Goal: Information Seeking & Learning: Learn about a topic

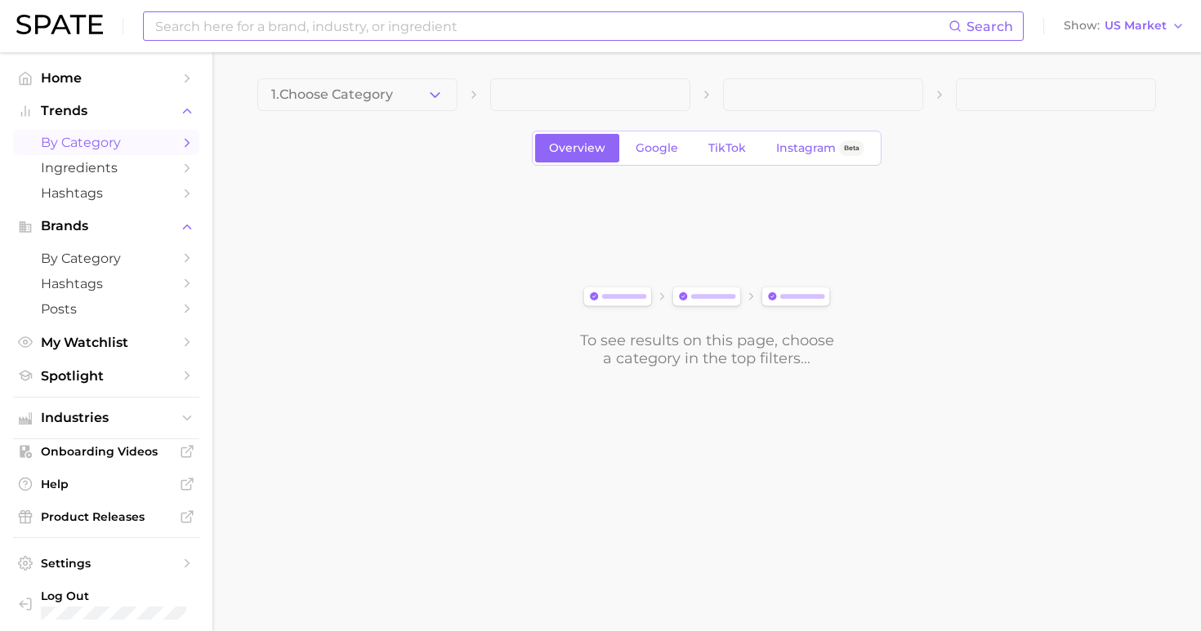
click at [478, 21] on input at bounding box center [551, 26] width 795 height 28
type input "back to school"
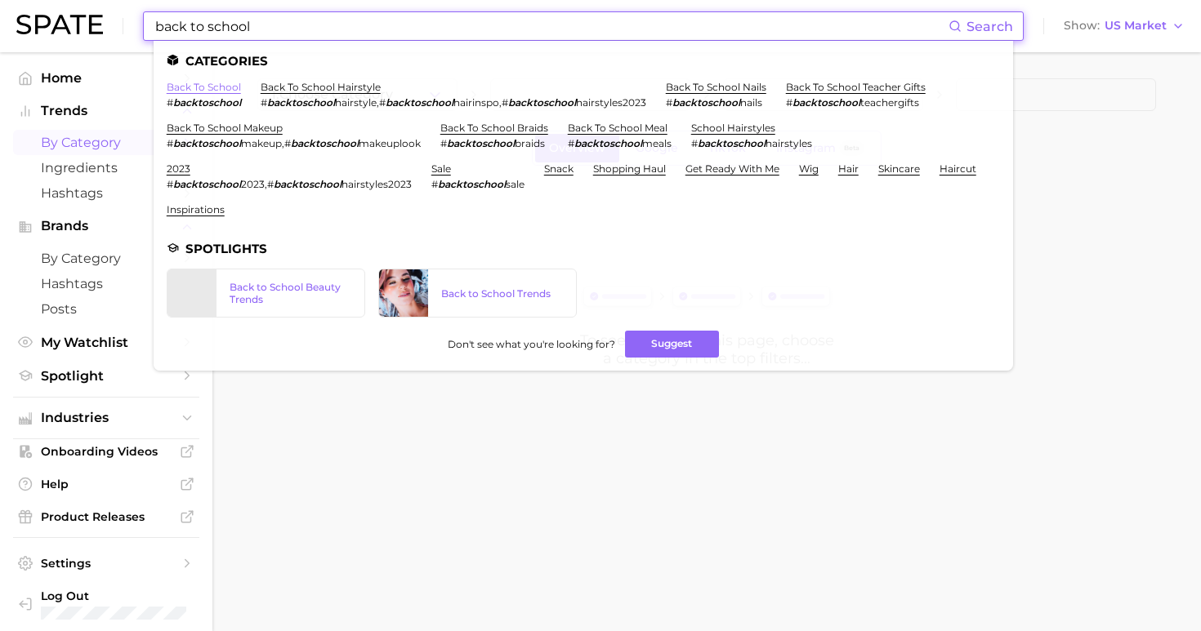
click at [216, 88] on link "back to school" at bounding box center [204, 87] width 74 height 12
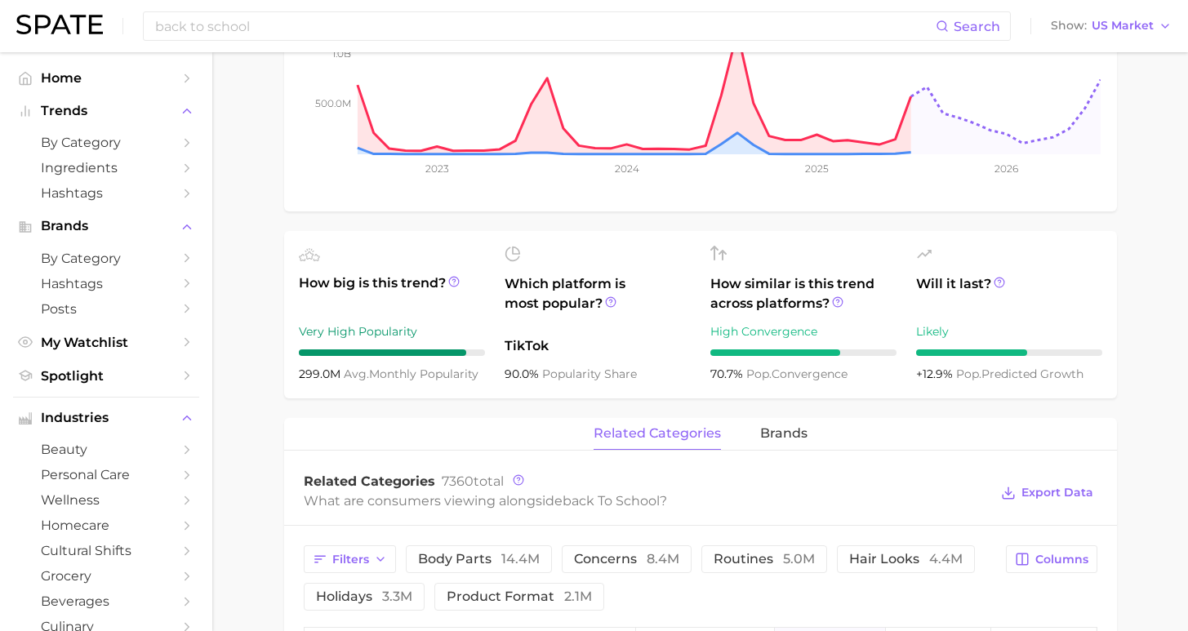
scroll to position [63, 0]
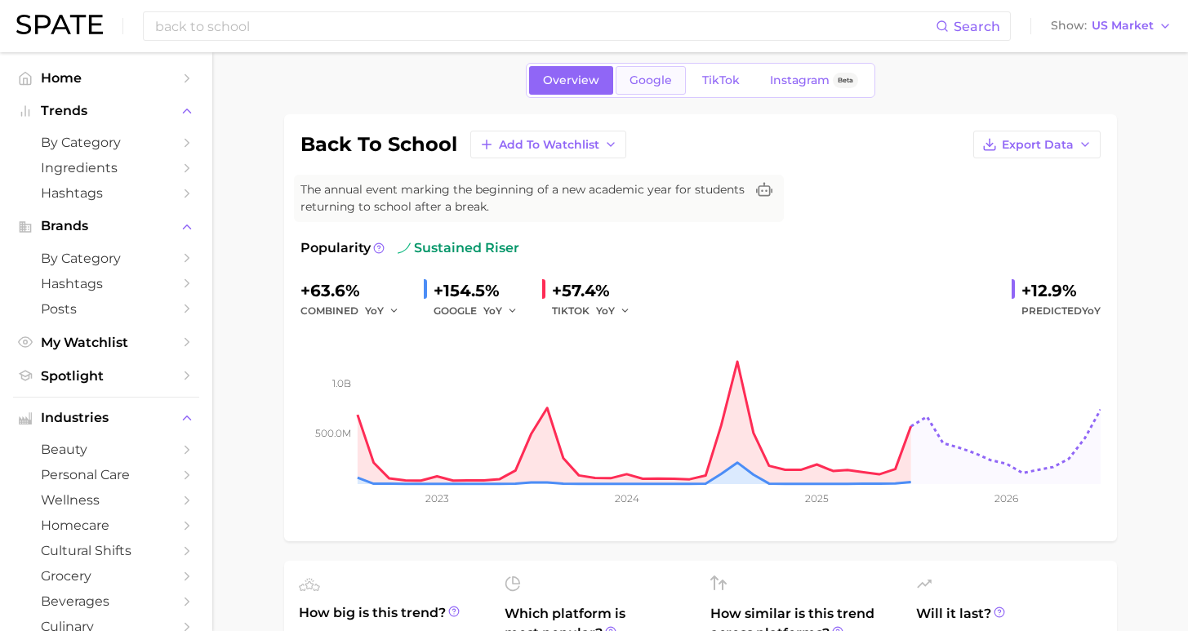
click at [656, 83] on span "Google" at bounding box center [651, 81] width 42 height 14
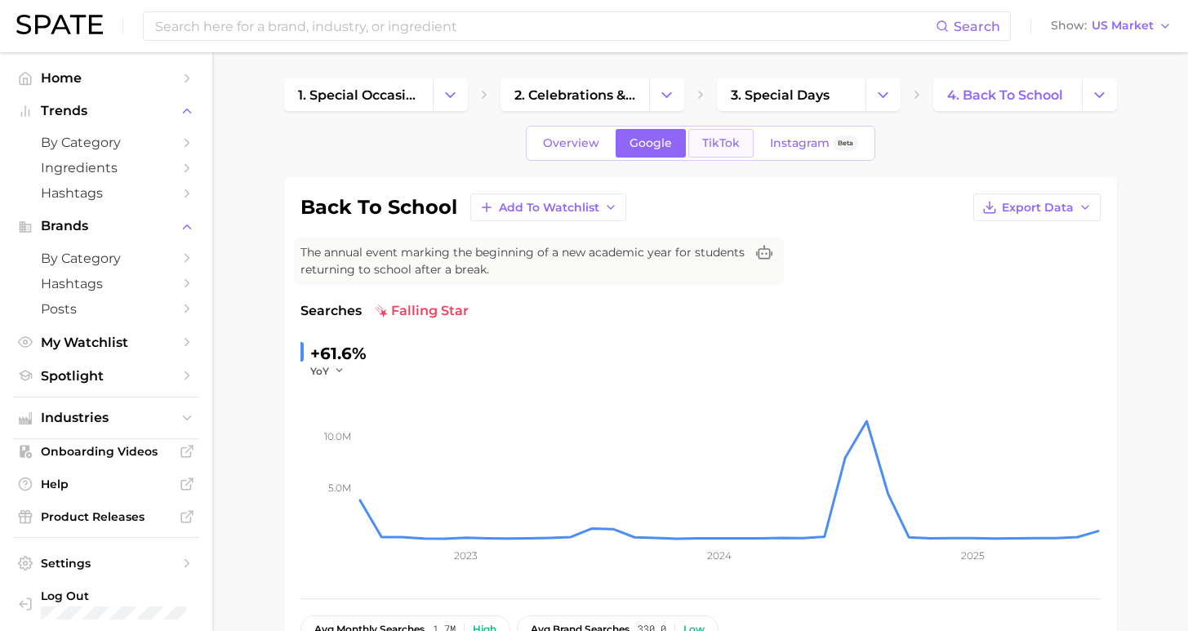
click at [731, 145] on span "TikTok" at bounding box center [721, 143] width 38 height 14
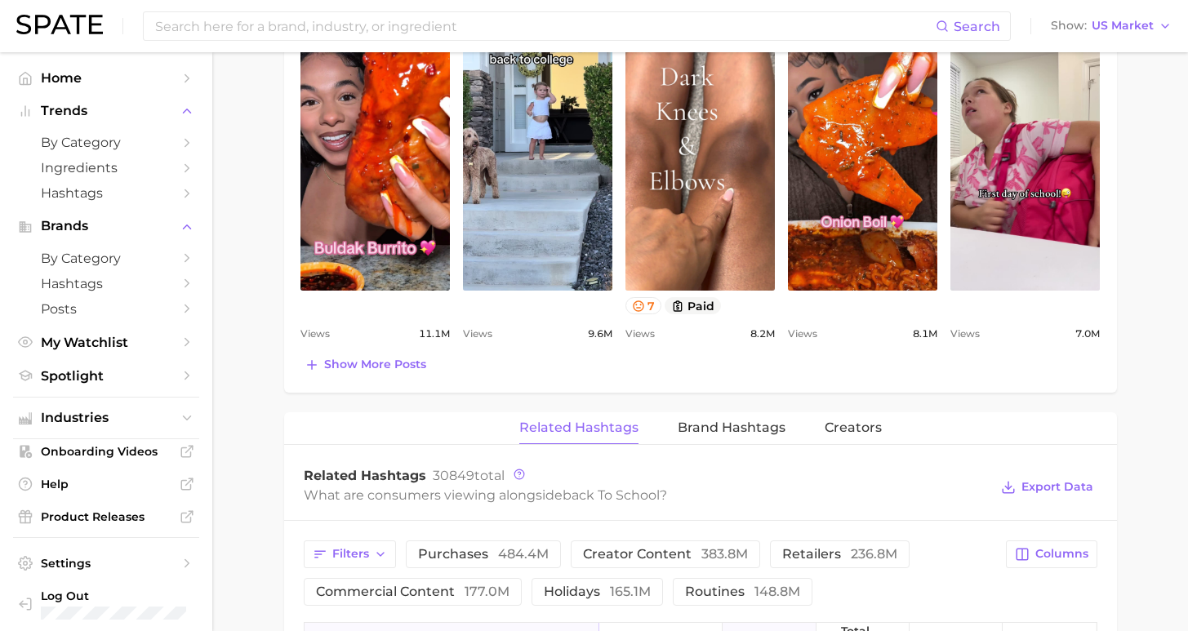
scroll to position [1100, 0]
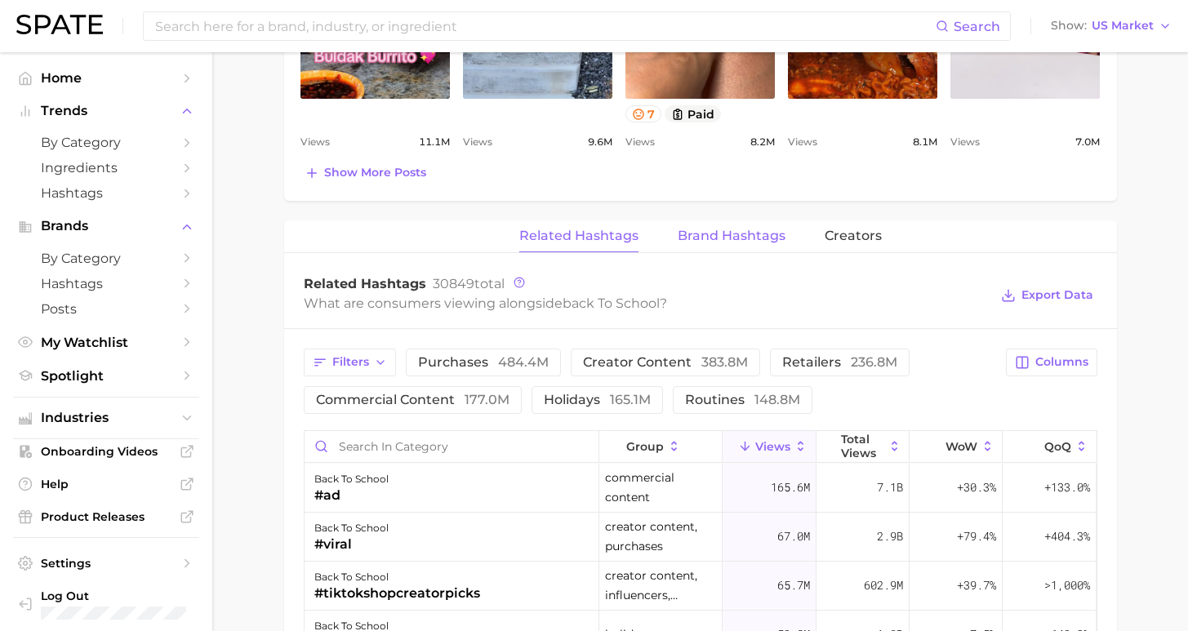
click at [718, 234] on span "Brand Hashtags" at bounding box center [732, 236] width 108 height 15
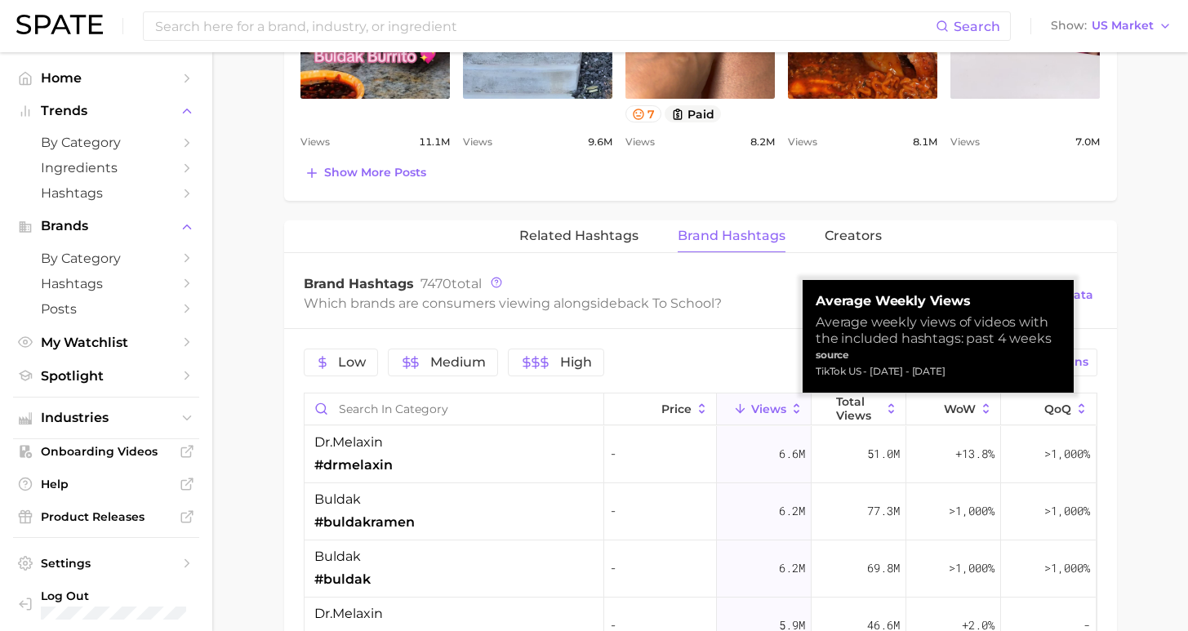
click at [767, 403] on span "Views" at bounding box center [768, 409] width 35 height 13
click at [766, 404] on span "Views" at bounding box center [768, 409] width 35 height 13
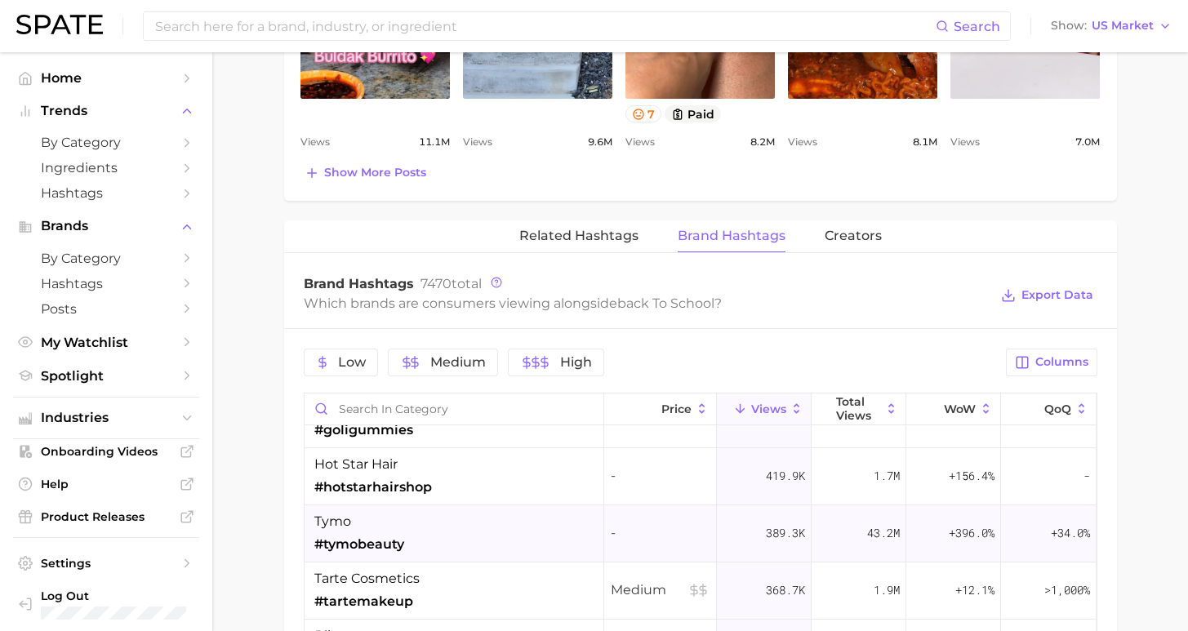
scroll to position [2077, 0]
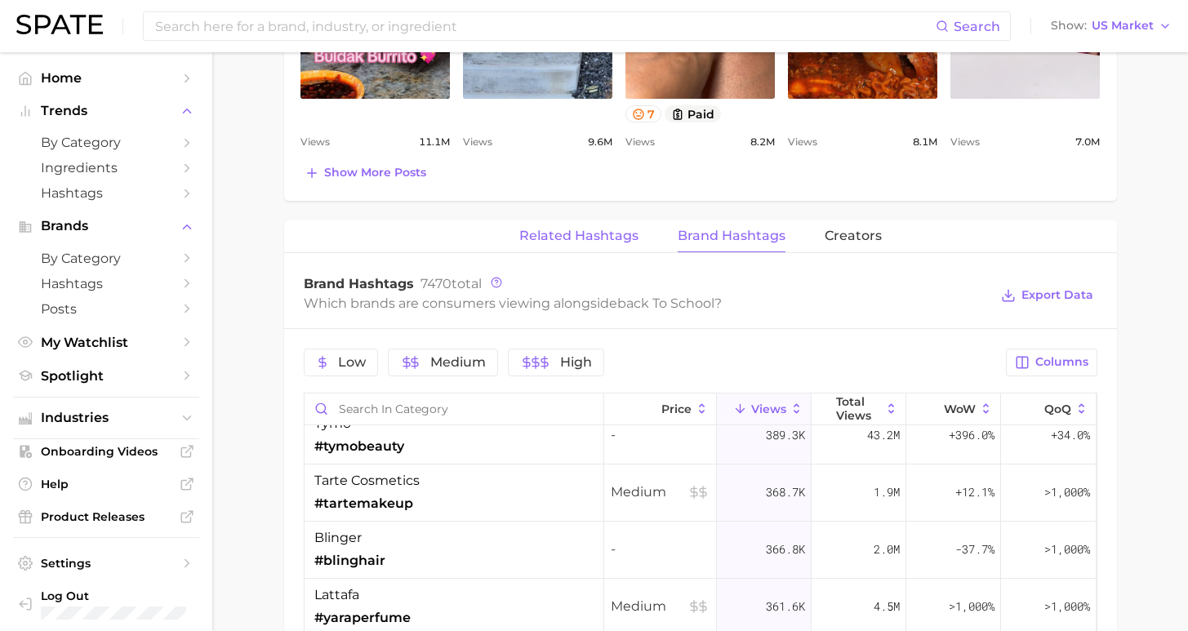
click at [615, 232] on span "Related Hashtags" at bounding box center [578, 236] width 119 height 15
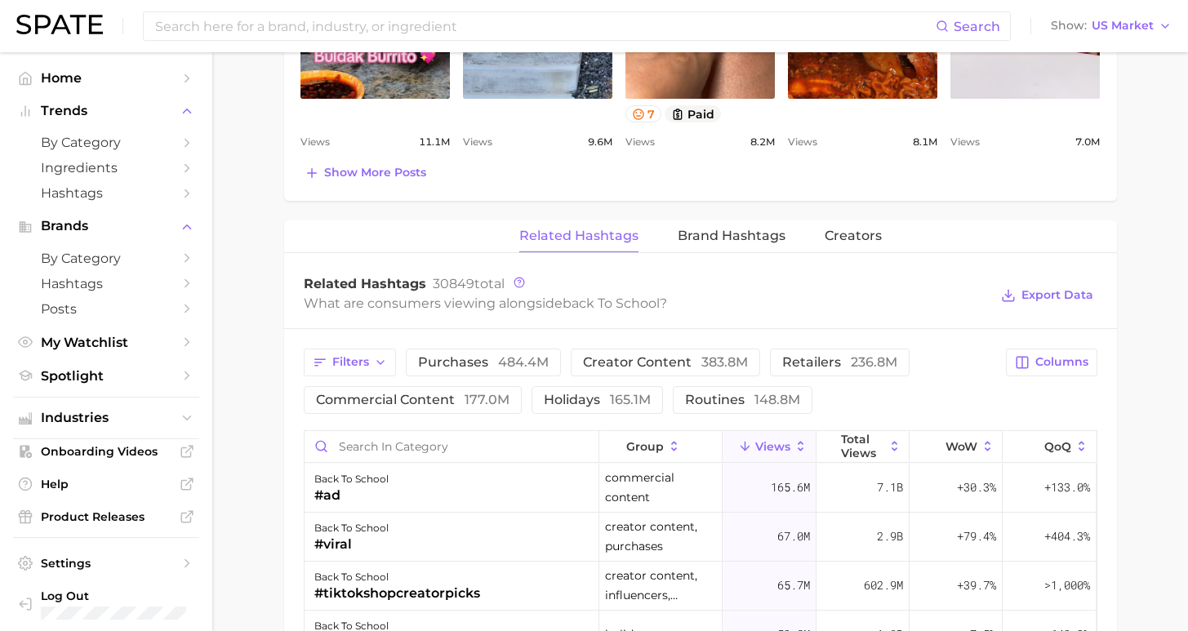
click at [609, 233] on span "Related Hashtags" at bounding box center [578, 236] width 119 height 15
click at [362, 365] on span "Filters" at bounding box center [350, 362] width 37 height 14
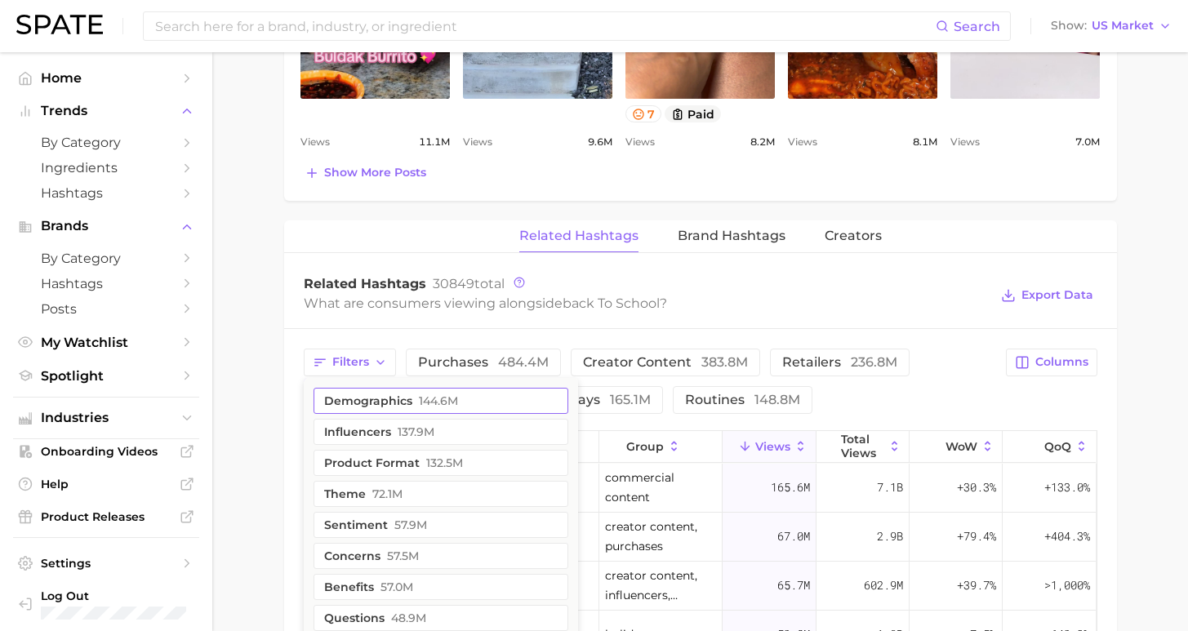
click at [435, 390] on button "demographics 144.6m" at bounding box center [441, 401] width 255 height 26
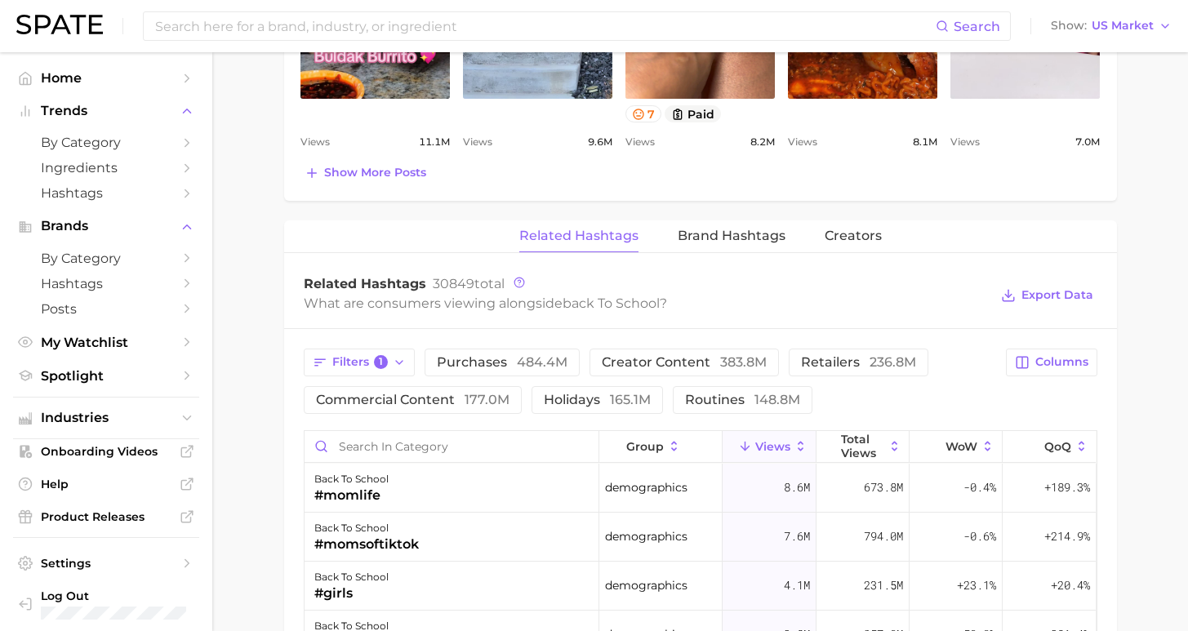
click at [914, 371] on div "Filters 1 purchases 484.4m creator content 383.8m retailers 236.8m commercial c…" at bounding box center [650, 381] width 693 height 65
click at [714, 229] on span "Brand Hashtags" at bounding box center [732, 236] width 108 height 15
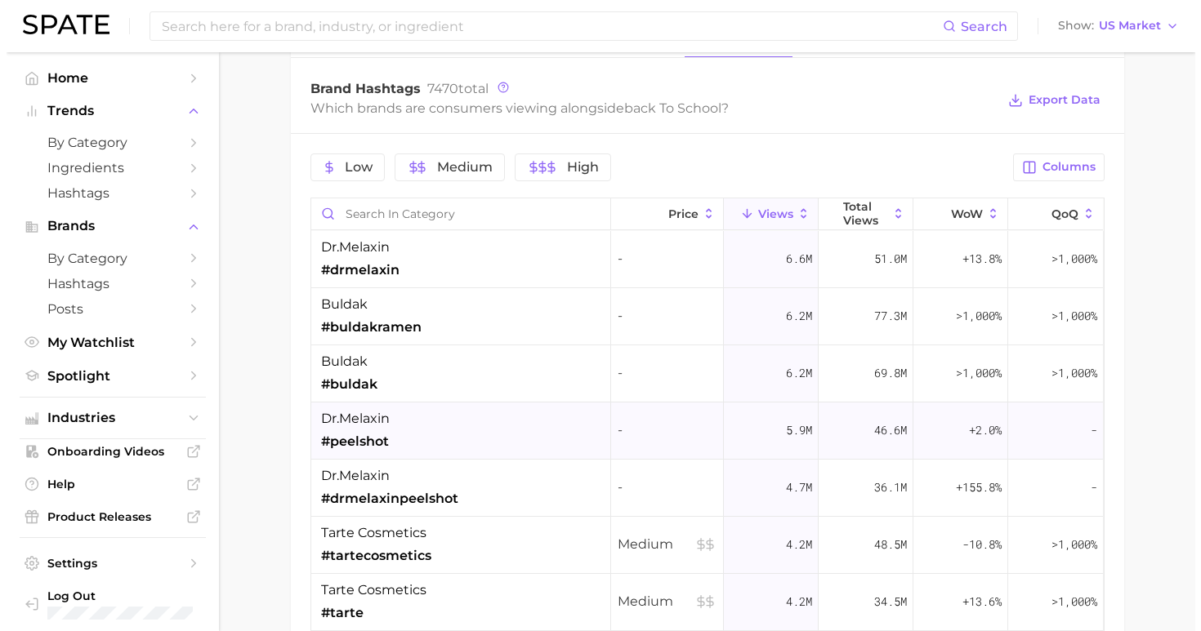
scroll to position [1292, 0]
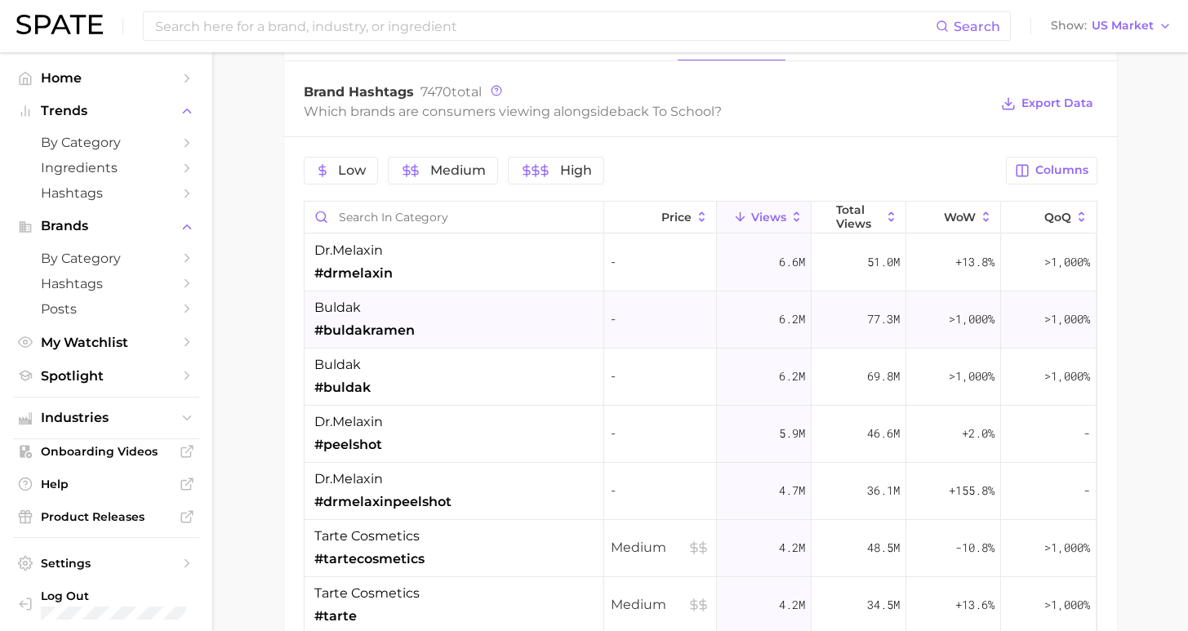
click at [430, 328] on div "buldak #buldakramen" at bounding box center [455, 320] width 300 height 57
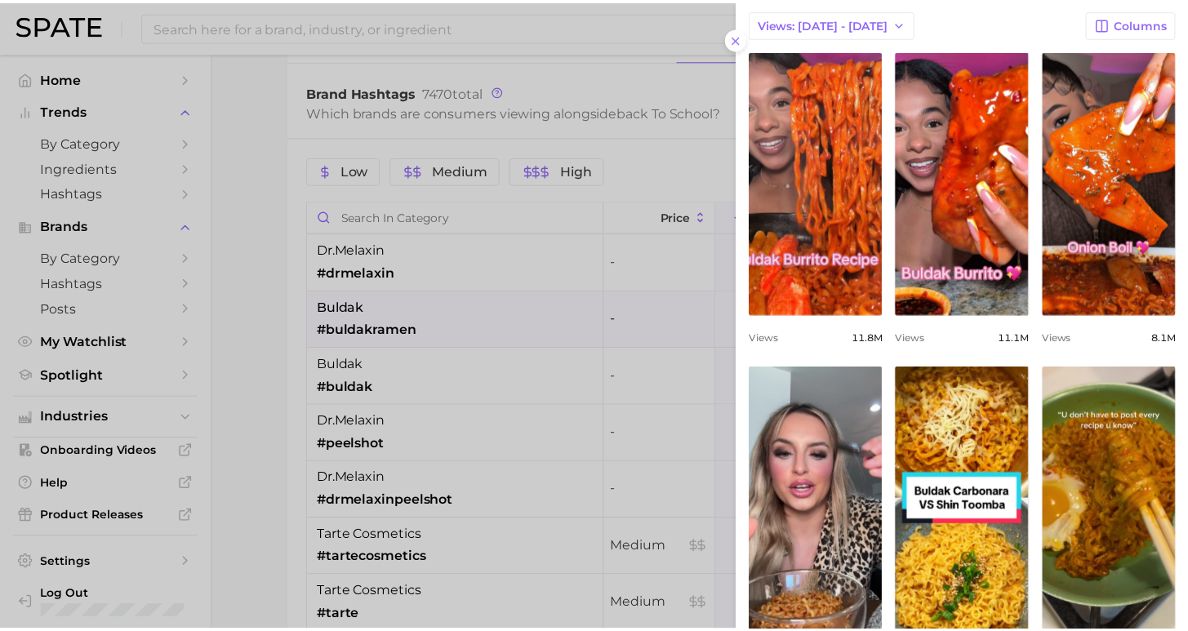
scroll to position [165, 0]
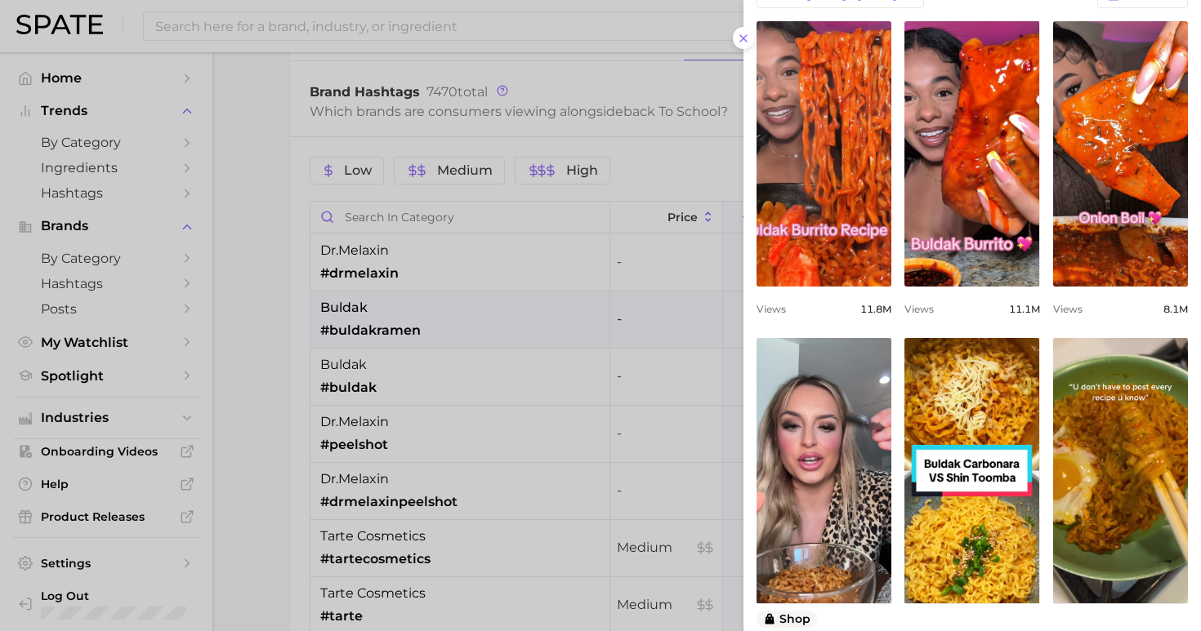
click at [244, 355] on div at bounding box center [600, 315] width 1201 height 631
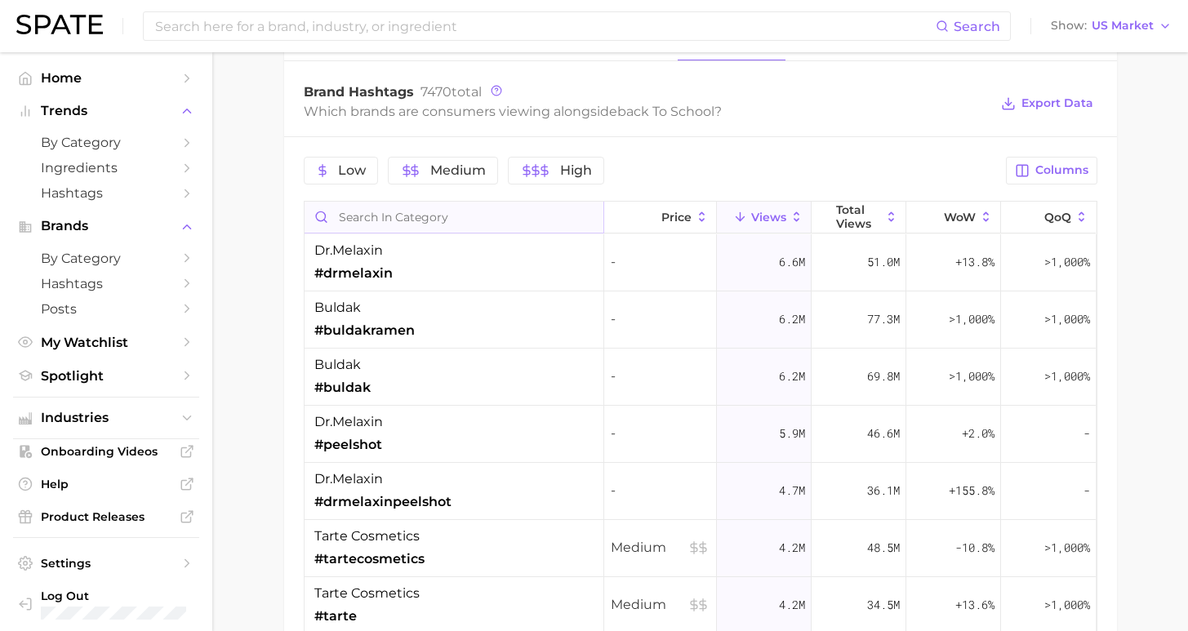
click at [408, 229] on input "Search in category" at bounding box center [454, 217] width 299 height 31
type input "goli"
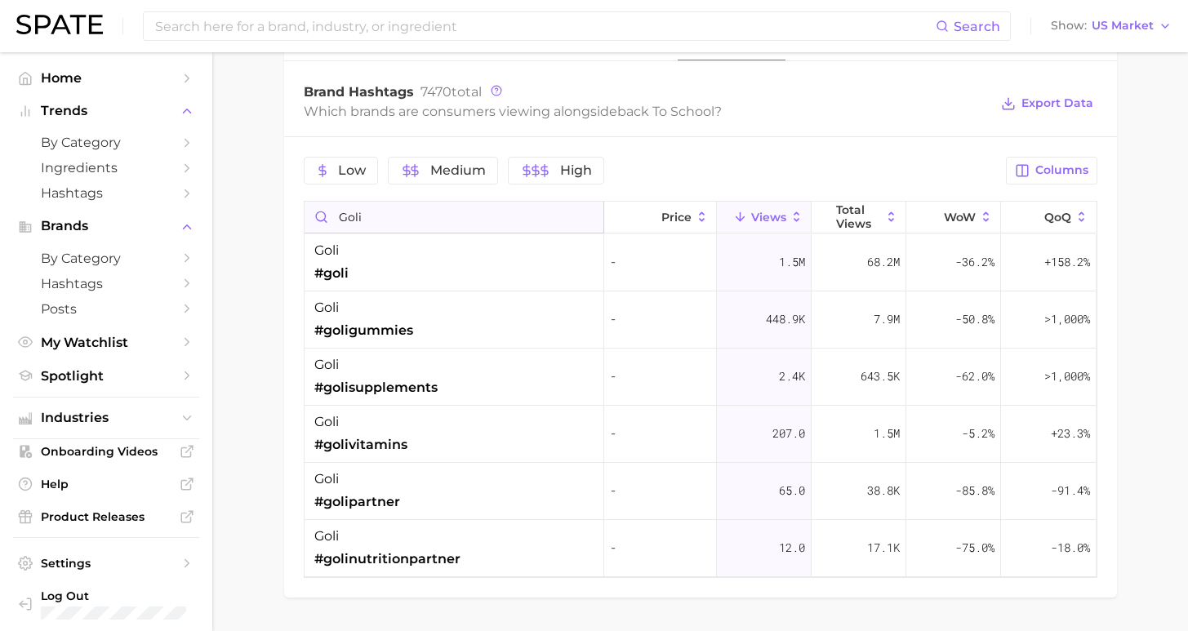
click at [585, 215] on input "goli" at bounding box center [454, 217] width 299 height 31
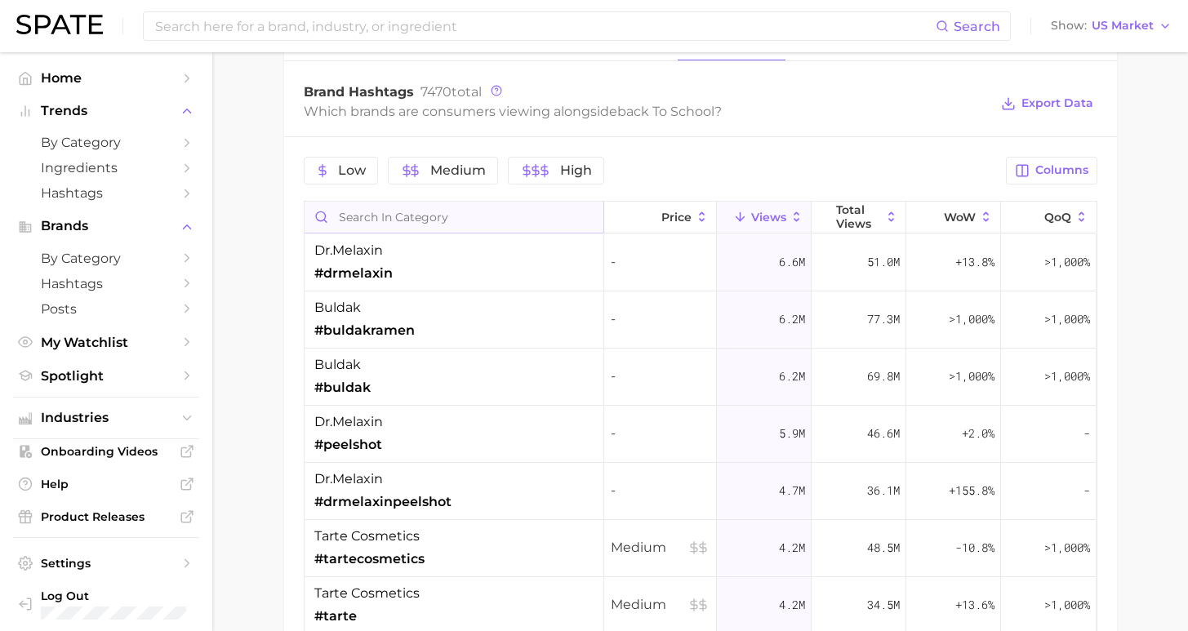
click at [510, 215] on input "Search in category" at bounding box center [454, 217] width 299 height 31
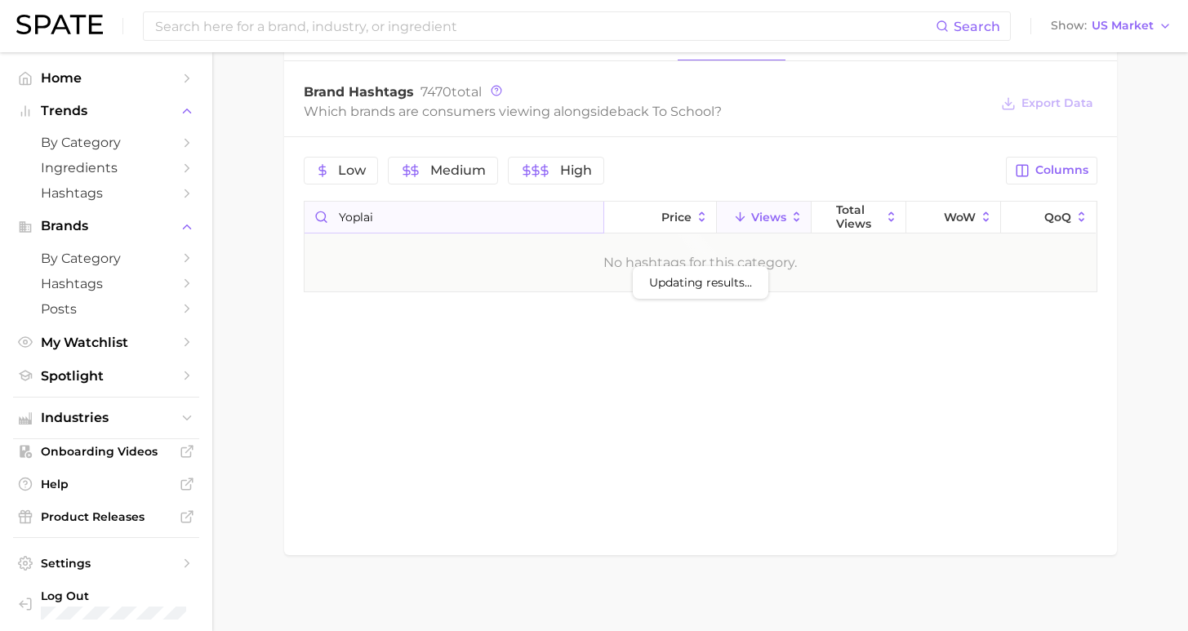
type input "yoplait"
click at [585, 216] on input "yoplait" at bounding box center [454, 217] width 299 height 31
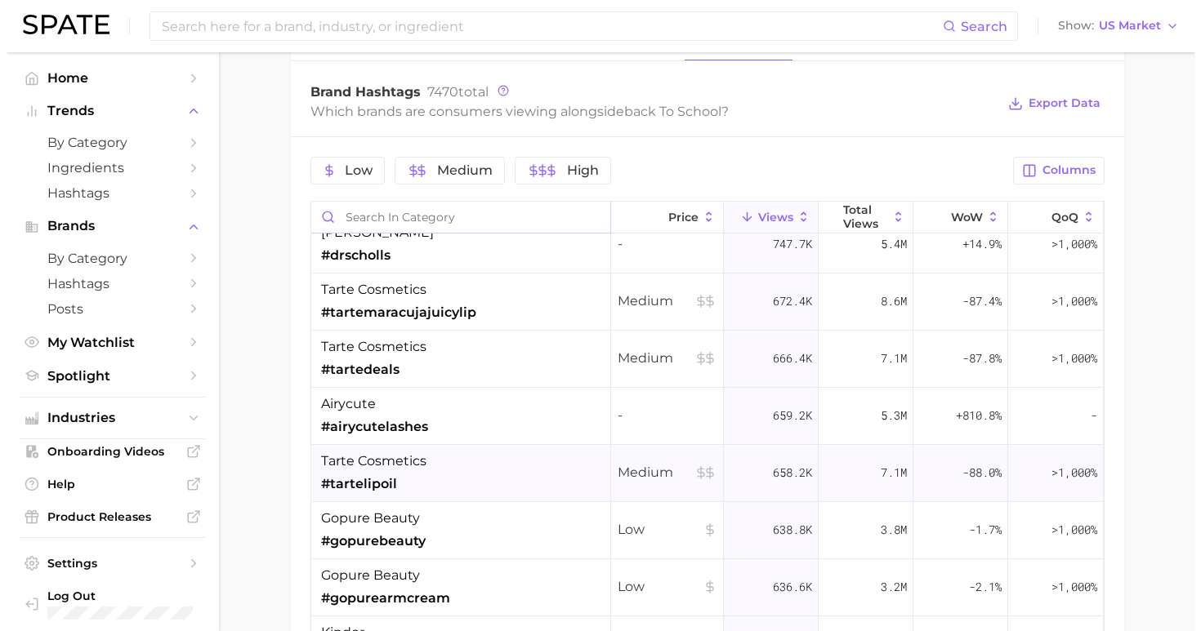
scroll to position [1085, 0]
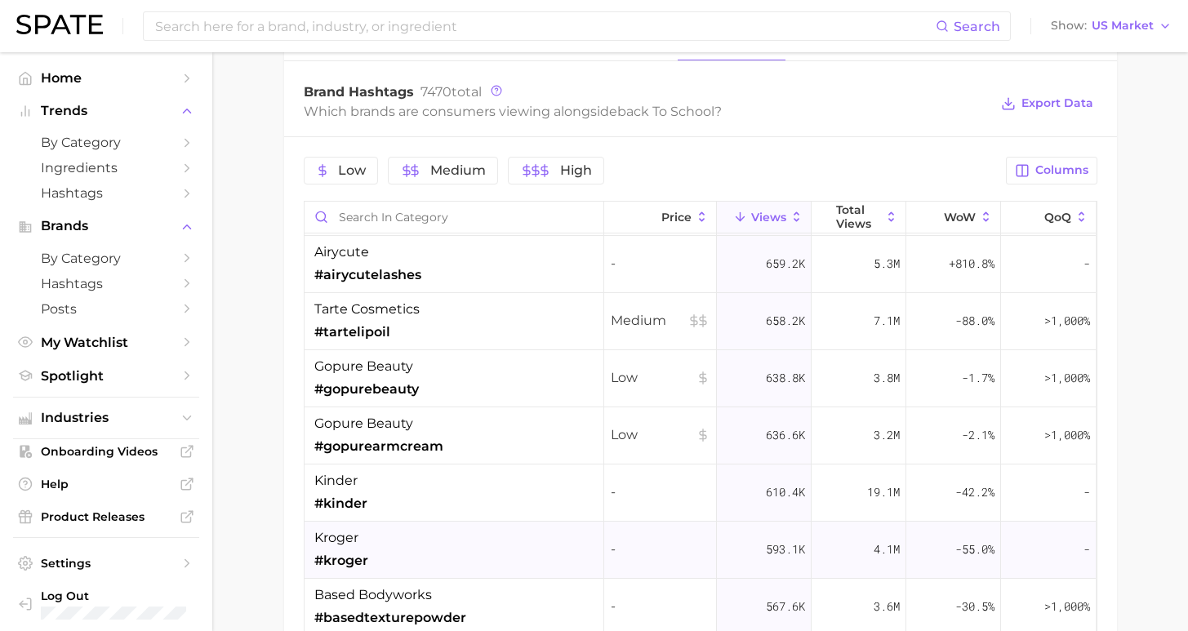
click at [408, 555] on div "kroger #kroger" at bounding box center [455, 550] width 300 height 57
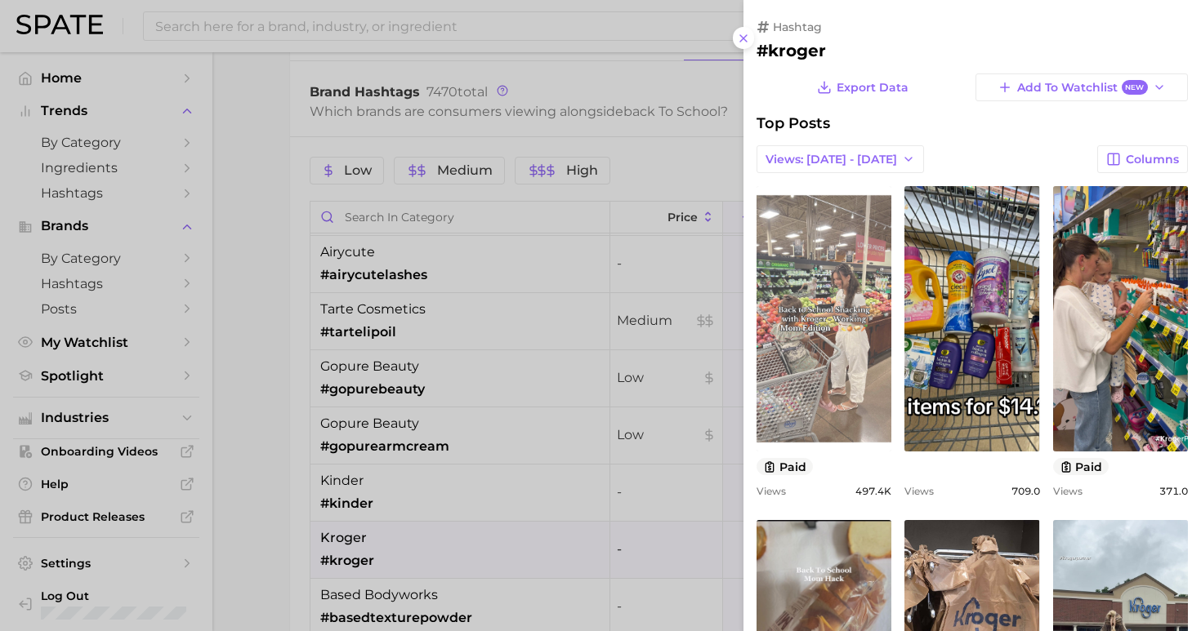
scroll to position [0, 0]
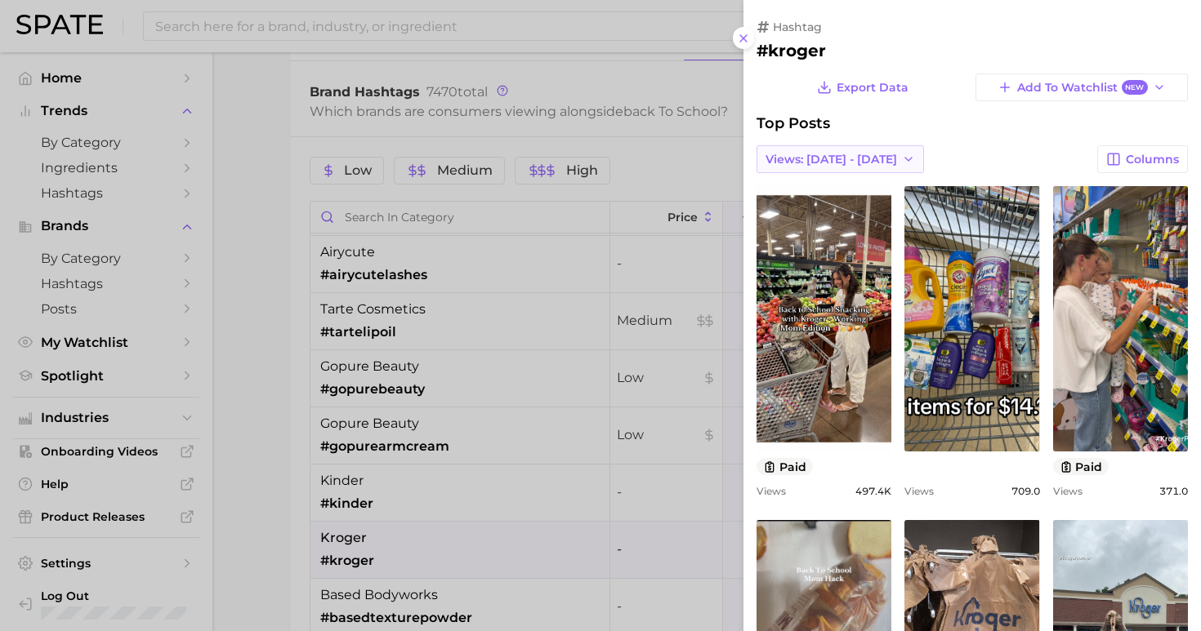
click at [826, 158] on span "Views: [DATE] - [DATE]" at bounding box center [831, 160] width 132 height 14
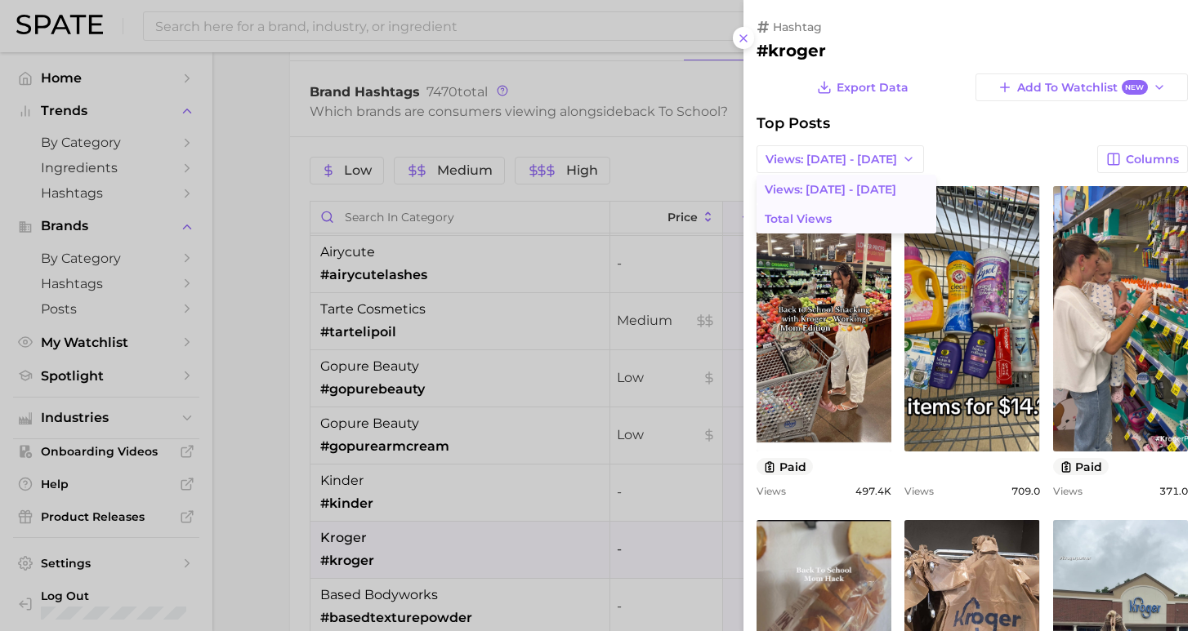
click at [823, 212] on span "Total Views" at bounding box center [798, 219] width 67 height 14
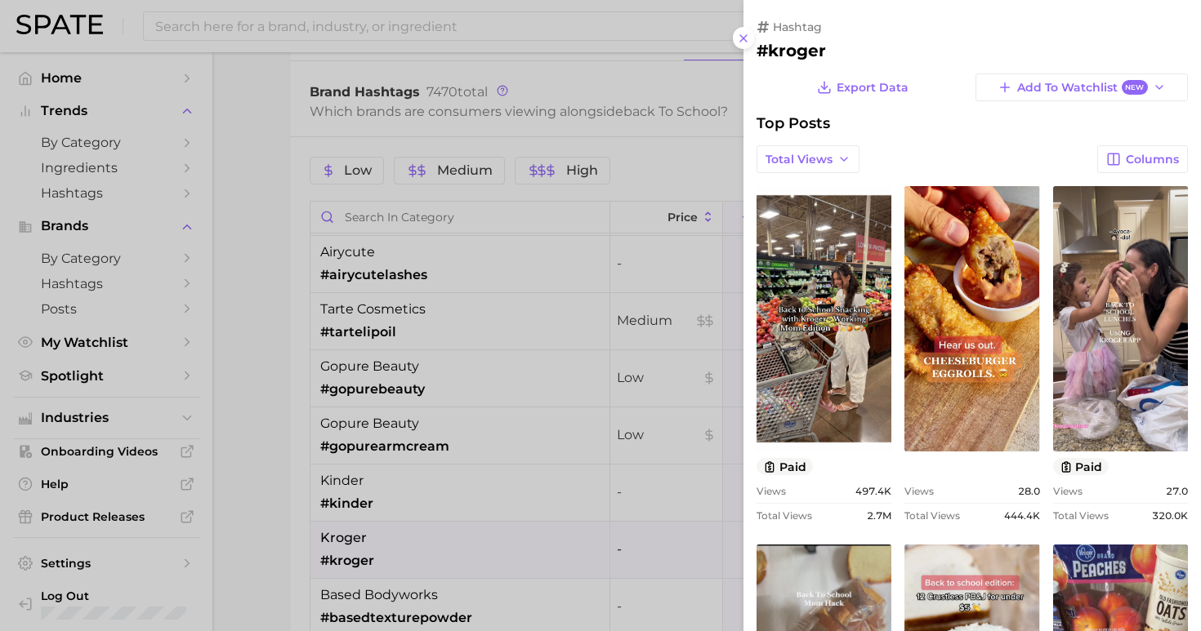
click at [242, 448] on div at bounding box center [600, 315] width 1201 height 631
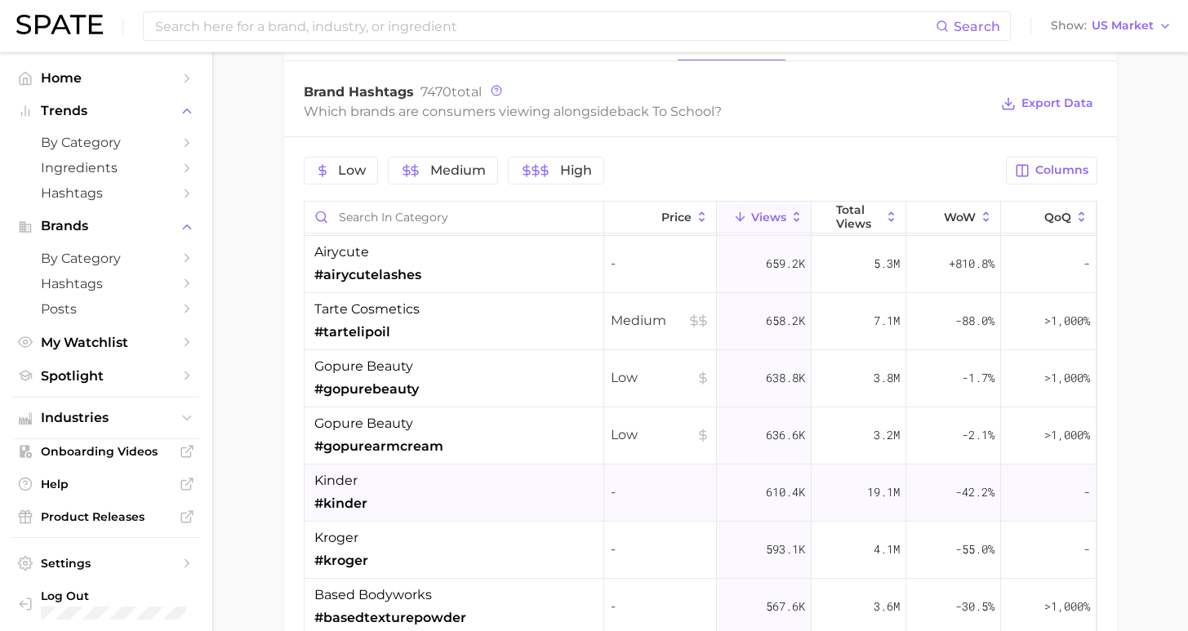
click at [372, 497] on div "kinder #kinder" at bounding box center [455, 493] width 300 height 57
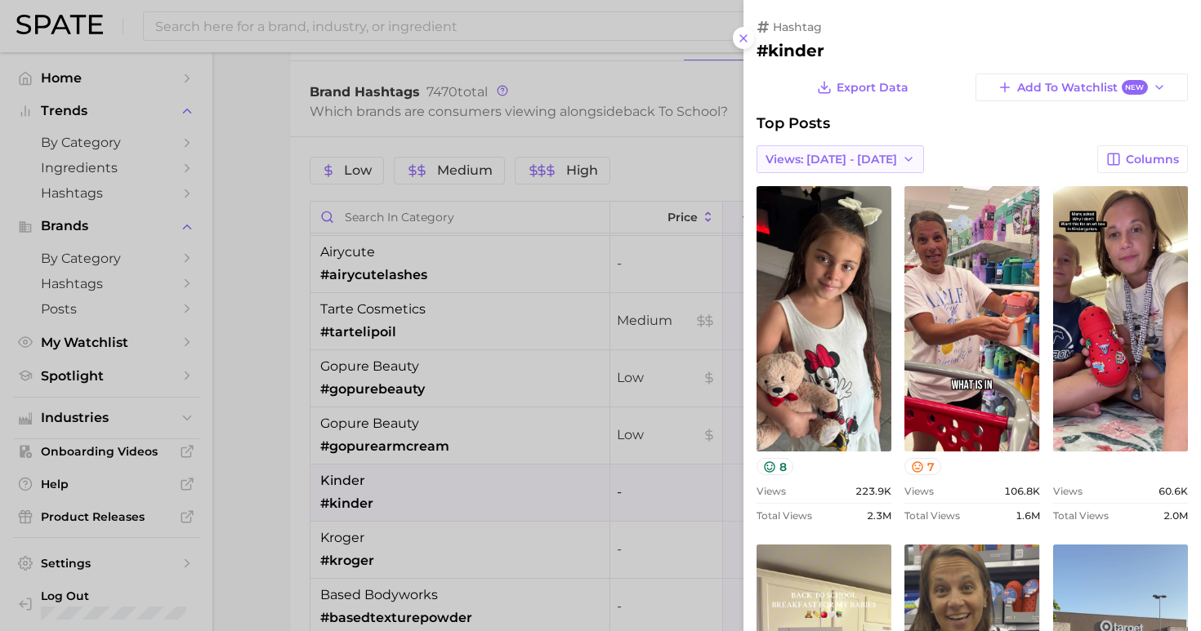
click at [842, 153] on span "Views: [DATE] - [DATE]" at bounding box center [831, 160] width 132 height 14
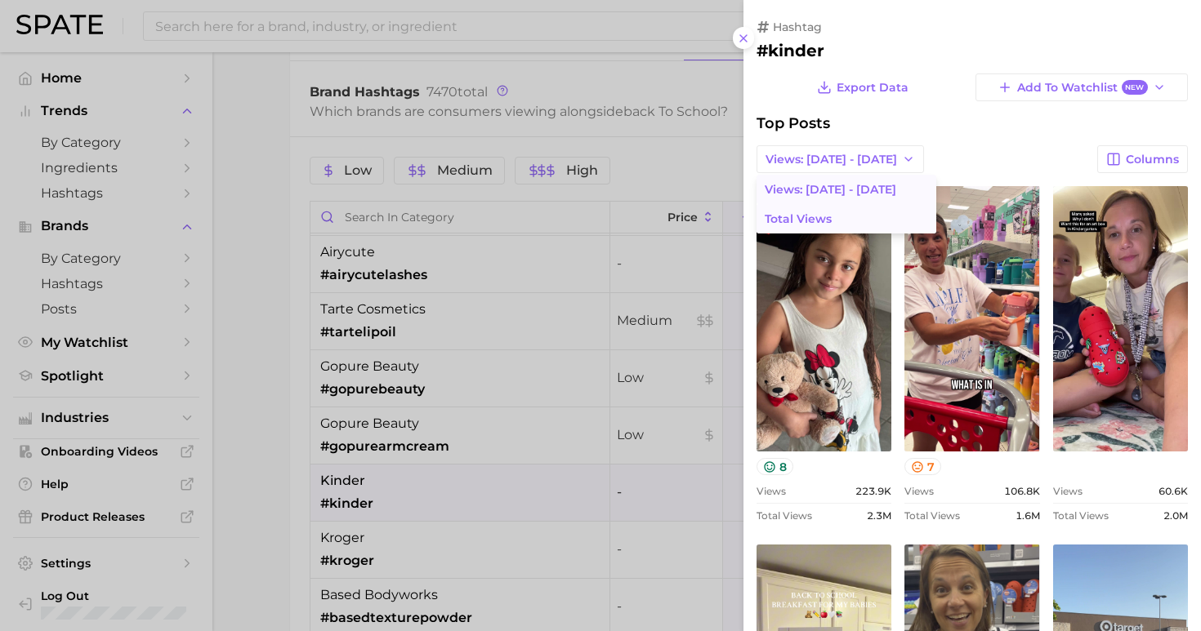
click at [835, 221] on button "Total Views" at bounding box center [846, 218] width 180 height 29
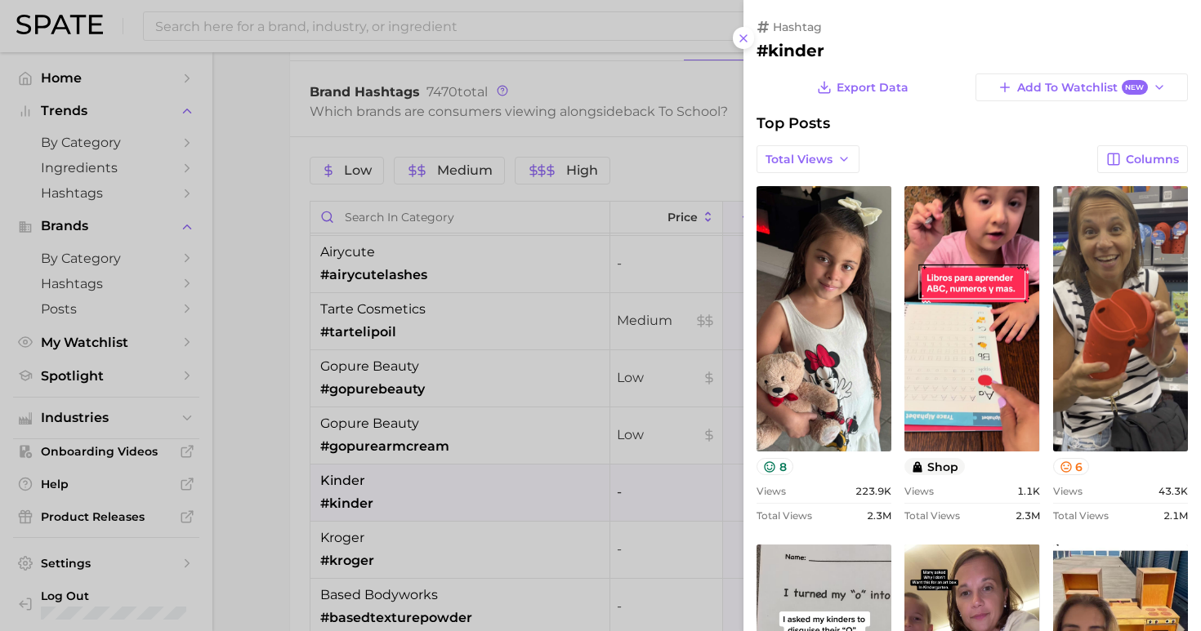
click at [247, 419] on div at bounding box center [600, 315] width 1201 height 631
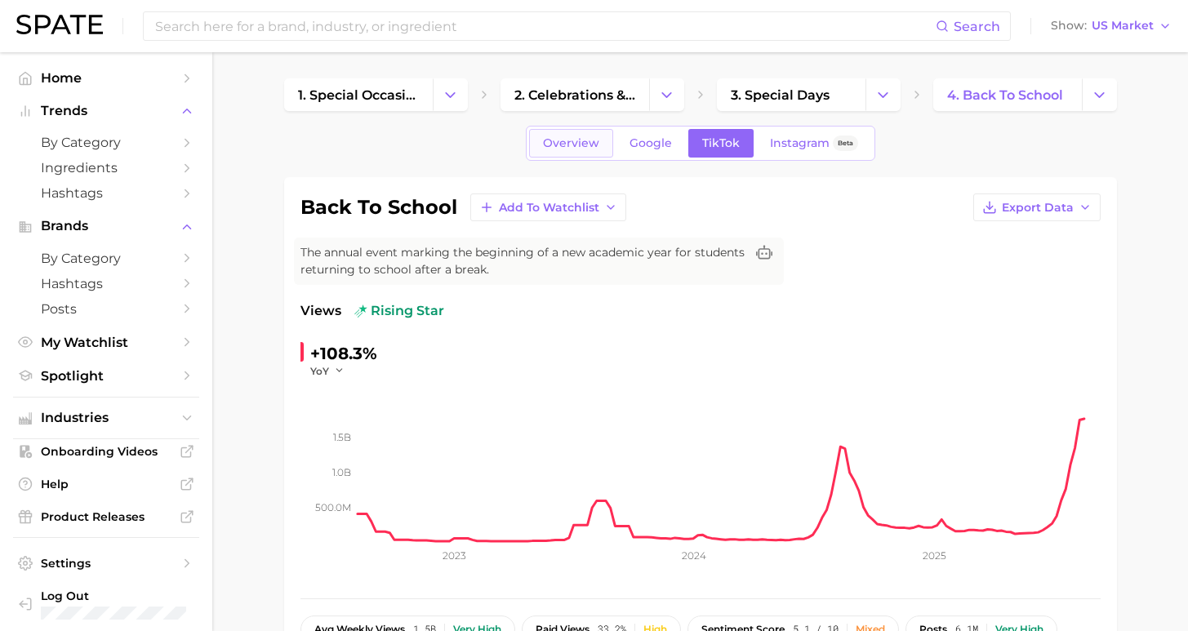
click at [574, 147] on span "Overview" at bounding box center [571, 143] width 56 height 14
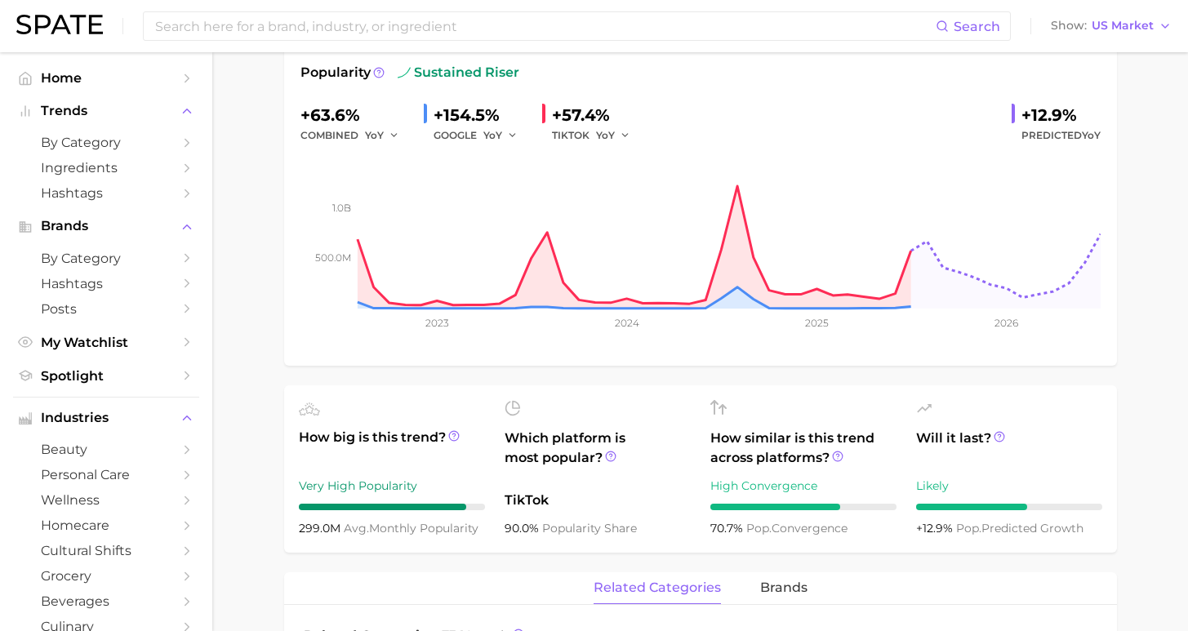
scroll to position [216, 0]
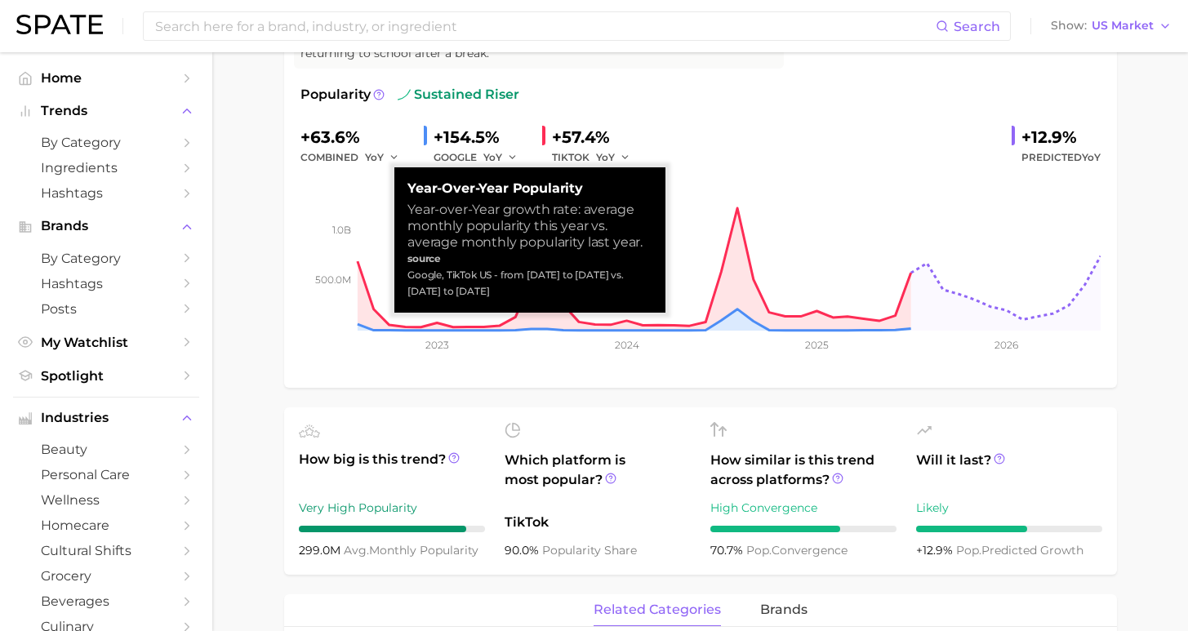
drag, startPoint x: 495, startPoint y: 277, endPoint x: 509, endPoint y: 297, distance: 24.7
click at [509, 297] on div "Google, TikTok US - from [DATE] to [DATE] vs. [DATE] to [DATE]" at bounding box center [530, 283] width 245 height 33
copy div "from [DATE] to [DATE] vs. [DATE] to [DATE]"
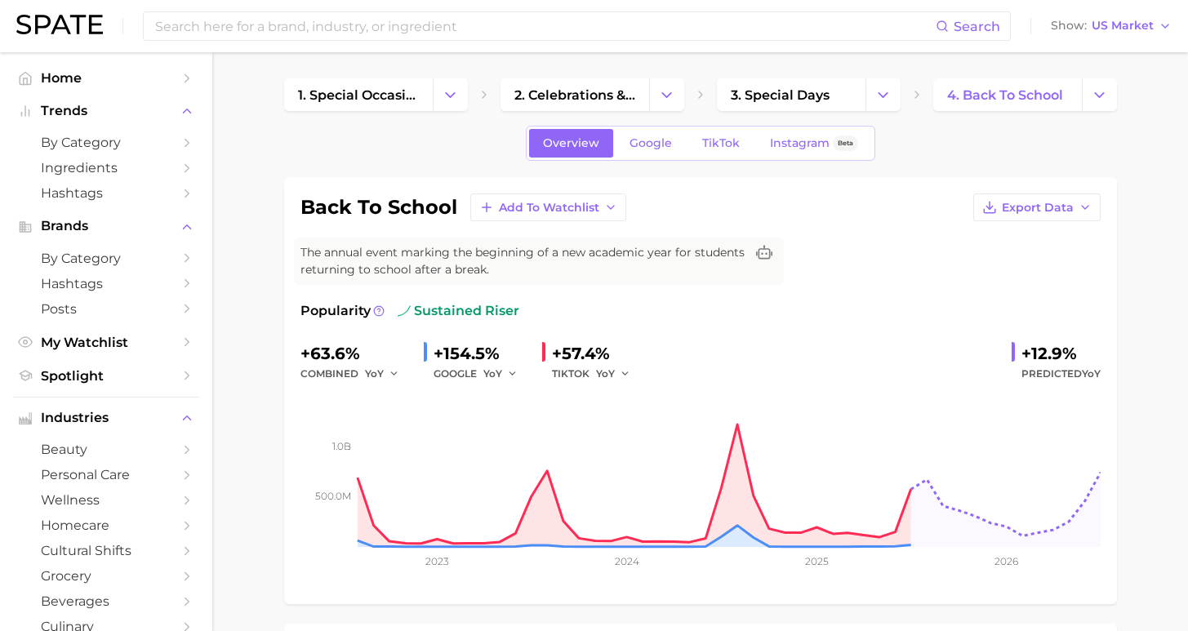
scroll to position [550, 0]
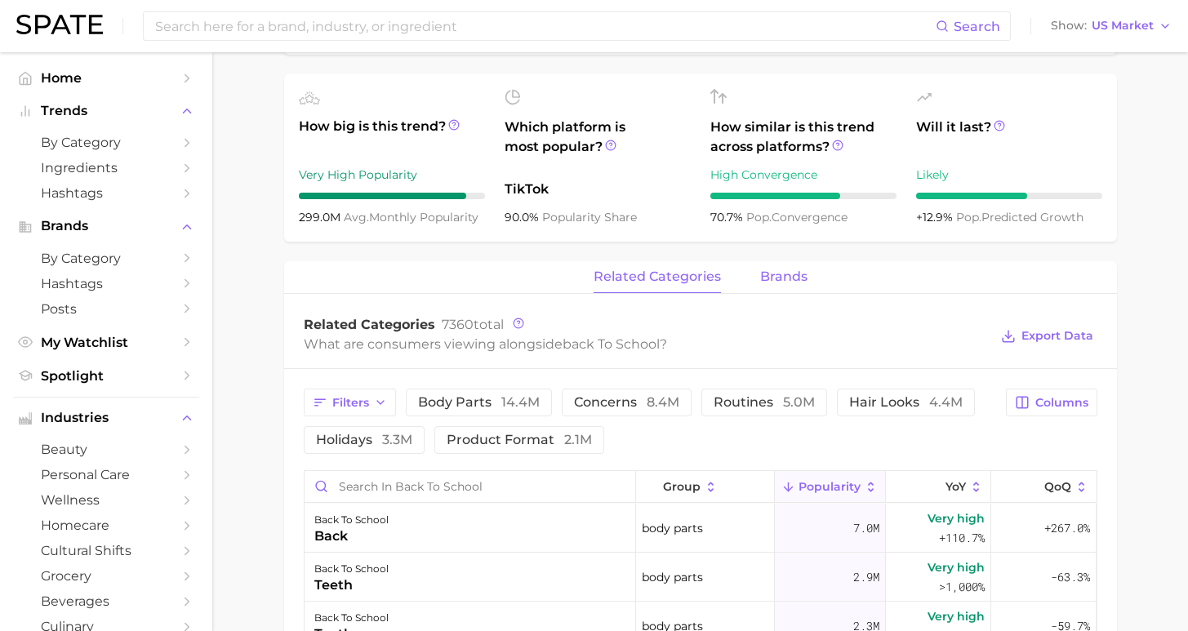
click at [760, 278] on span "brands" at bounding box center [783, 277] width 47 height 15
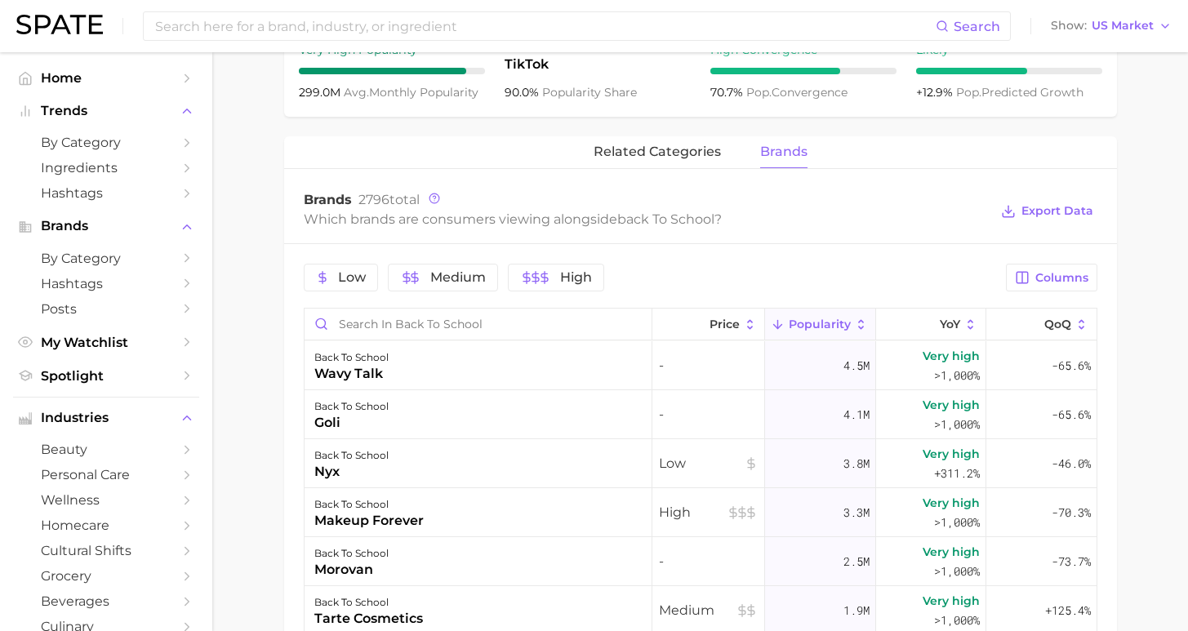
scroll to position [736, 0]
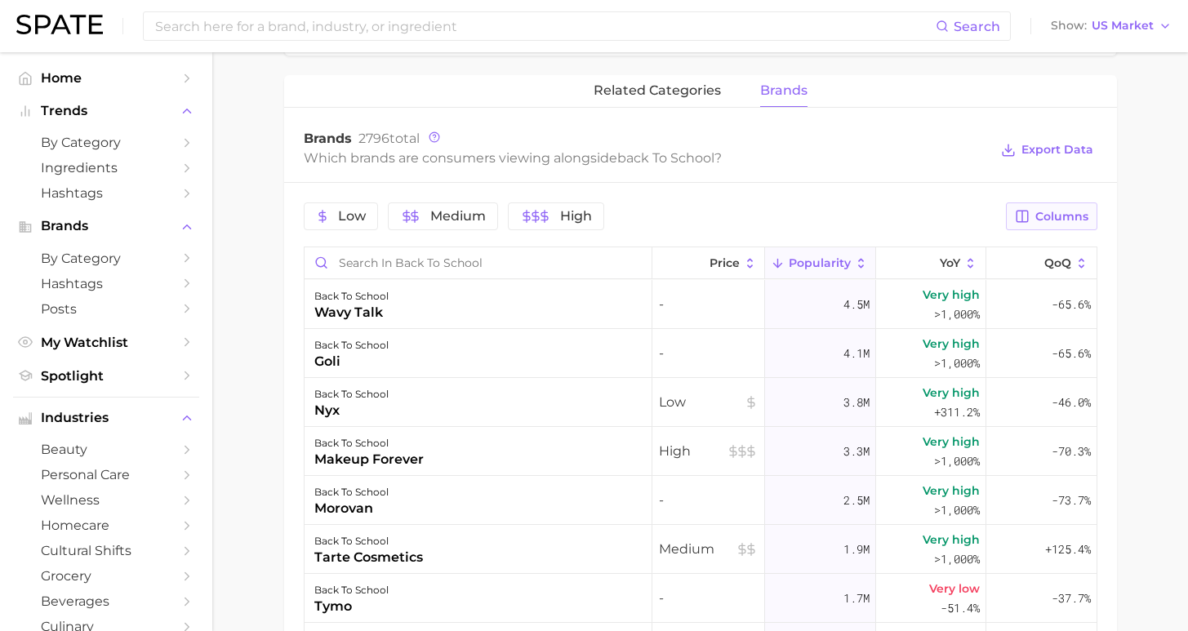
click at [1069, 222] on span "Columns" at bounding box center [1062, 217] width 53 height 14
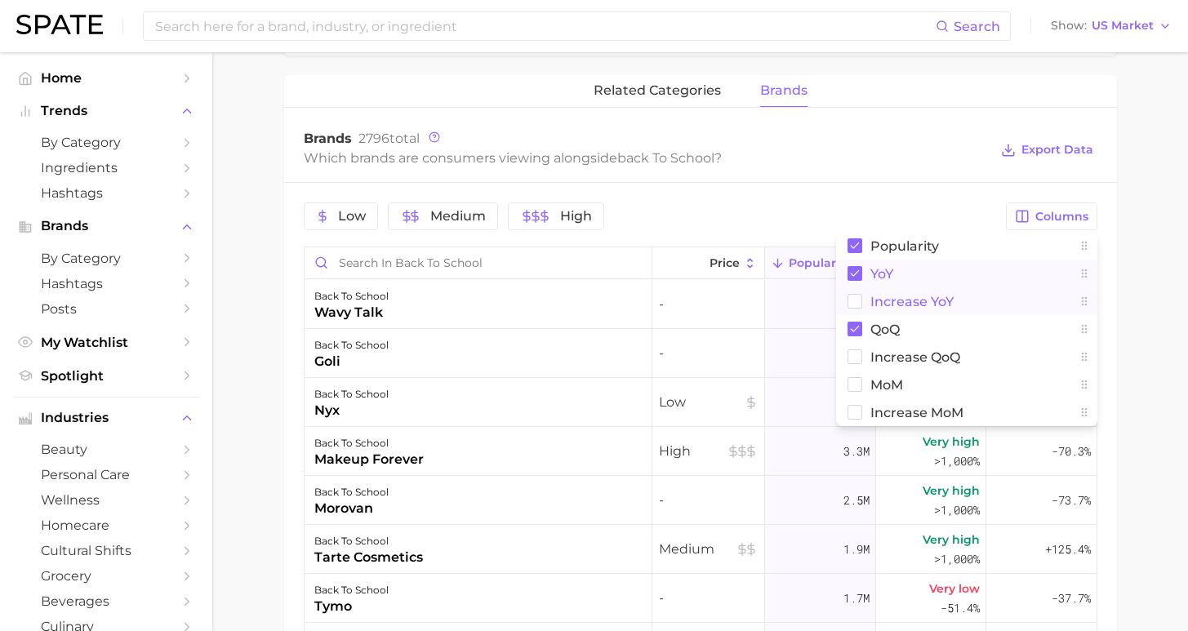
click at [921, 296] on span "Increase YoY" at bounding box center [912, 302] width 83 height 14
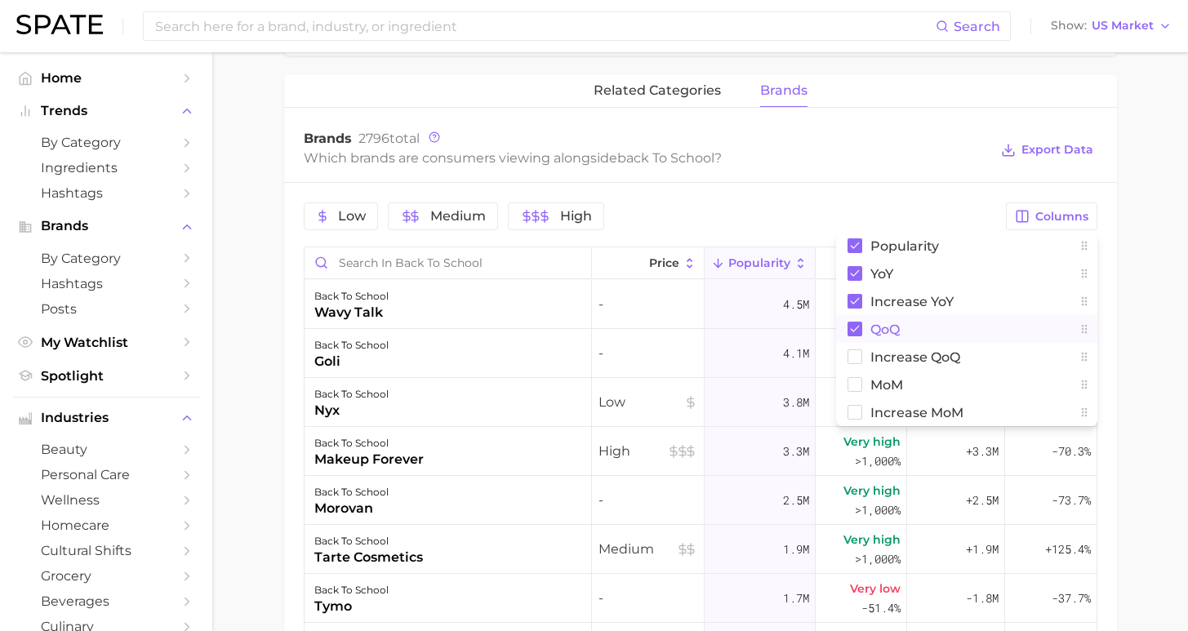
drag, startPoint x: 885, startPoint y: 334, endPoint x: 1107, endPoint y: 355, distance: 223.2
click at [885, 334] on span "QoQ" at bounding box center [885, 330] width 29 height 14
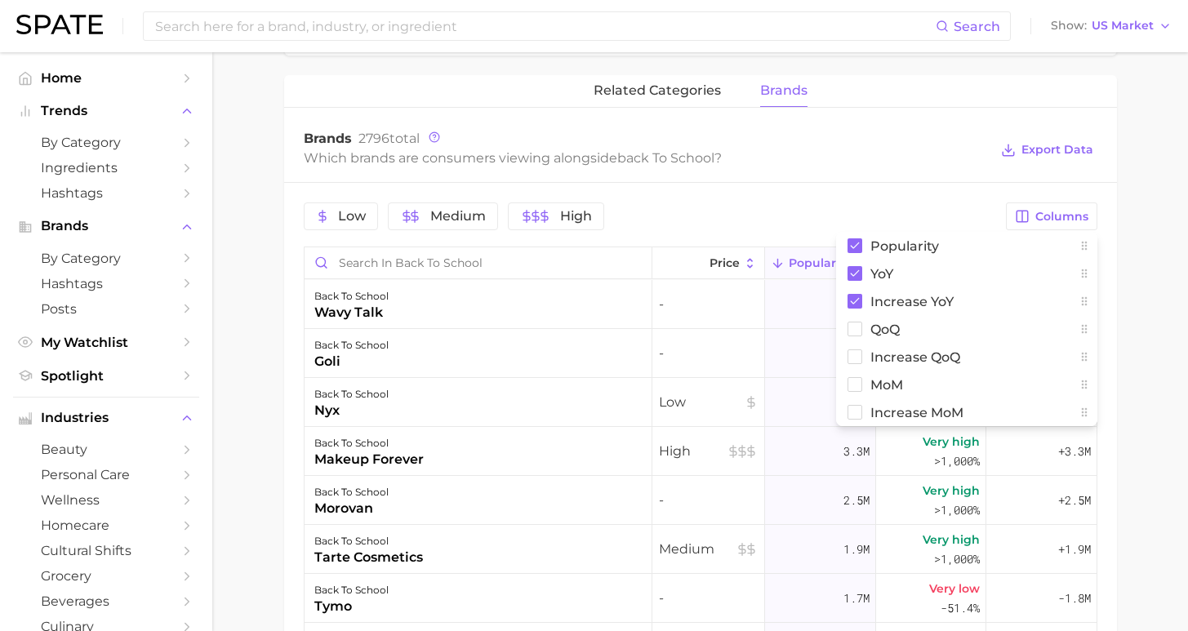
click at [1125, 364] on main "1. special occasions 2. celebrations & holidays 3. special days 4. back to scho…" at bounding box center [700, 147] width 976 height 1663
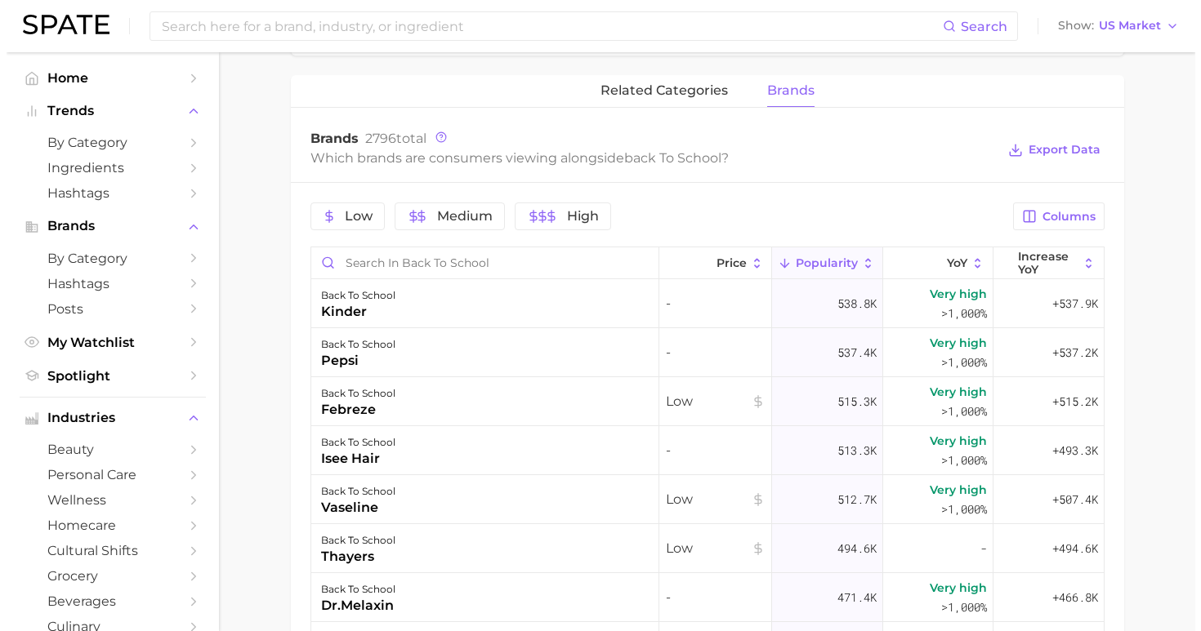
scroll to position [1445, 0]
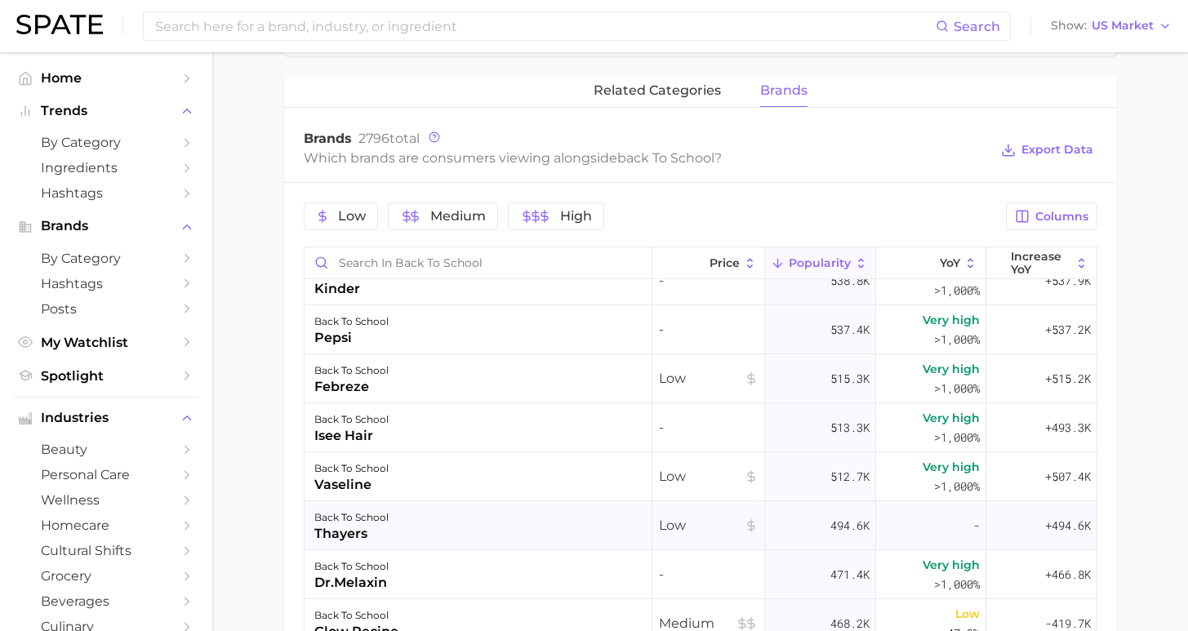
click at [492, 540] on div "back to school thayers" at bounding box center [479, 526] width 348 height 49
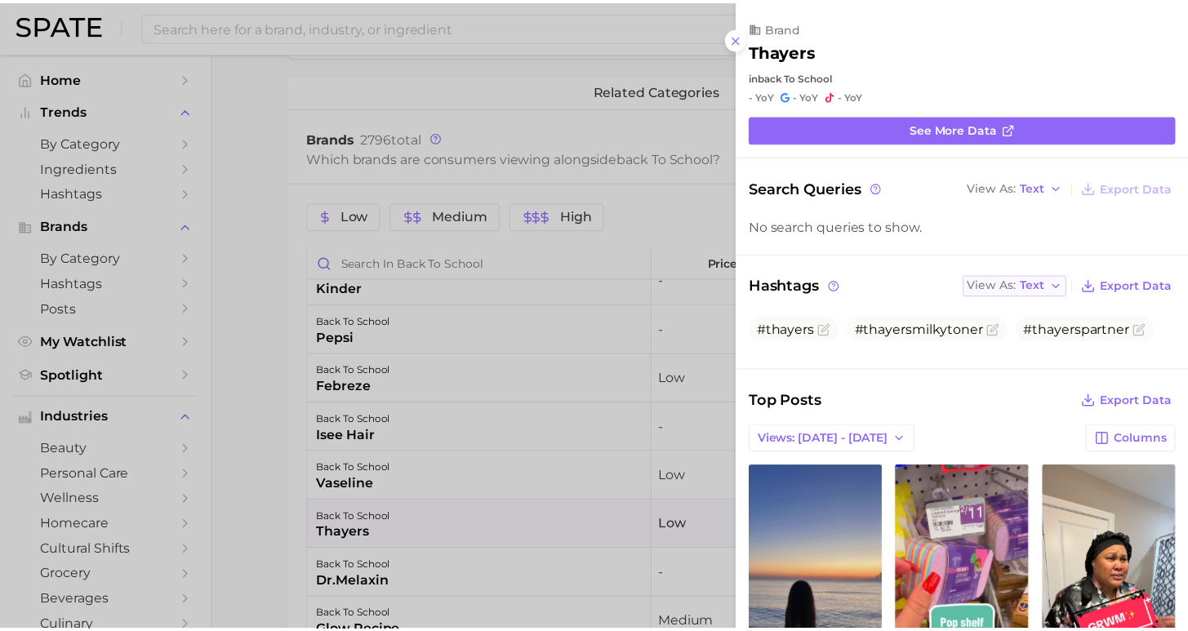
scroll to position [0, 0]
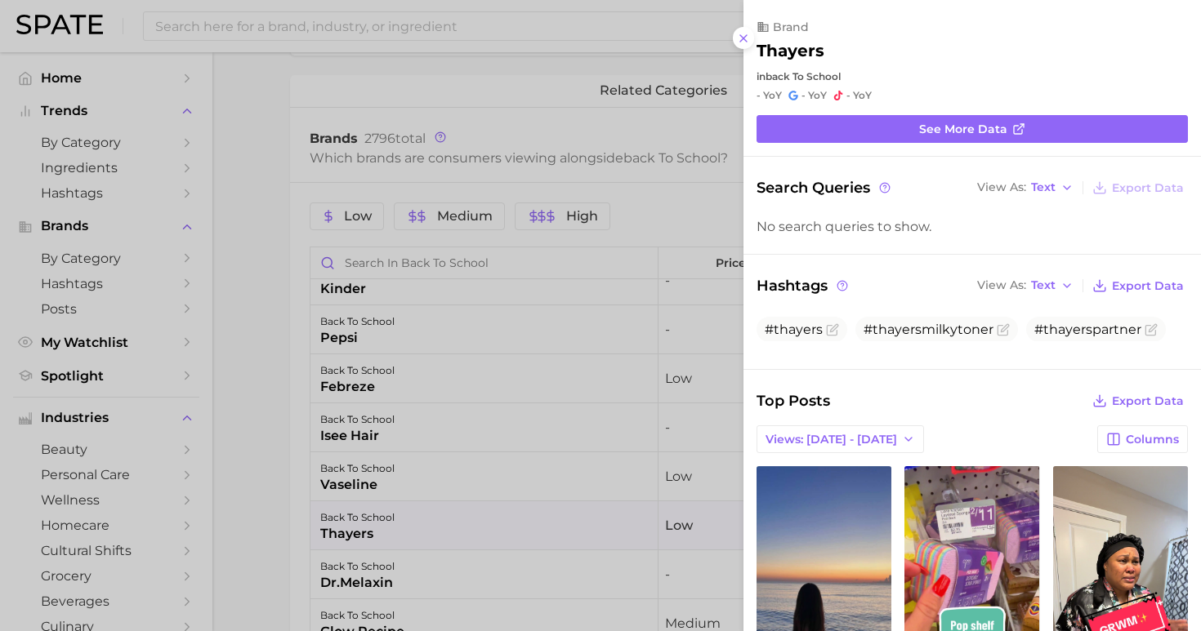
drag, startPoint x: 743, startPoint y: 33, endPoint x: 740, endPoint y: 50, distance: 16.7
click at [743, 33] on icon at bounding box center [743, 38] width 13 height 13
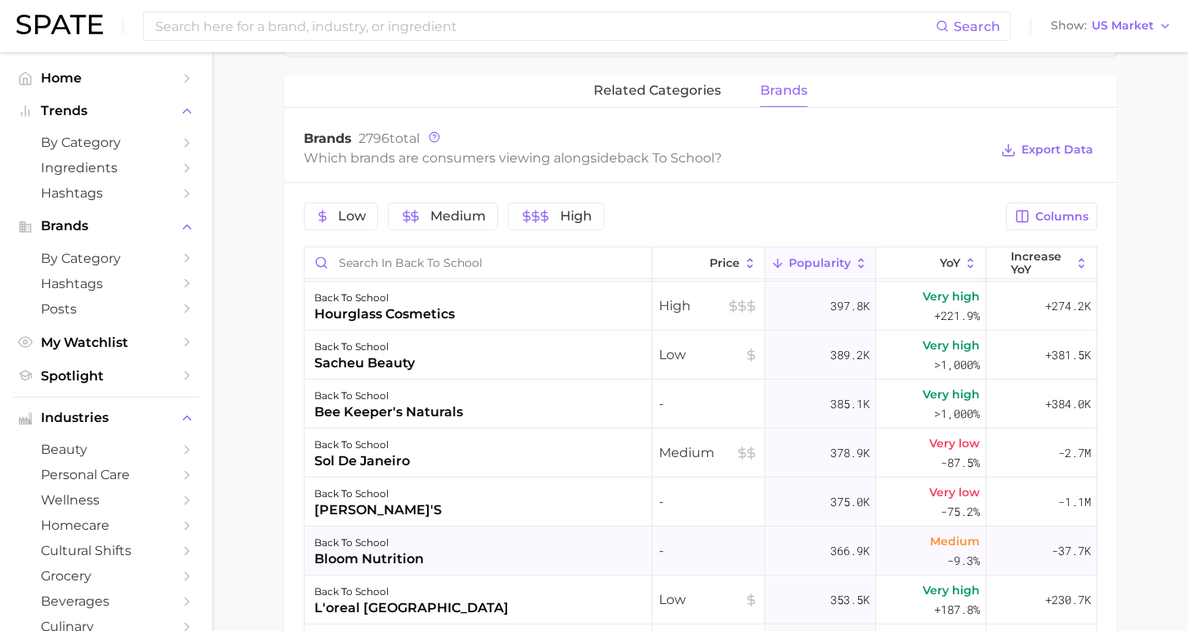
scroll to position [2318, 0]
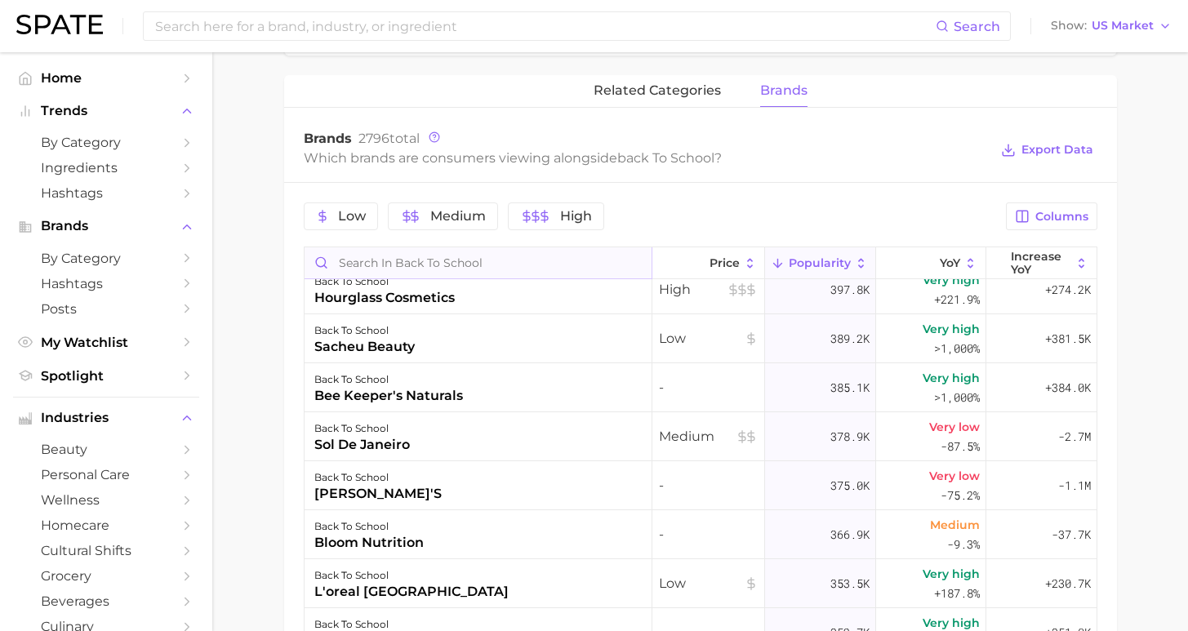
click at [410, 260] on input "Search in back to school" at bounding box center [478, 262] width 347 height 31
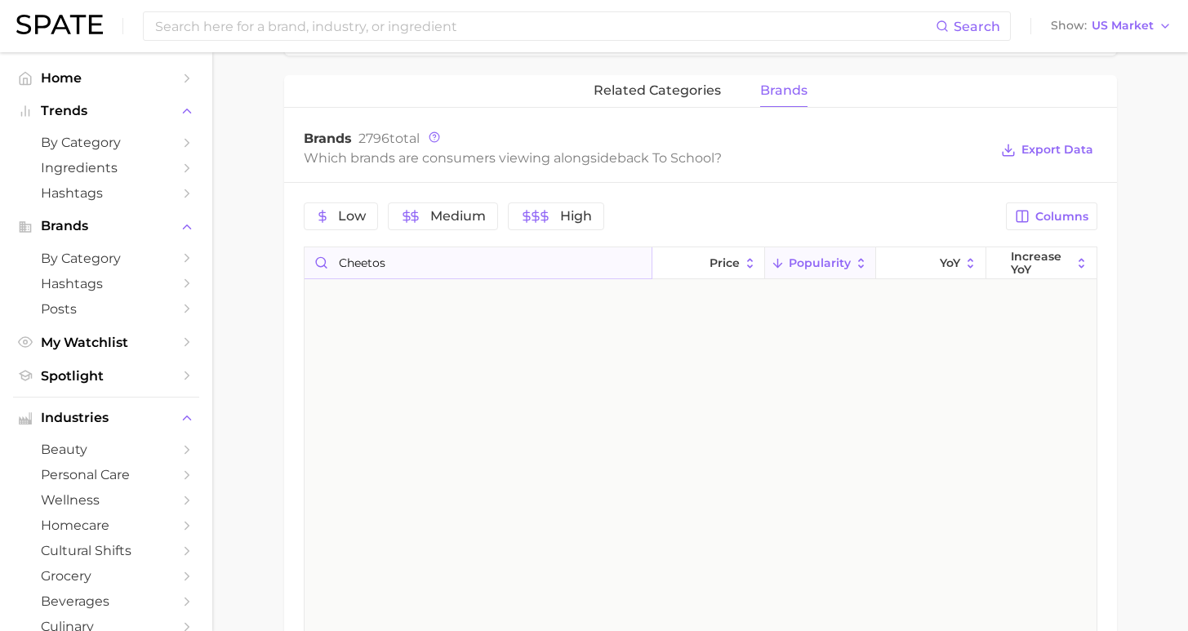
scroll to position [0, 0]
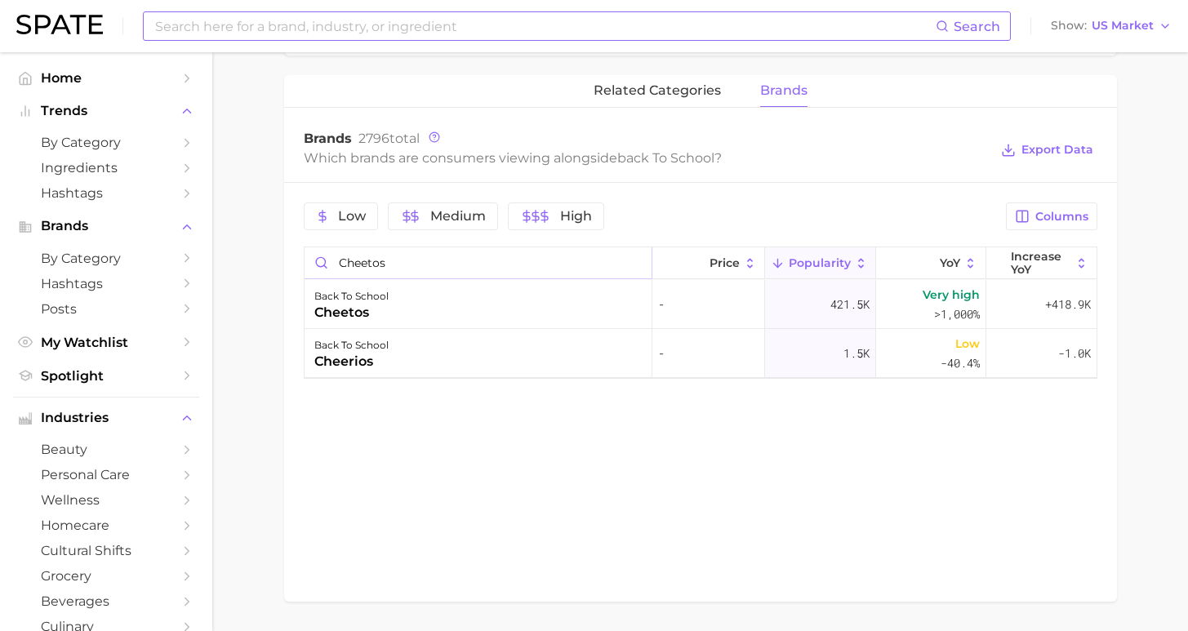
type input "cheetos"
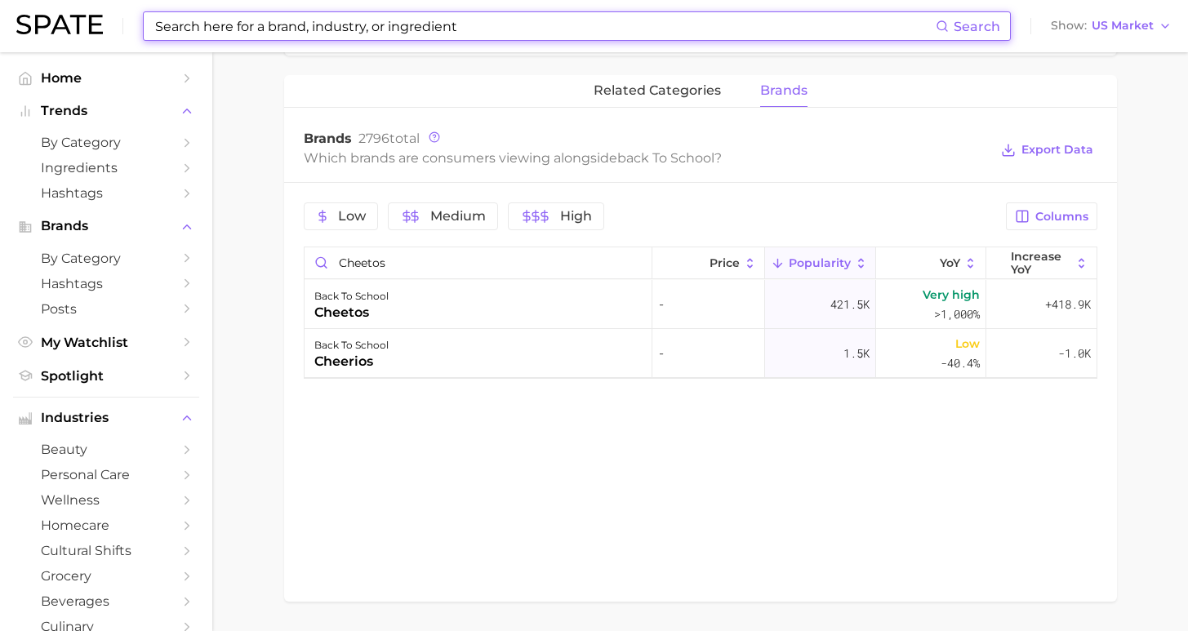
drag, startPoint x: 462, startPoint y: 21, endPoint x: 98, endPoint y: 46, distance: 365.1
click at [98, 46] on div "Search Show US Market" at bounding box center [594, 26] width 1156 height 52
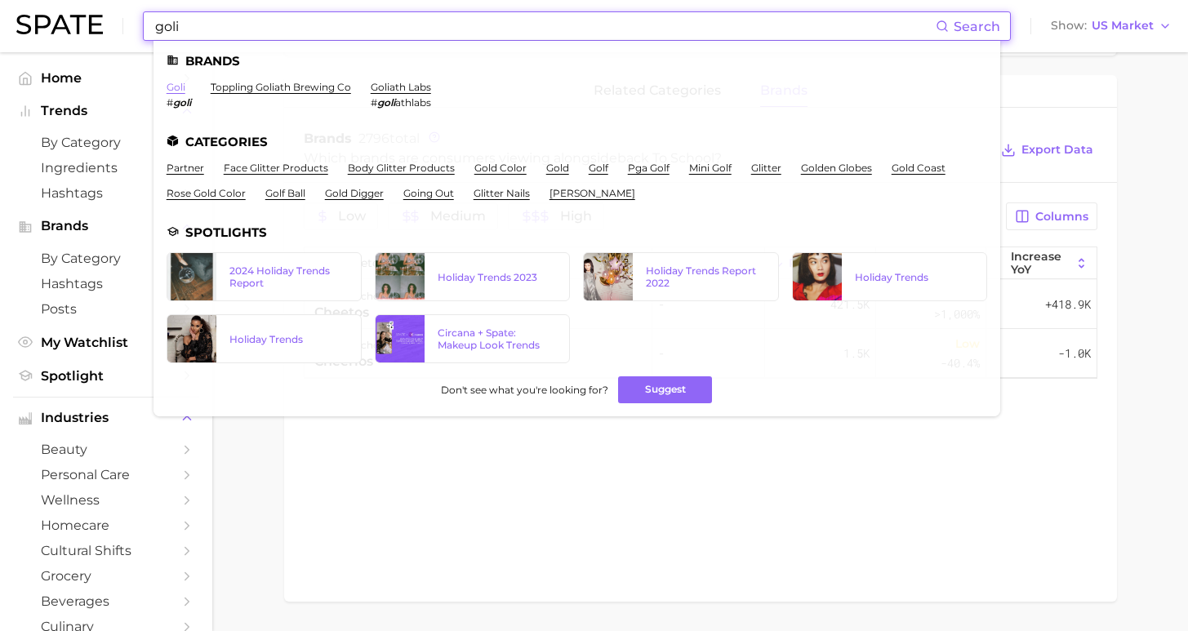
type input "goli"
click at [172, 91] on link "goli" at bounding box center [176, 87] width 19 height 12
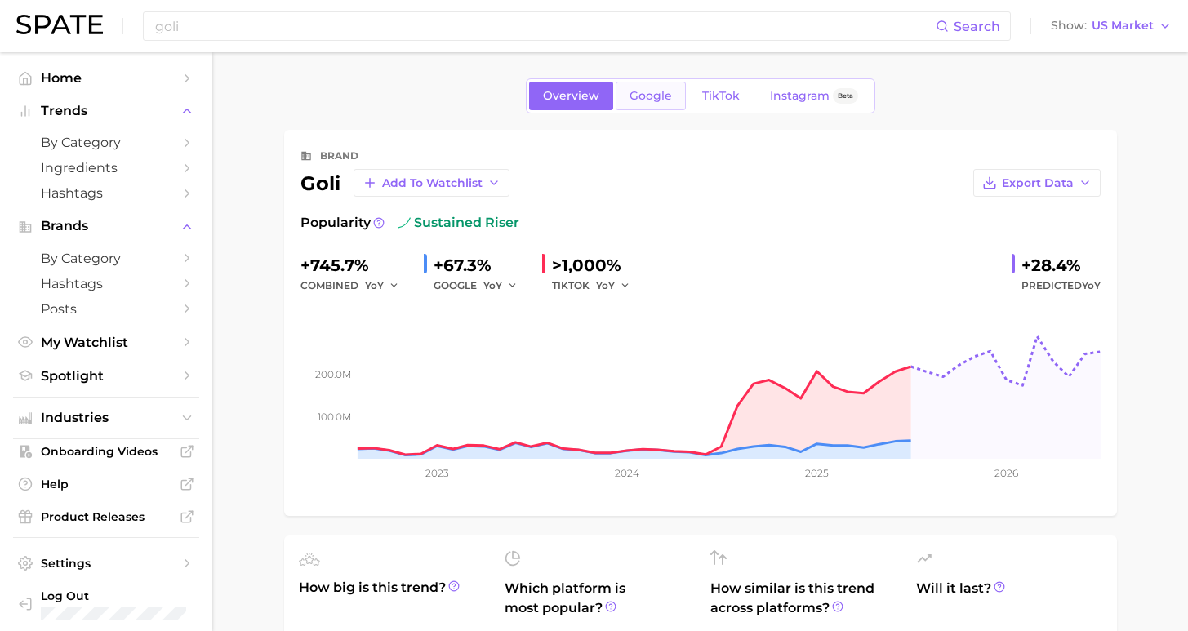
click at [671, 87] on link "Google" at bounding box center [651, 96] width 70 height 29
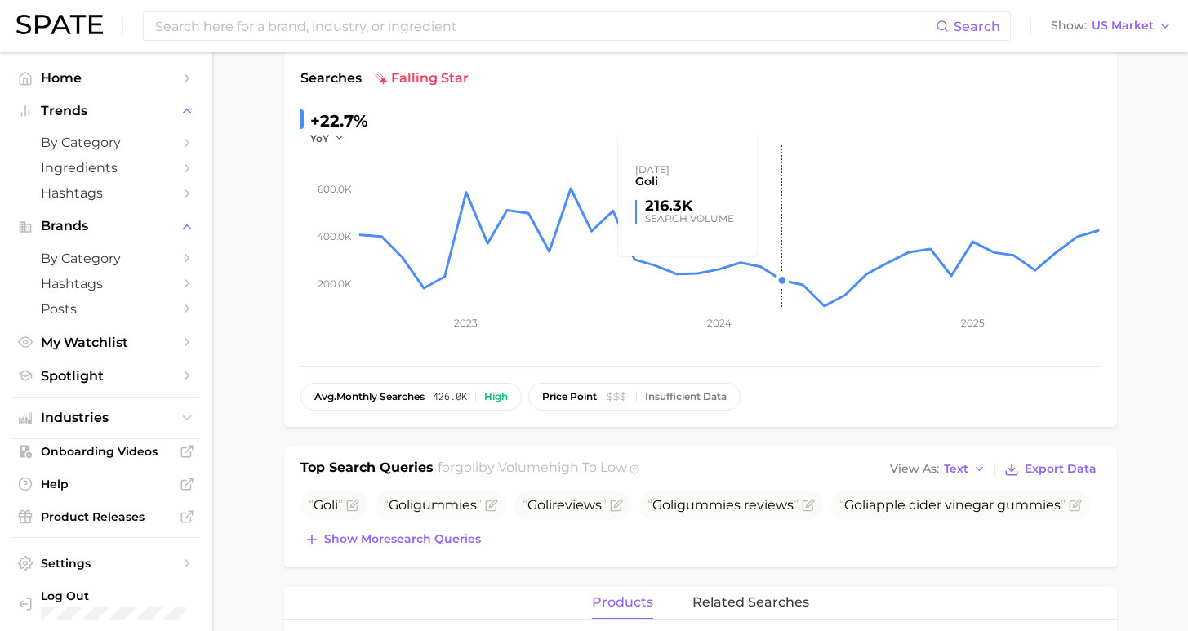
scroll to position [282, 0]
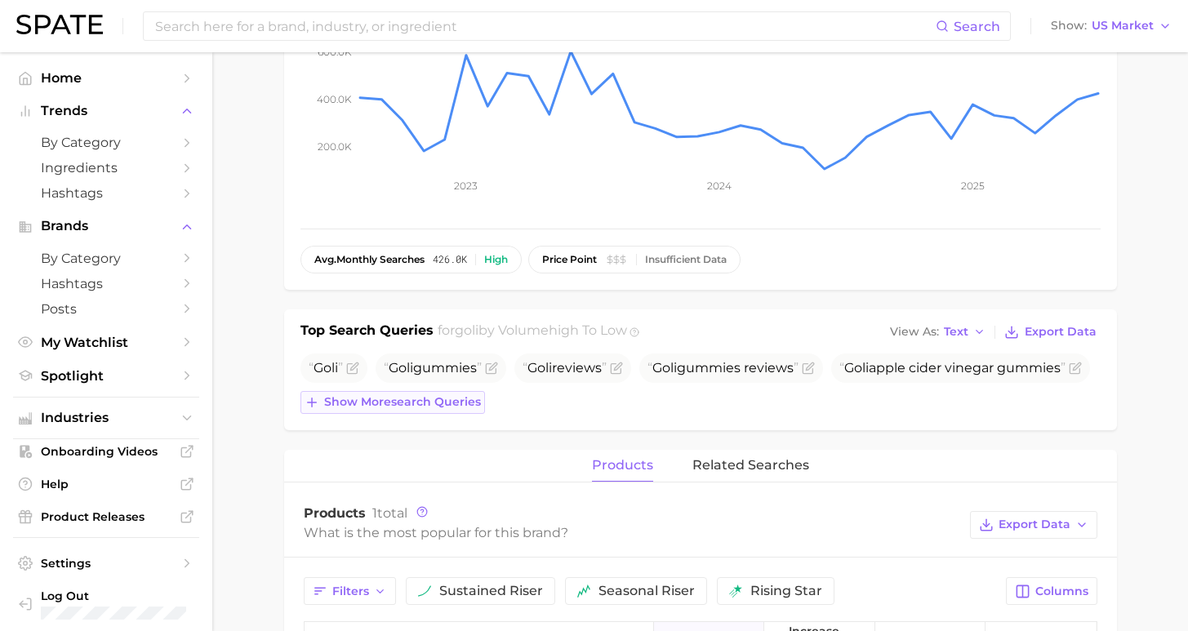
click at [405, 391] on button "Show more search queries" at bounding box center [393, 402] width 185 height 23
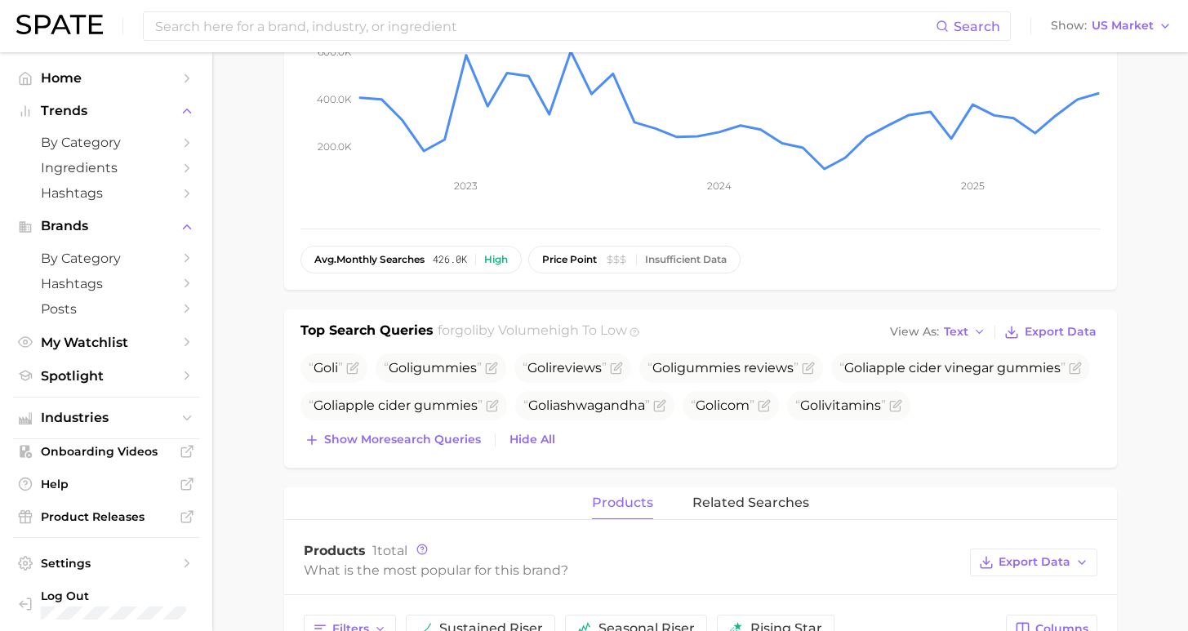
scroll to position [0, 0]
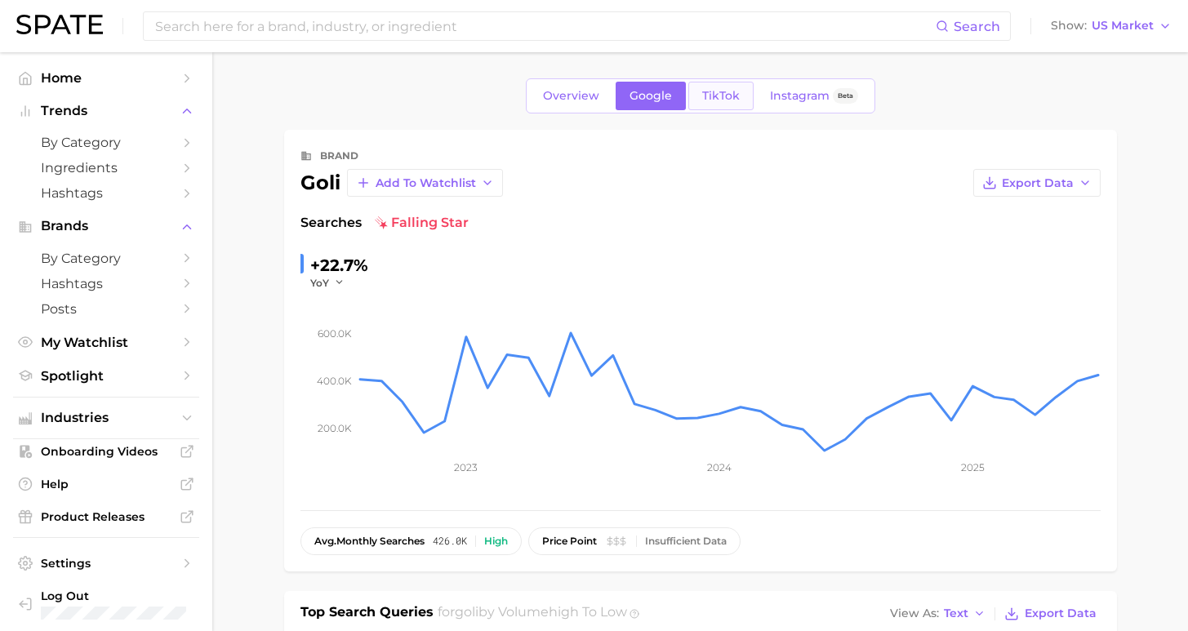
click at [709, 101] on span "TikTok" at bounding box center [721, 96] width 38 height 14
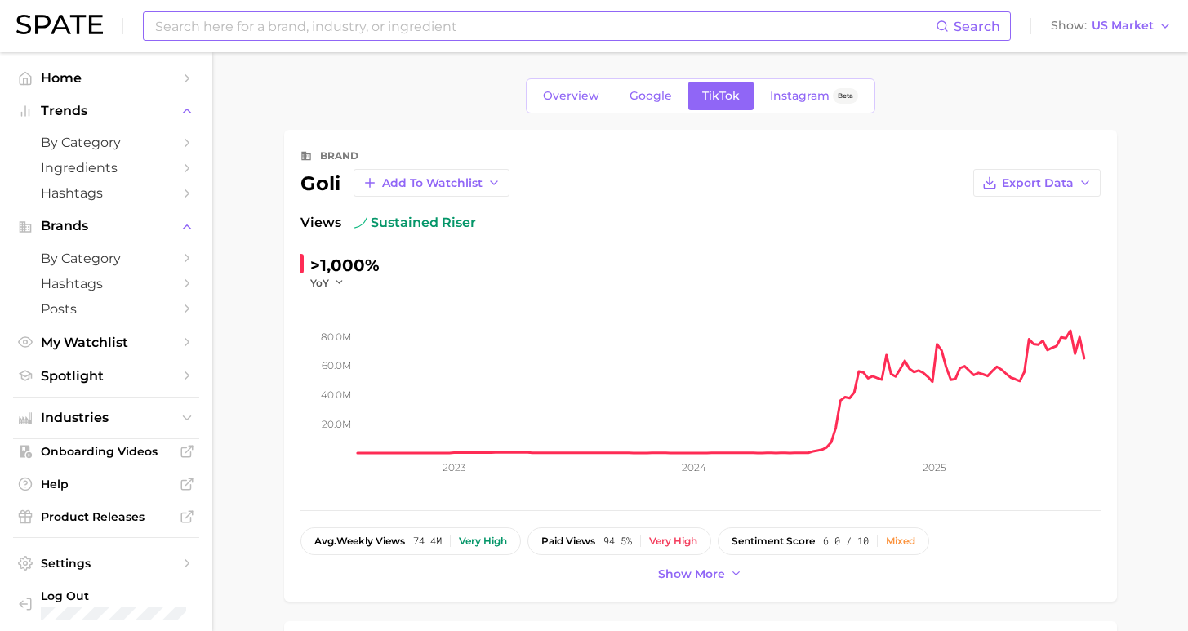
click at [424, 22] on input at bounding box center [545, 26] width 783 height 28
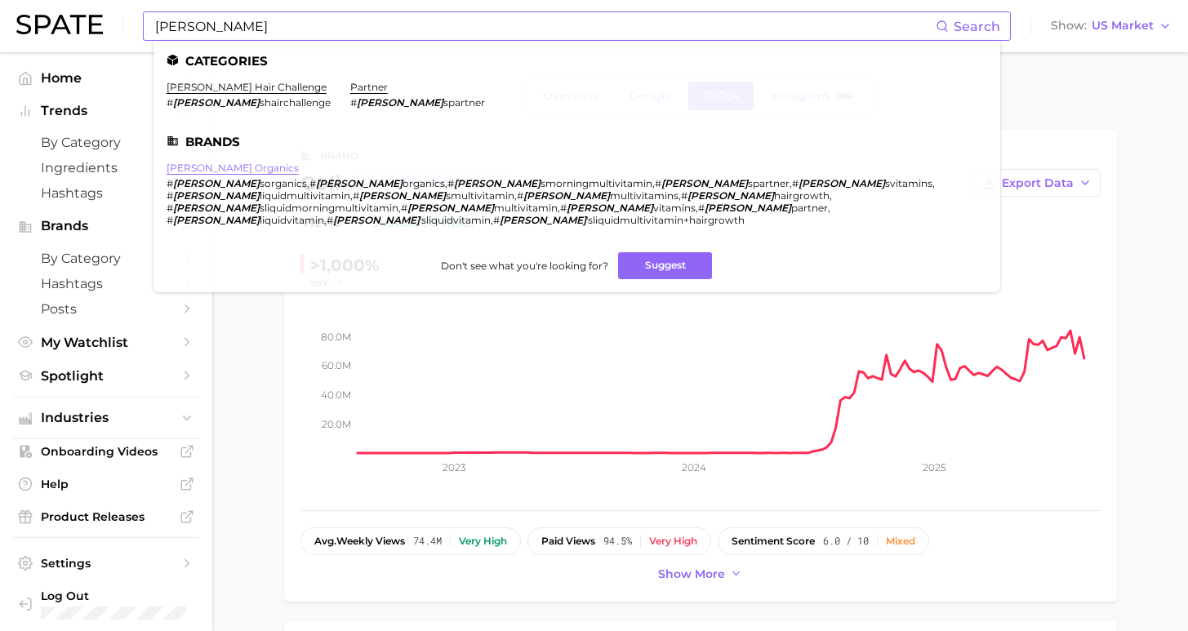
click at [210, 167] on link "[PERSON_NAME] organics" at bounding box center [233, 168] width 132 height 12
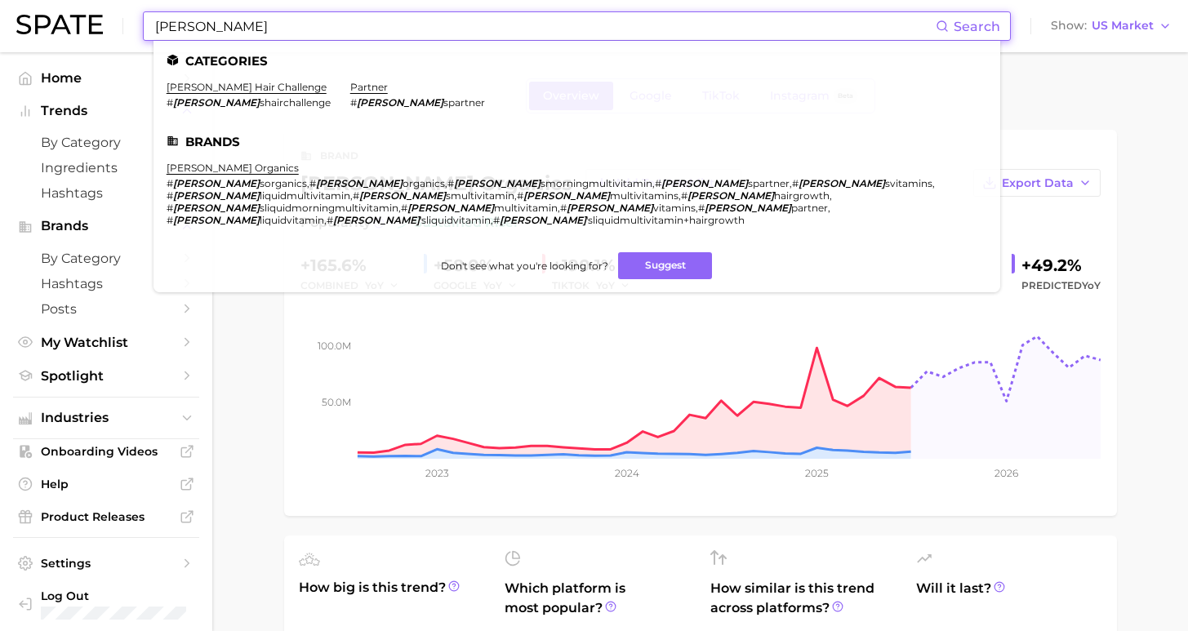
drag, startPoint x: 252, startPoint y: 24, endPoint x: -1, endPoint y: 20, distance: 253.2
click at [0, 20] on html "[PERSON_NAME] Search Categories [PERSON_NAME] hair challenge # [PERSON_NAME] pa…" at bounding box center [594, 315] width 1188 height 631
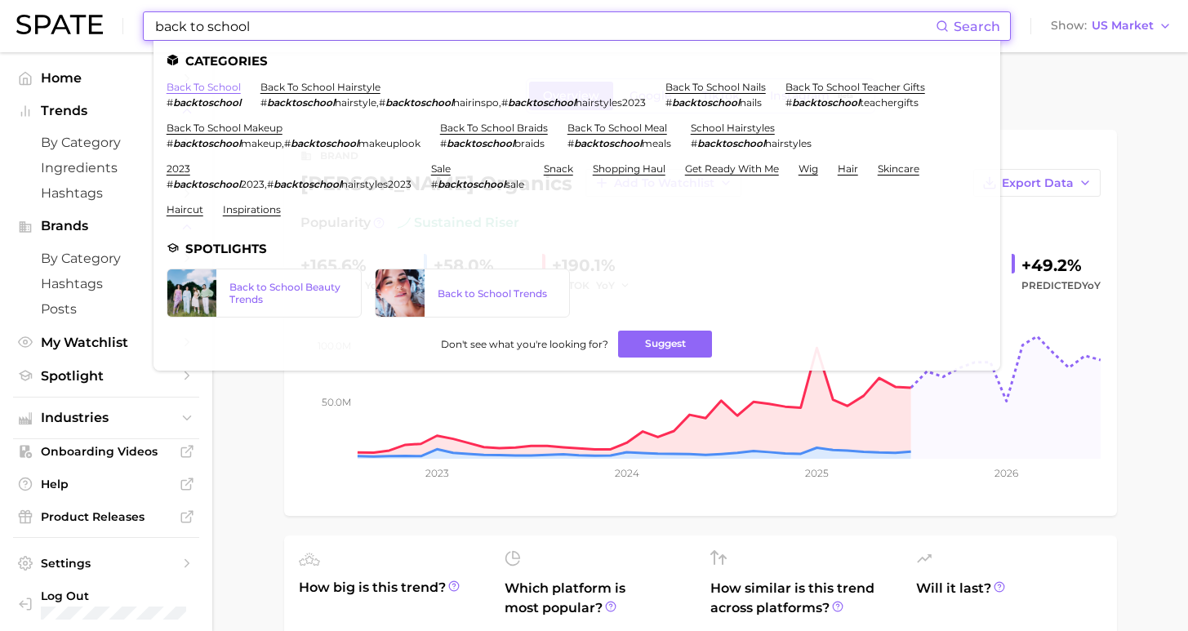
type input "back to school"
click at [207, 84] on link "back to school" at bounding box center [204, 87] width 74 height 12
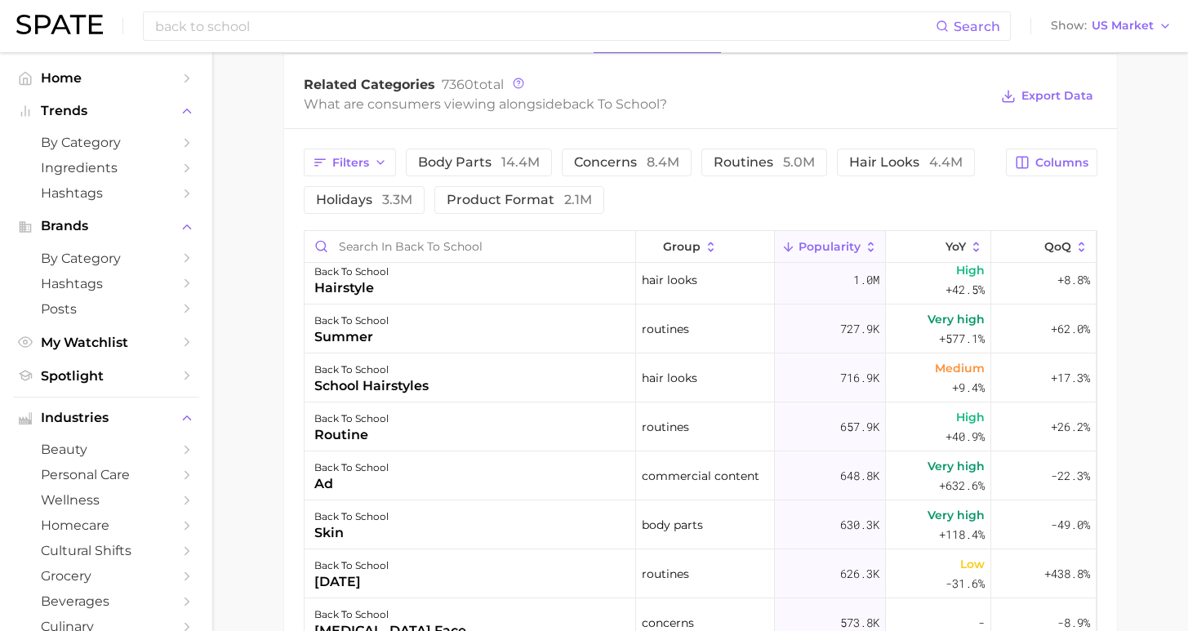
scroll to position [655, 0]
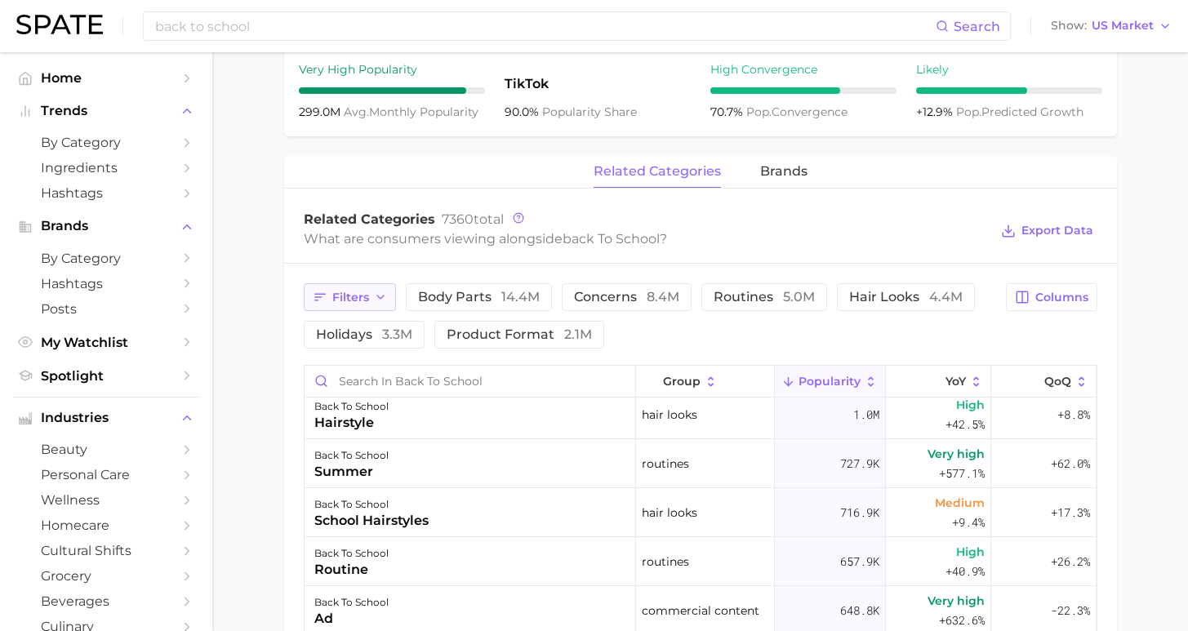
click at [357, 298] on span "Filters" at bounding box center [350, 298] width 37 height 14
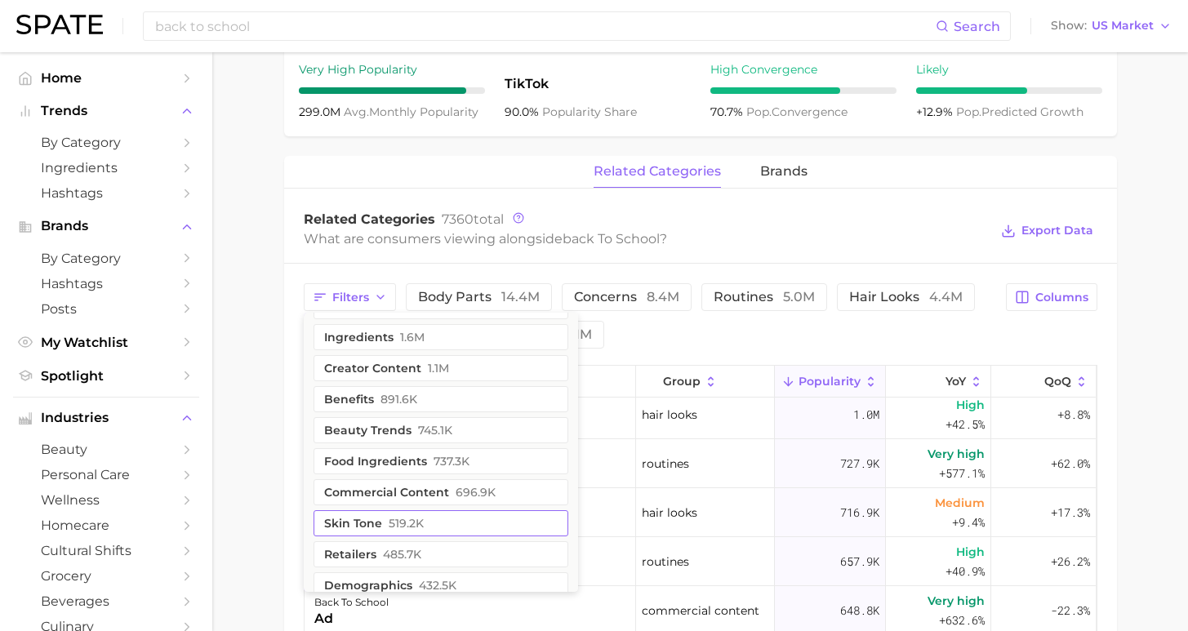
scroll to position [174, 0]
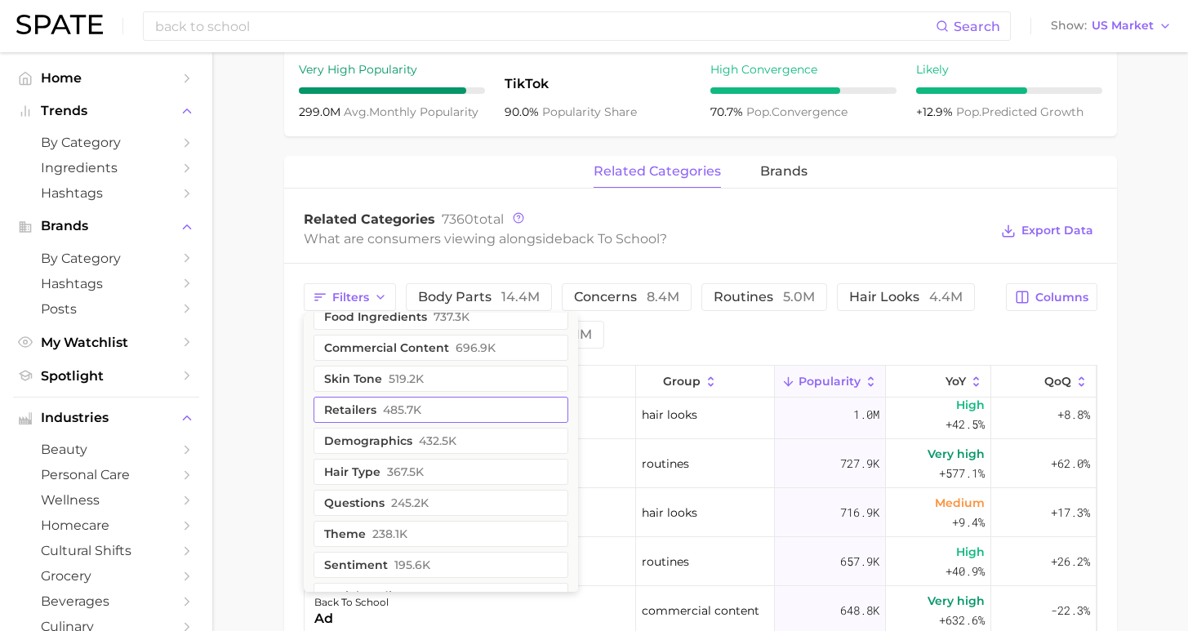
click at [432, 410] on button "retailers 485.7k" at bounding box center [441, 410] width 255 height 26
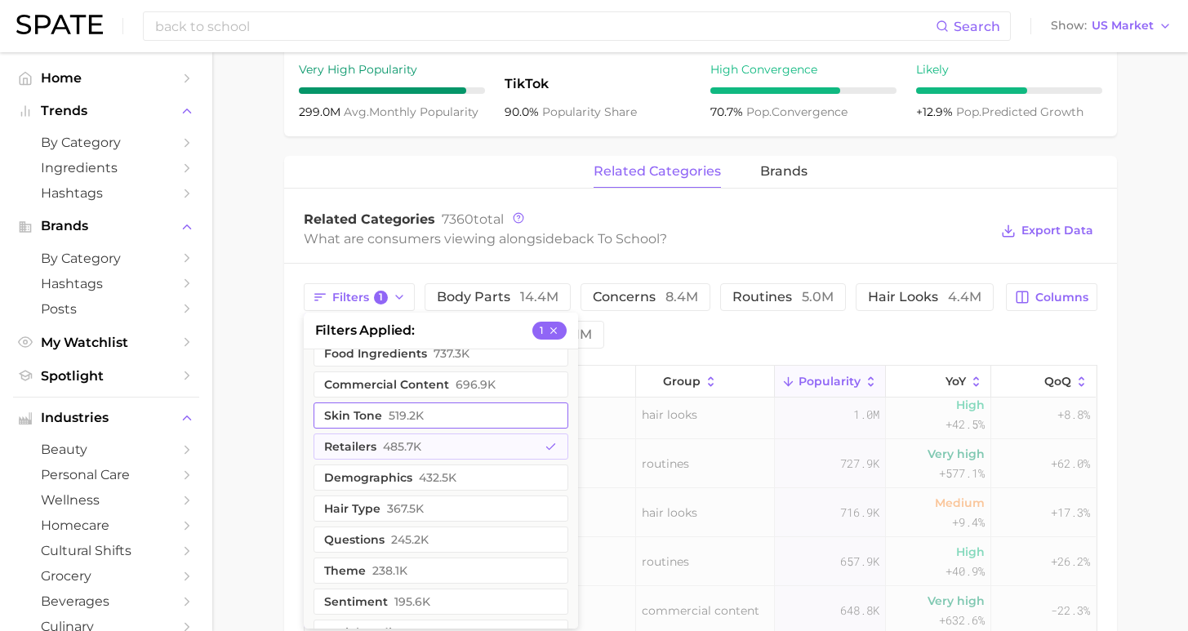
scroll to position [0, 0]
click at [720, 346] on div "Filters 1 filters applied 1 purchases 1.8m ingredients 1.6m creator content 1.1…" at bounding box center [650, 315] width 693 height 65
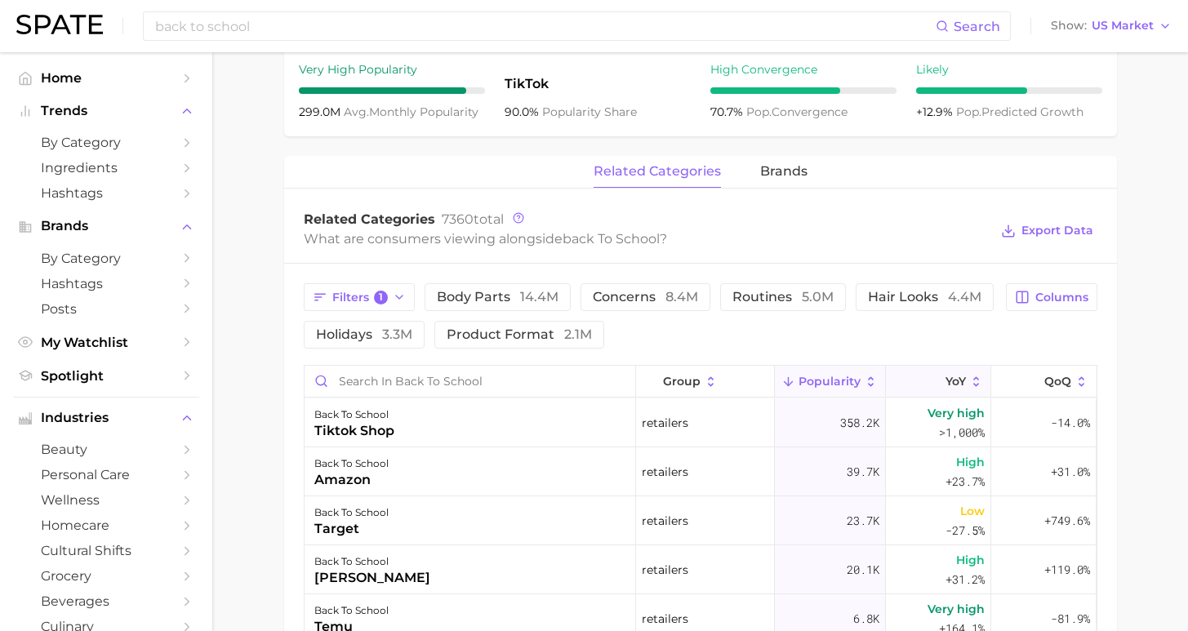
click at [946, 383] on span "YoY" at bounding box center [956, 381] width 20 height 13
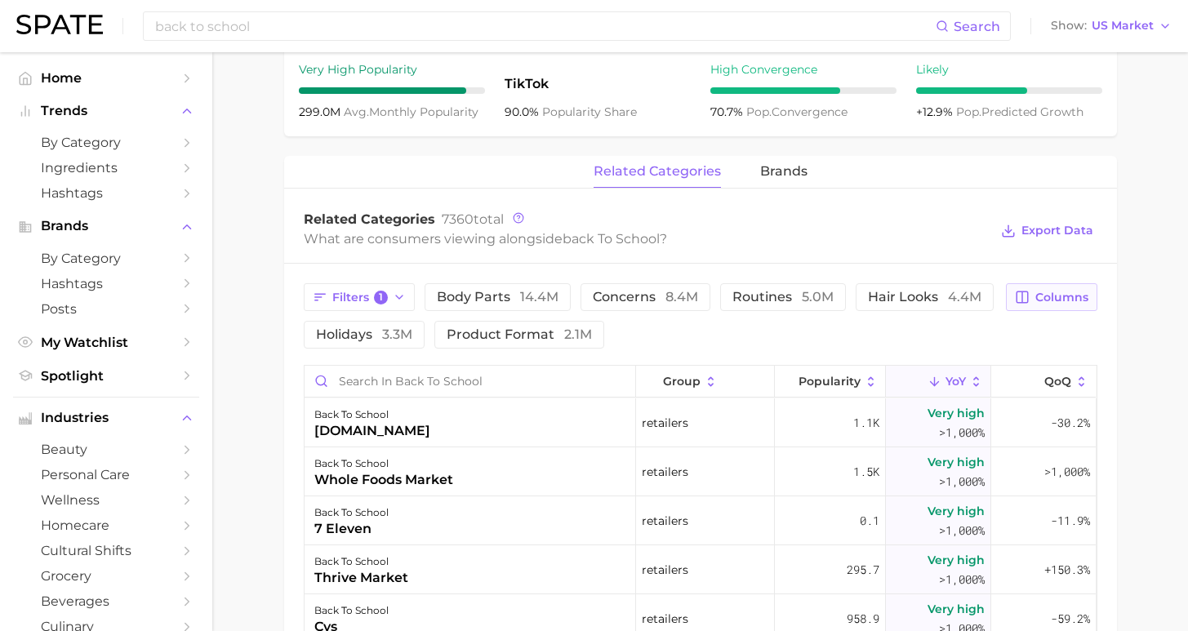
click at [1041, 297] on span "Columns" at bounding box center [1062, 298] width 53 height 14
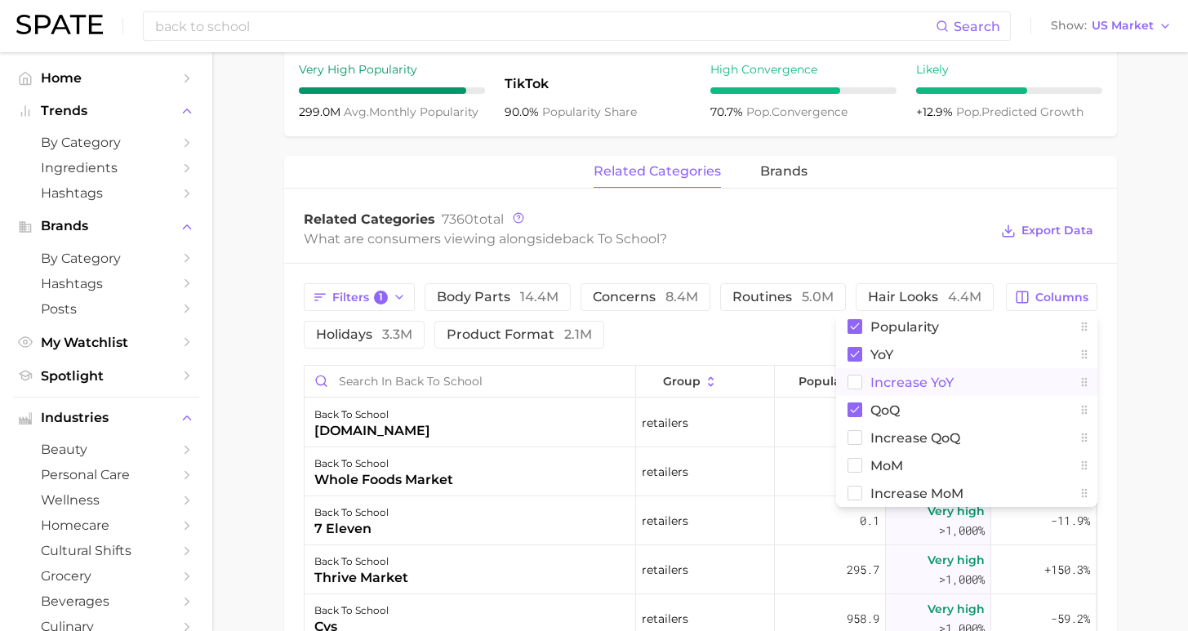
click at [890, 382] on span "Increase YoY" at bounding box center [912, 383] width 83 height 14
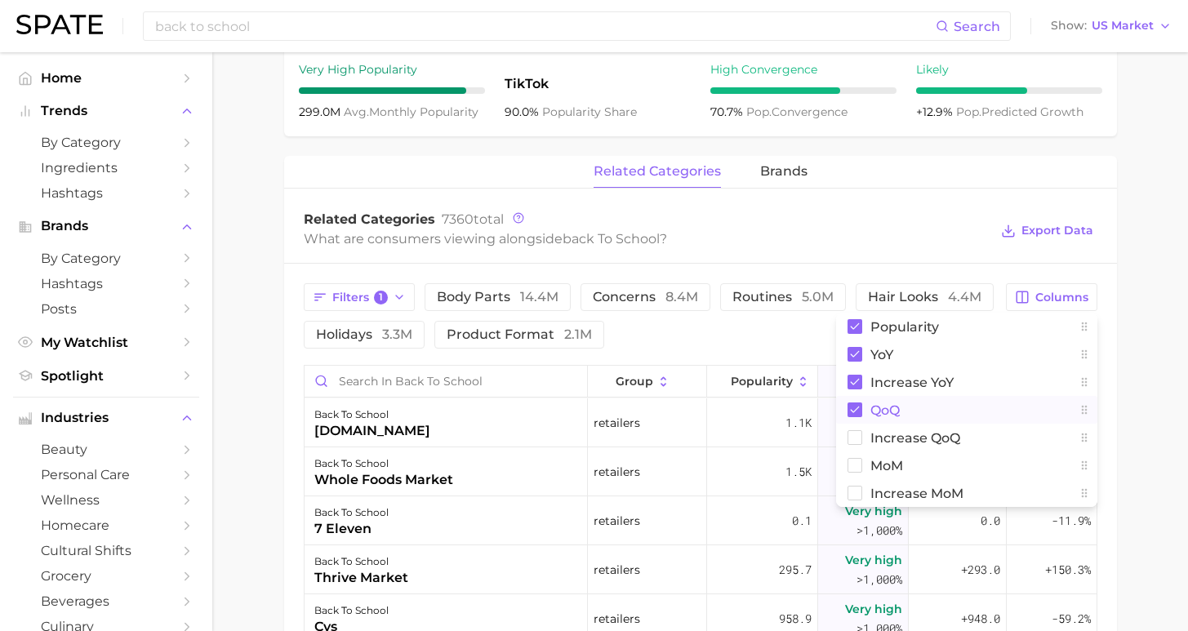
drag, startPoint x: 886, startPoint y: 403, endPoint x: 1050, endPoint y: 396, distance: 163.5
click at [886, 404] on span "QoQ" at bounding box center [885, 411] width 29 height 14
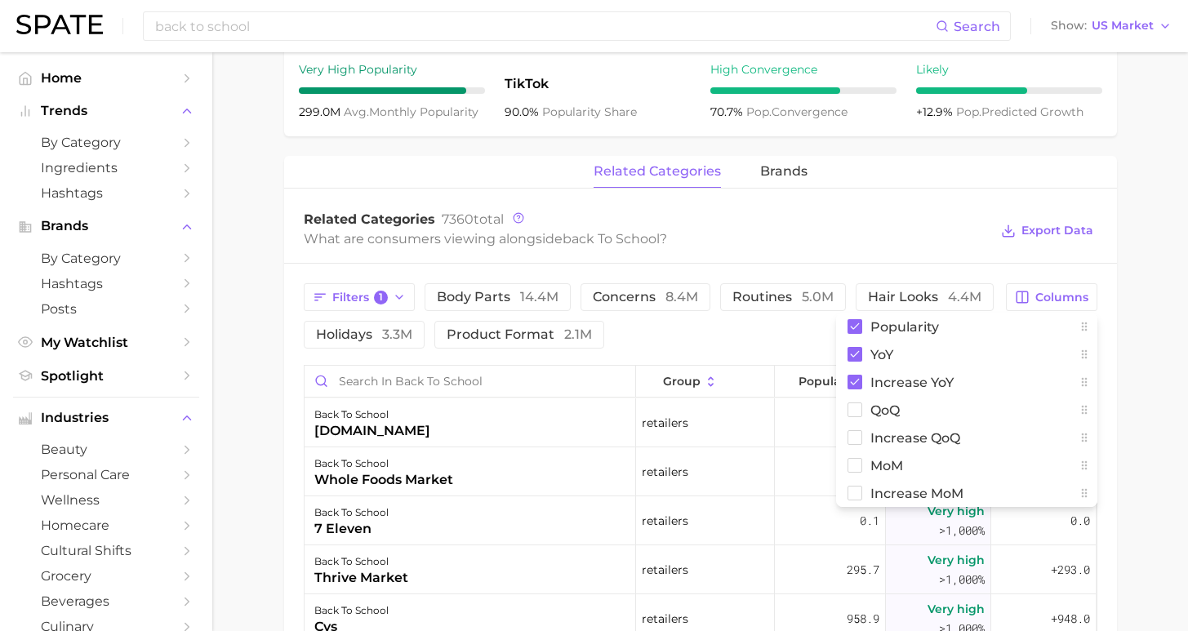
click at [1111, 395] on div "Filters 1 body parts 14.4m concerns 8.4m routines 5.0m hair looks 4.4m holidays…" at bounding box center [700, 640] width 833 height 752
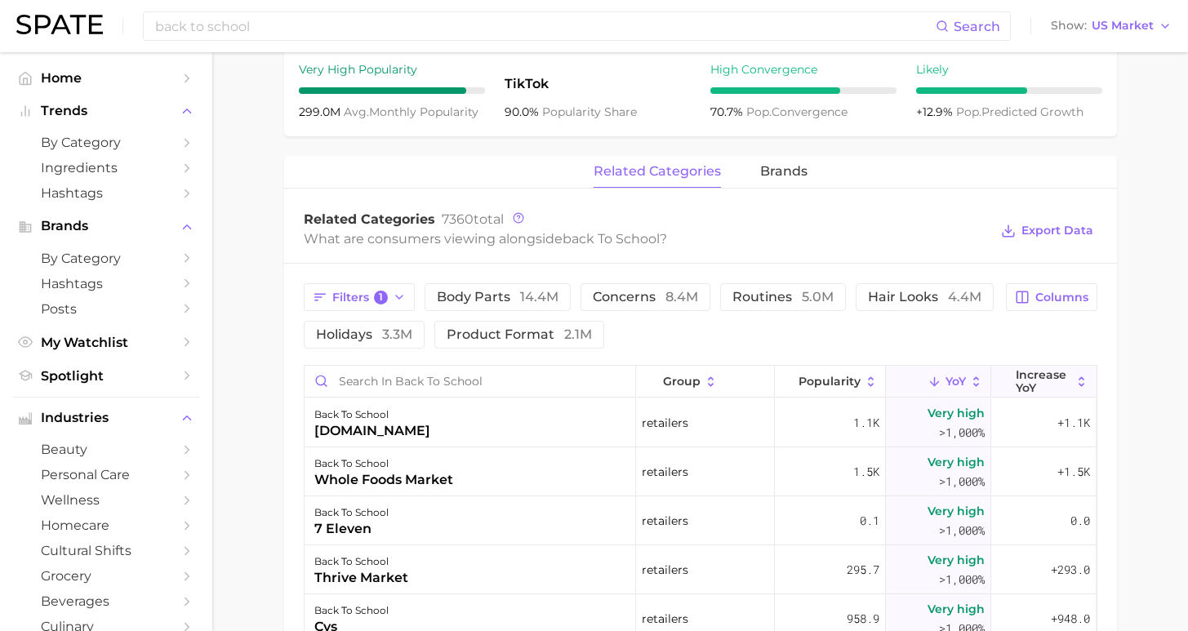
click at [1037, 381] on span "Increase YoY" at bounding box center [1044, 381] width 56 height 26
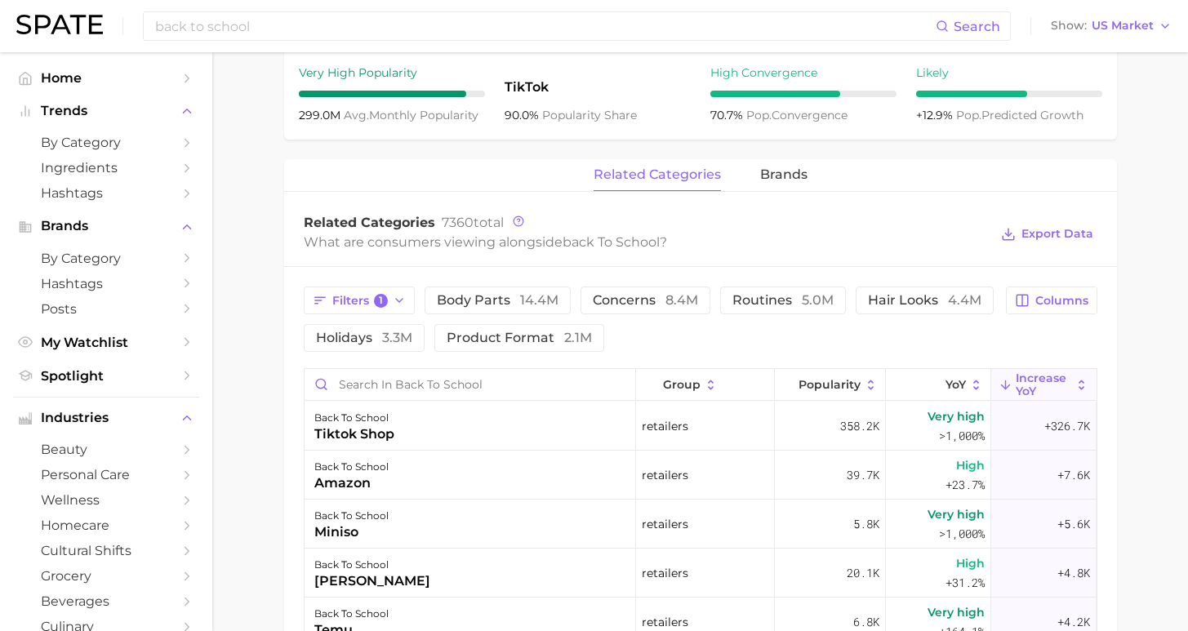
scroll to position [644, 0]
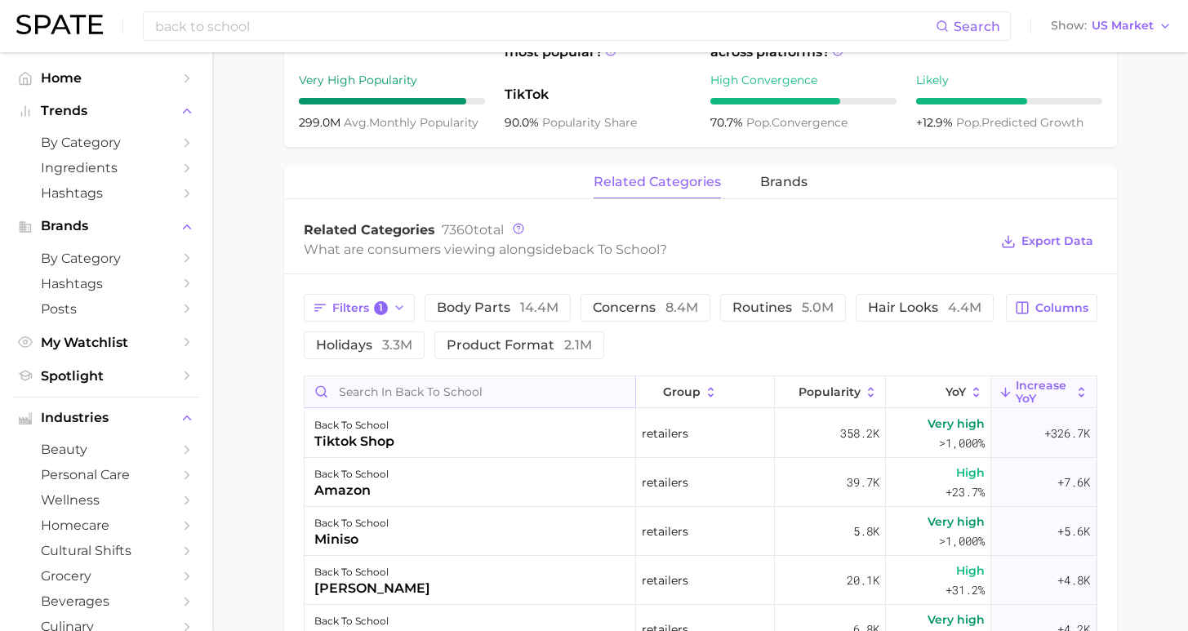
click at [462, 390] on input "Search in back to school" at bounding box center [470, 392] width 331 height 31
type input "target"
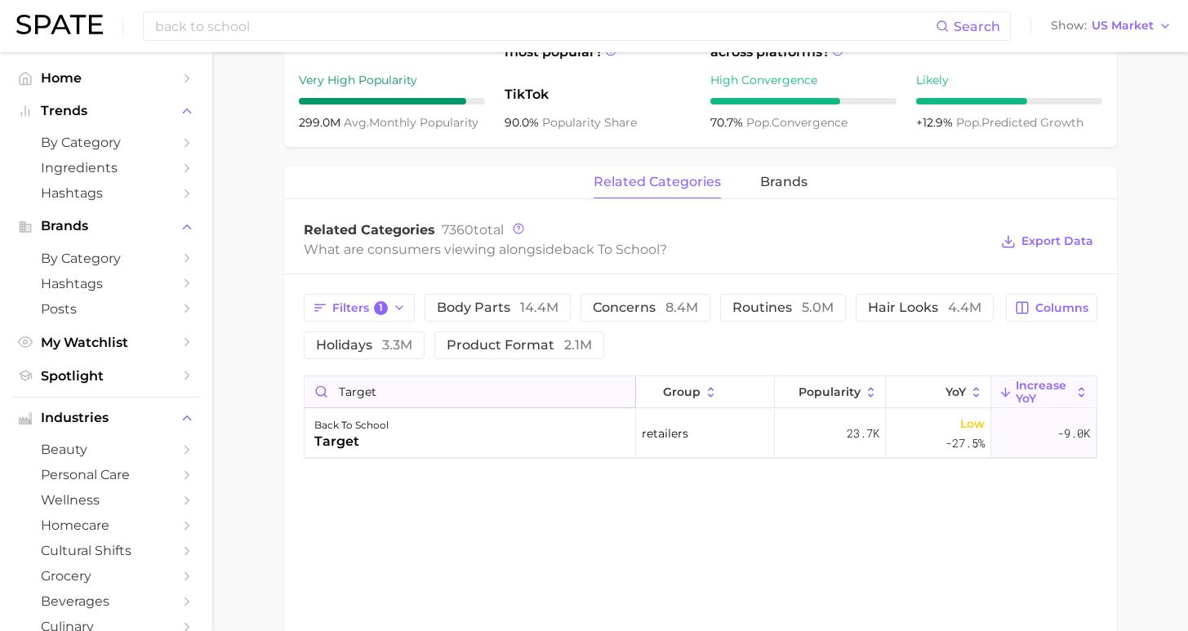
click at [605, 393] on input "target" at bounding box center [470, 392] width 331 height 31
click at [626, 391] on input "target" at bounding box center [470, 392] width 331 height 31
click at [614, 391] on input "target" at bounding box center [470, 392] width 331 height 31
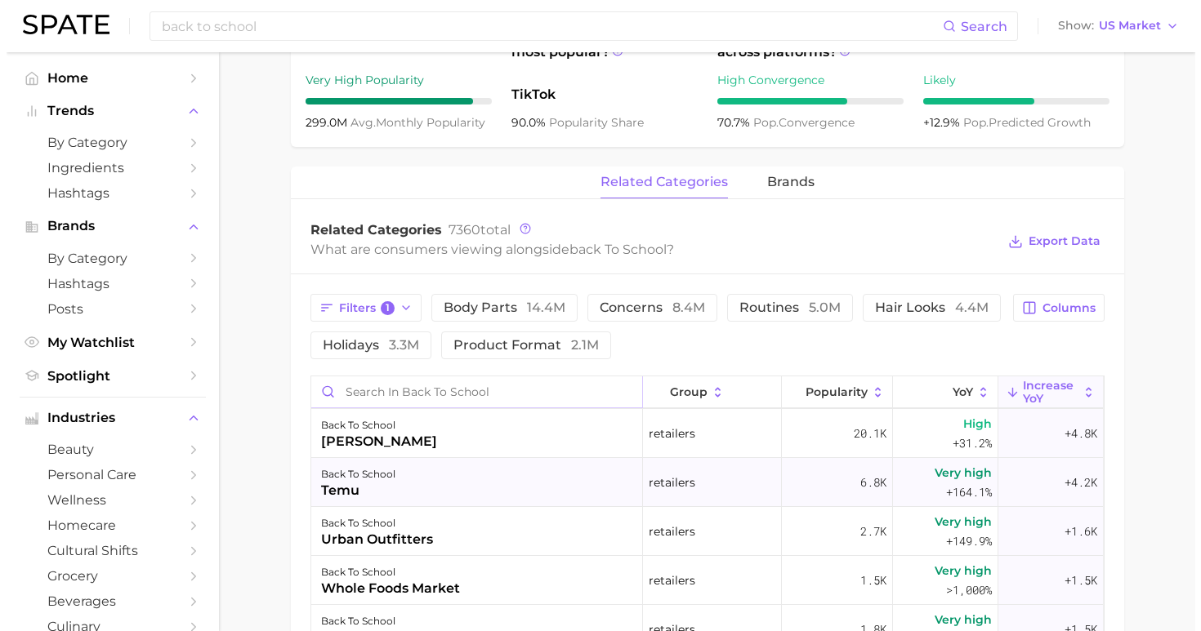
scroll to position [252, 0]
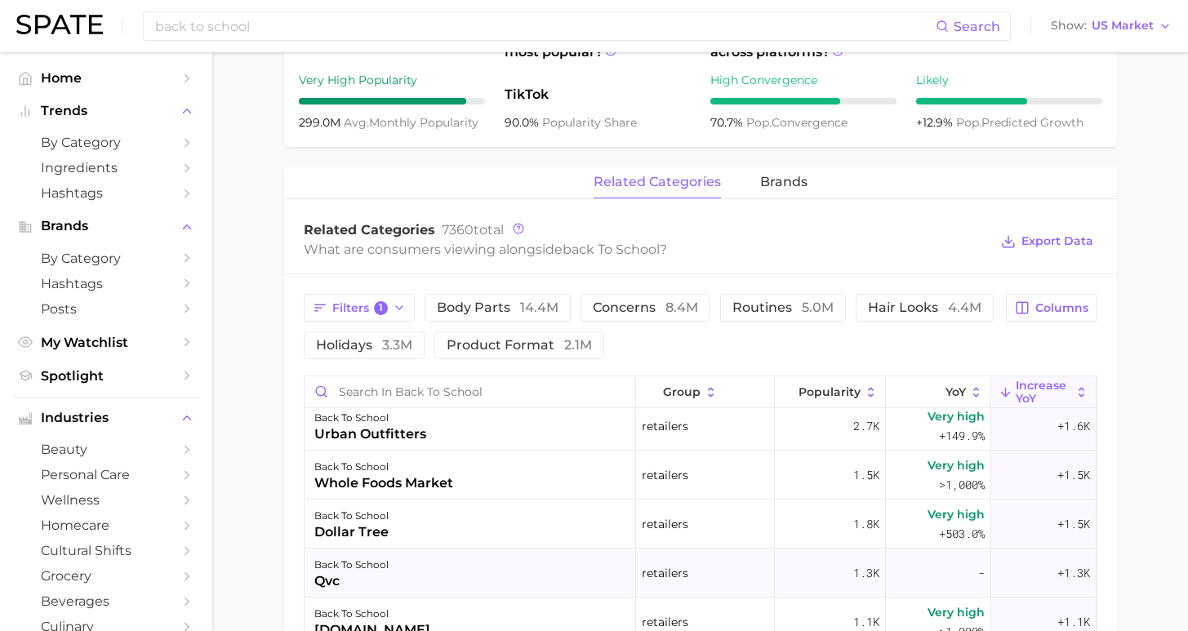
click at [512, 568] on div "back to school qvc" at bounding box center [471, 573] width 332 height 49
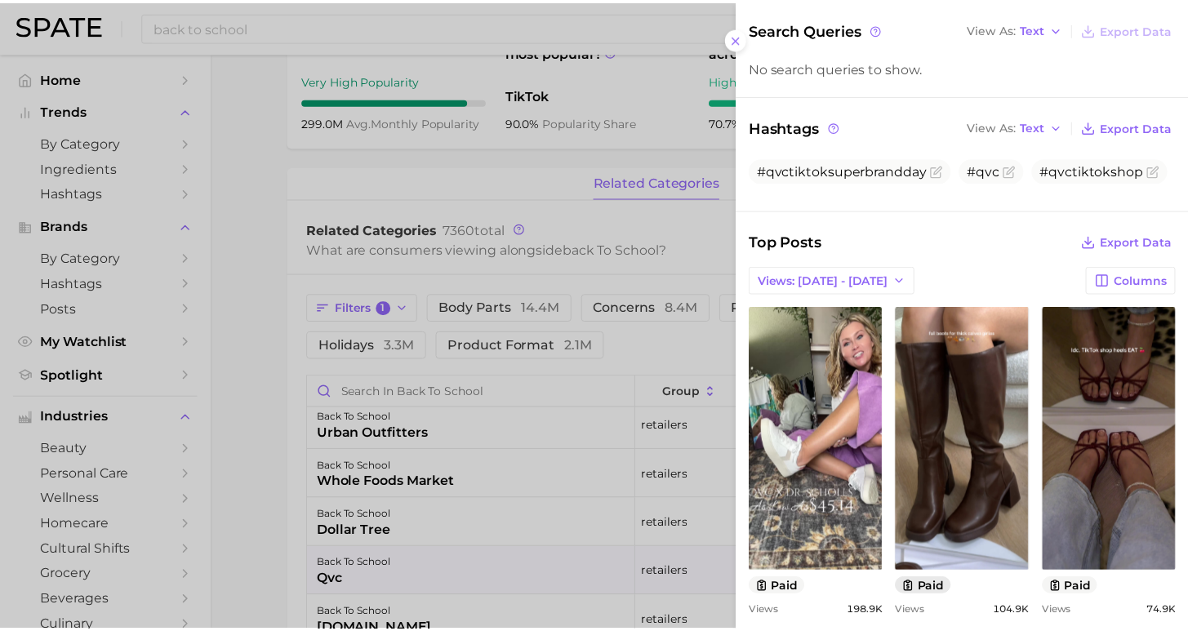
scroll to position [347, 0]
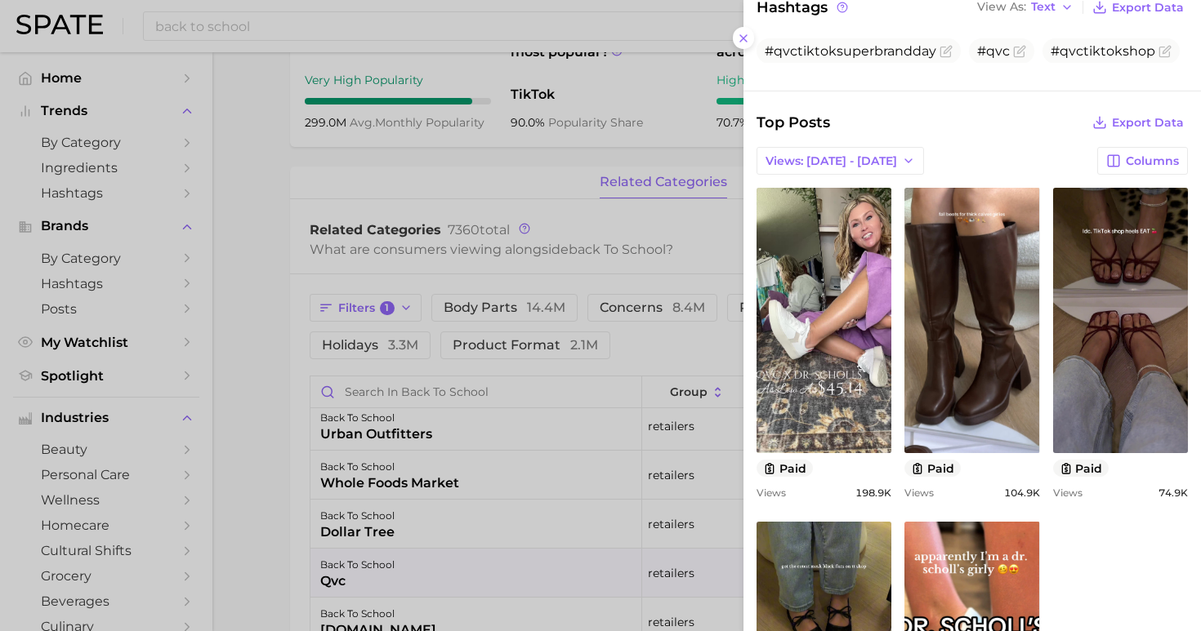
click at [264, 484] on div at bounding box center [600, 315] width 1201 height 631
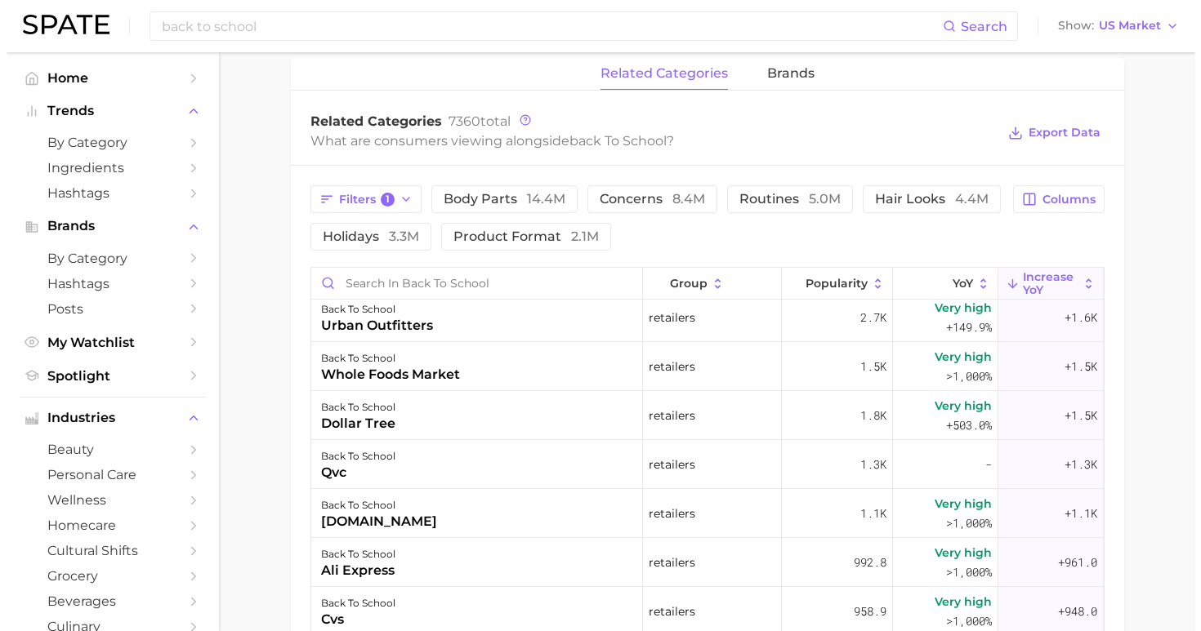
scroll to position [800, 0]
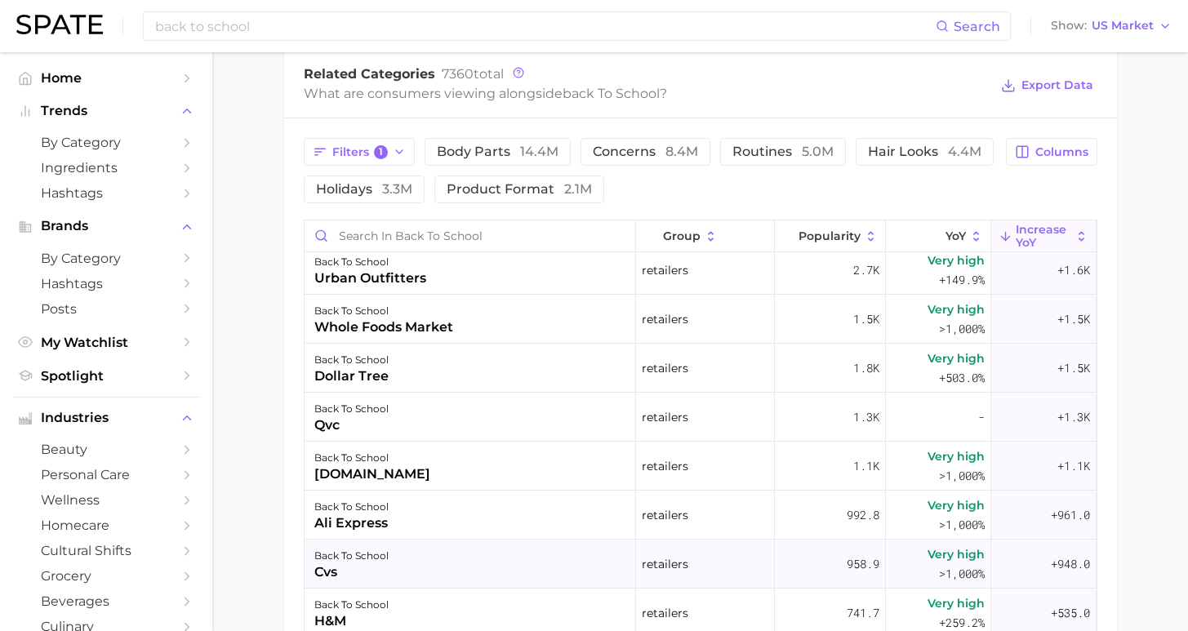
click at [410, 561] on div "back to school cvs" at bounding box center [471, 564] width 332 height 49
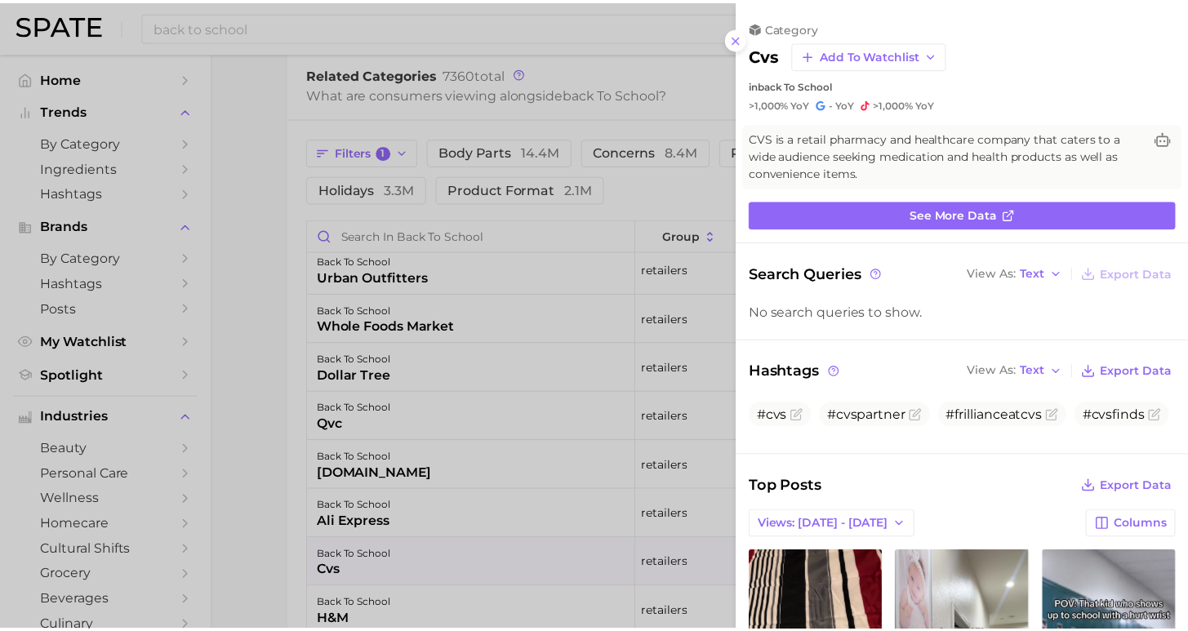
scroll to position [147, 0]
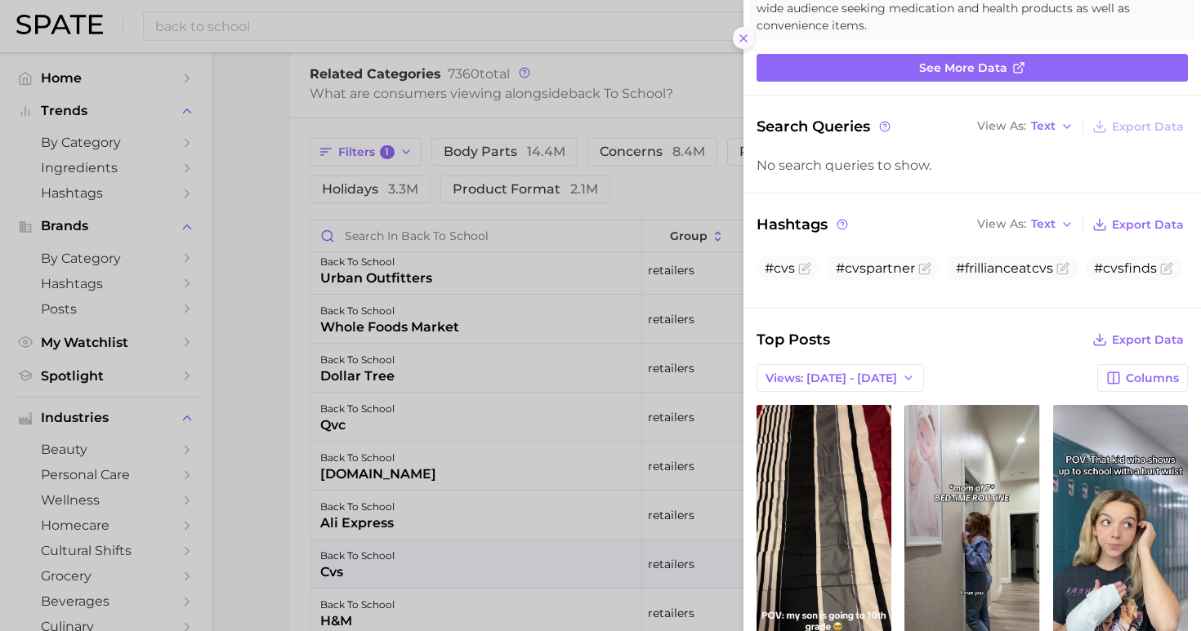
click at [737, 32] on icon at bounding box center [743, 38] width 13 height 13
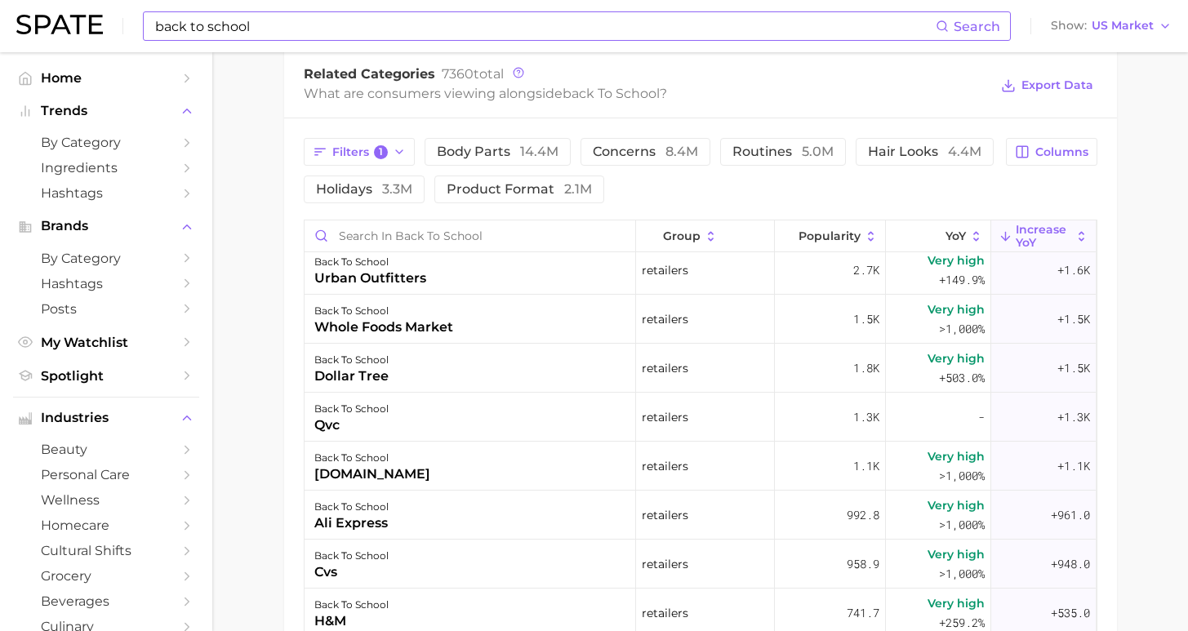
drag, startPoint x: 615, startPoint y: 20, endPoint x: 563, endPoint y: 22, distance: 52.3
click at [615, 20] on input "back to school" at bounding box center [545, 26] width 783 height 28
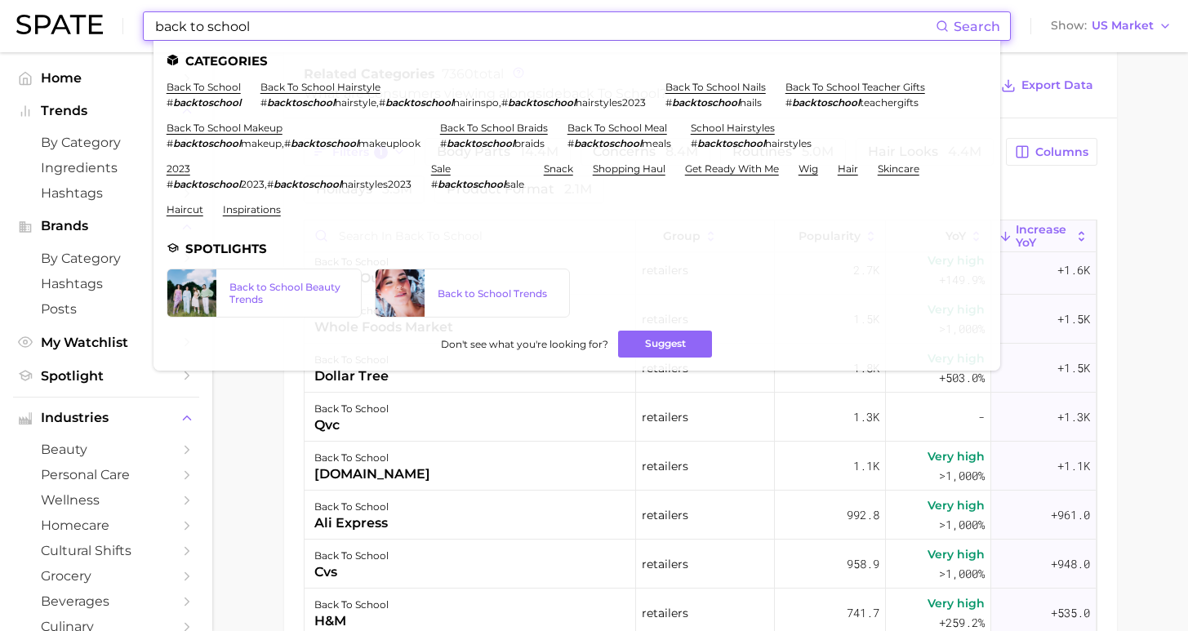
drag, startPoint x: 546, startPoint y: 22, endPoint x: 21, endPoint y: 42, distance: 524.8
click at [21, 42] on div "back to school Search Categories back to school # backtoschool back to school h…" at bounding box center [594, 26] width 1156 height 52
drag, startPoint x: 246, startPoint y: 24, endPoint x: 88, endPoint y: 10, distance: 158.3
click at [88, 10] on div "back to school Search Categories back to school # backtoschool back to school h…" at bounding box center [594, 26] width 1156 height 52
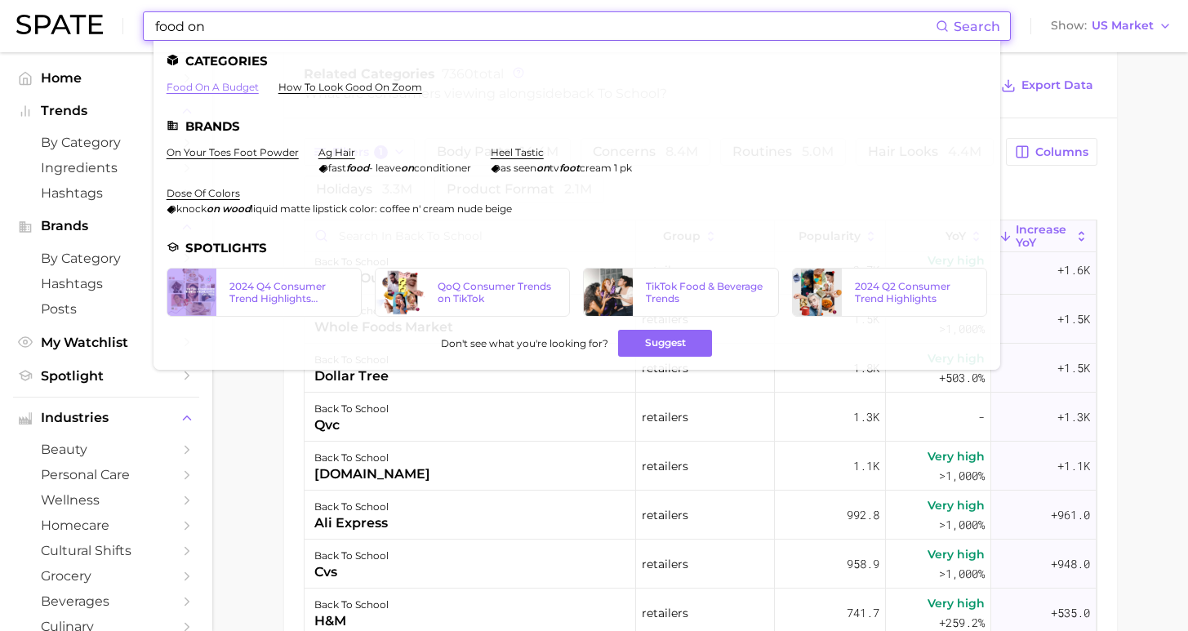
click at [203, 91] on link "food on a budget" at bounding box center [213, 87] width 92 height 12
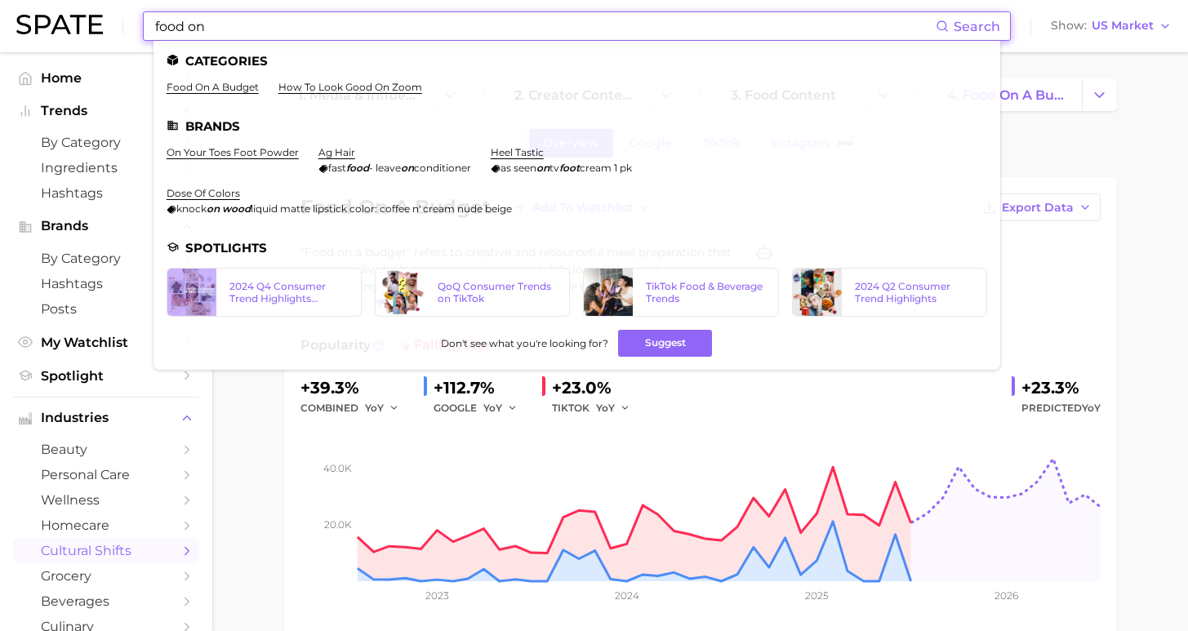
drag, startPoint x: 155, startPoint y: 32, endPoint x: 20, endPoint y: 33, distance: 134.8
click at [20, 33] on div "food on Search Categories food on a budget how to look good on zoom Brands on y…" at bounding box center [594, 26] width 1156 height 52
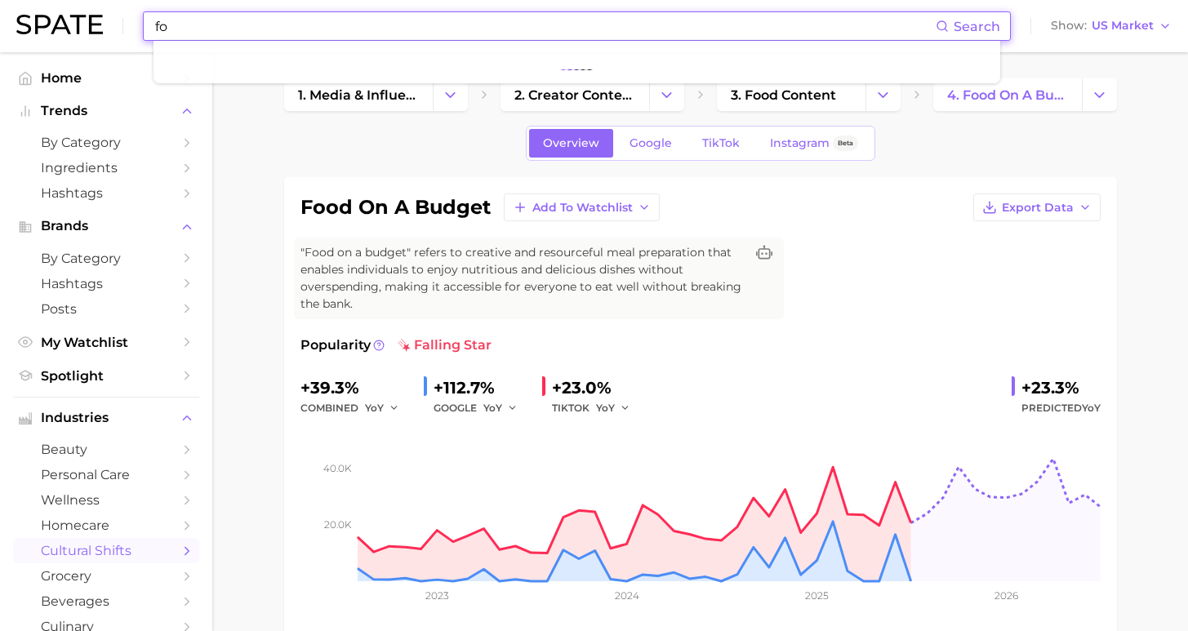
type input "f"
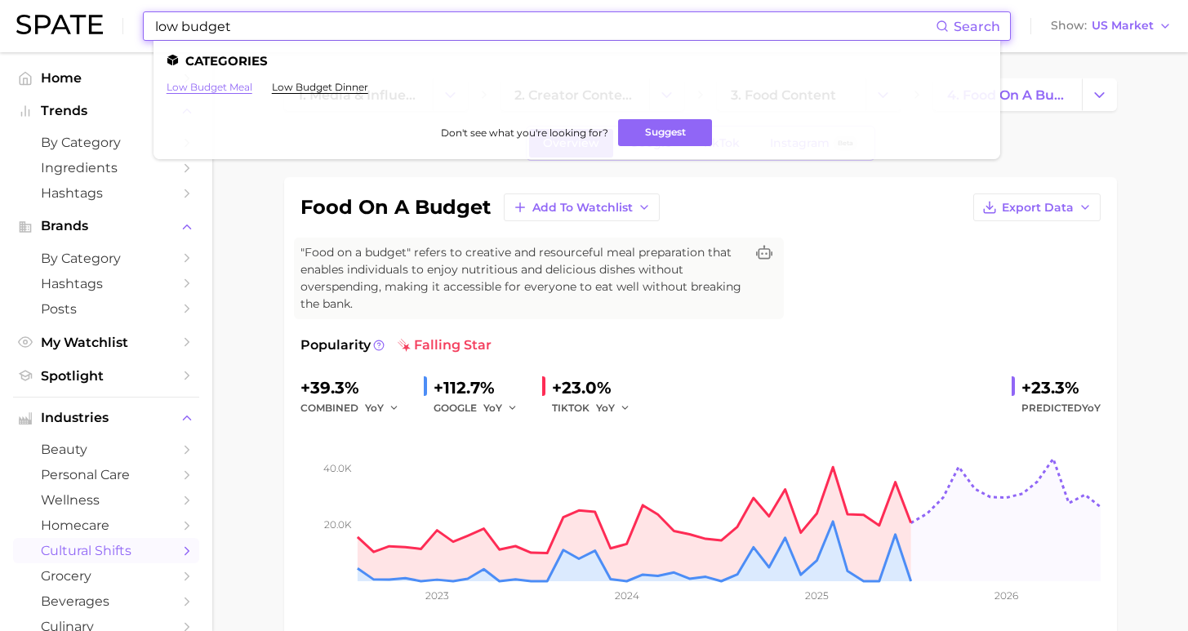
click at [232, 90] on link "low budget meal" at bounding box center [210, 87] width 86 height 12
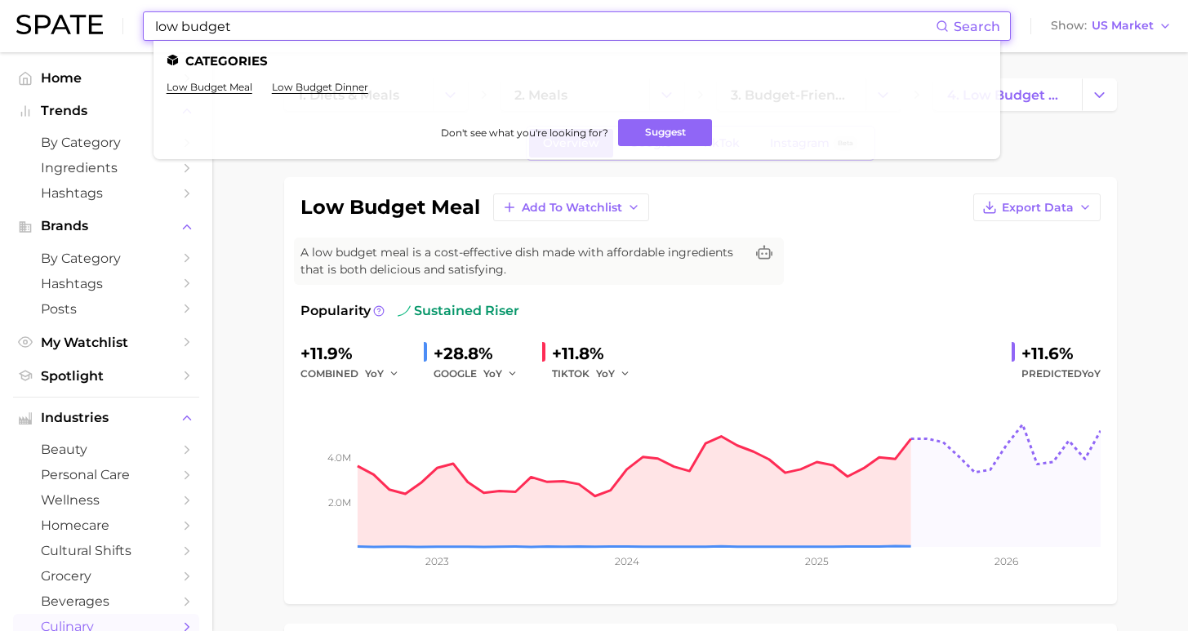
drag, startPoint x: 0, startPoint y: 19, endPoint x: -8, endPoint y: 21, distance: 8.5
click at [0, 21] on html "low budget Search Categories low budget meal low budget dinner Don't see what y…" at bounding box center [594, 315] width 1188 height 631
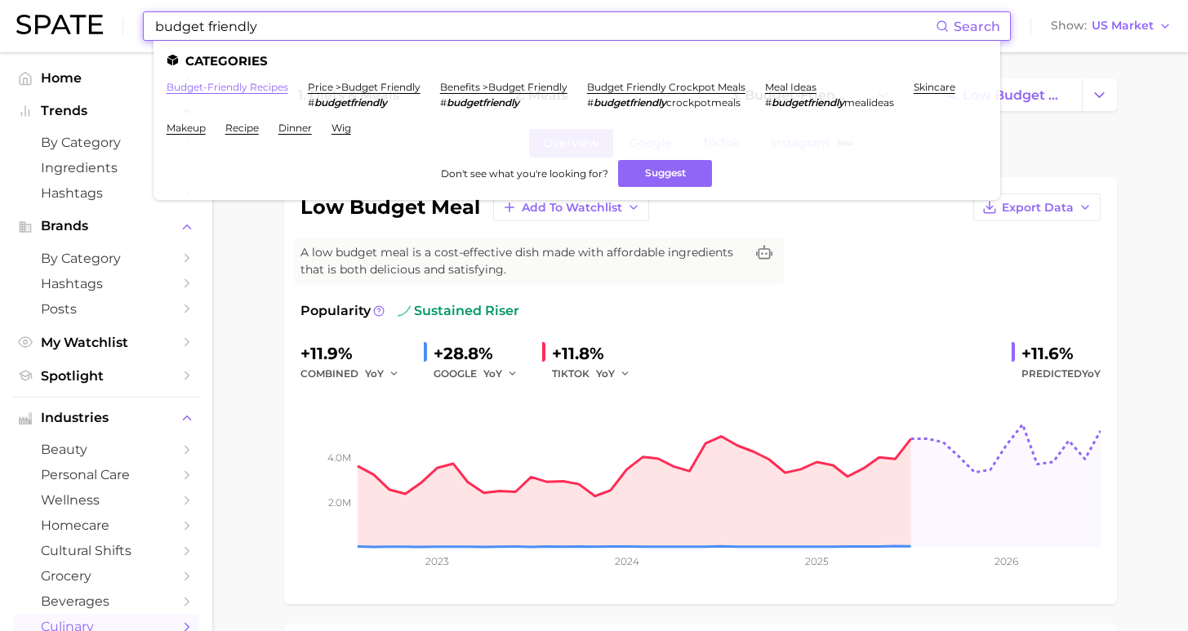
type input "budget friendly"
click at [210, 86] on link "budget-friendly recipes" at bounding box center [228, 87] width 122 height 12
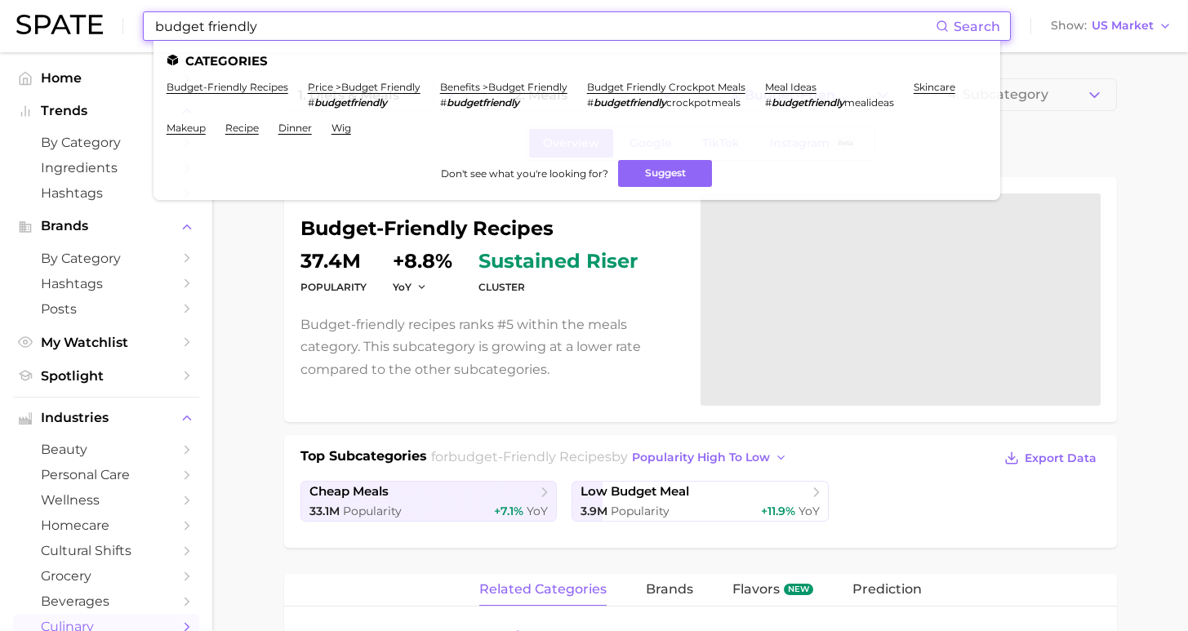
drag, startPoint x: 286, startPoint y: 27, endPoint x: 101, endPoint y: 16, distance: 185.0
click at [104, 16] on div "budget friendly Search Categories budget-friendly recipes price > budget friend…" at bounding box center [594, 26] width 1156 height 52
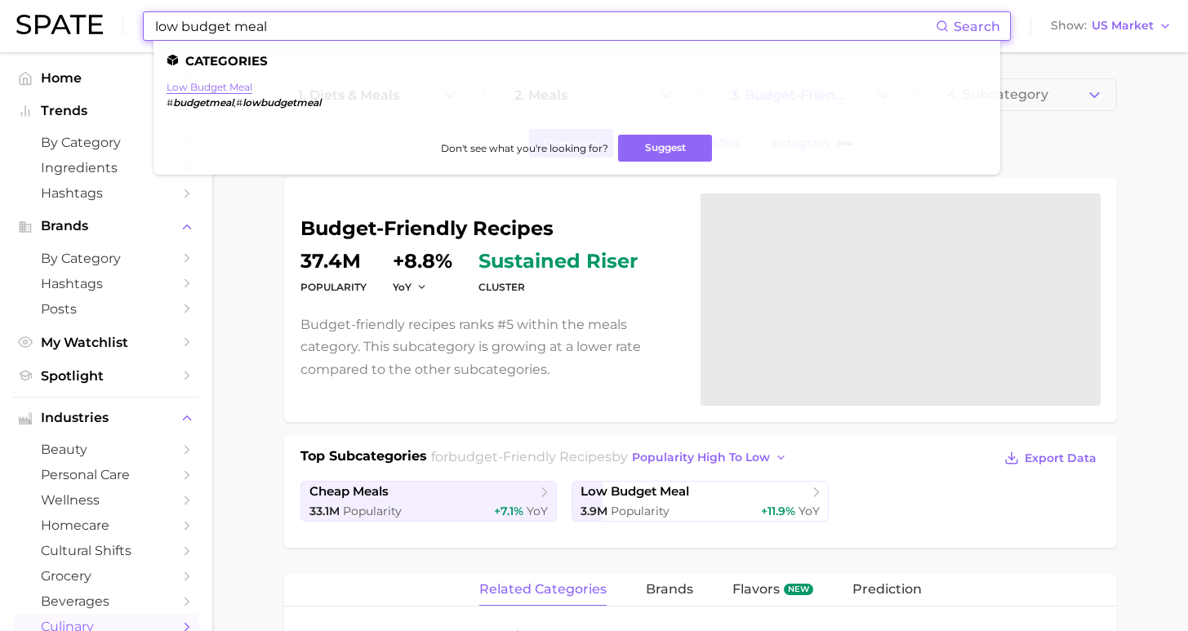
type input "low budget meal"
click at [190, 86] on link "low budget meal" at bounding box center [210, 87] width 86 height 12
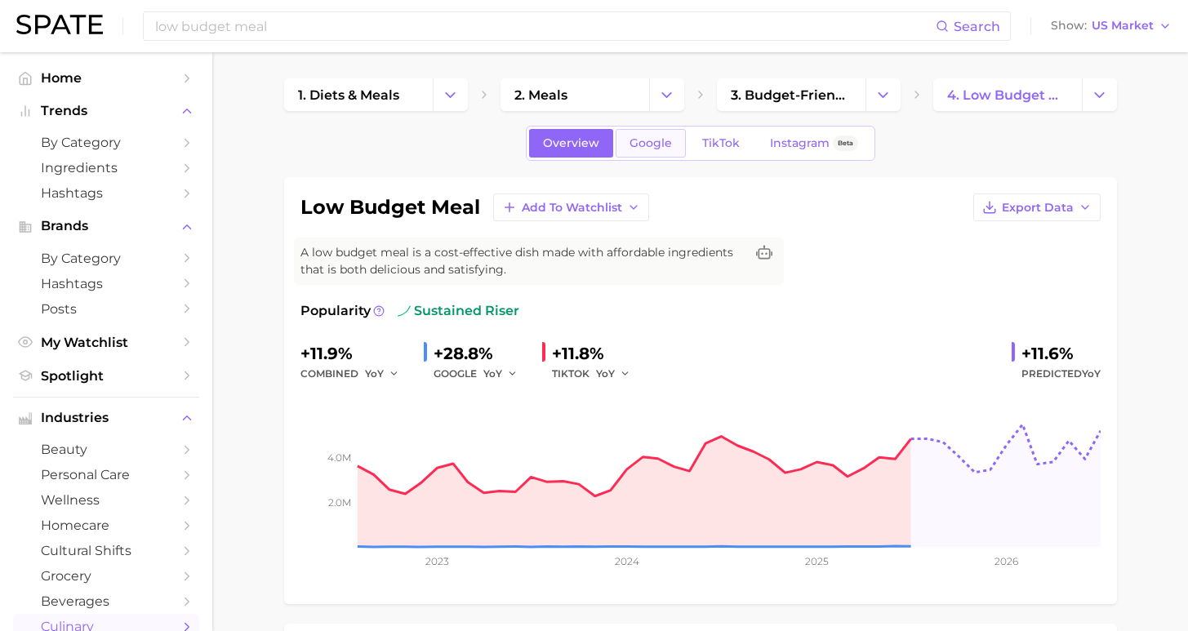
click at [662, 145] on span "Google" at bounding box center [651, 143] width 42 height 14
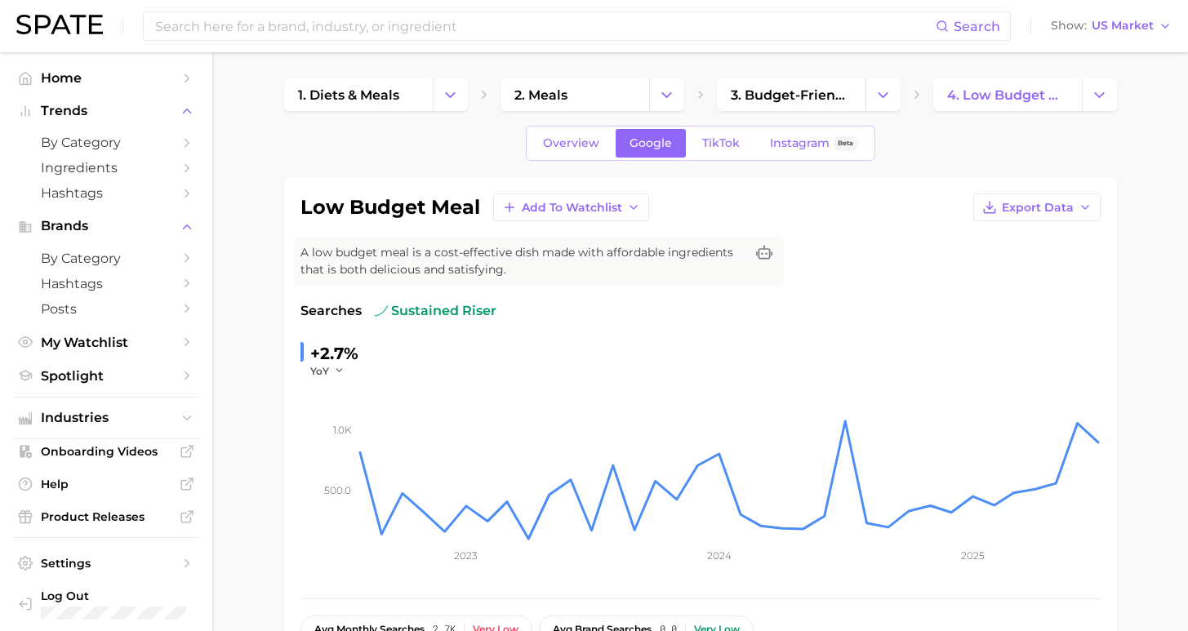
scroll to position [283, 0]
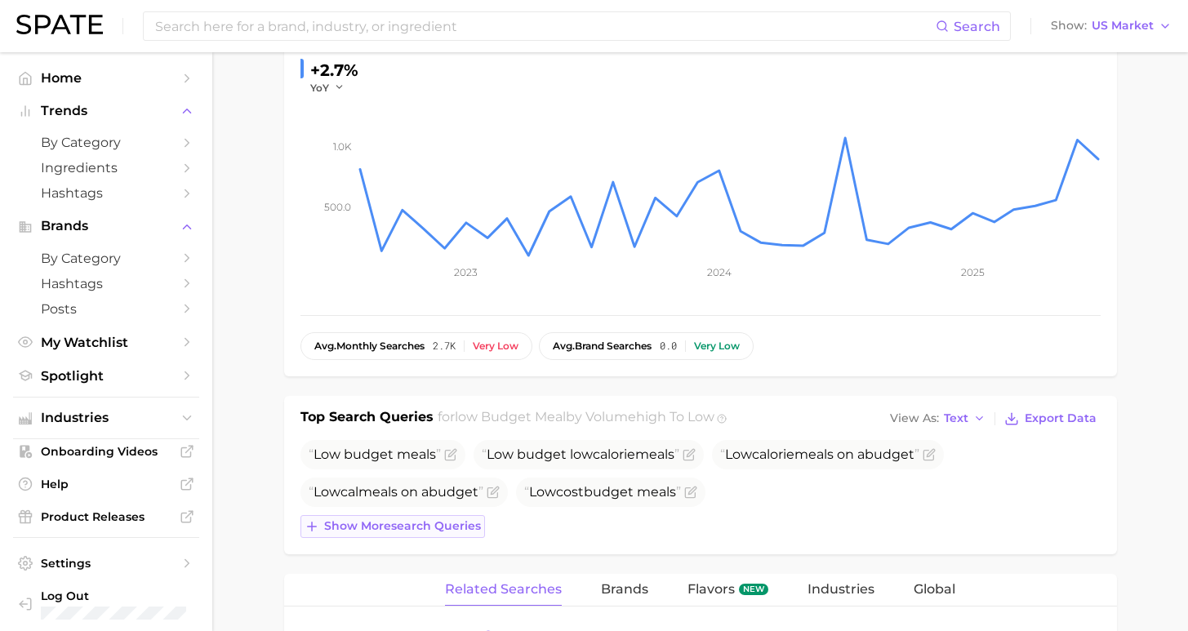
click at [409, 519] on button "Show more search queries" at bounding box center [393, 526] width 185 height 23
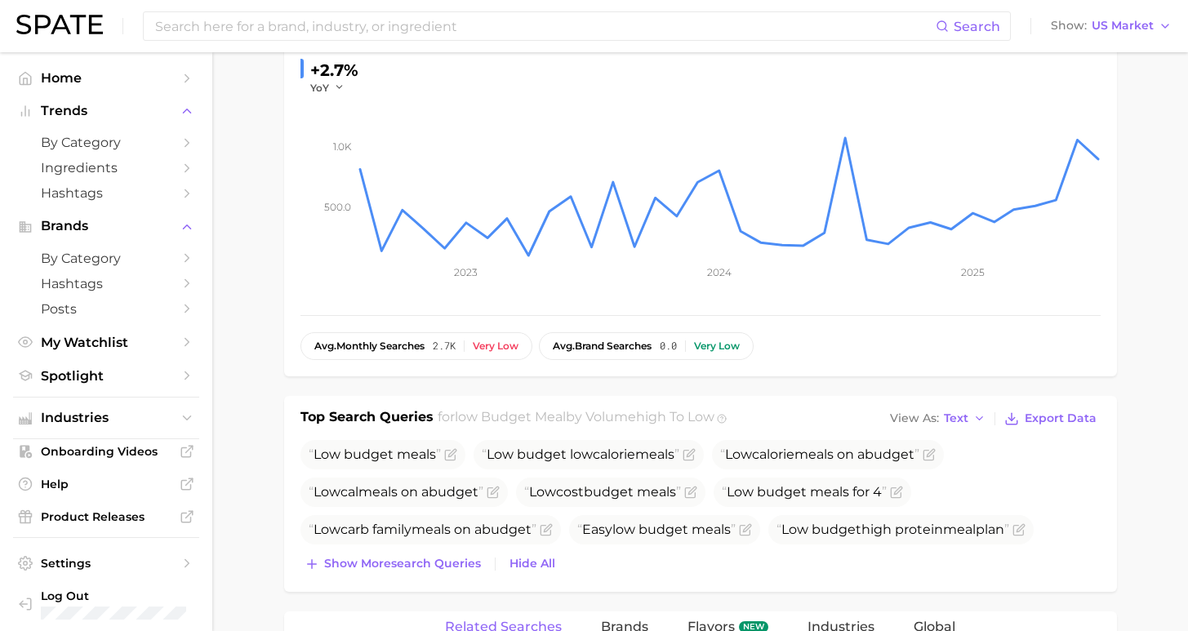
scroll to position [0, 0]
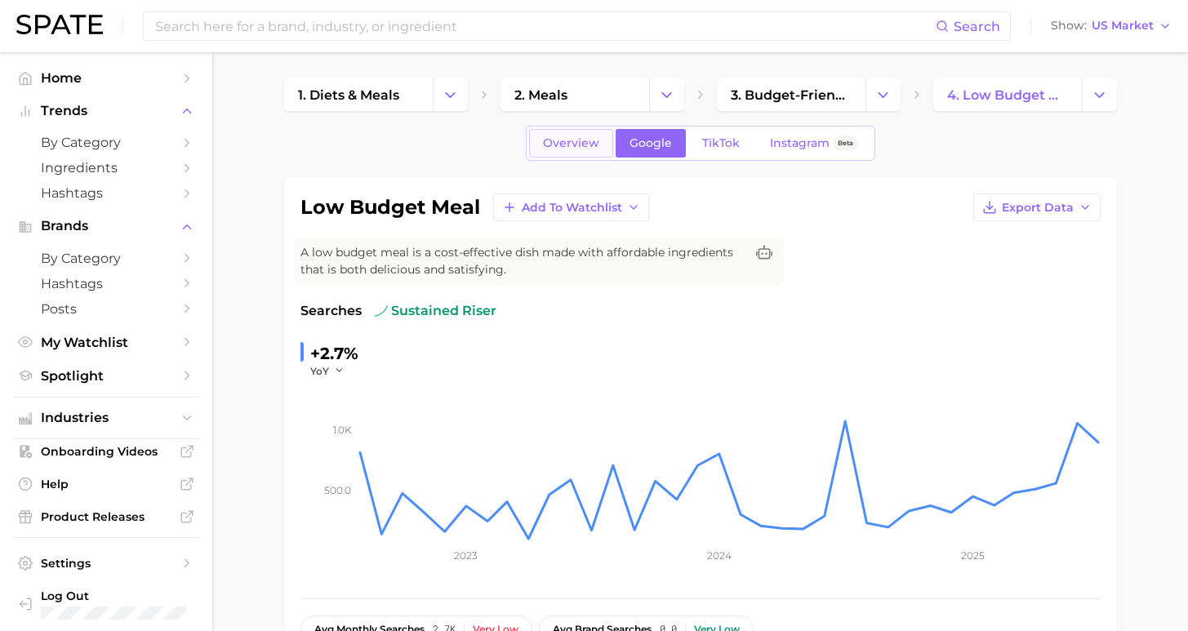
click at [567, 150] on link "Overview" at bounding box center [571, 143] width 84 height 29
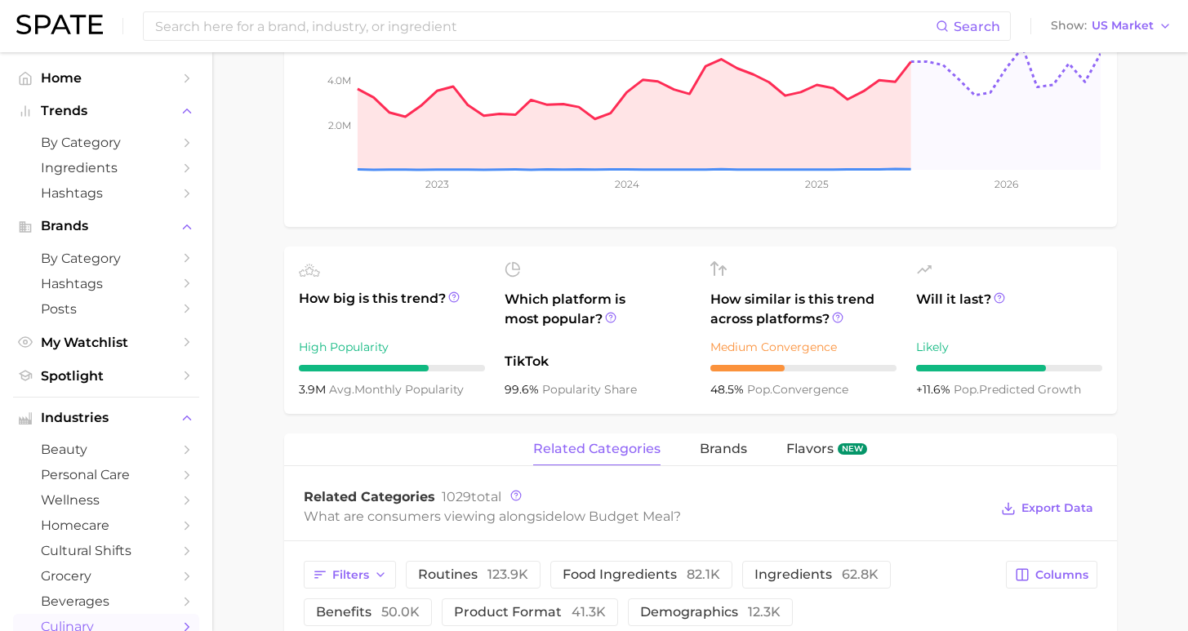
scroll to position [650, 0]
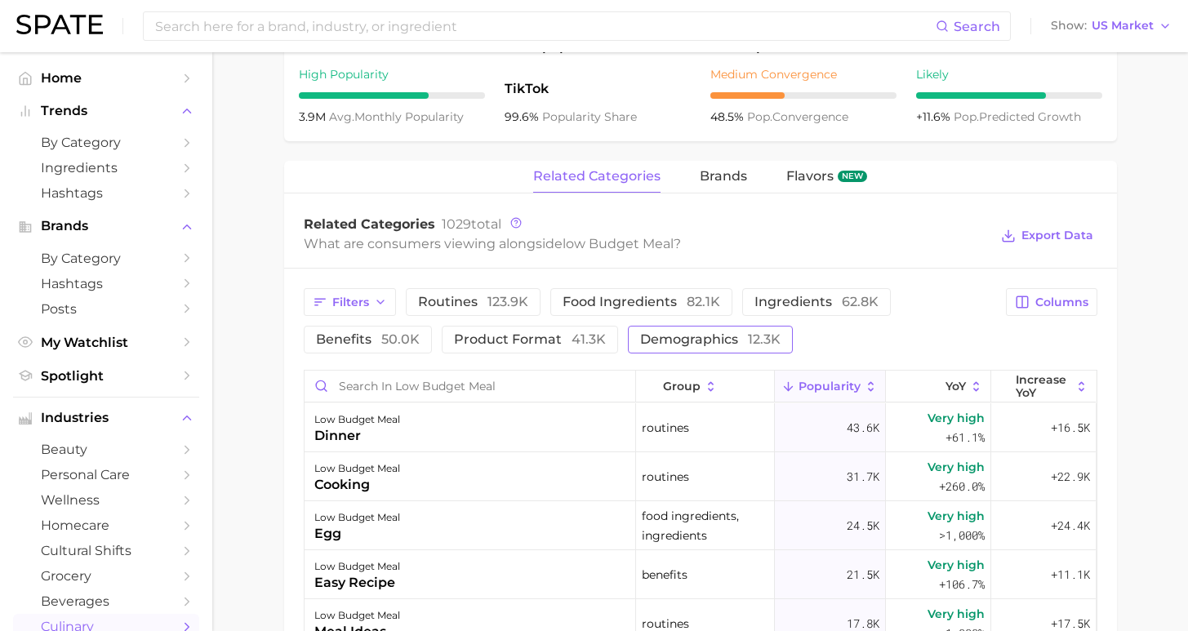
drag, startPoint x: 530, startPoint y: 337, endPoint x: 542, endPoint y: 339, distance: 12.5
click at [640, 337] on span "demographics 12.3k" at bounding box center [710, 339] width 140 height 13
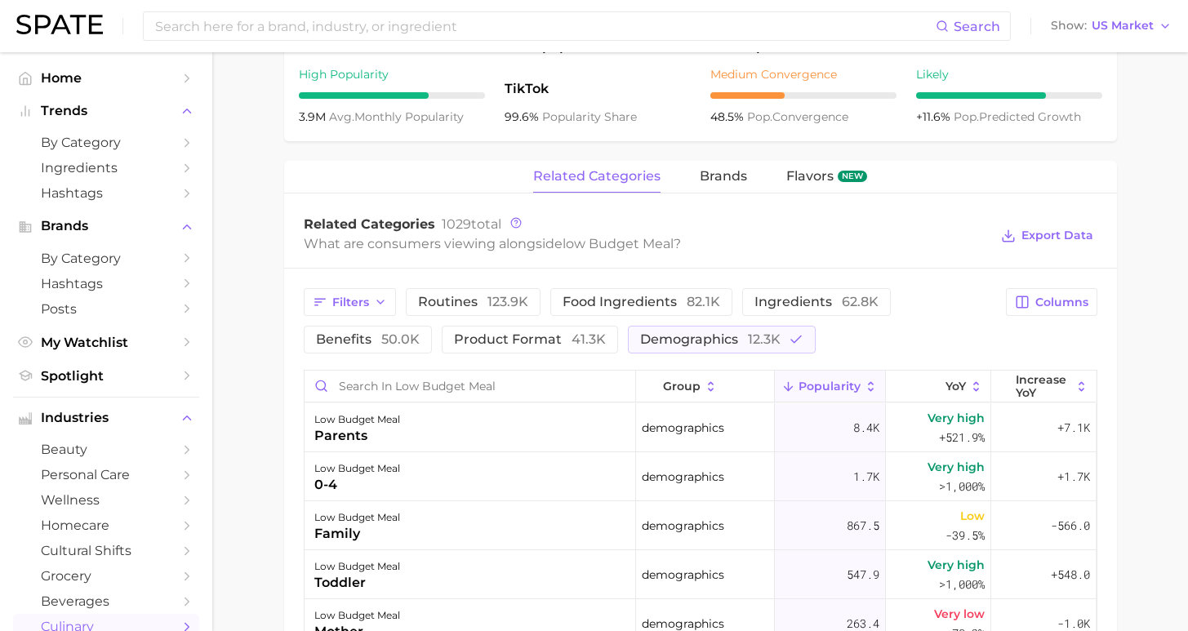
scroll to position [0, 0]
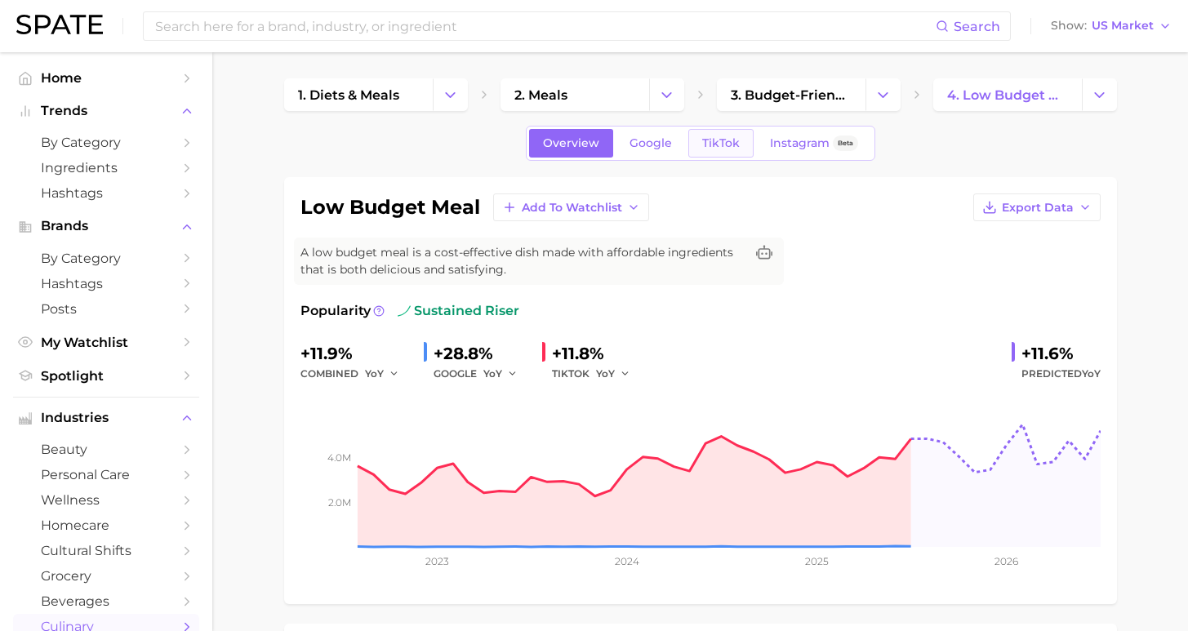
click at [714, 149] on span "TikTok" at bounding box center [721, 143] width 38 height 14
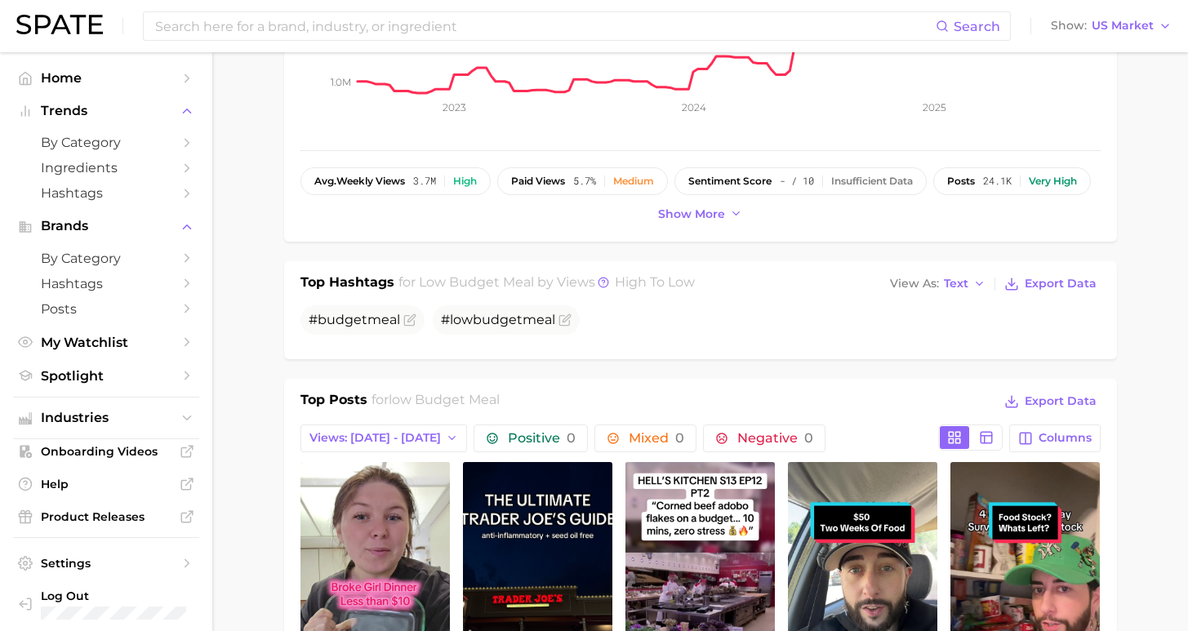
scroll to position [992, 0]
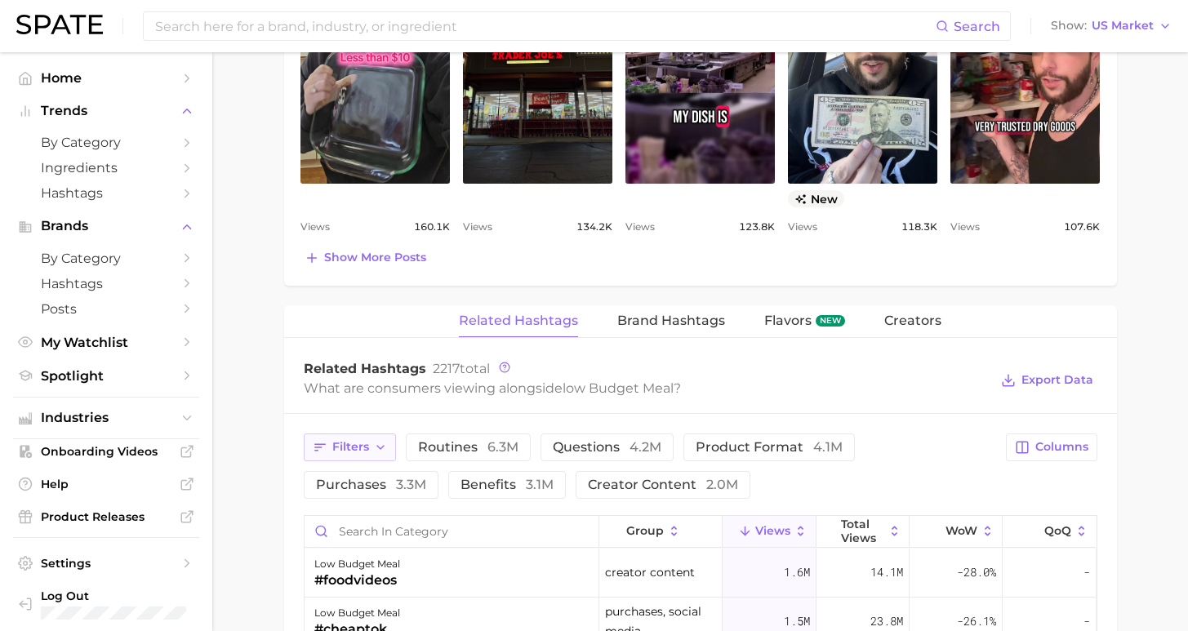
click at [354, 448] on span "Filters" at bounding box center [350, 447] width 37 height 14
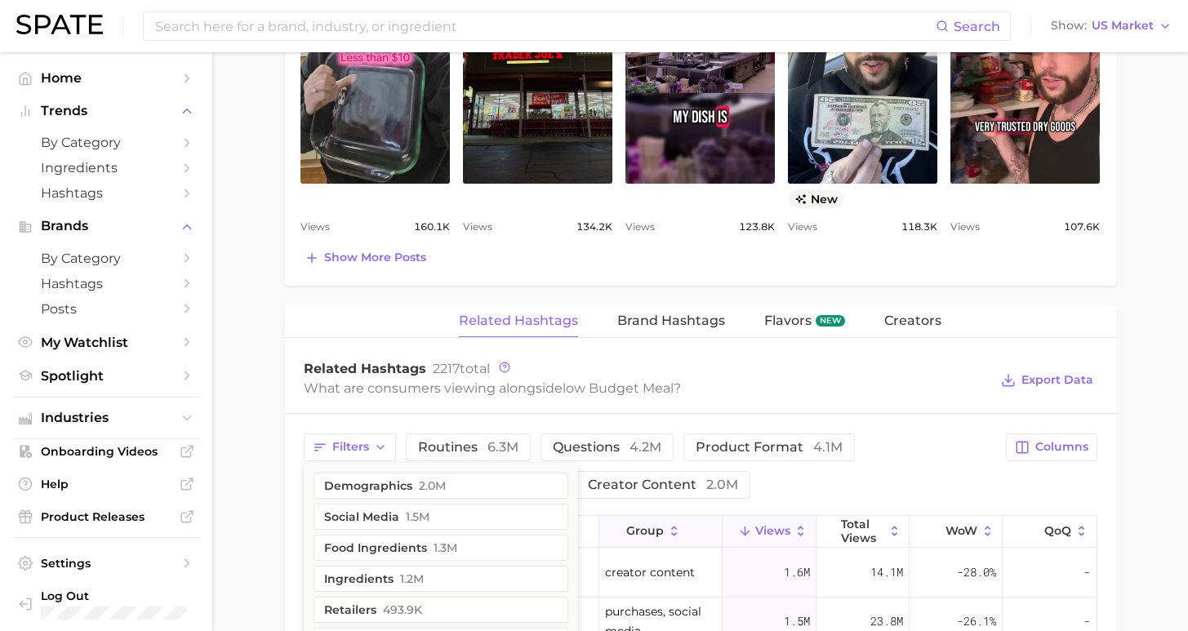
drag, startPoint x: 404, startPoint y: 486, endPoint x: 671, endPoint y: 538, distance: 272.2
click at [404, 486] on button "demographics 2.0m" at bounding box center [441, 486] width 255 height 26
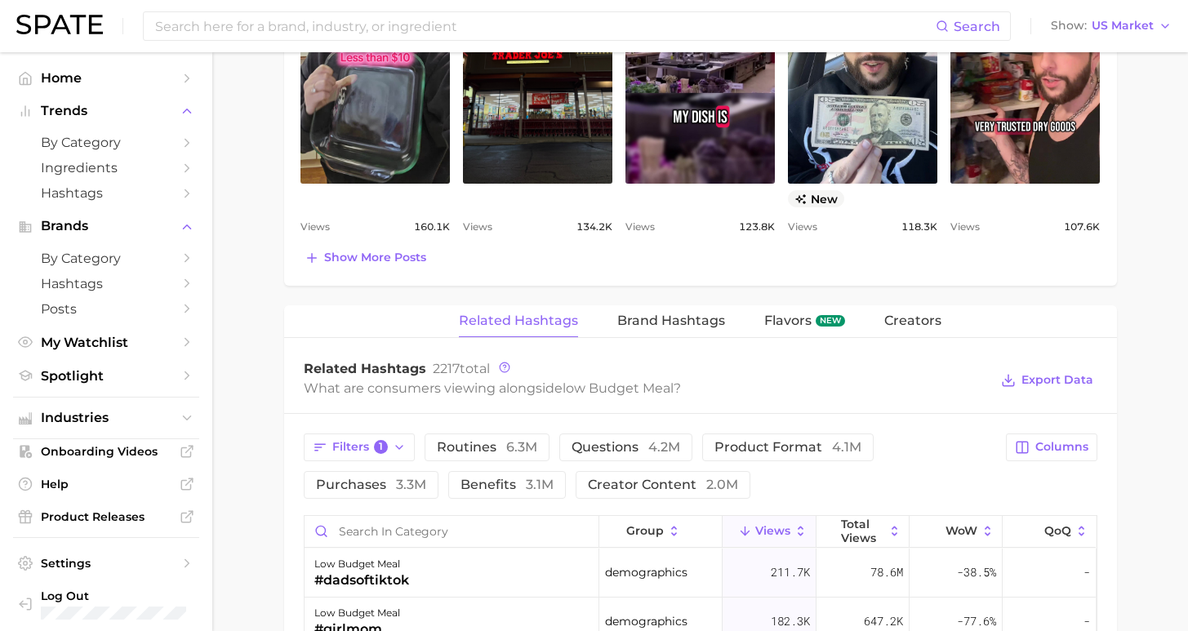
click at [760, 533] on span "Views" at bounding box center [773, 530] width 35 height 13
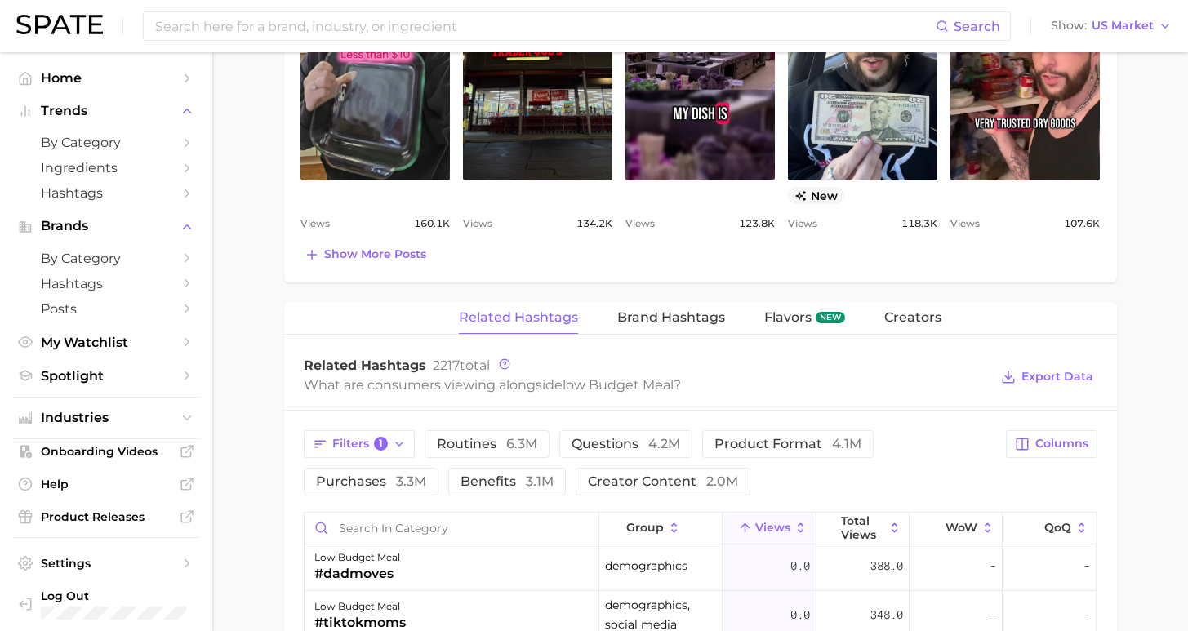
scroll to position [1124, 0]
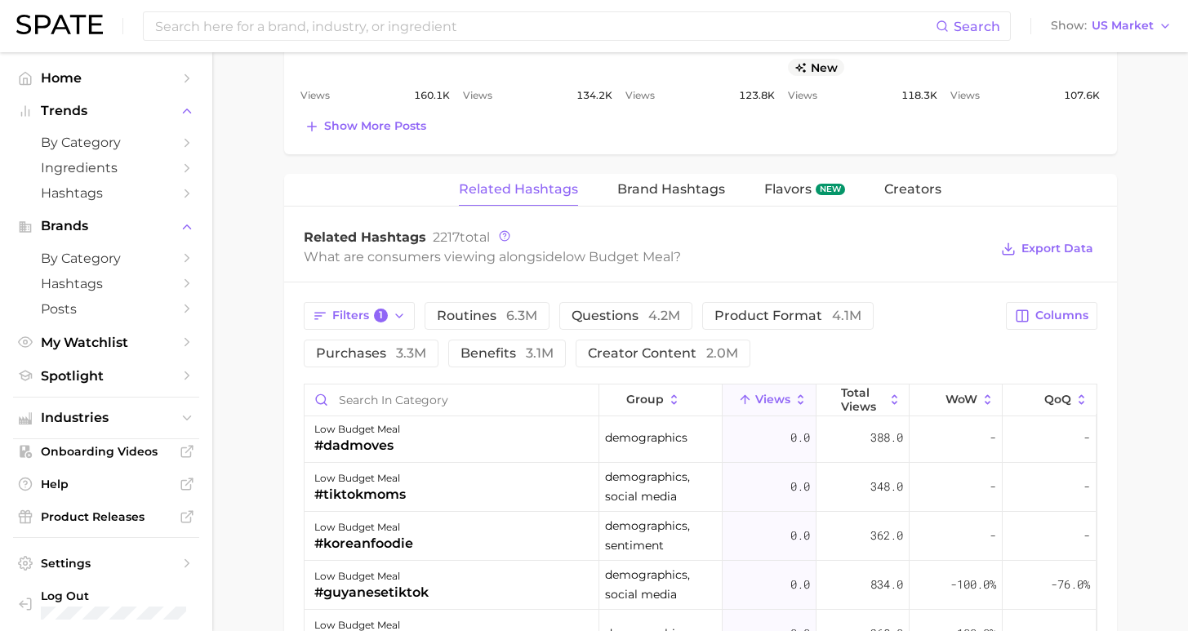
click at [757, 404] on span "Views" at bounding box center [773, 399] width 35 height 13
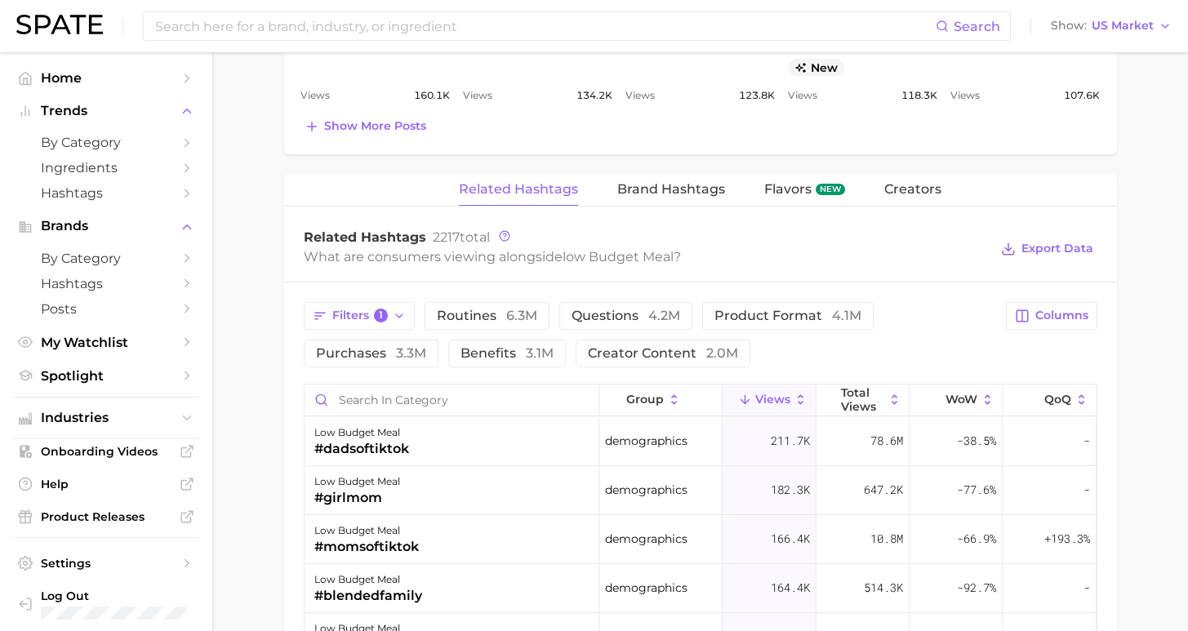
click at [374, 314] on span "1" at bounding box center [381, 316] width 15 height 15
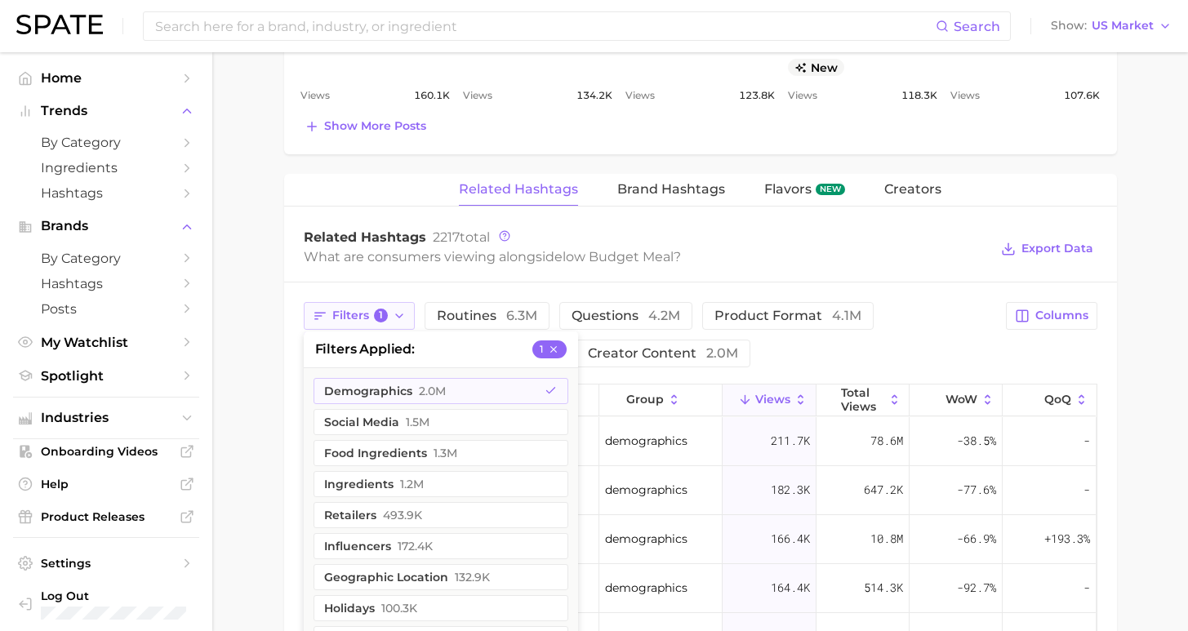
drag, startPoint x: 1111, startPoint y: 433, endPoint x: 377, endPoint y: 319, distance: 743.2
click at [374, 314] on span "1" at bounding box center [381, 316] width 15 height 15
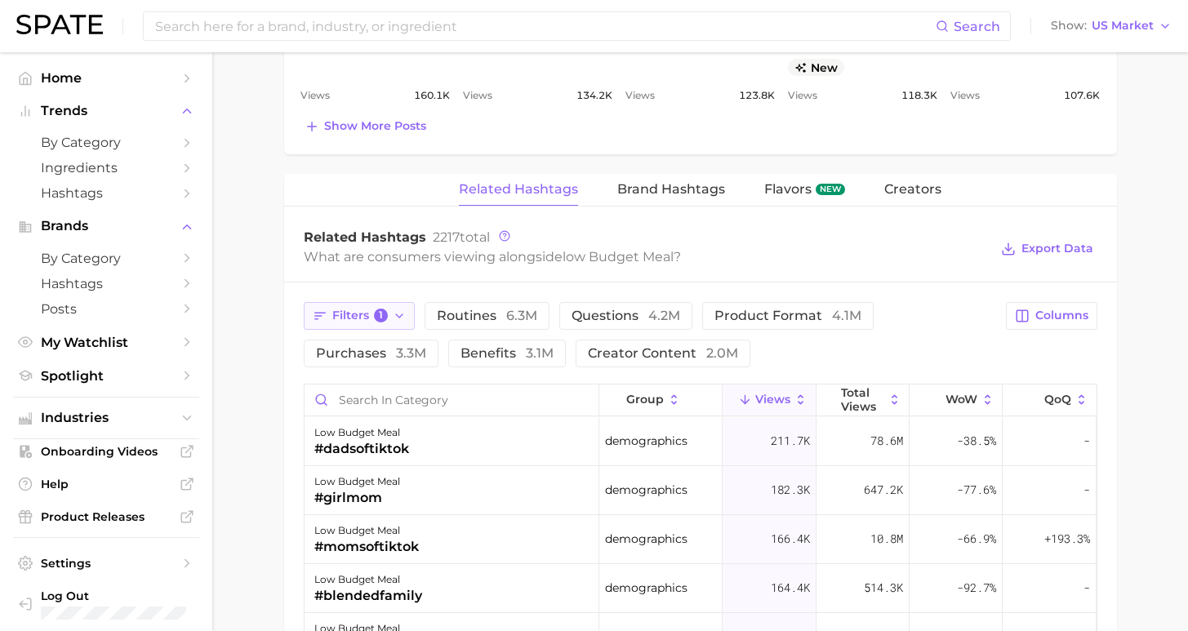
click at [393, 314] on icon "button" at bounding box center [399, 316] width 13 height 13
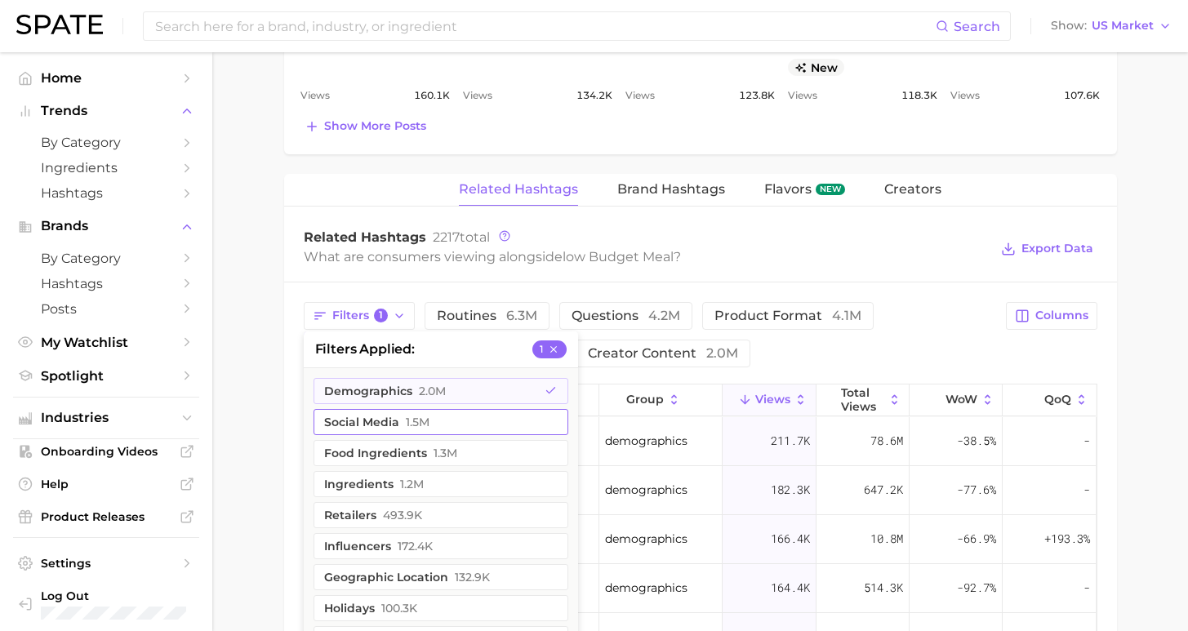
click at [420, 392] on span "2.0m" at bounding box center [432, 391] width 27 height 13
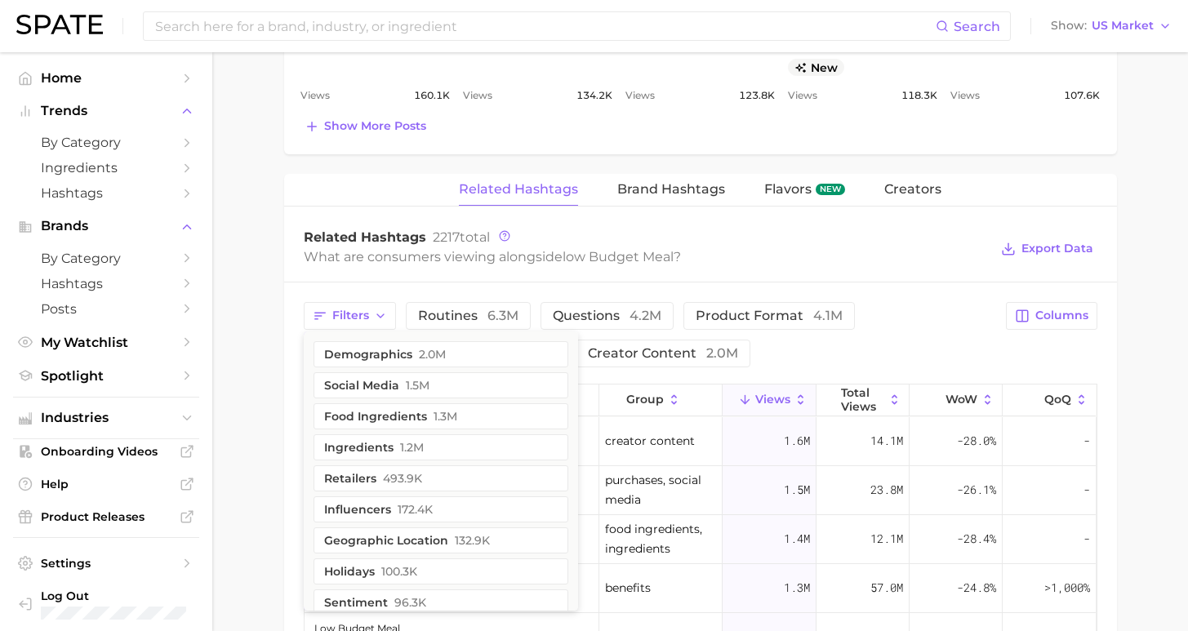
click at [704, 355] on div "Filters demographics 2.0m social media 1.5m food ingredients 1.3m ingredients 1…" at bounding box center [650, 334] width 693 height 65
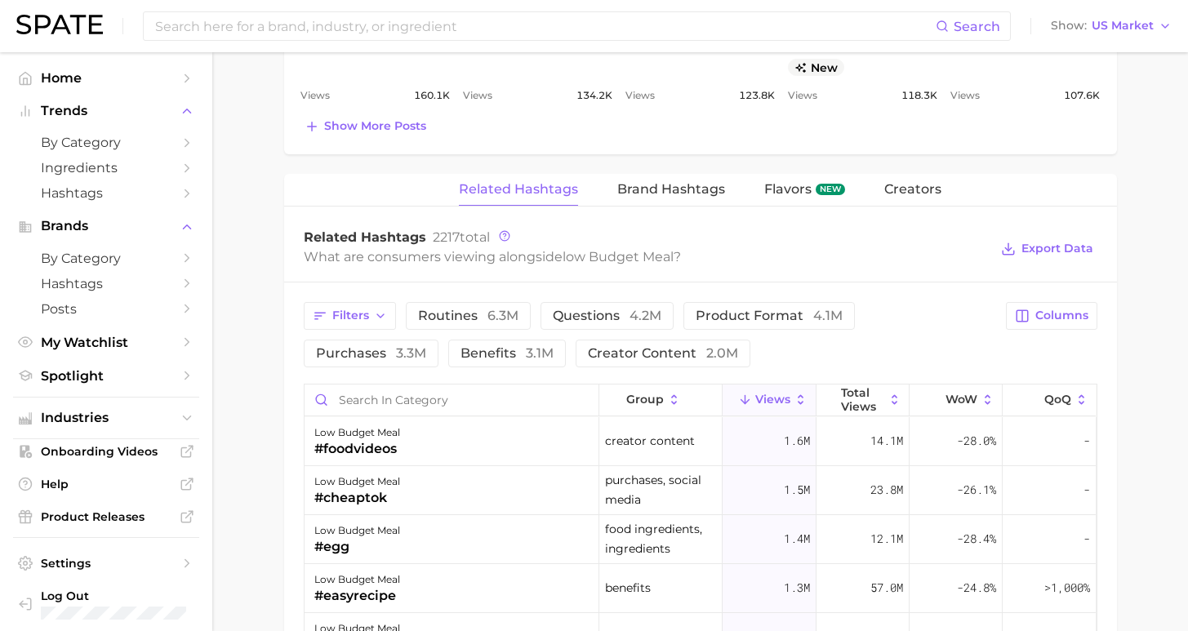
click at [770, 404] on span "Views" at bounding box center [773, 399] width 35 height 13
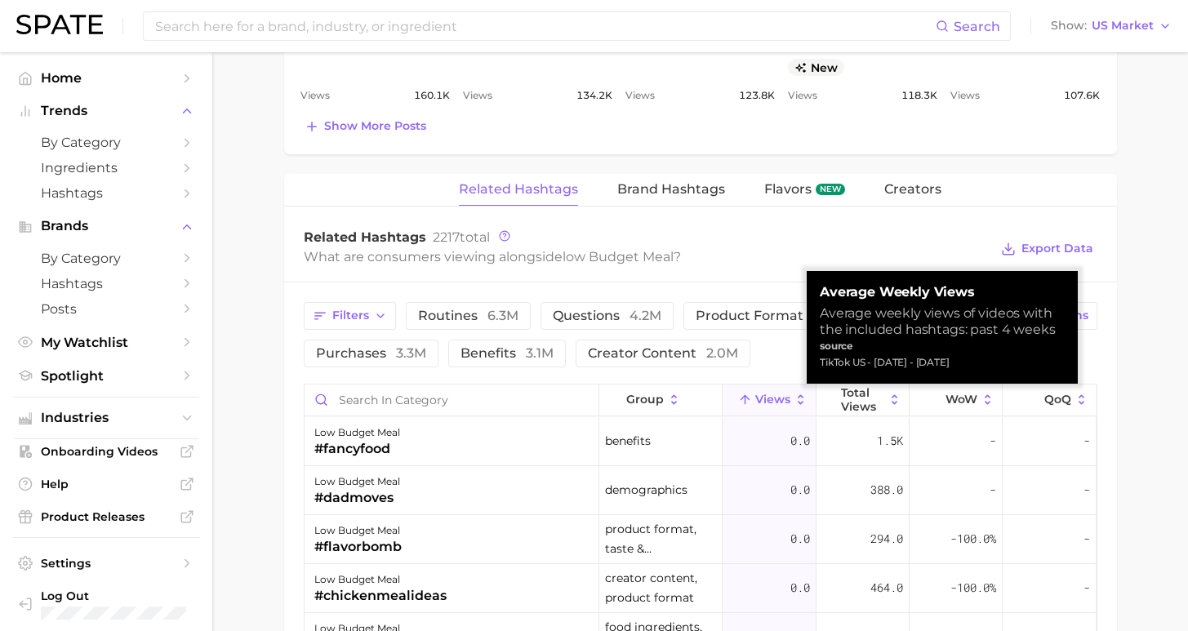
click at [770, 402] on span "Views" at bounding box center [773, 399] width 35 height 13
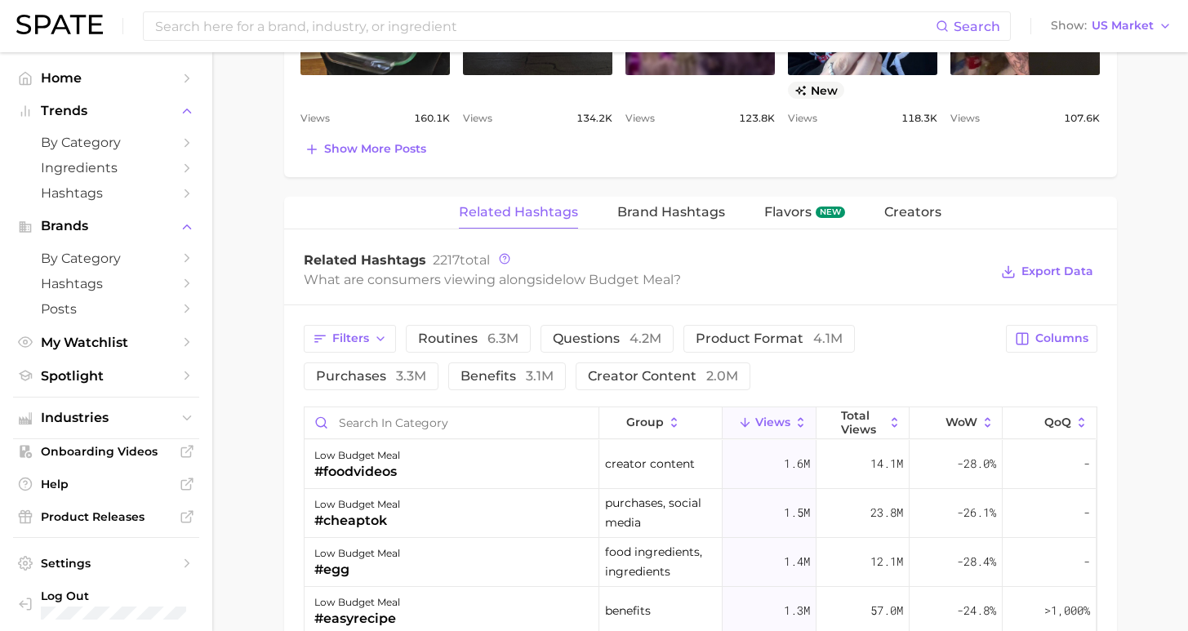
scroll to position [758, 0]
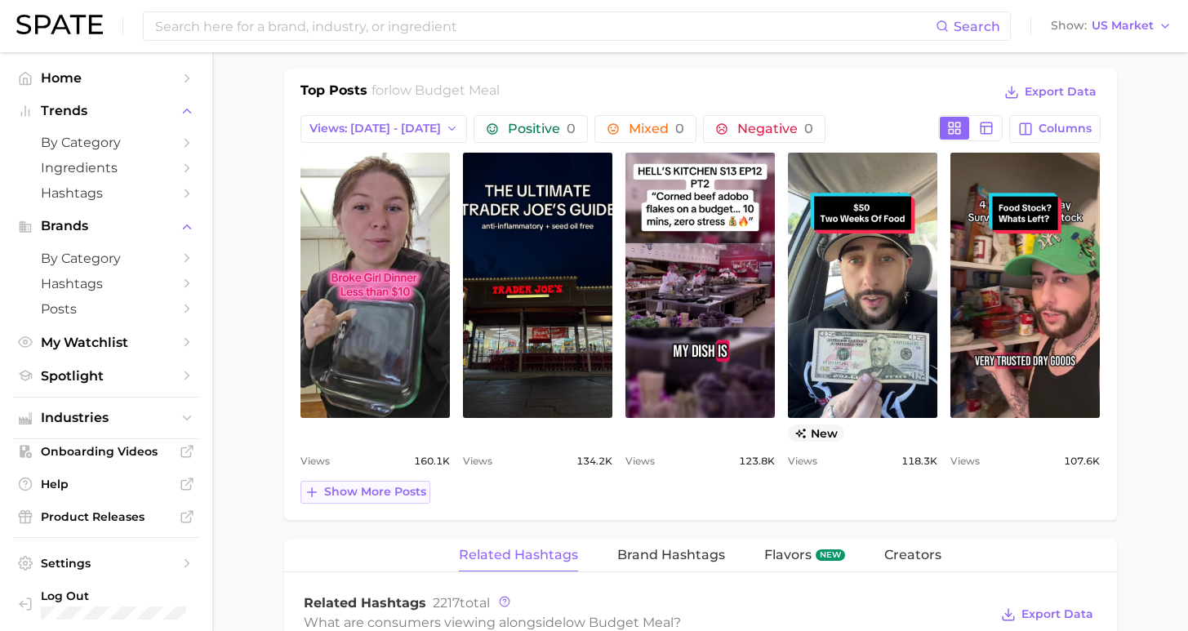
click at [381, 493] on span "Show more posts" at bounding box center [375, 492] width 102 height 14
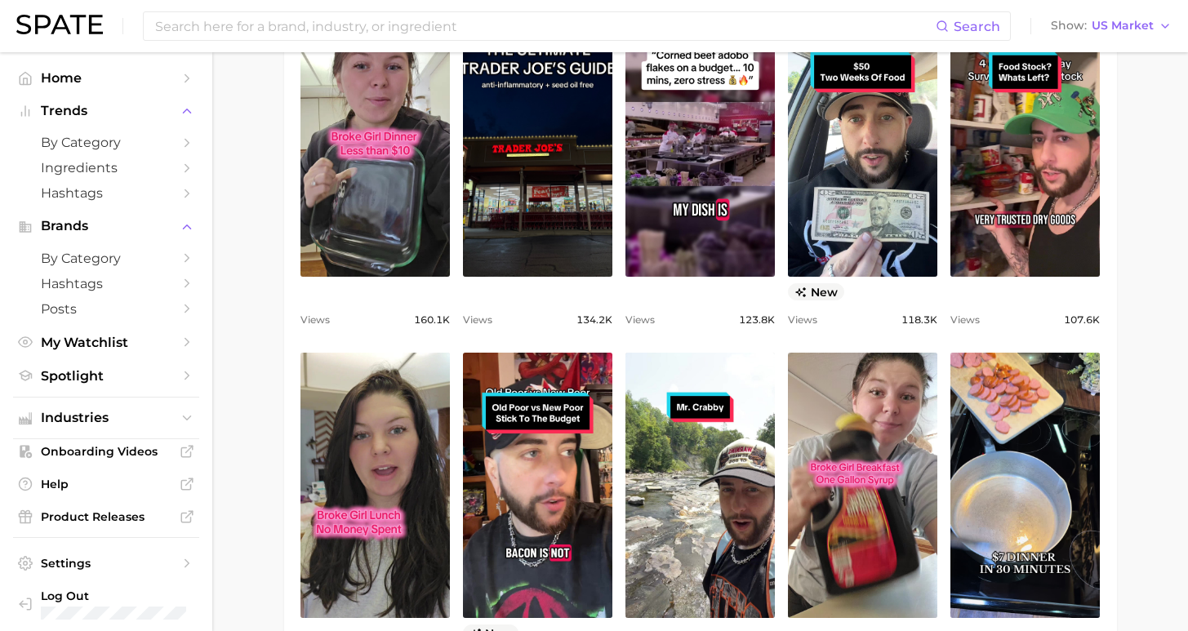
scroll to position [551, 0]
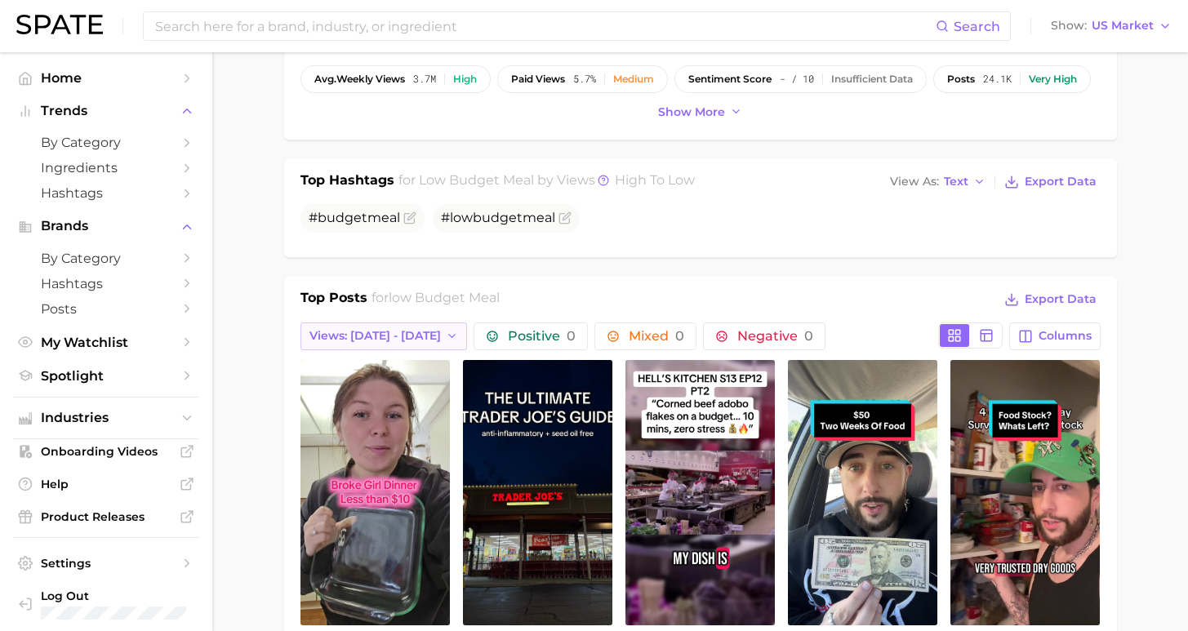
click at [375, 345] on button "Views: [DATE] - [DATE]" at bounding box center [384, 337] width 167 height 28
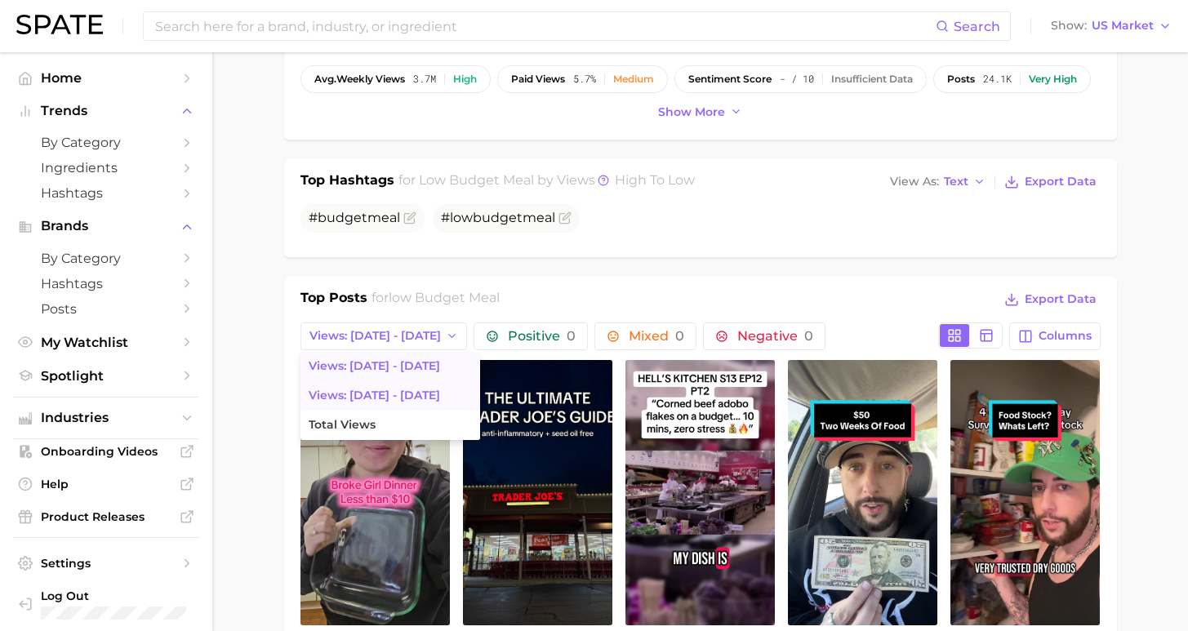
click at [363, 400] on span "Views: [DATE] - [DATE]" at bounding box center [375, 396] width 132 height 14
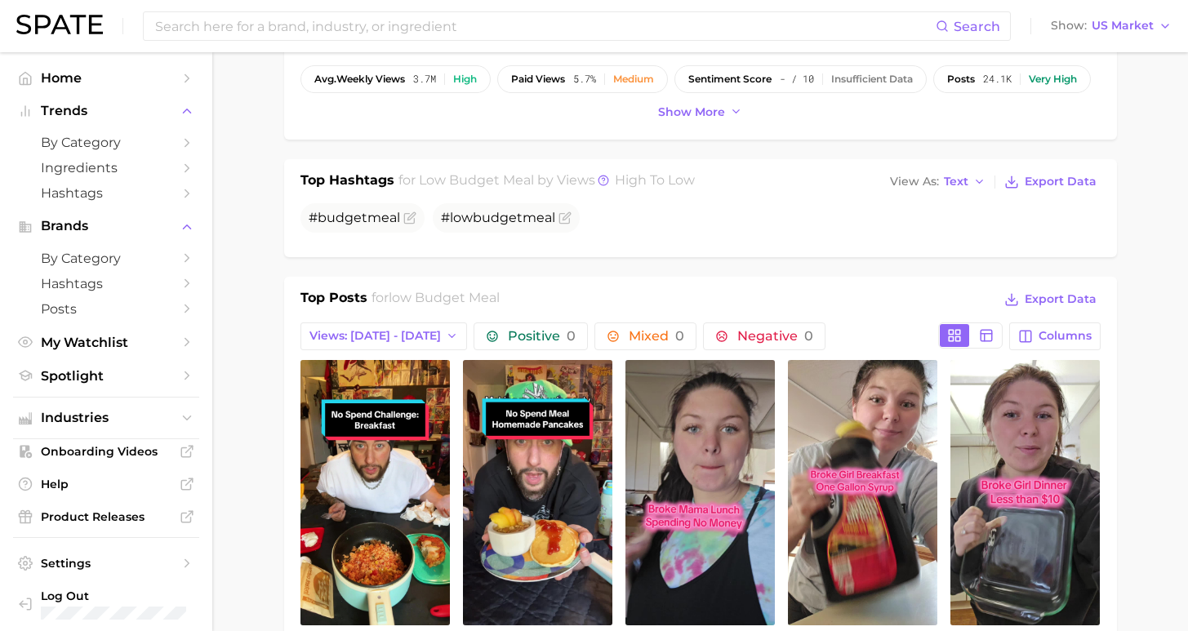
scroll to position [0, 0]
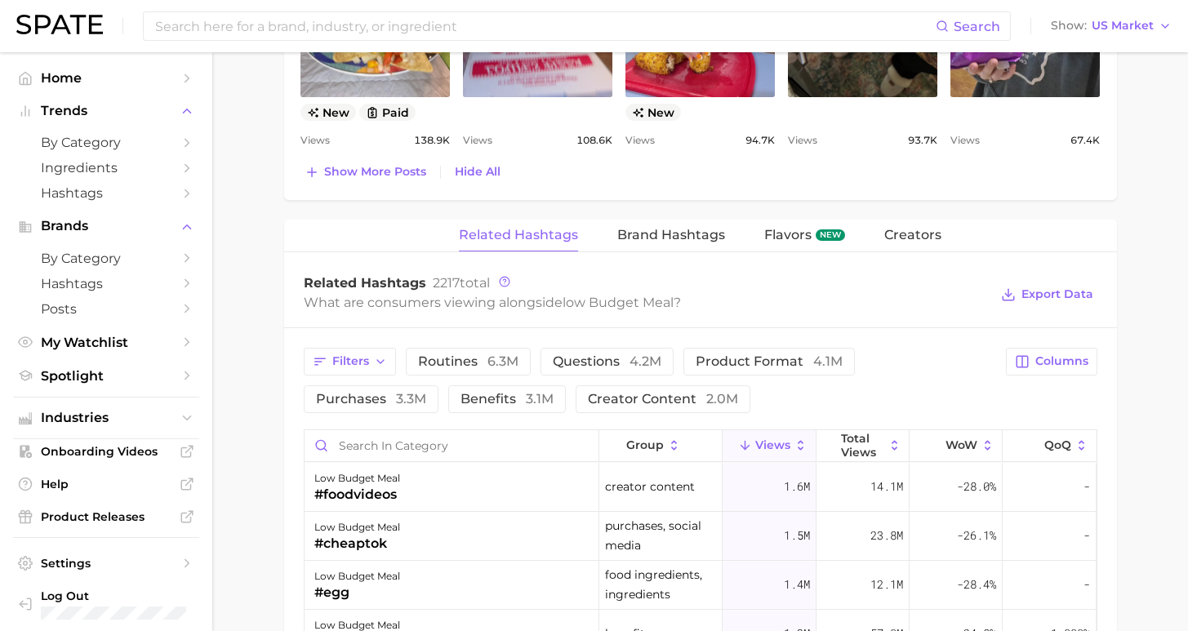
scroll to position [232, 0]
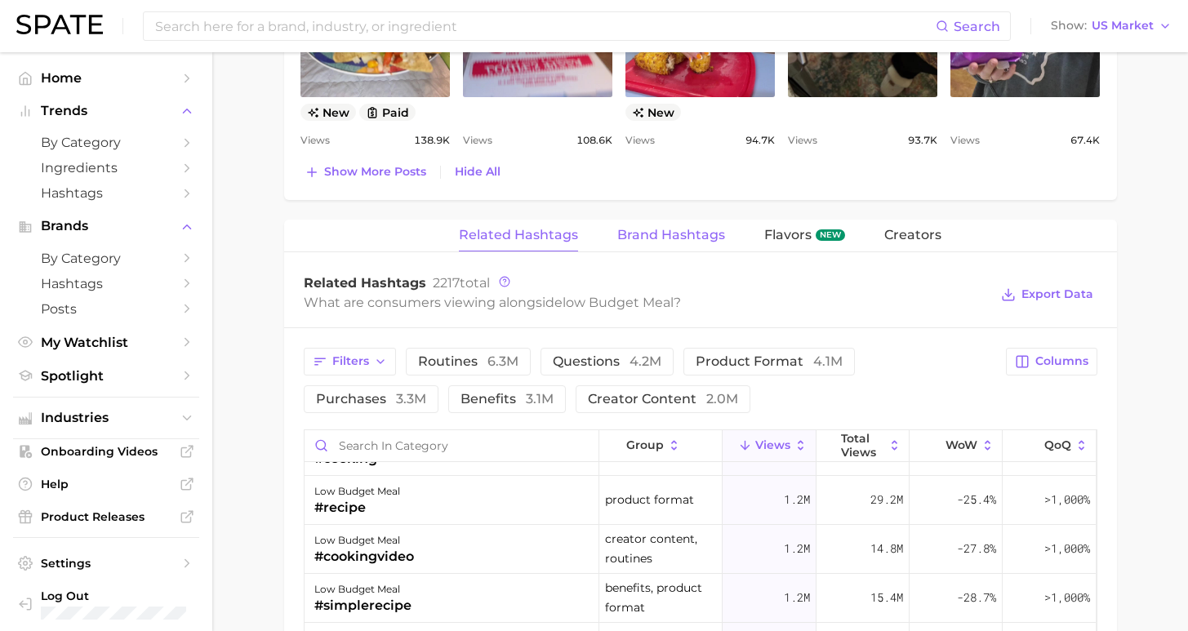
click at [679, 241] on span "Brand Hashtags" at bounding box center [672, 235] width 108 height 15
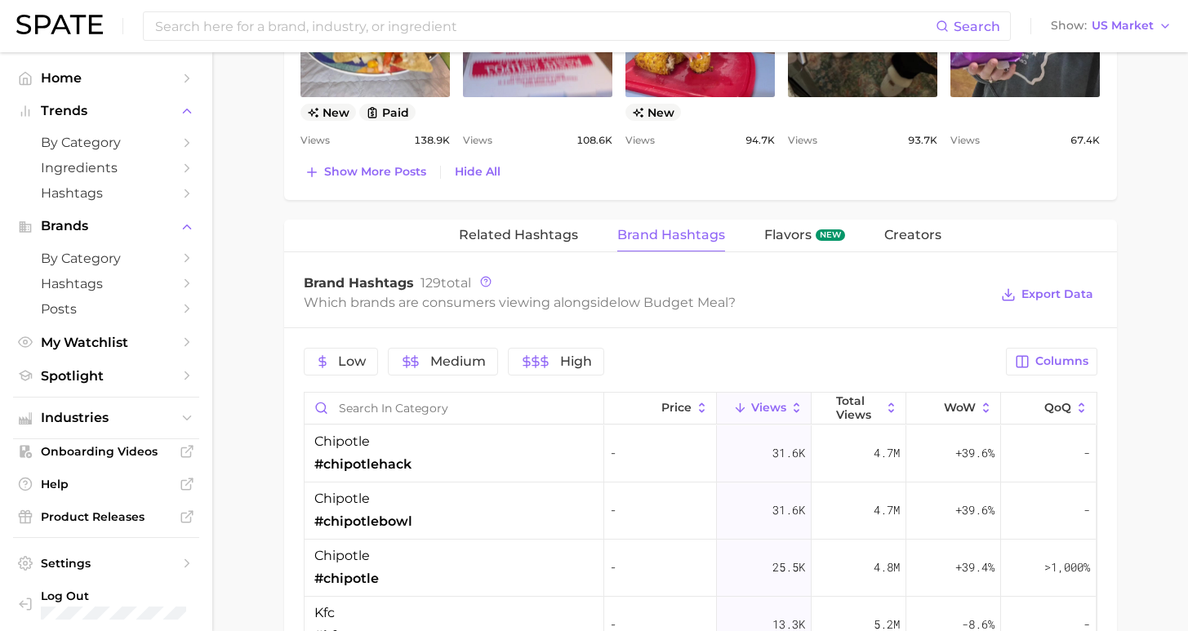
click at [588, 254] on div "Related Hashtags Brand Hashtags Flavors new Creators Brand Hashtags 129 total W…" at bounding box center [700, 631] width 833 height 823
click at [564, 240] on span "Related Hashtags" at bounding box center [518, 235] width 119 height 15
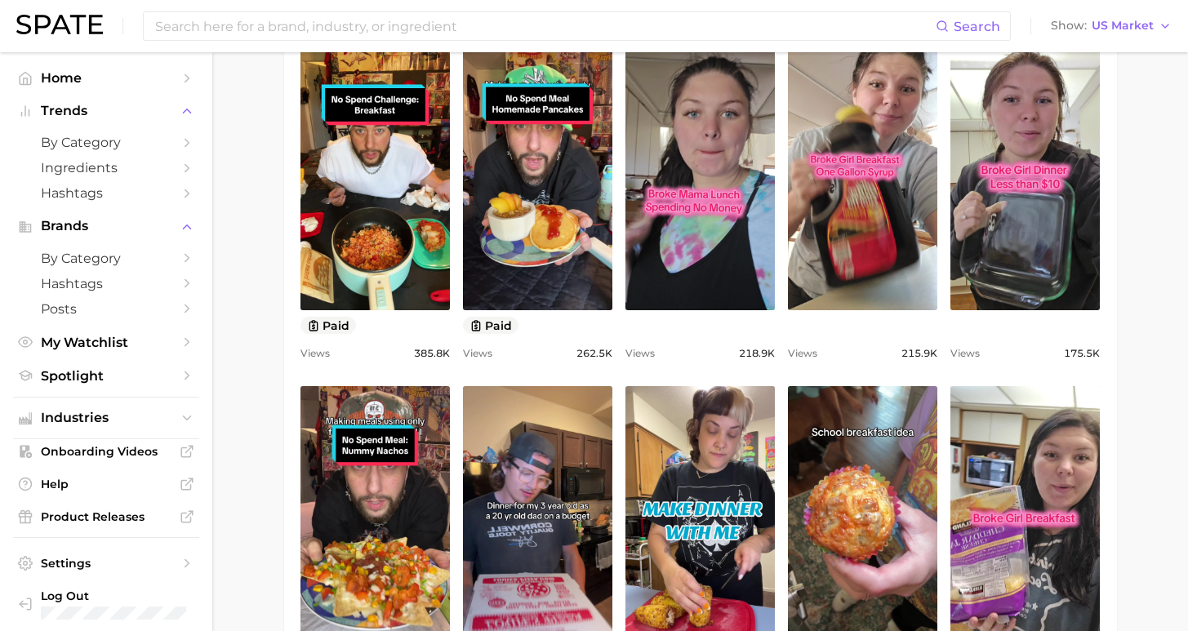
scroll to position [71, 0]
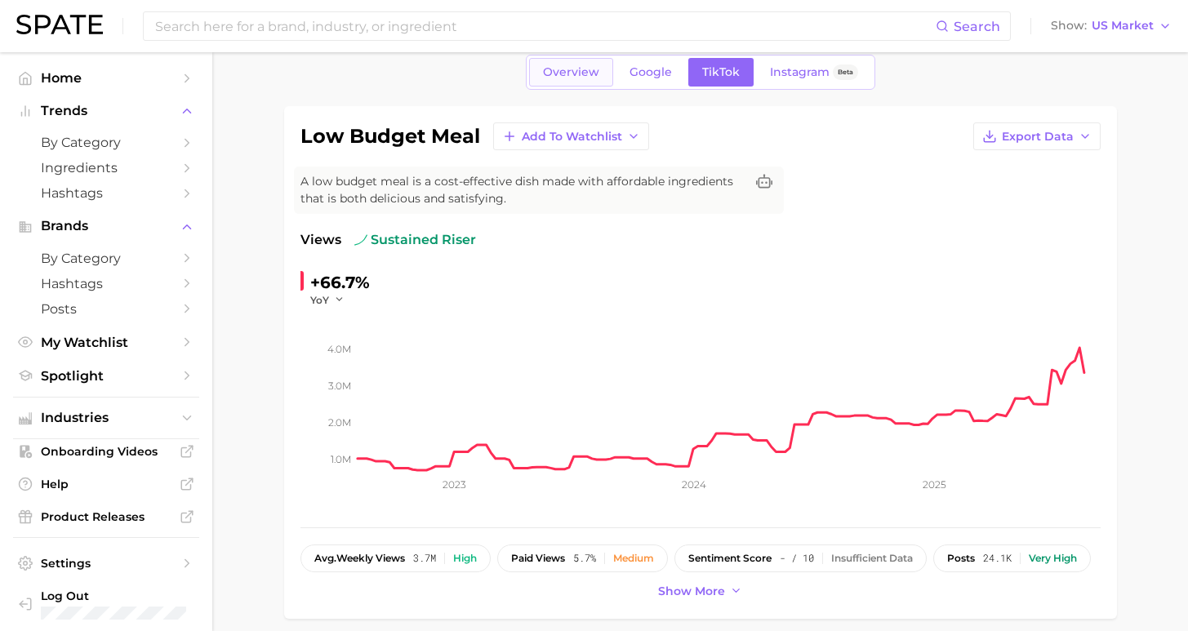
click at [589, 73] on span "Overview" at bounding box center [571, 72] width 56 height 14
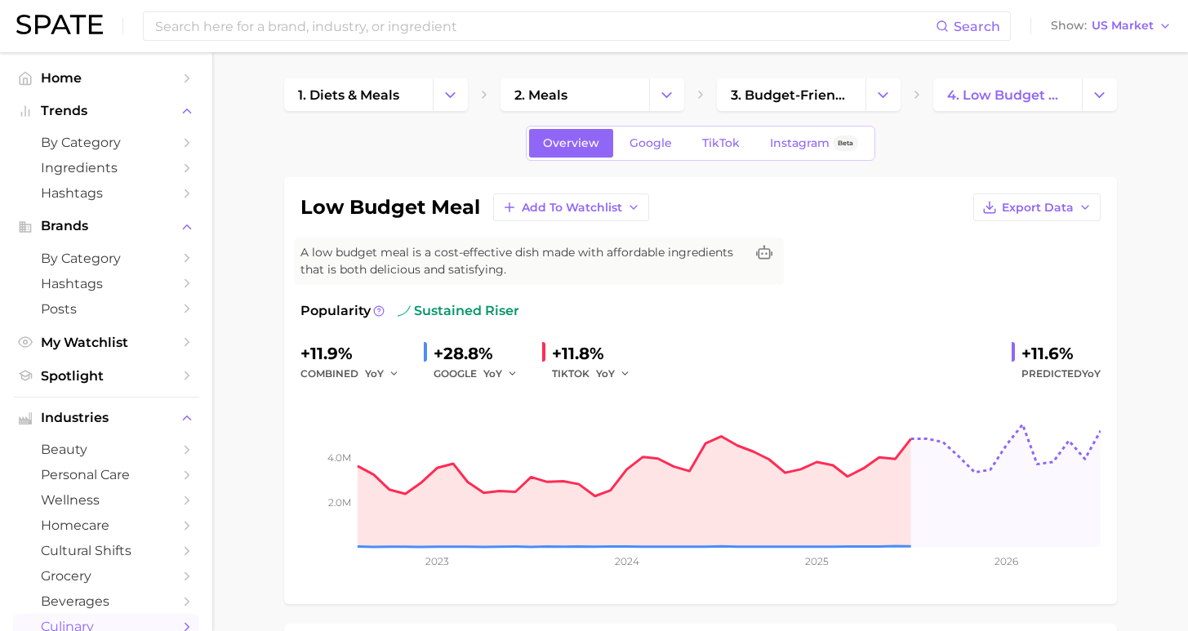
scroll to position [537, 0]
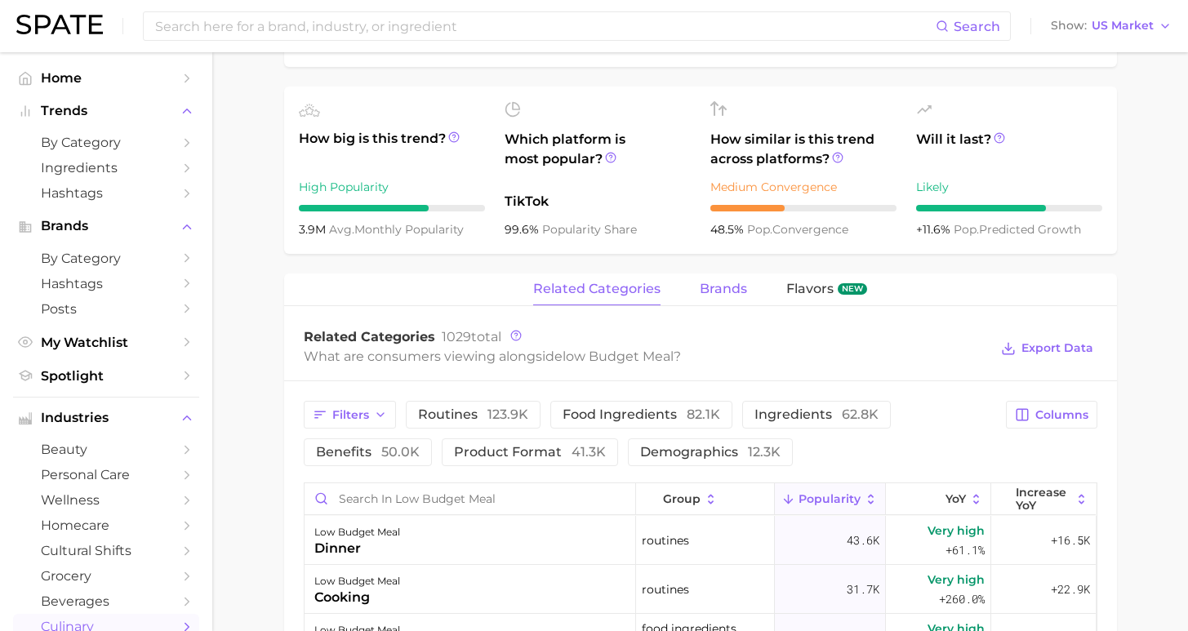
click at [717, 288] on span "brands" at bounding box center [723, 289] width 47 height 15
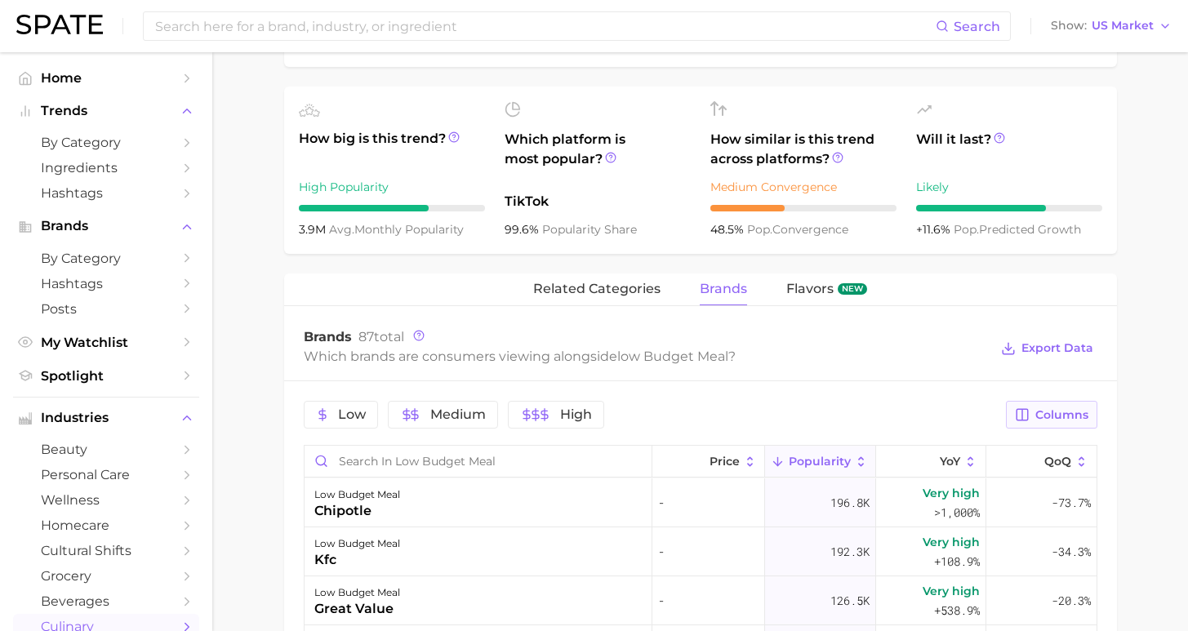
click at [1051, 416] on span "Columns" at bounding box center [1062, 415] width 53 height 14
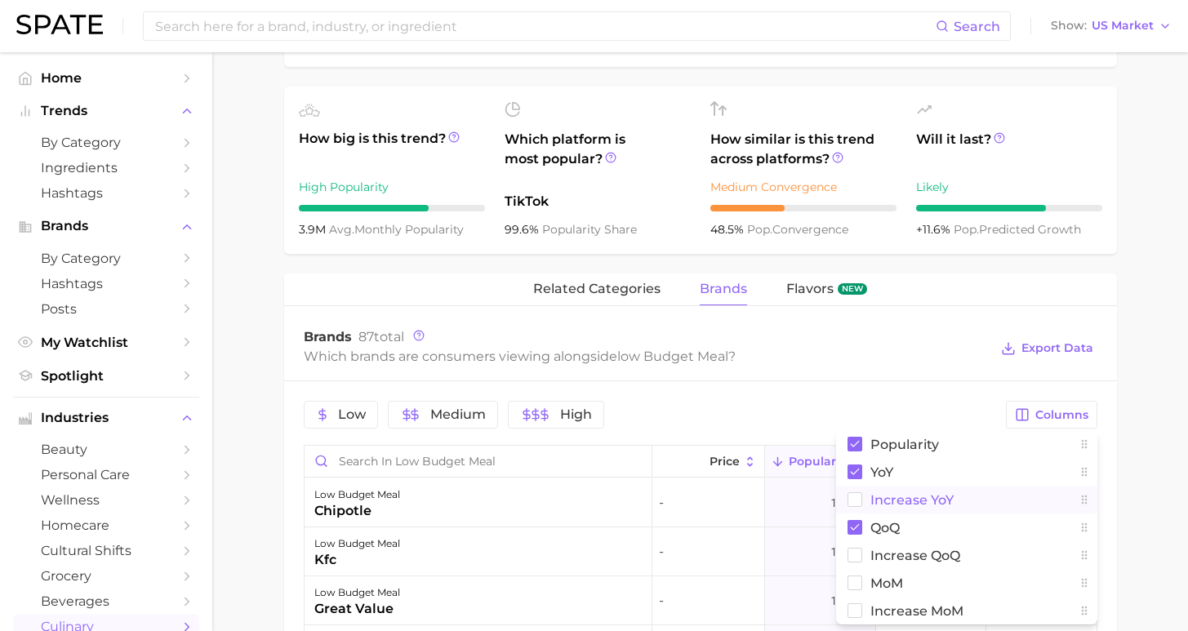
click at [895, 506] on span "Increase YoY" at bounding box center [912, 500] width 83 height 14
drag, startPoint x: 889, startPoint y: 536, endPoint x: 937, endPoint y: 524, distance: 49.5
click at [889, 539] on button "QoQ" at bounding box center [966, 528] width 261 height 28
click at [1149, 502] on main "1. diets & meals 2. meals 3. budget-friendly recipes 4. low budget meal Overvie…" at bounding box center [700, 346] width 976 height 1663
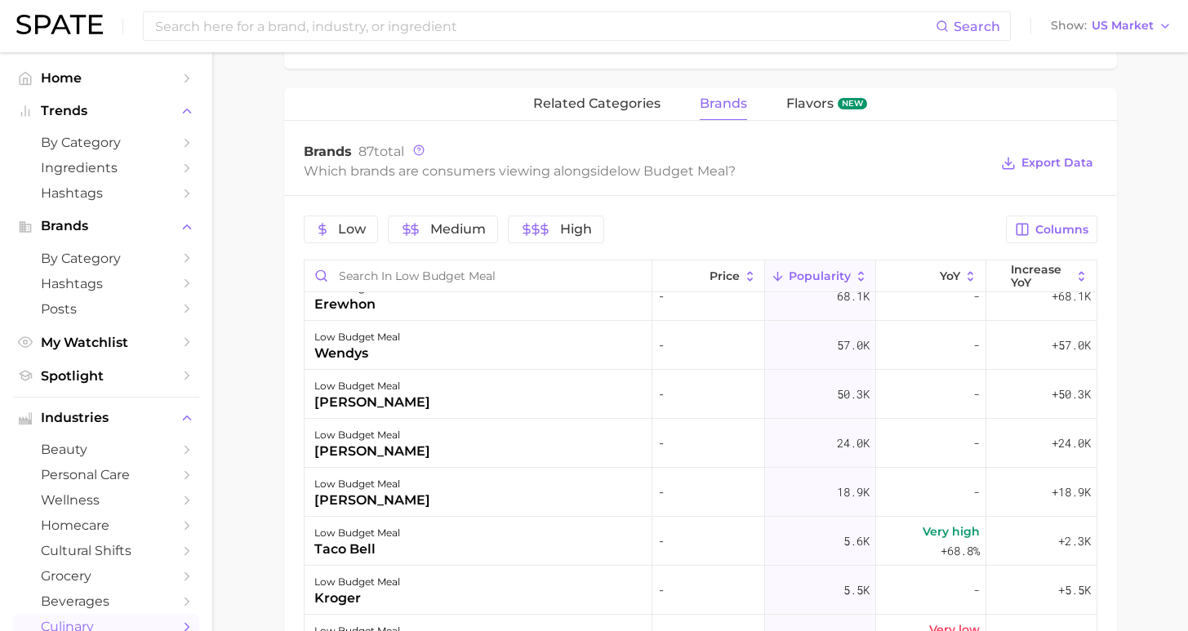
scroll to position [205, 0]
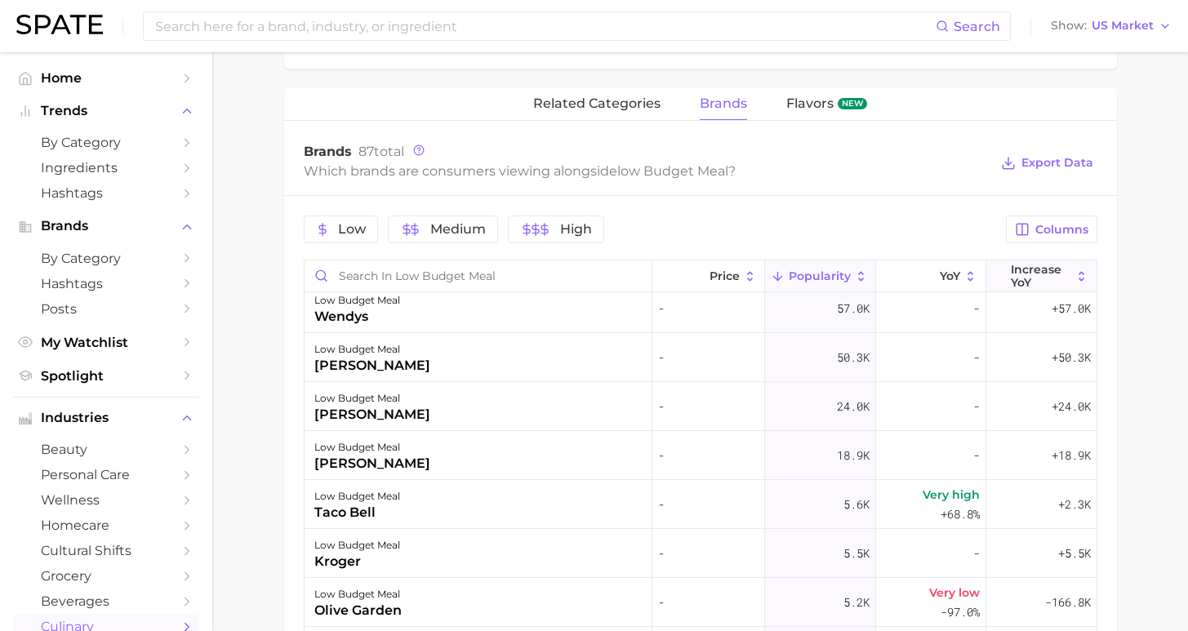
click at [1019, 283] on span "Increase YoY" at bounding box center [1041, 276] width 60 height 26
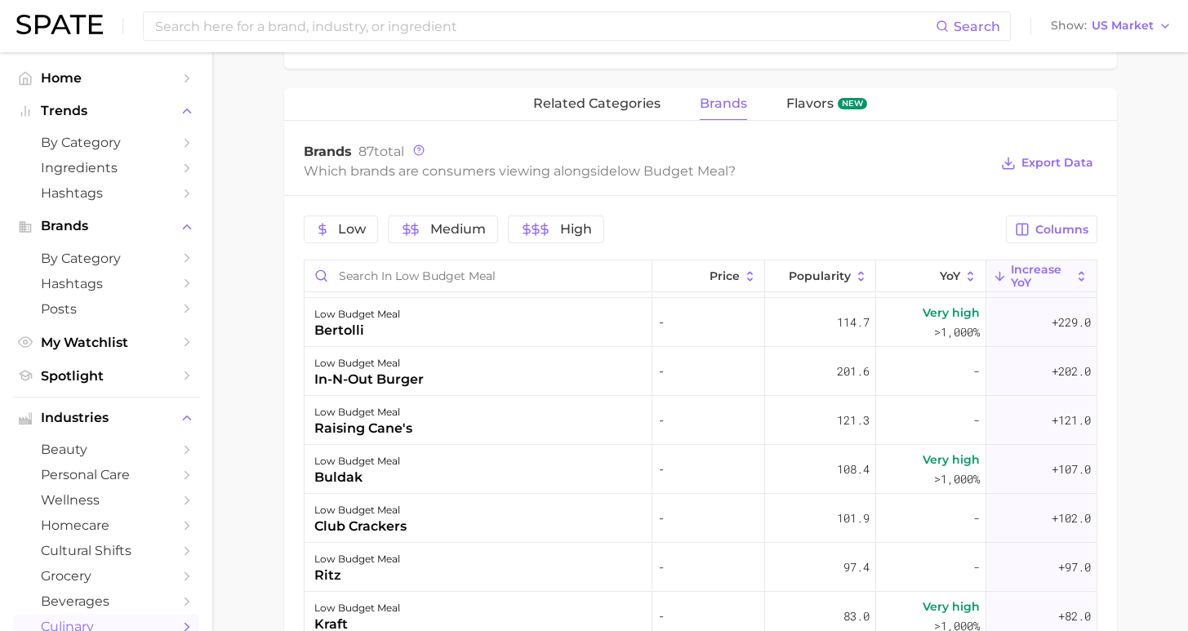
scroll to position [1028, 0]
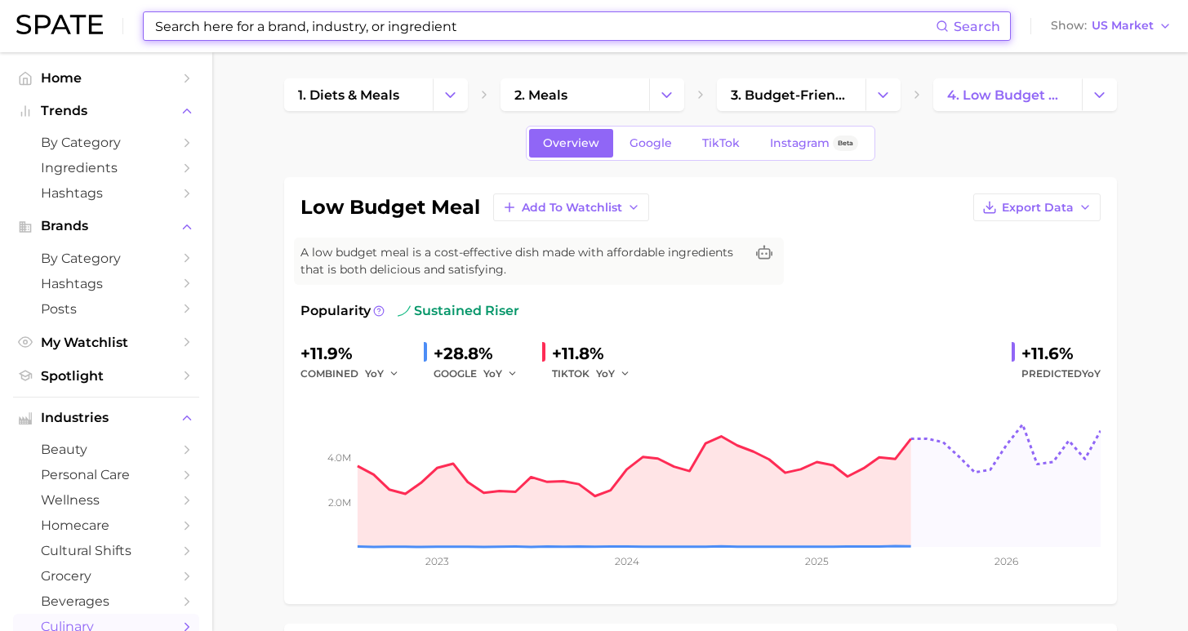
click at [497, 37] on input at bounding box center [545, 26] width 783 height 28
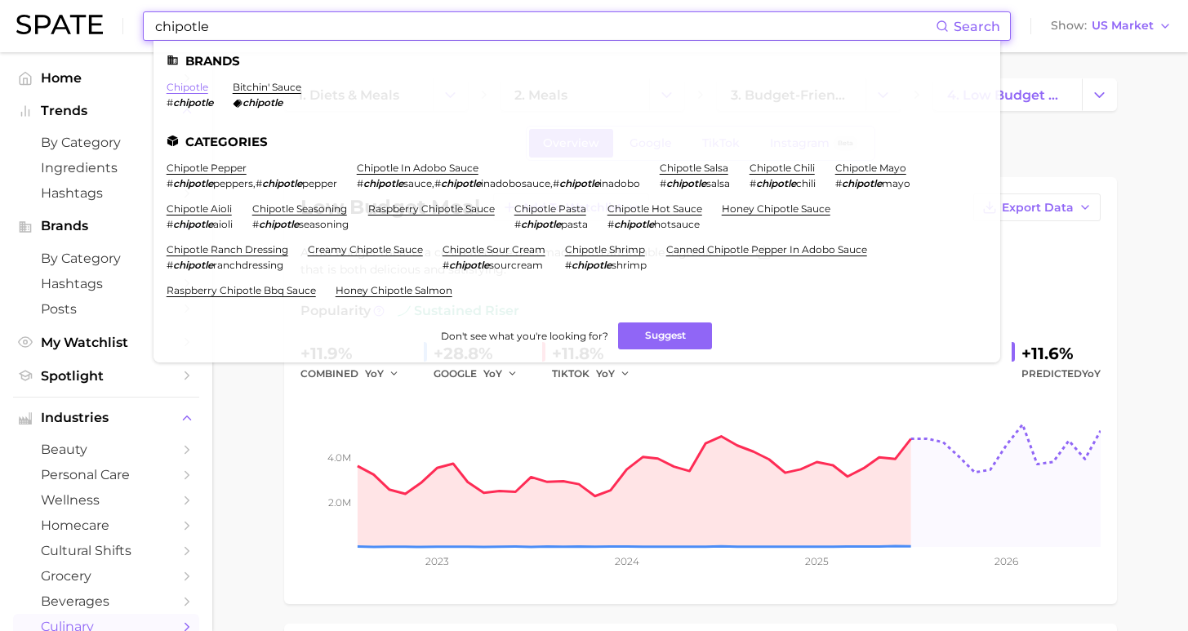
type input "chipotle"
click at [178, 82] on link "chipotle" at bounding box center [188, 87] width 42 height 12
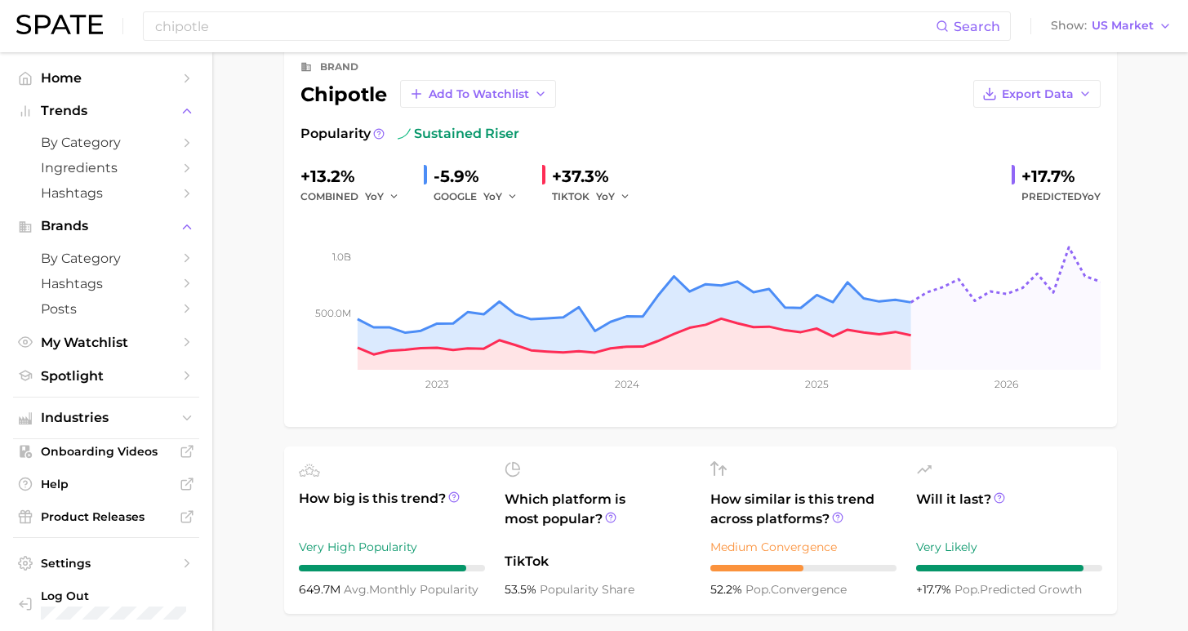
scroll to position [92, 0]
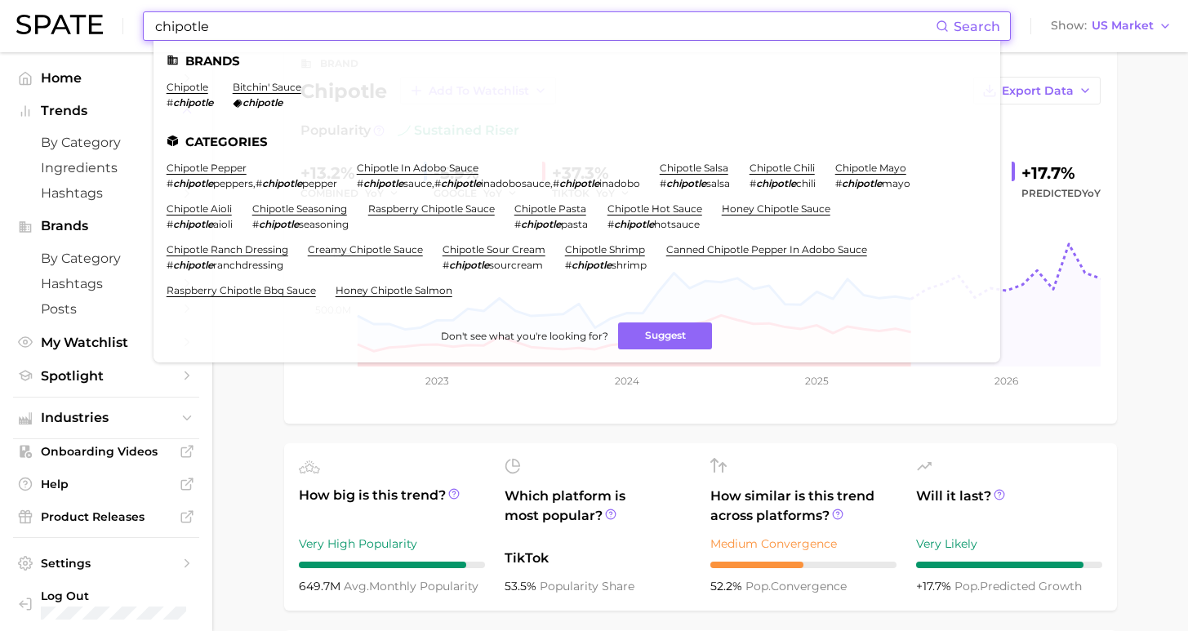
drag, startPoint x: 231, startPoint y: 25, endPoint x: 106, endPoint y: 25, distance: 125.0
click at [106, 25] on div "chipotle Search Brands chipotle # chipotle bitchin' sauce chipotle Categories c…" at bounding box center [594, 26] width 1156 height 52
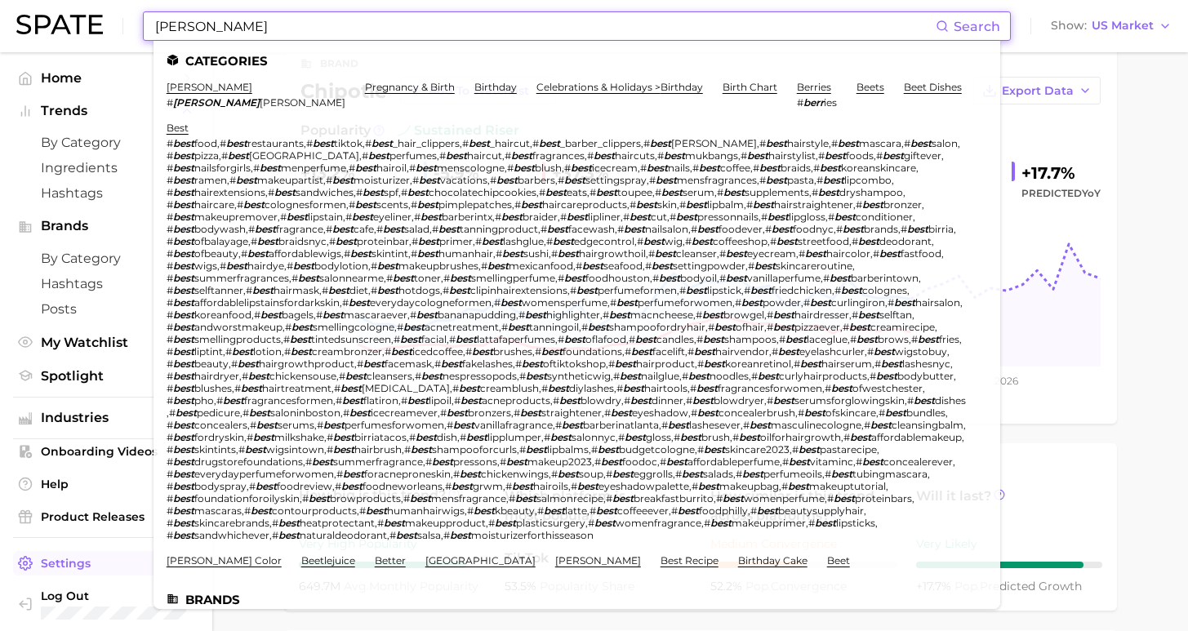
click at [187, 620] on link "bertolli" at bounding box center [184, 626] width 35 height 12
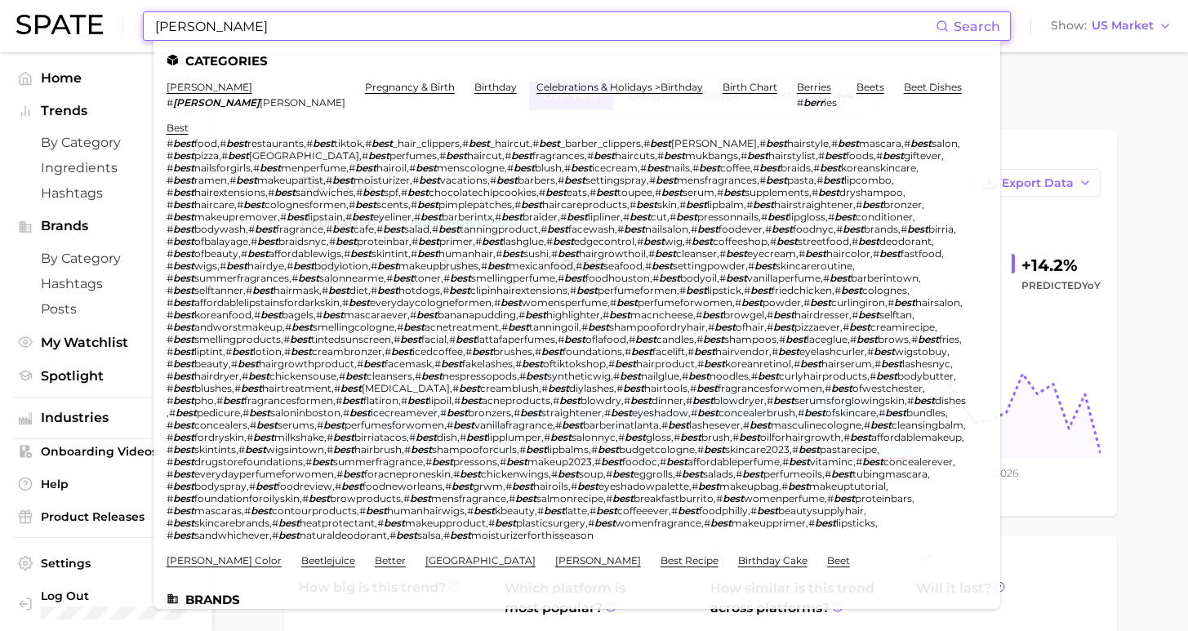
drag, startPoint x: 319, startPoint y: 37, endPoint x: 22, endPoint y: 26, distance: 296.7
click at [22, 26] on div "bert Search Categories bert kreischer # bert kreisher pregnancy & birth birthda…" at bounding box center [594, 26] width 1156 height 52
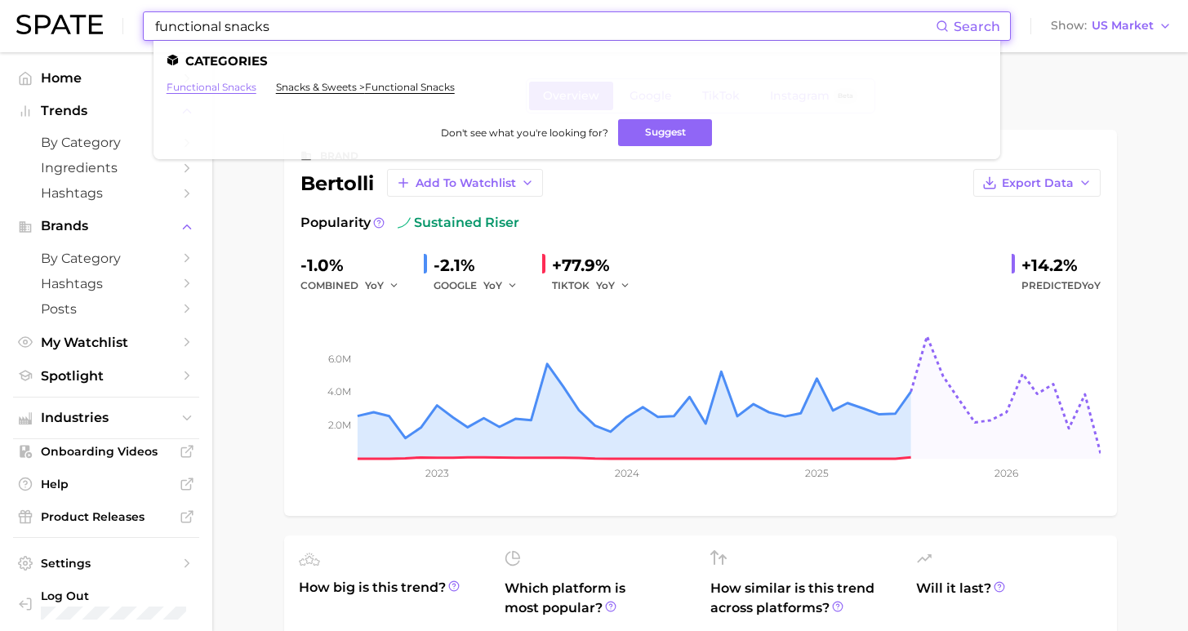
type input "functional snacks"
click at [194, 87] on link "functional snacks" at bounding box center [212, 87] width 90 height 12
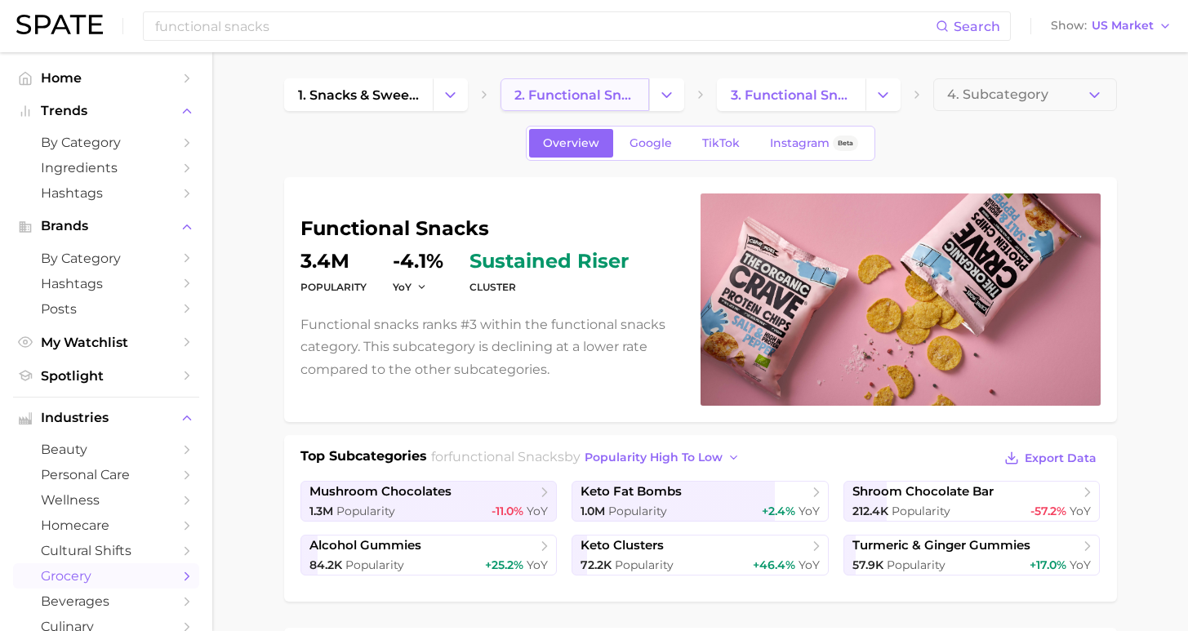
click at [562, 100] on span "2. functional snacks" at bounding box center [575, 95] width 121 height 16
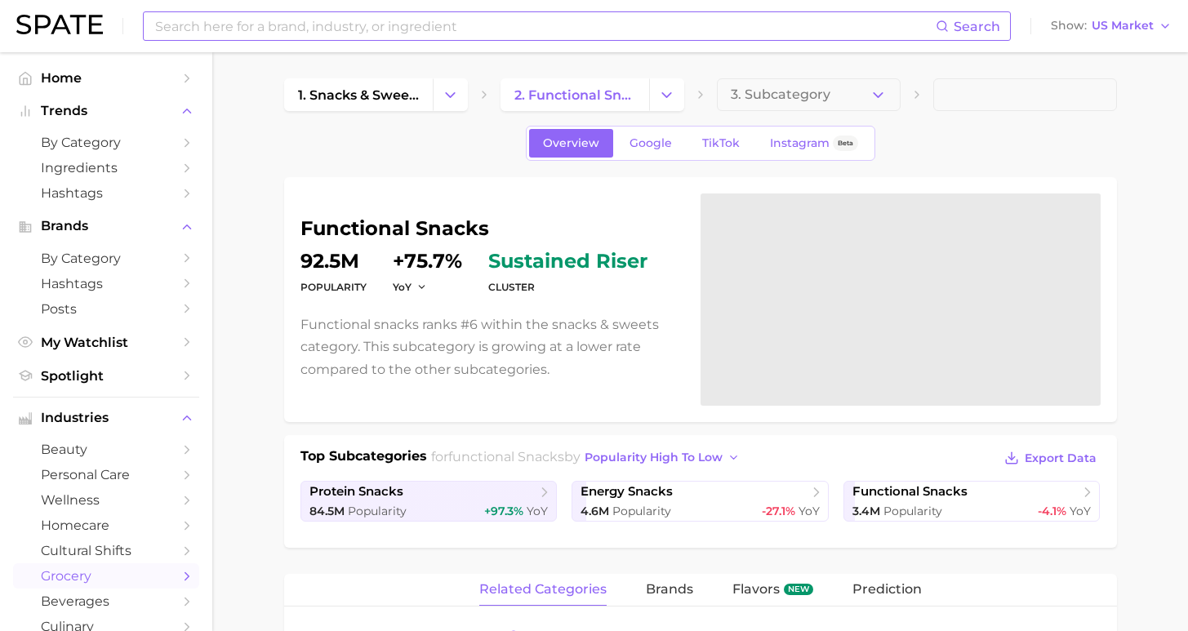
click at [503, 25] on input at bounding box center [545, 26] width 783 height 28
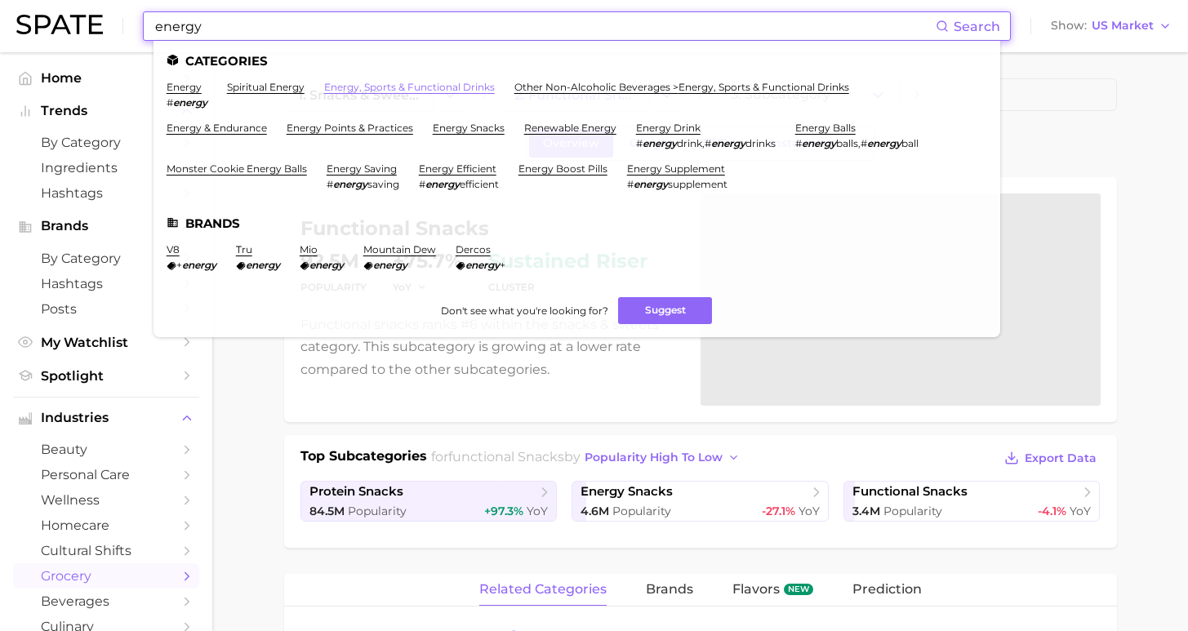
type input "energy"
click at [425, 86] on link "energy, sports & functional drinks" at bounding box center [409, 87] width 171 height 12
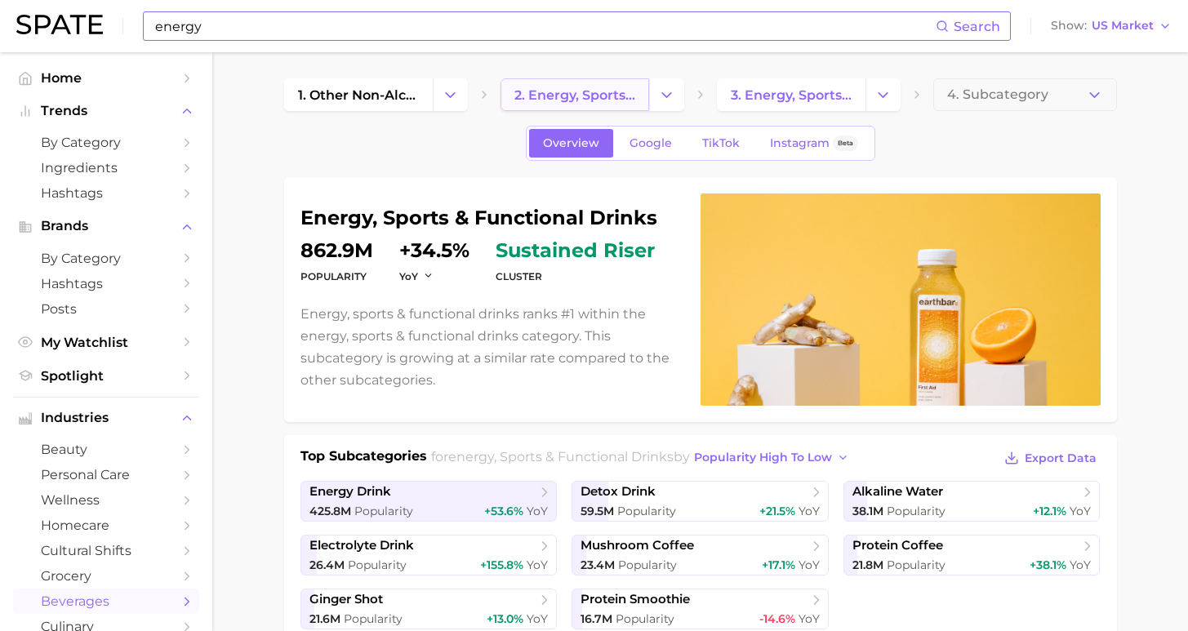
click at [540, 96] on span "2. energy, sports & functional drinks" at bounding box center [575, 95] width 121 height 16
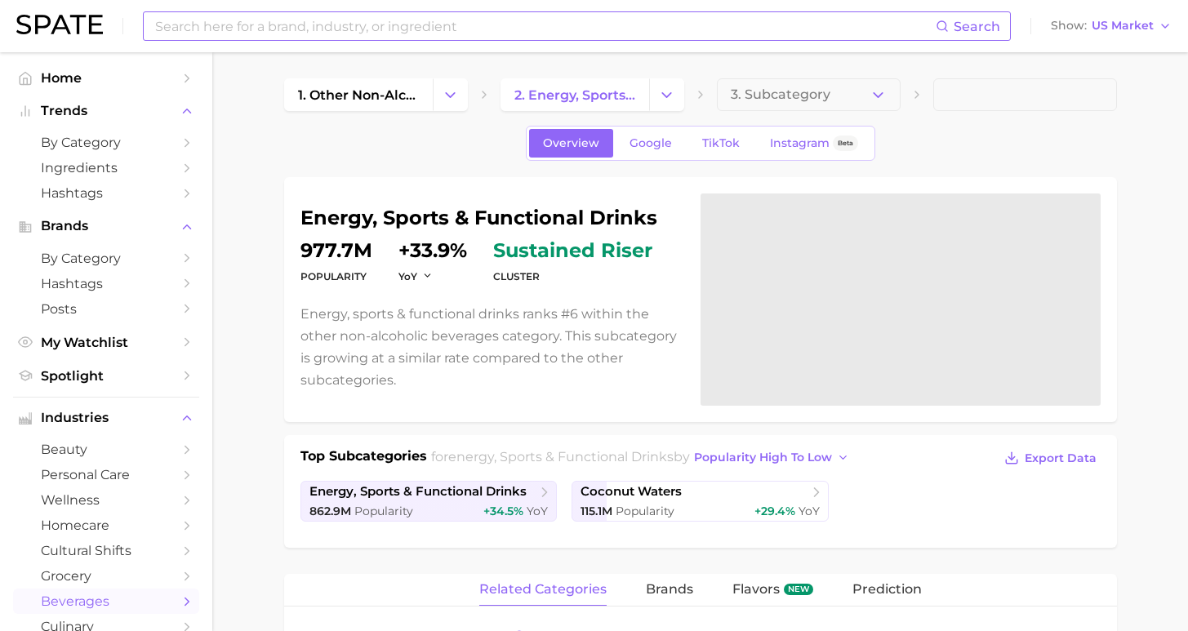
click at [422, 26] on input at bounding box center [545, 26] width 783 height 28
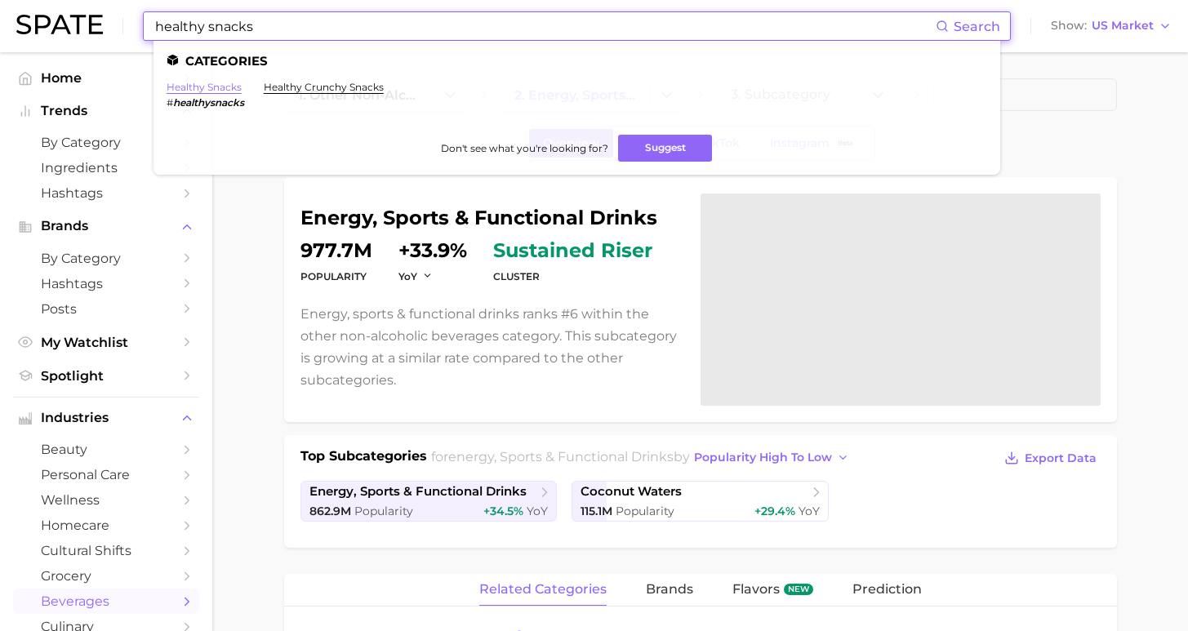
type input "healthy snacks"
click at [205, 84] on link "healthy snacks" at bounding box center [204, 87] width 75 height 12
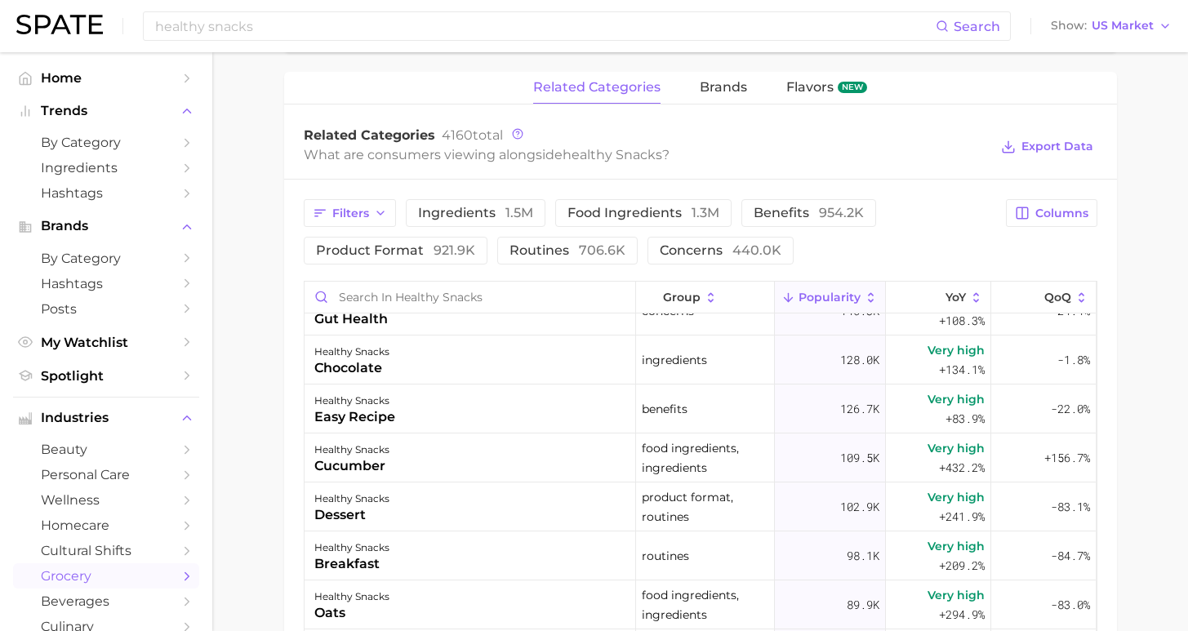
scroll to position [191, 0]
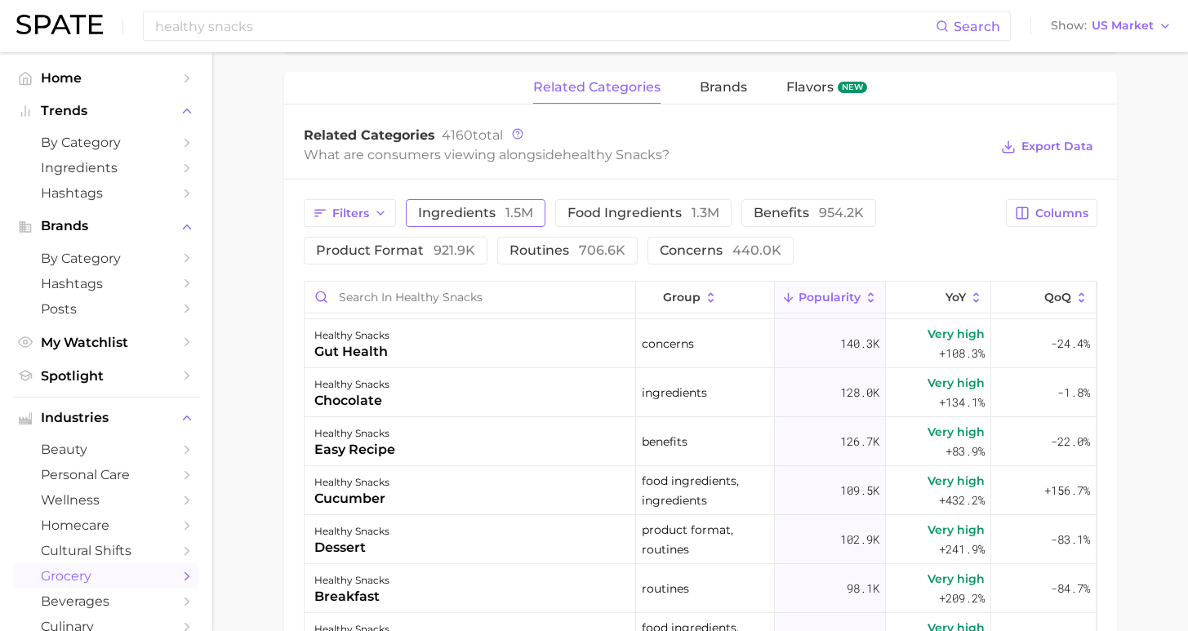
click at [506, 213] on span "1.5m" at bounding box center [520, 213] width 28 height 16
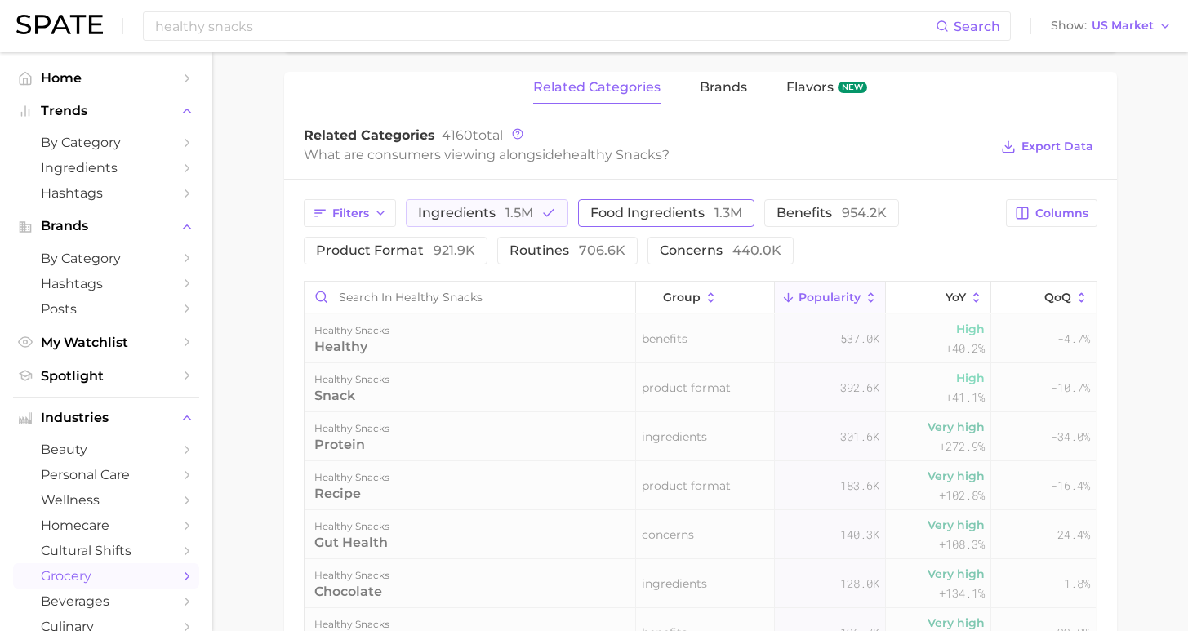
drag, startPoint x: 604, startPoint y: 216, endPoint x: 613, endPoint y: 218, distance: 9.1
click at [604, 216] on span "food ingredients 1.3m" at bounding box center [667, 213] width 152 height 13
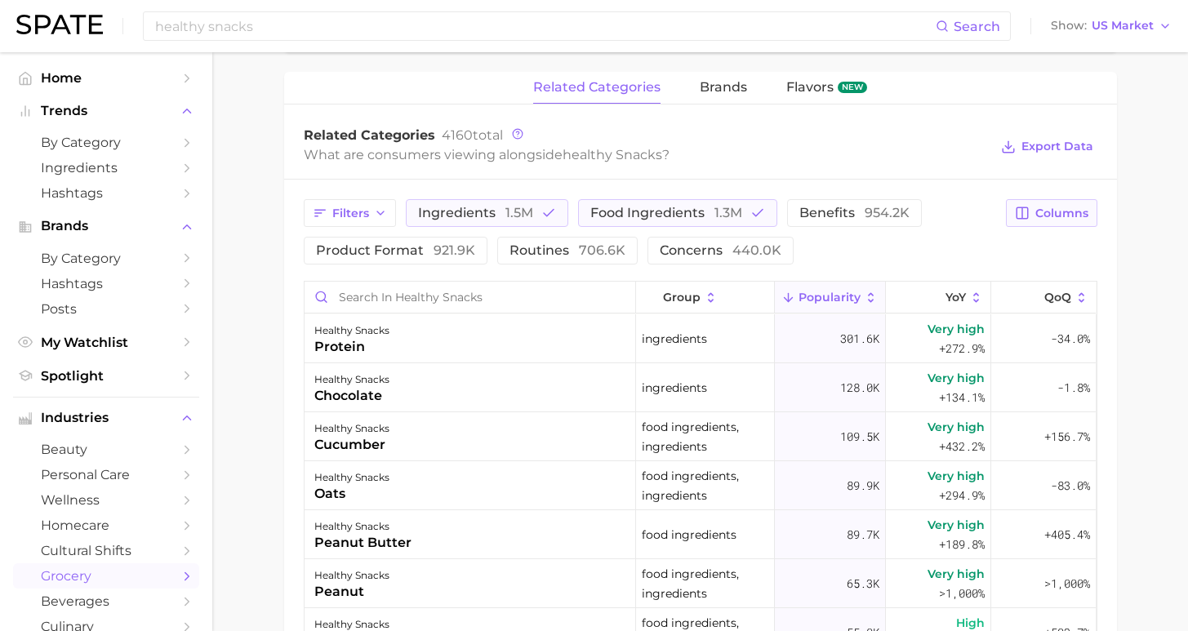
click at [1070, 229] on div "Filters ingredients 1.5m food ingredients 1.3m benefits 954.2k product format 9…" at bounding box center [701, 231] width 794 height 65
click at [1064, 221] on button "Columns" at bounding box center [1051, 213] width 91 height 28
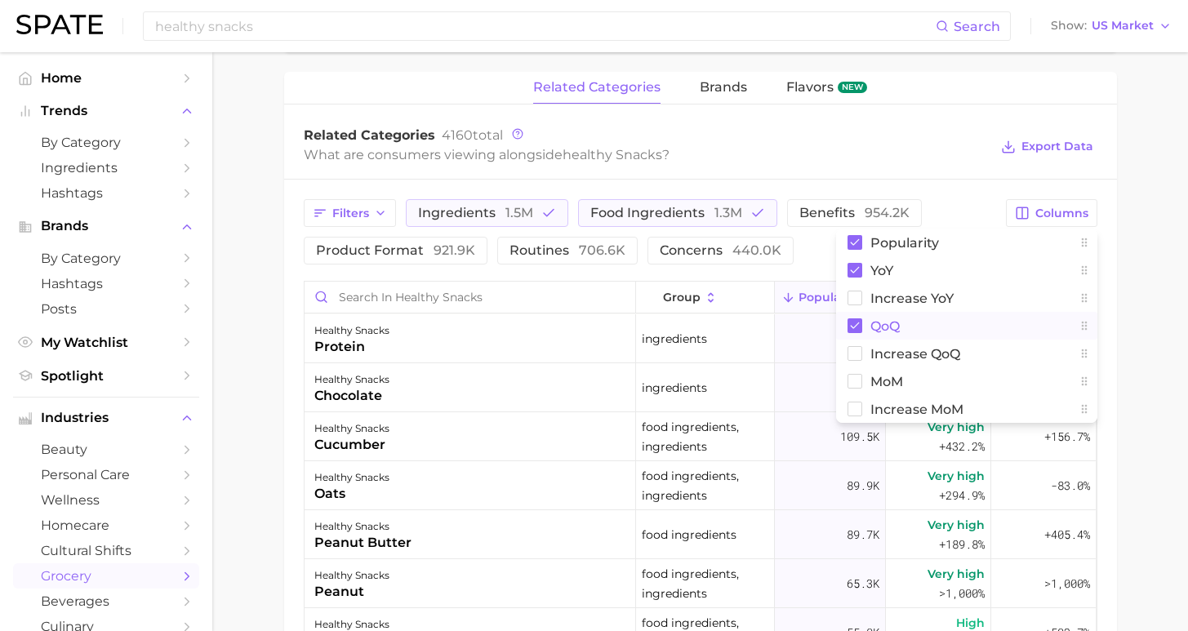
click at [898, 323] on button "QoQ" at bounding box center [966, 326] width 261 height 28
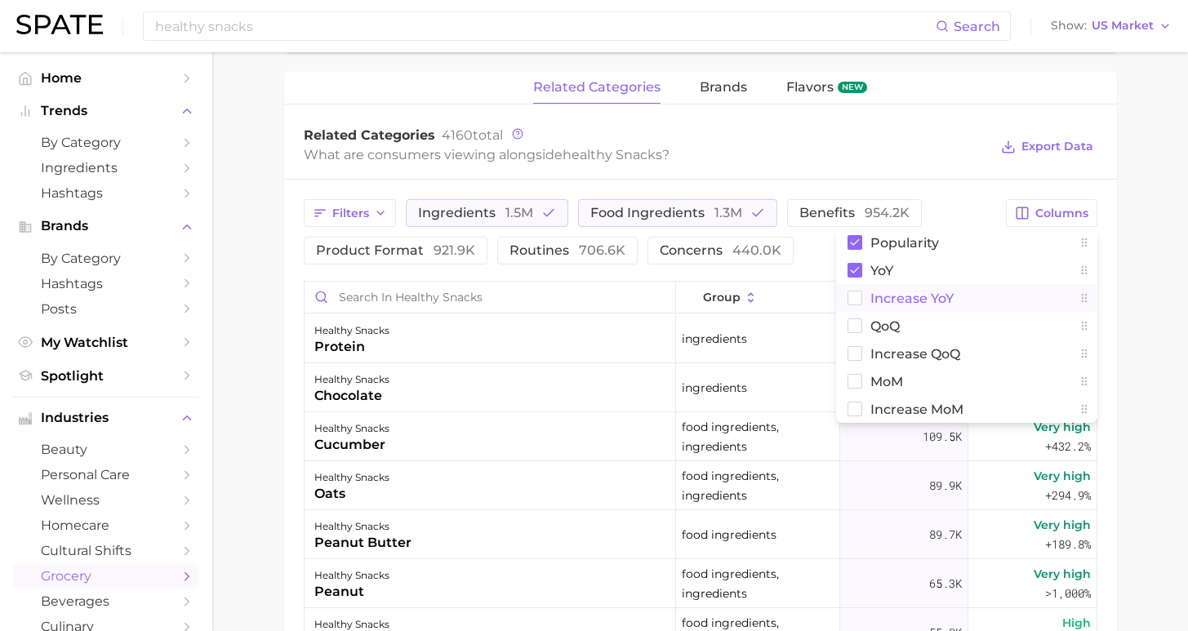
click at [900, 303] on span "Increase YoY" at bounding box center [912, 299] width 83 height 14
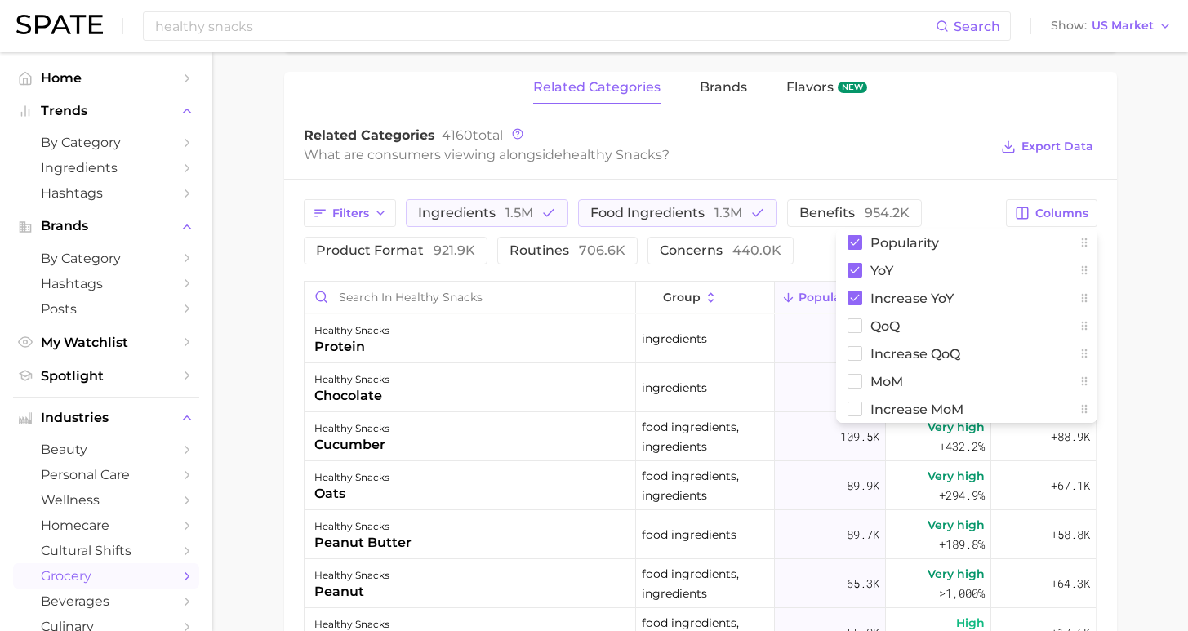
click at [1157, 297] on main "1. snacks & sweets 2. snack types 3. snack types 4. healthy snacks Overview Goo…" at bounding box center [700, 163] width 976 height 1701
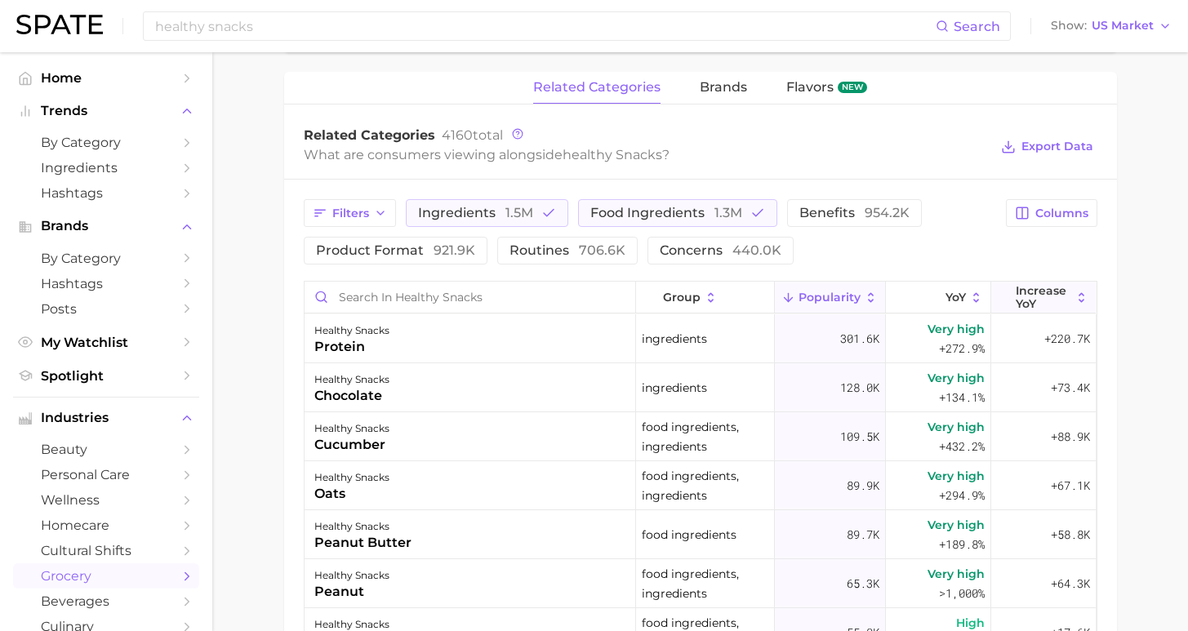
click at [1048, 307] on span "Increase YoY" at bounding box center [1044, 297] width 56 height 26
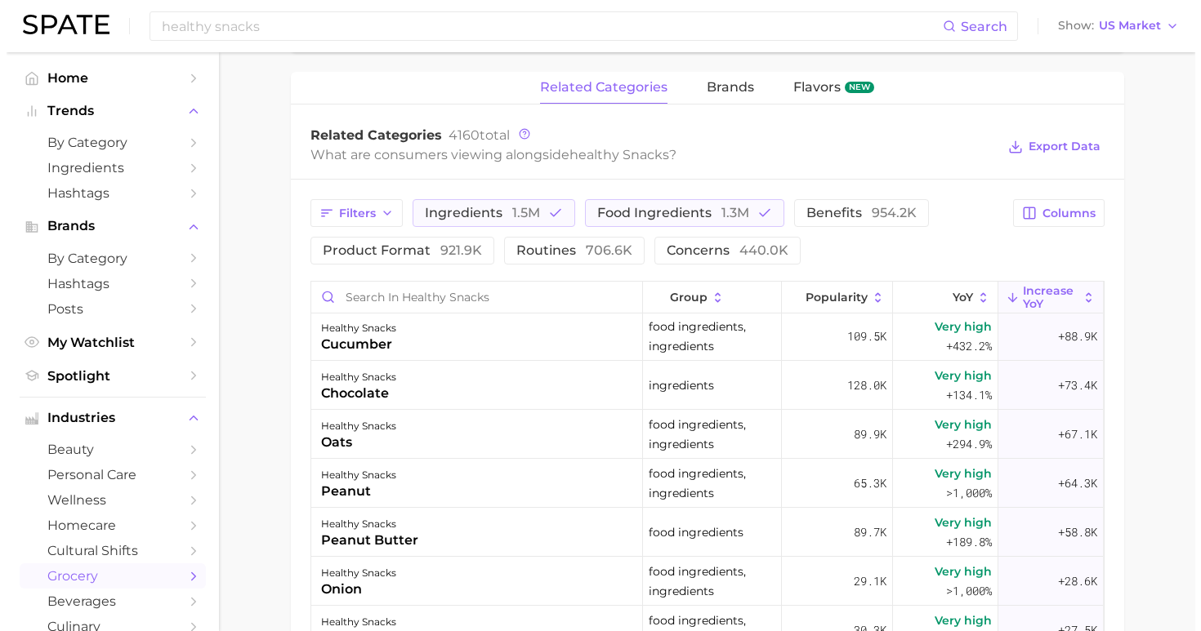
scroll to position [145, 0]
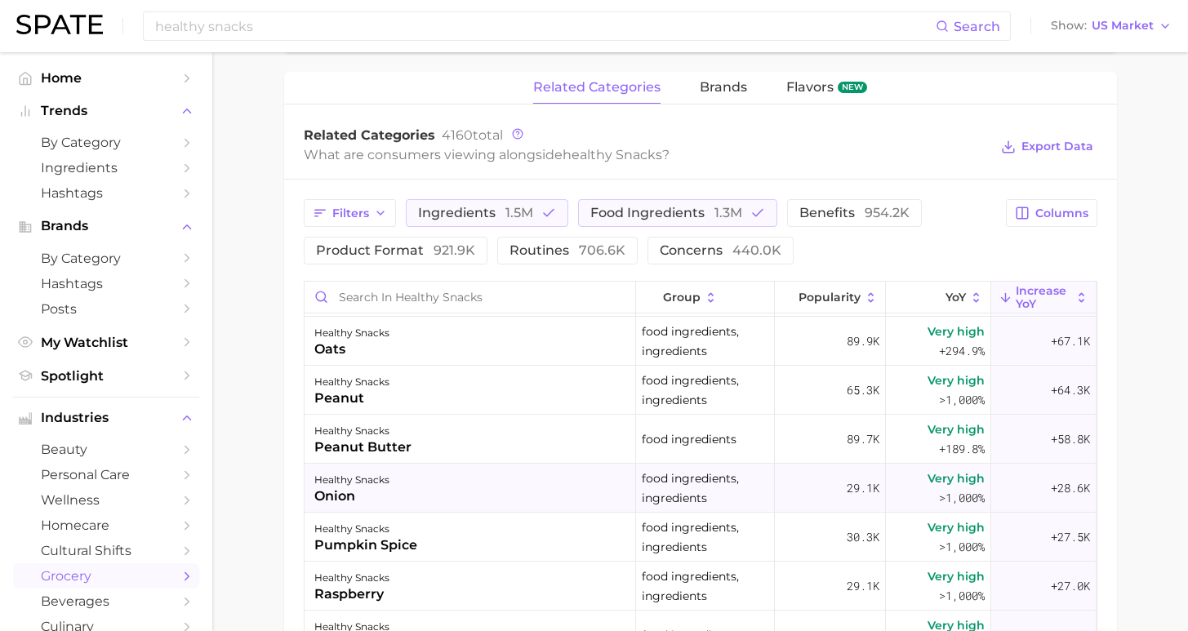
click at [490, 488] on div "healthy snacks onion" at bounding box center [471, 488] width 332 height 49
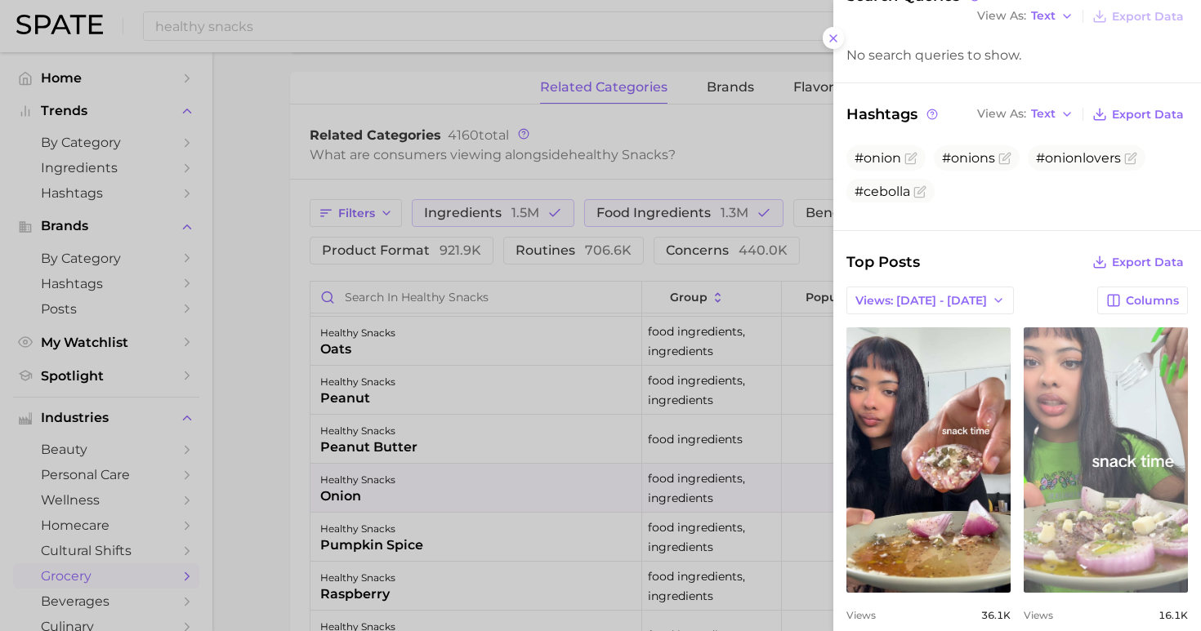
scroll to position [372, 0]
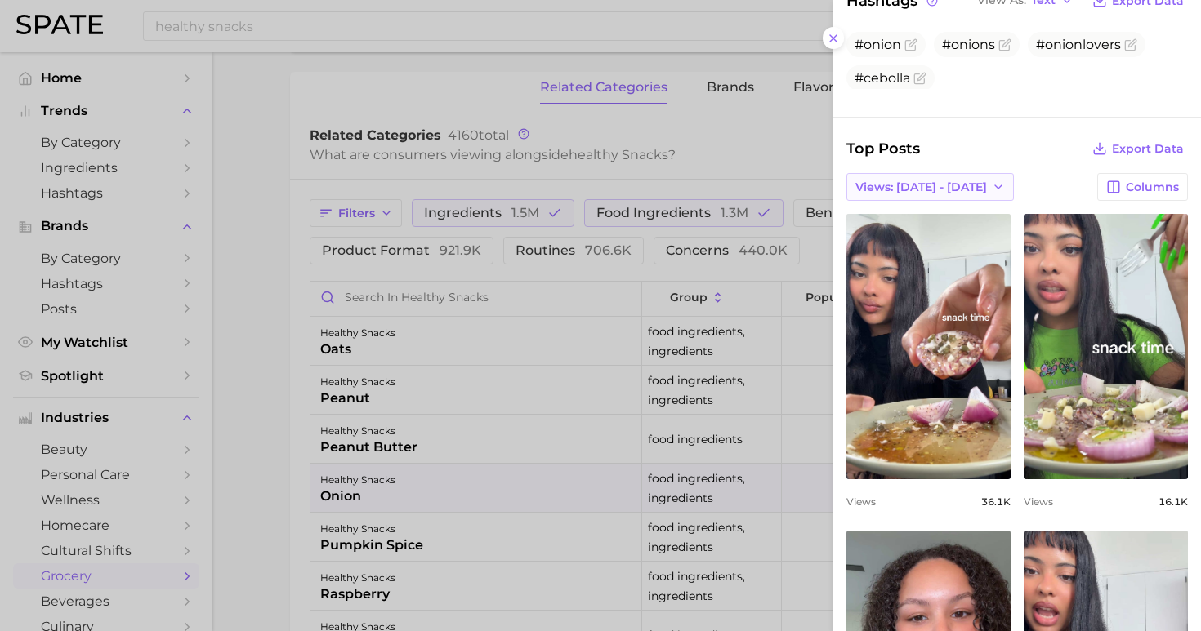
click at [944, 181] on span "Views: [DATE] - [DATE]" at bounding box center [921, 188] width 132 height 14
click at [946, 235] on button "Total Views" at bounding box center [924, 246] width 180 height 29
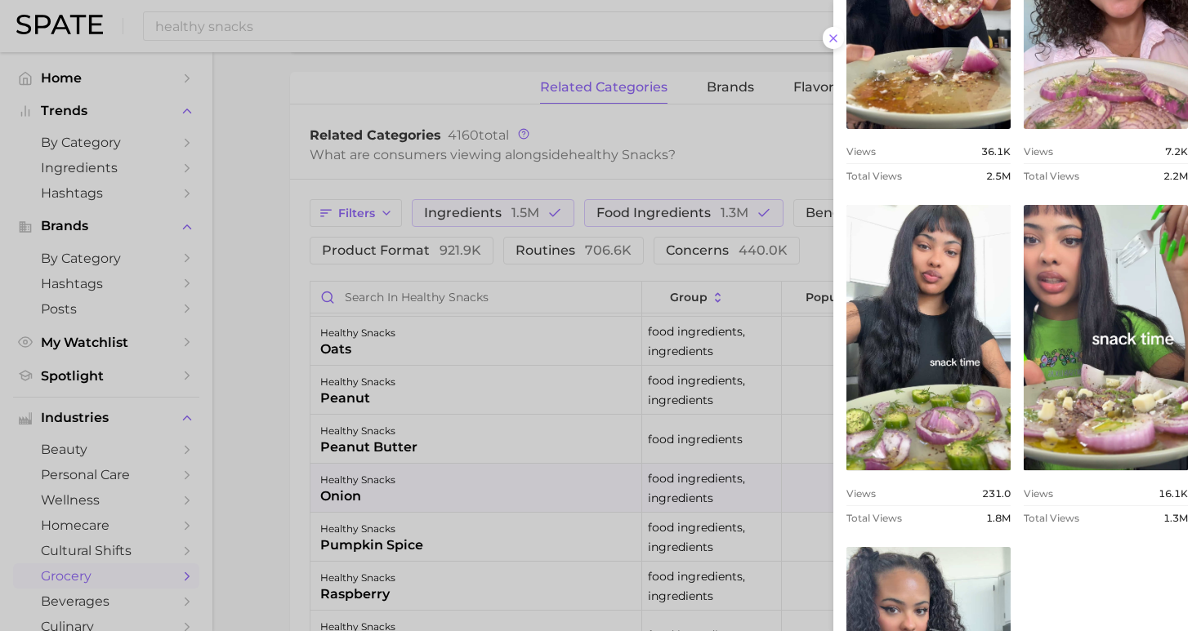
scroll to position [995, 0]
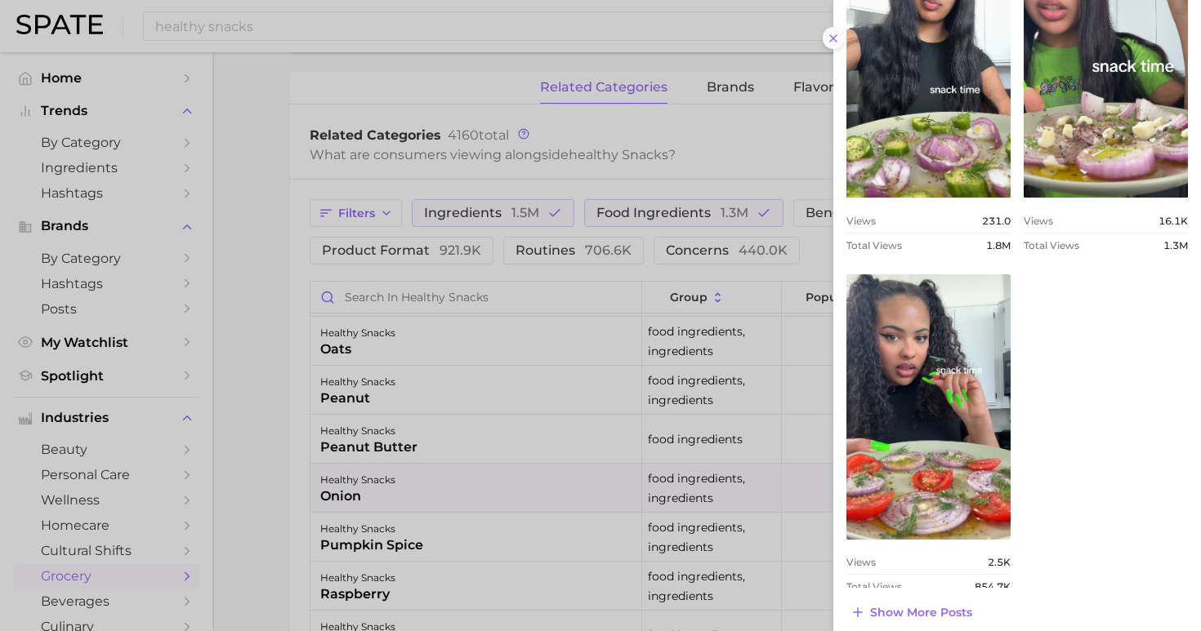
click at [833, 35] on line at bounding box center [833, 38] width 7 height 7
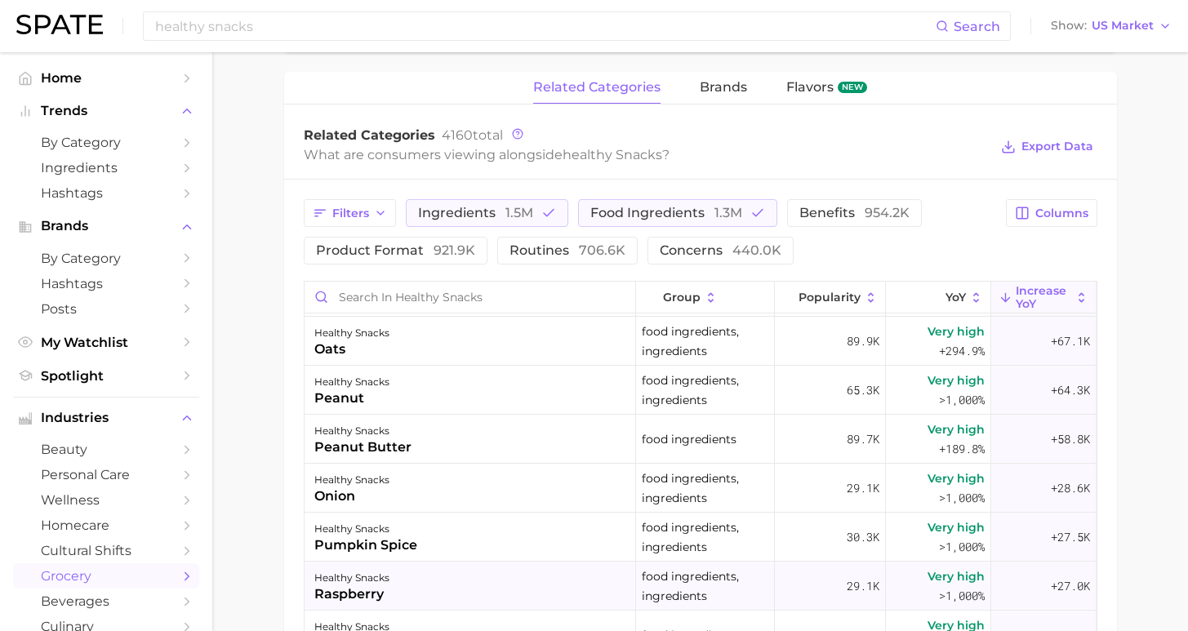
click at [426, 587] on div "healthy snacks raspberry" at bounding box center [471, 586] width 332 height 49
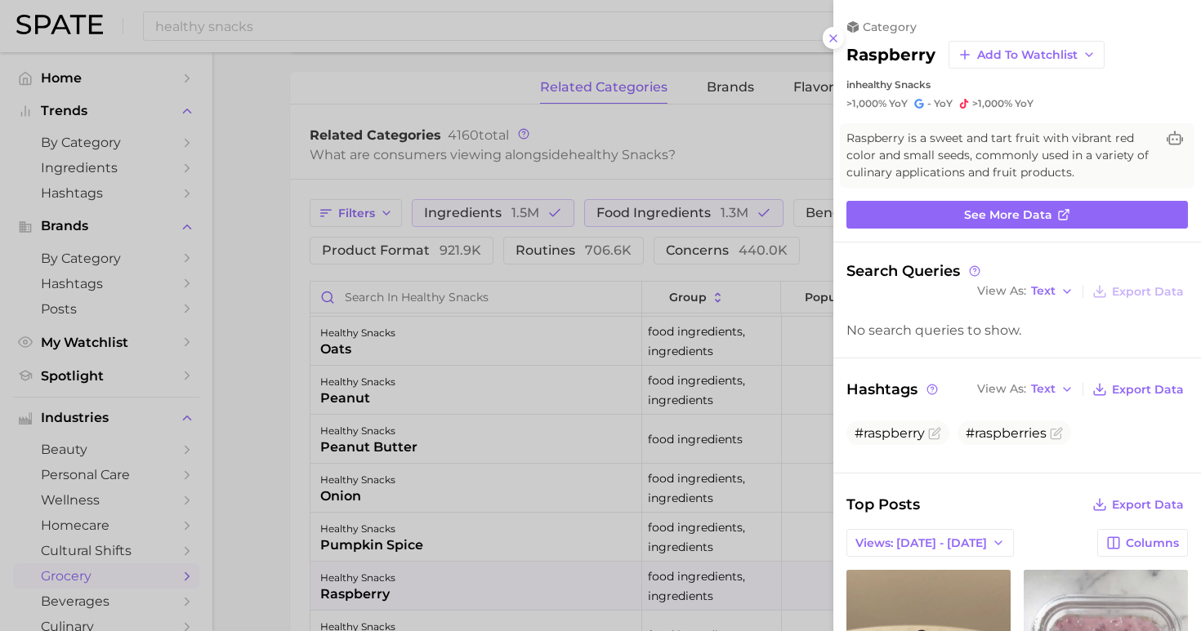
scroll to position [328, 0]
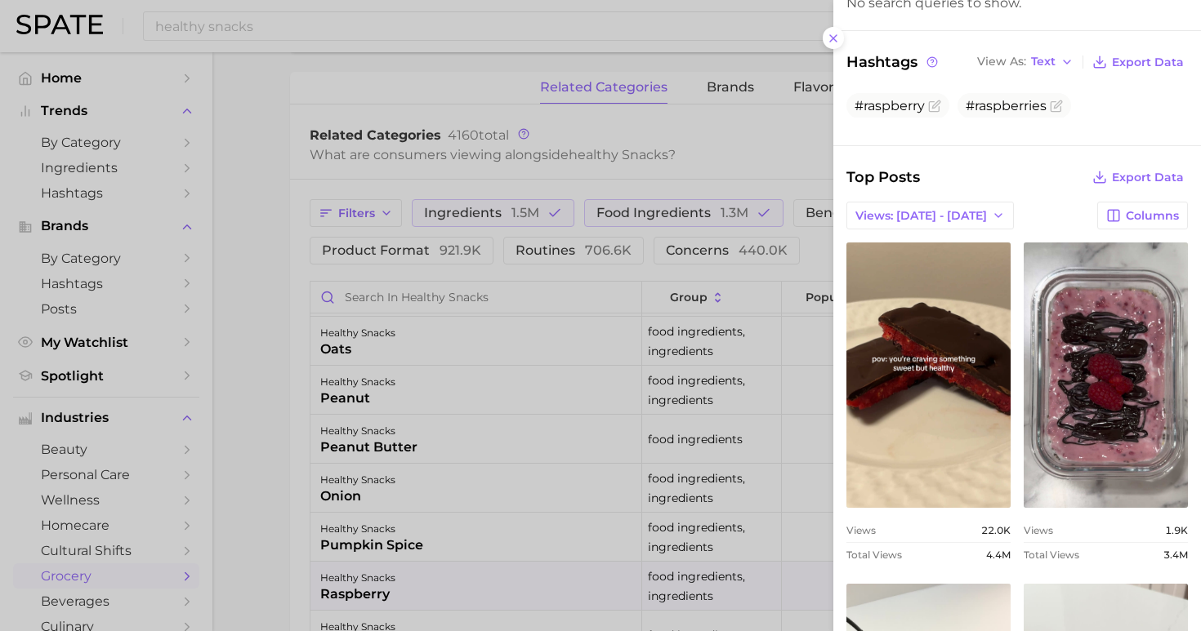
click at [249, 515] on div at bounding box center [600, 315] width 1201 height 631
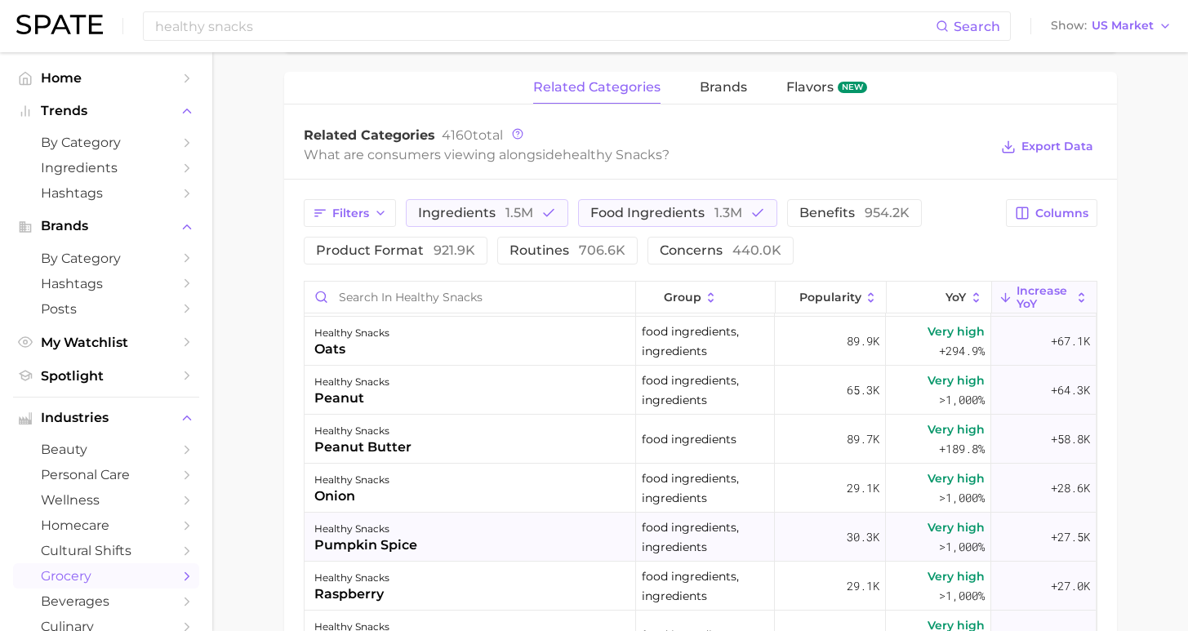
click at [403, 534] on div "healthy snacks" at bounding box center [365, 529] width 103 height 20
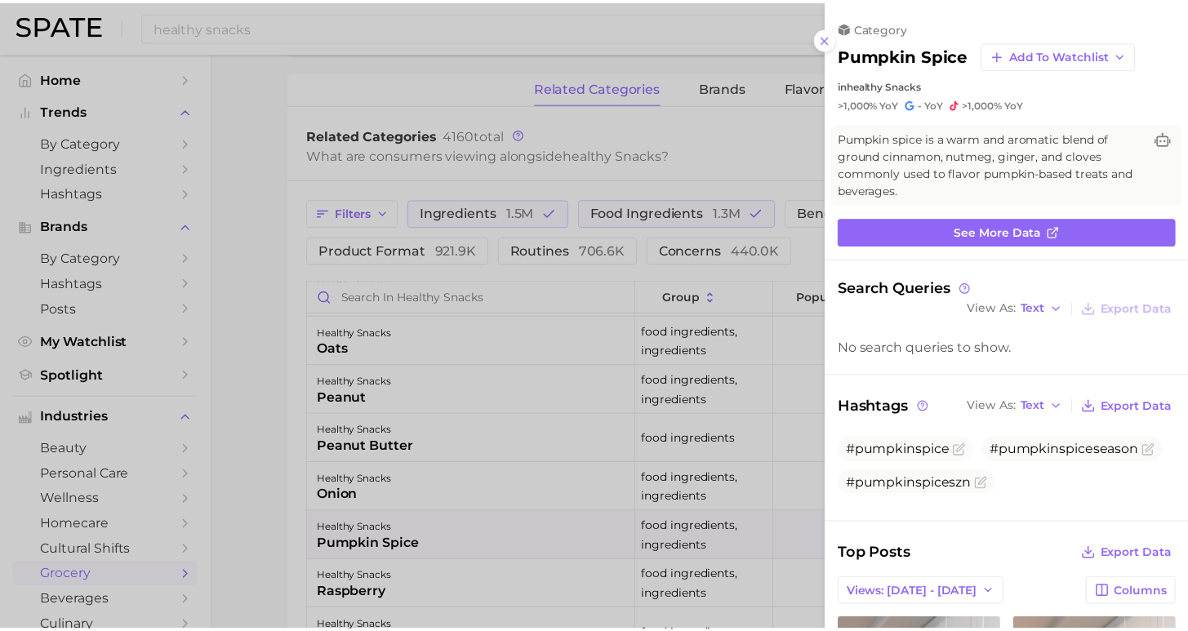
scroll to position [295, 0]
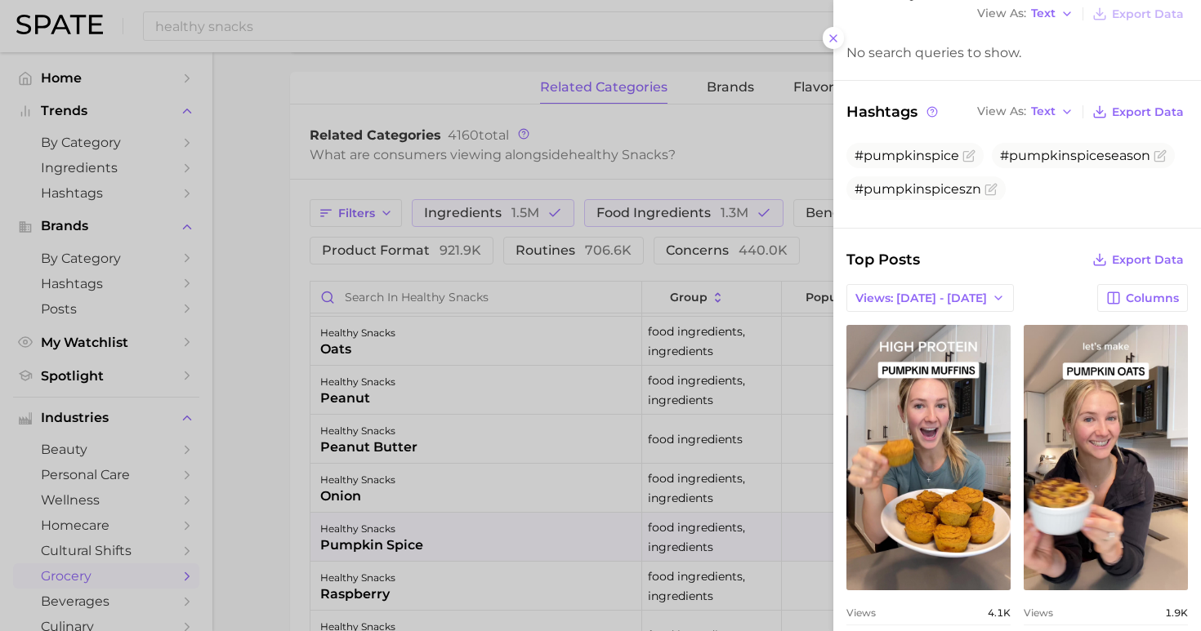
click at [230, 491] on div at bounding box center [600, 315] width 1201 height 631
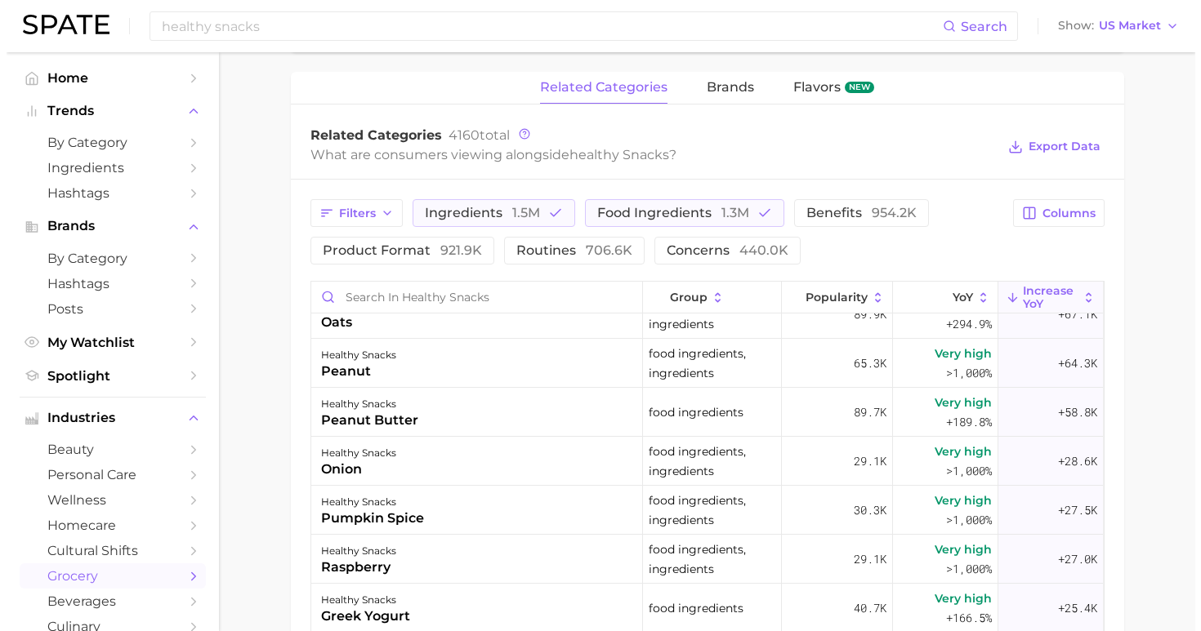
scroll to position [234, 0]
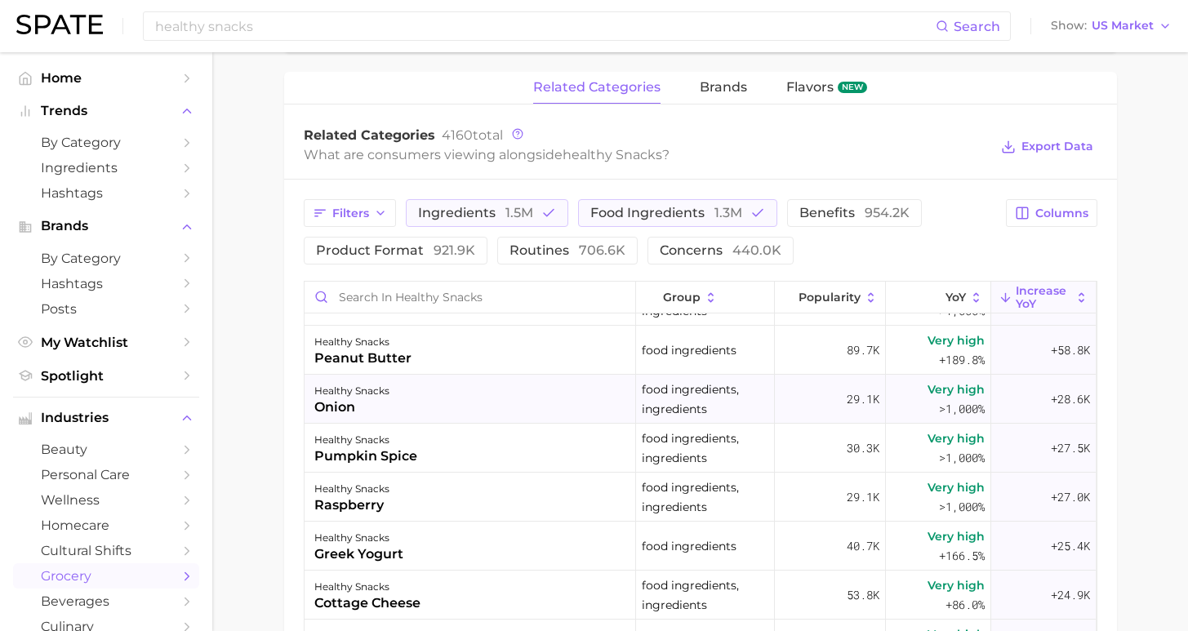
click at [444, 387] on div "healthy snacks onion" at bounding box center [471, 399] width 332 height 49
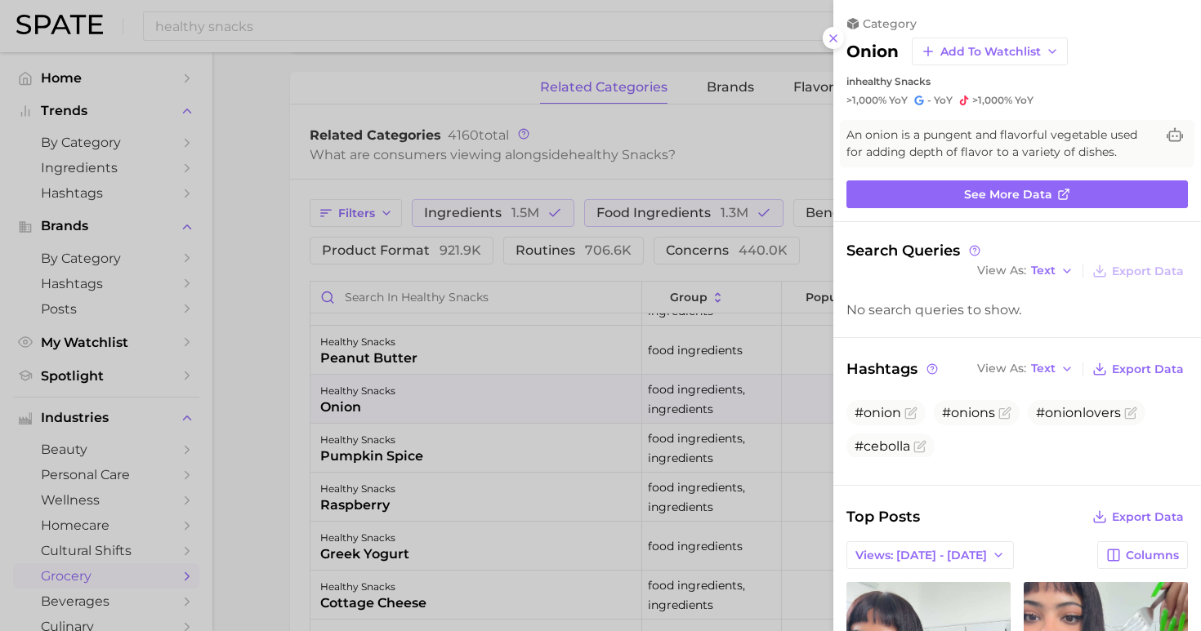
scroll to position [34, 0]
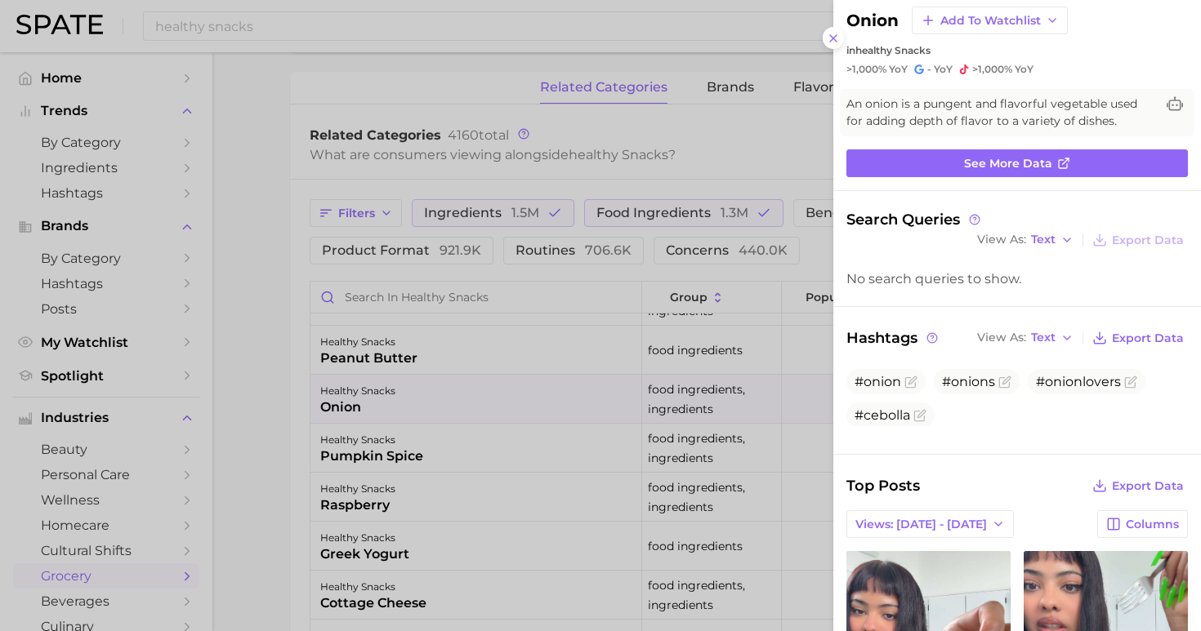
click at [401, 451] on div at bounding box center [600, 315] width 1201 height 631
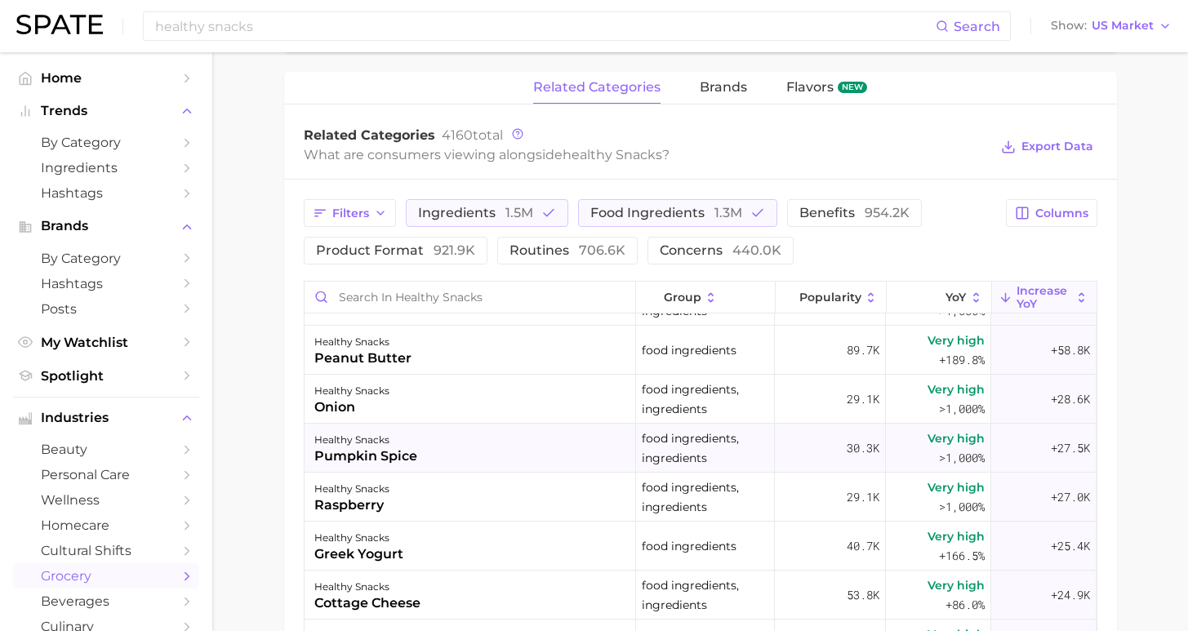
click at [421, 464] on div "healthy snacks pumpkin spice" at bounding box center [471, 448] width 332 height 49
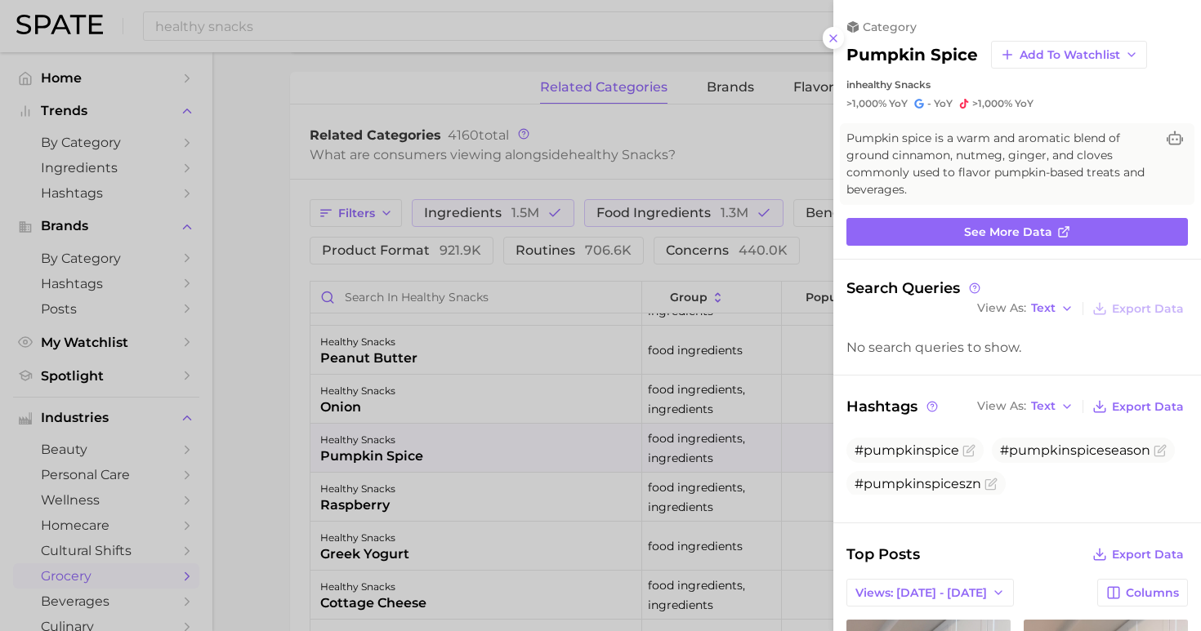
scroll to position [0, 0]
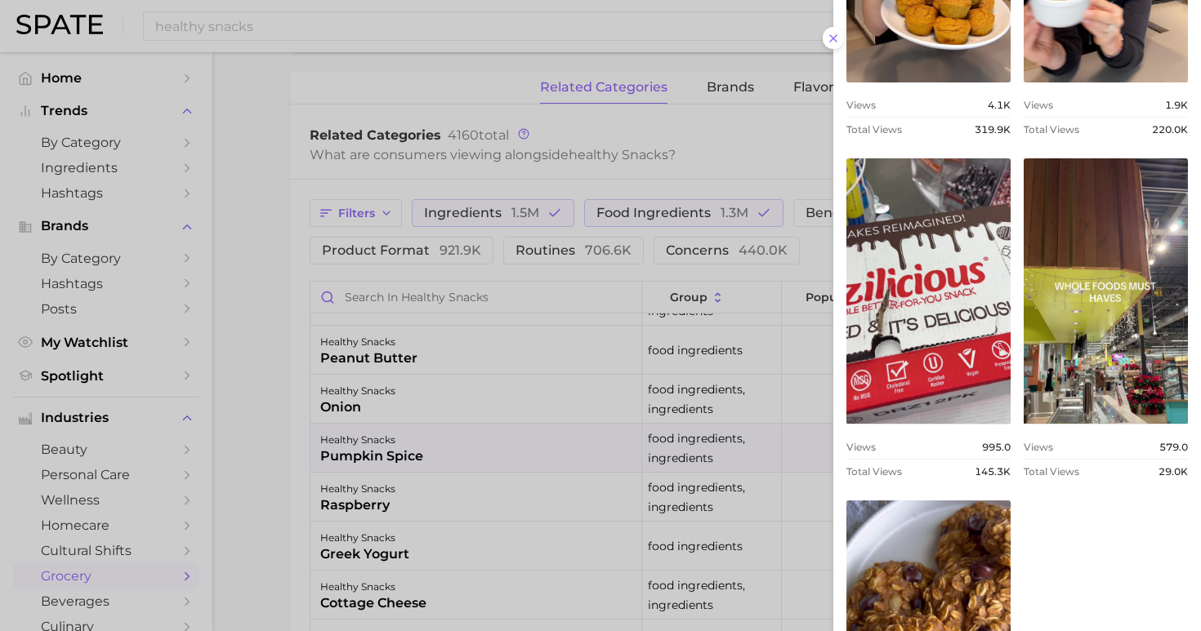
click at [213, 441] on div at bounding box center [600, 315] width 1201 height 631
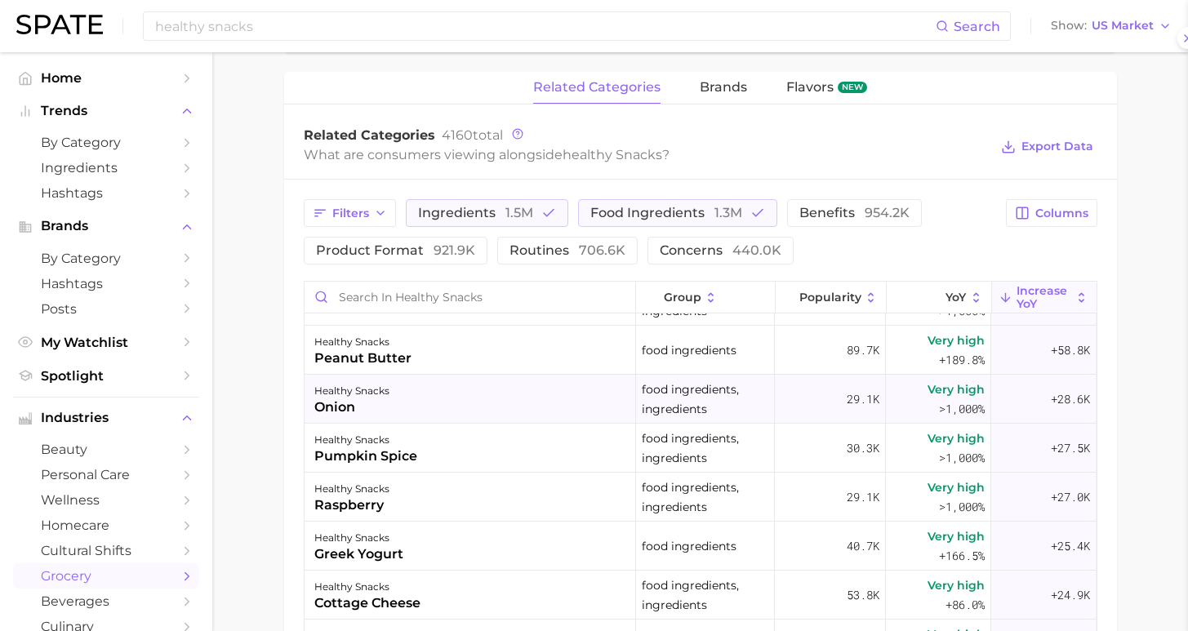
click at [399, 412] on div "healthy snacks onion" at bounding box center [471, 399] width 332 height 49
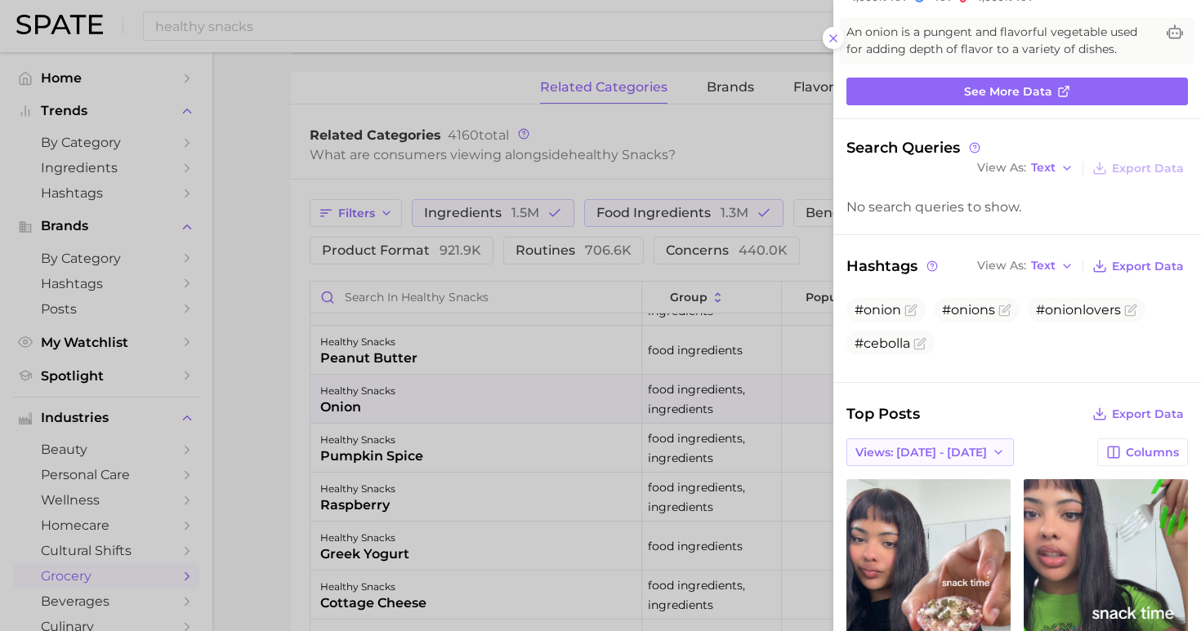
click at [931, 446] on span "Views: [DATE] - [DATE]" at bounding box center [921, 453] width 132 height 14
click at [940, 497] on button "Total Views" at bounding box center [924, 511] width 180 height 29
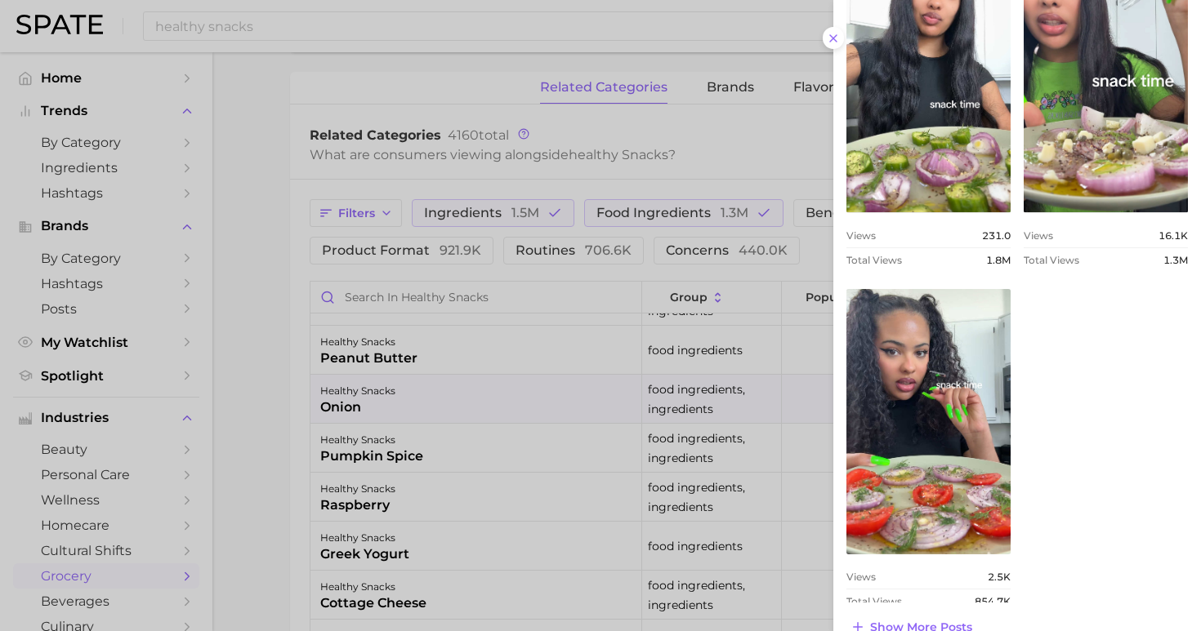
click at [216, 492] on div at bounding box center [600, 315] width 1201 height 631
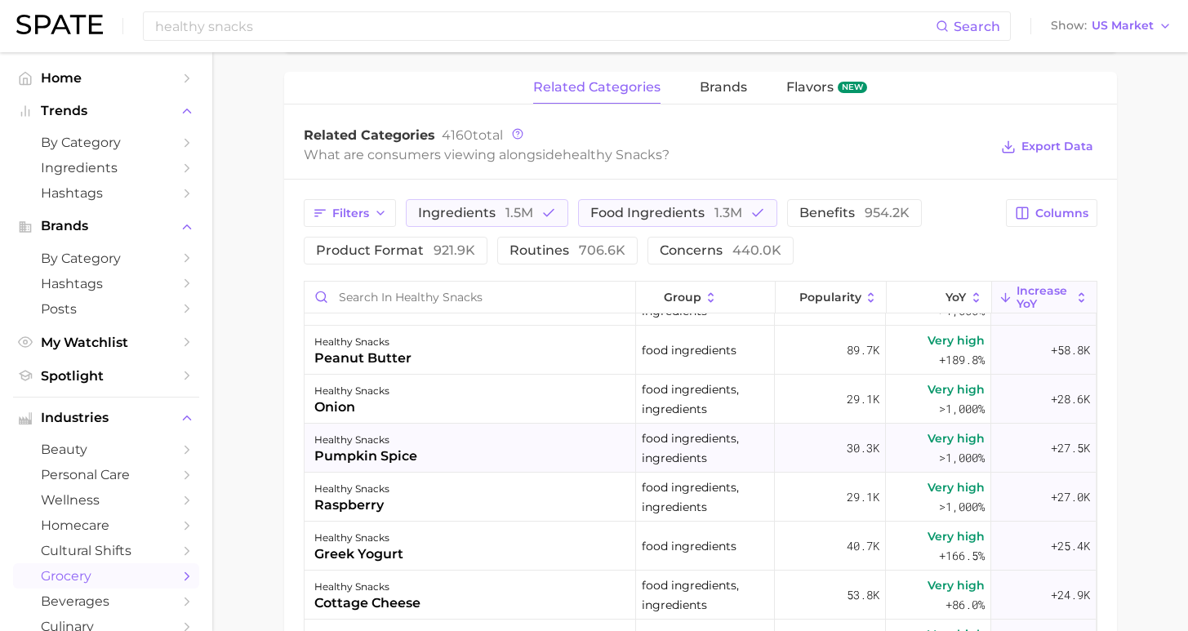
click at [435, 446] on div "healthy snacks pumpkin spice" at bounding box center [471, 448] width 332 height 49
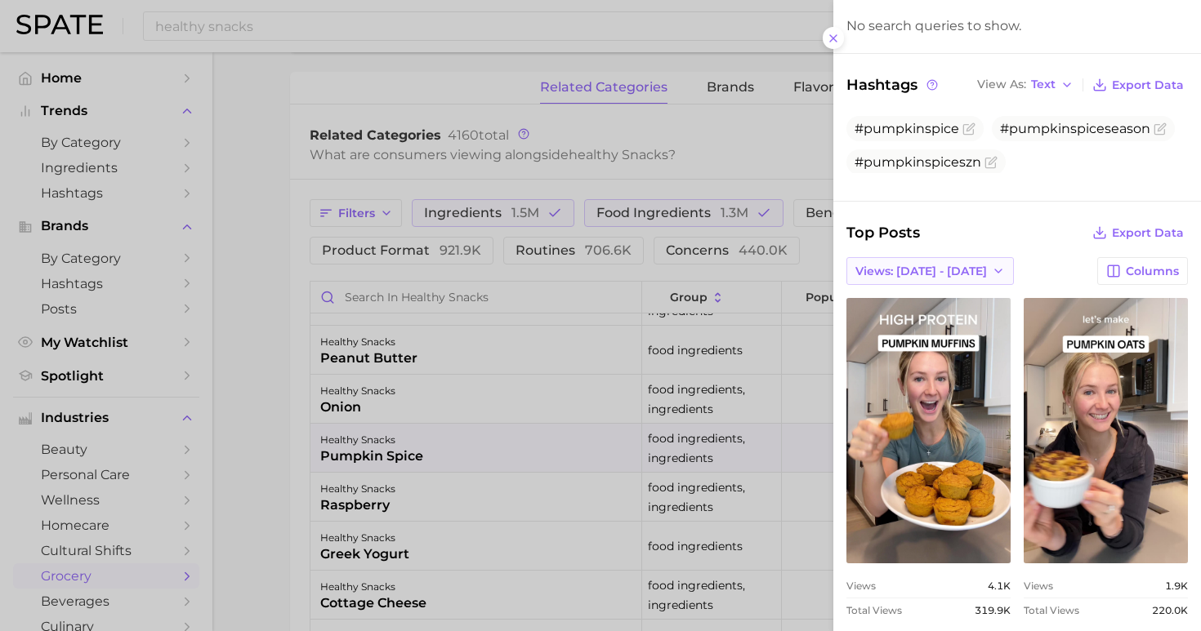
click at [892, 265] on span "Views: [DATE] - [DATE]" at bounding box center [921, 272] width 132 height 14
click at [903, 316] on button "Total Views" at bounding box center [924, 330] width 180 height 29
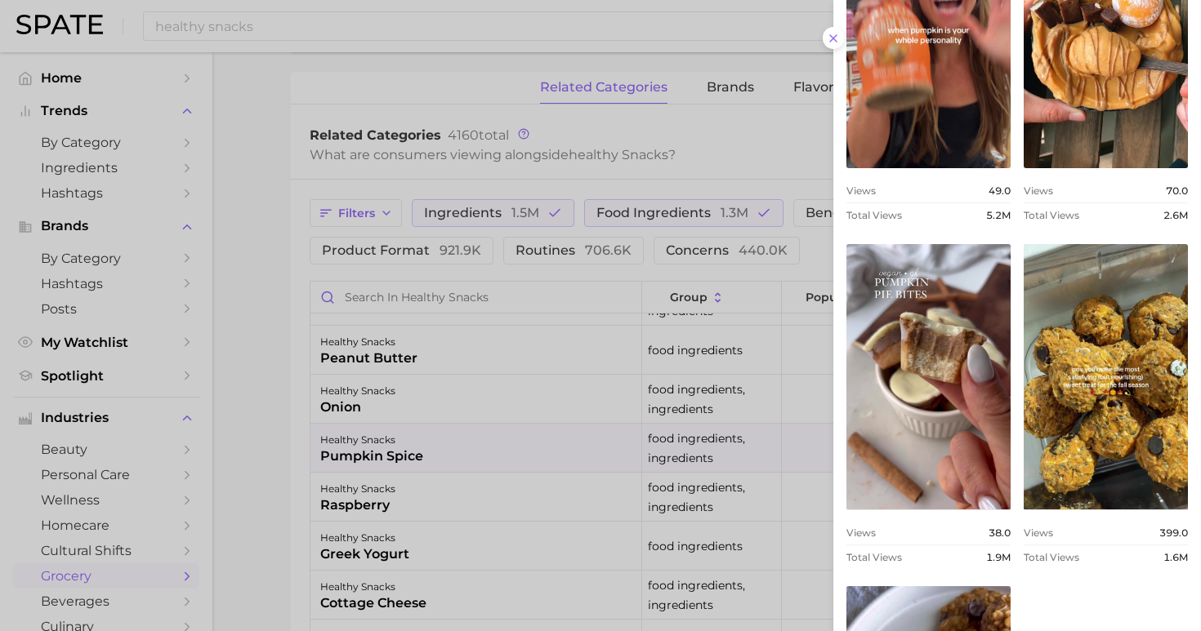
click at [218, 484] on div at bounding box center [600, 315] width 1201 height 631
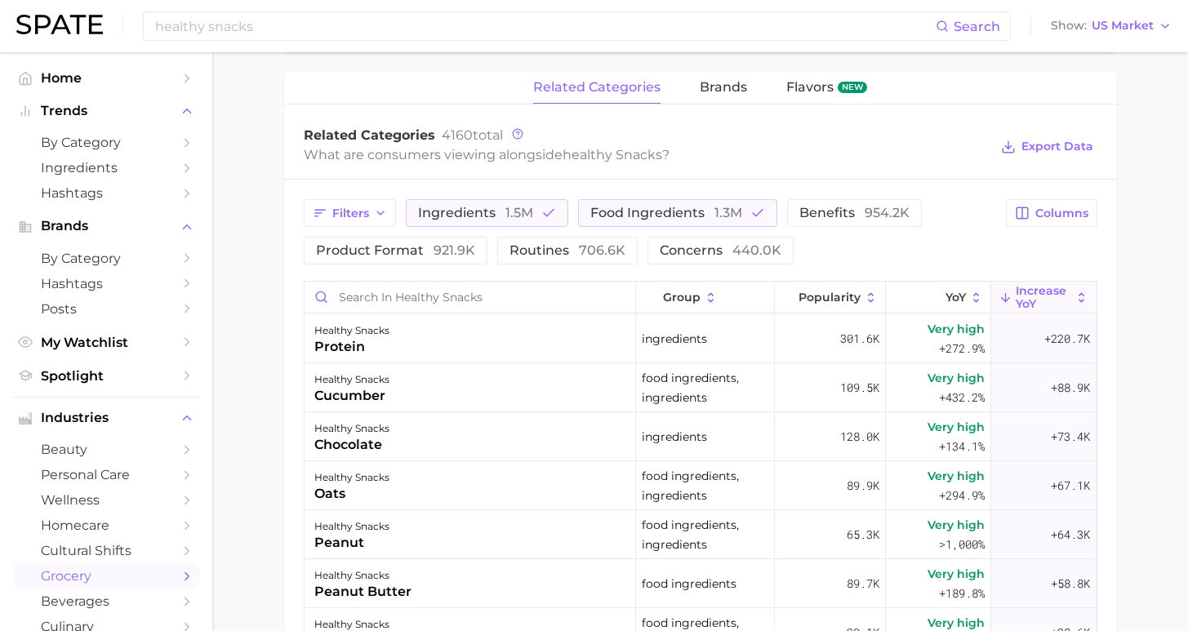
scroll to position [3, 0]
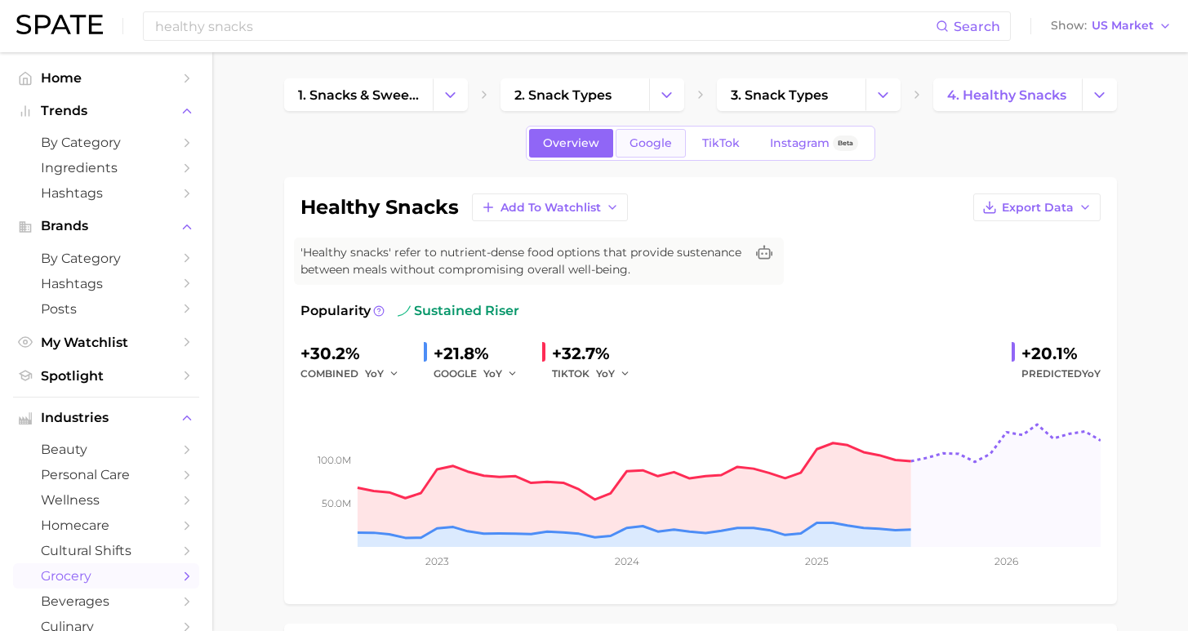
click at [662, 140] on span "Google" at bounding box center [651, 143] width 42 height 14
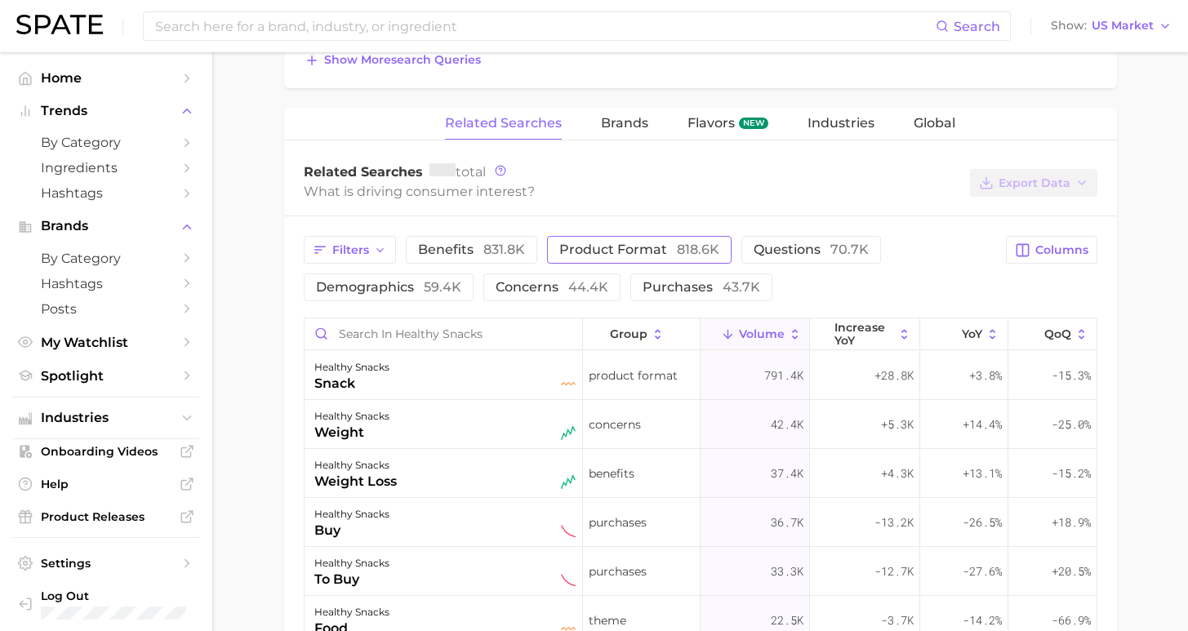
scroll to position [609, 0]
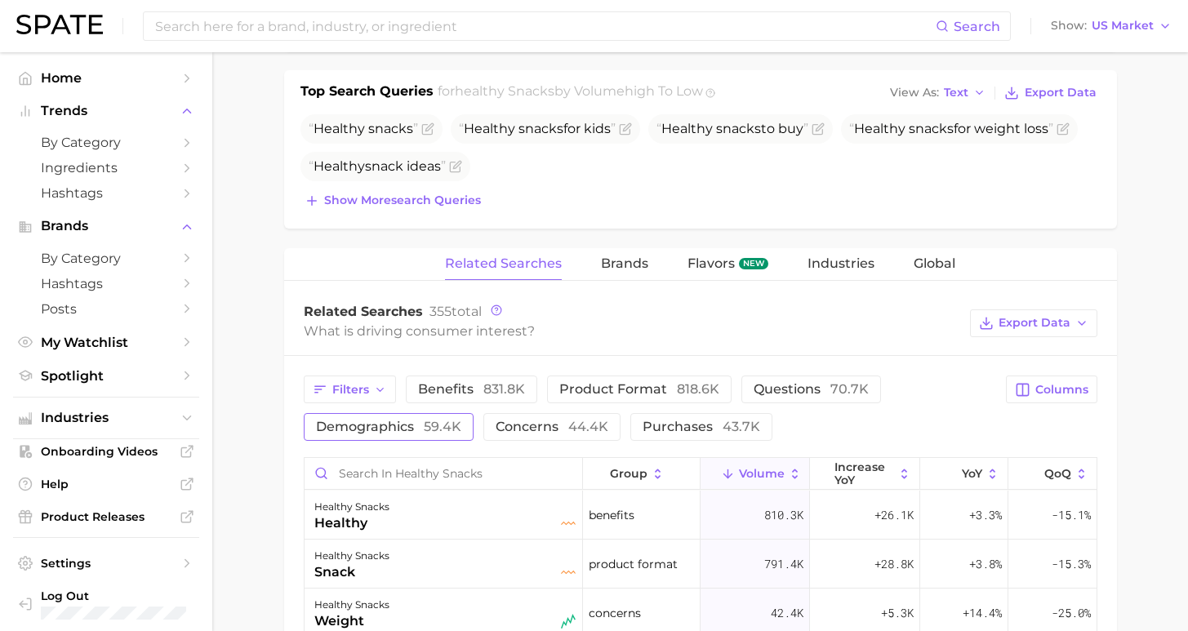
click at [392, 426] on span "demographics 59.4k" at bounding box center [388, 427] width 145 height 16
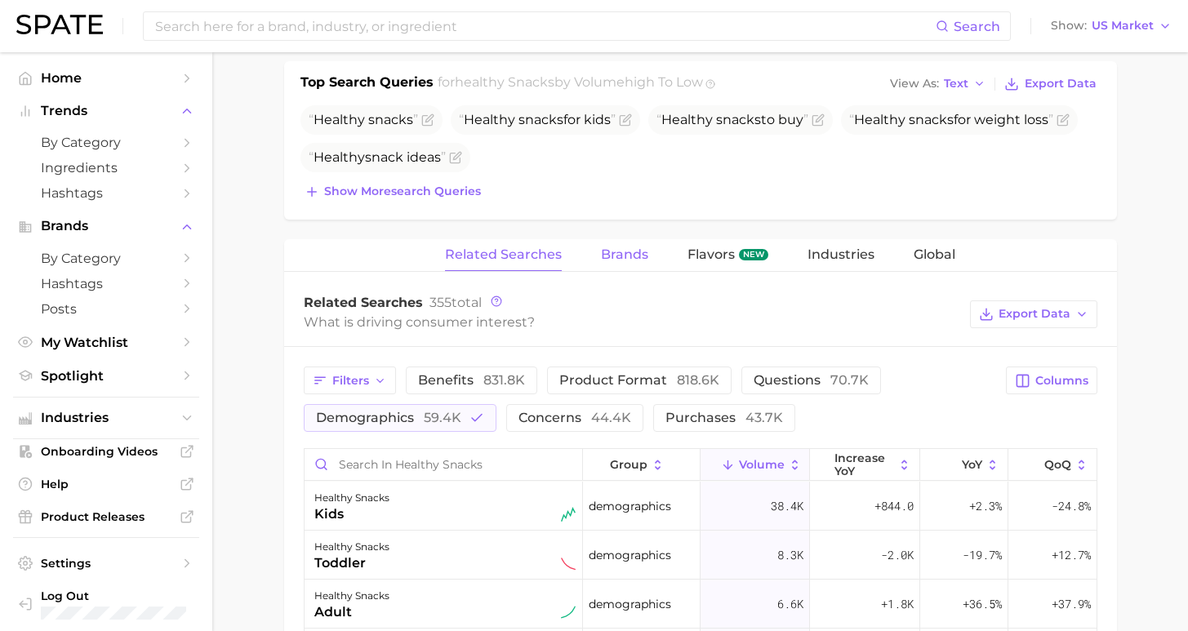
click at [631, 256] on span "Brands" at bounding box center [624, 254] width 47 height 15
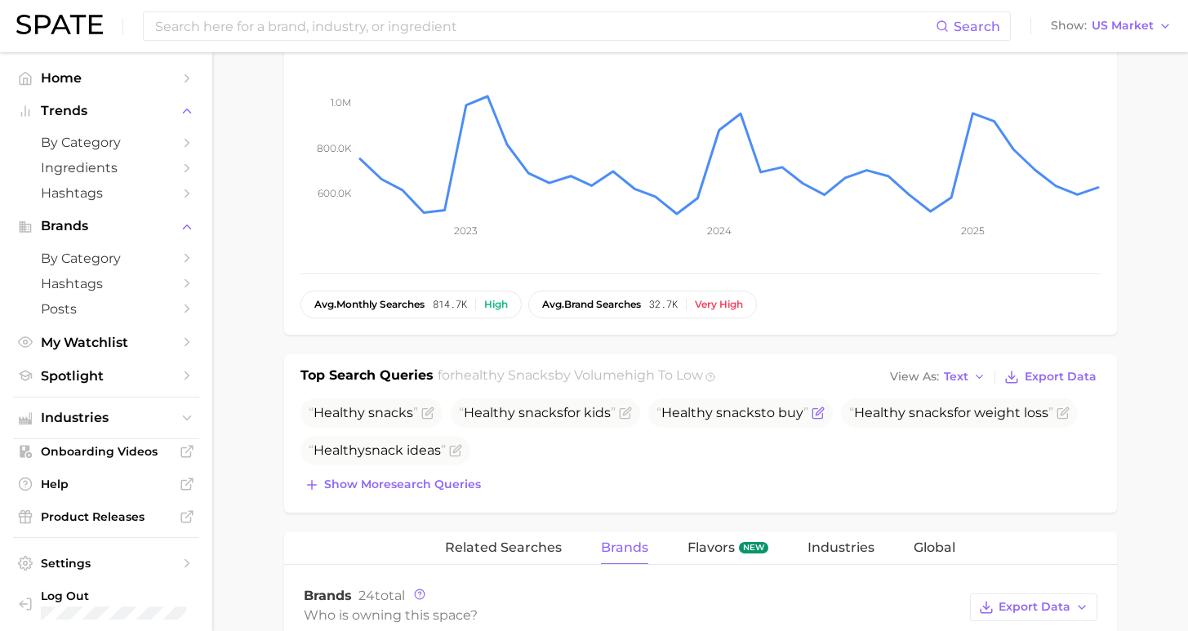
scroll to position [0, 0]
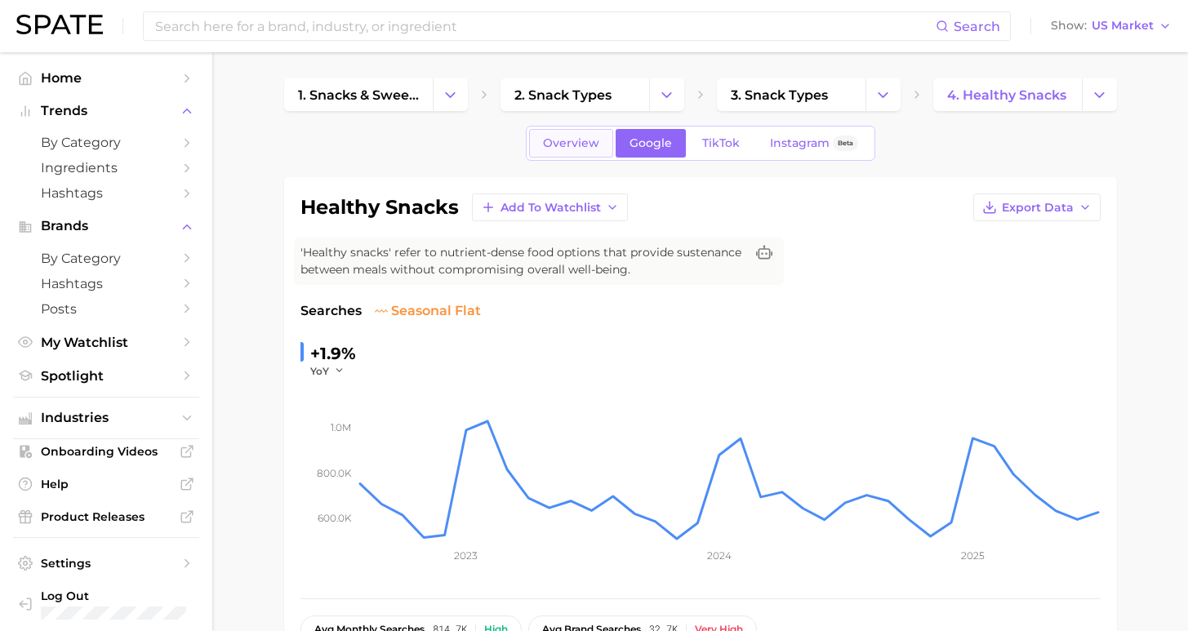
click at [582, 153] on link "Overview" at bounding box center [571, 143] width 84 height 29
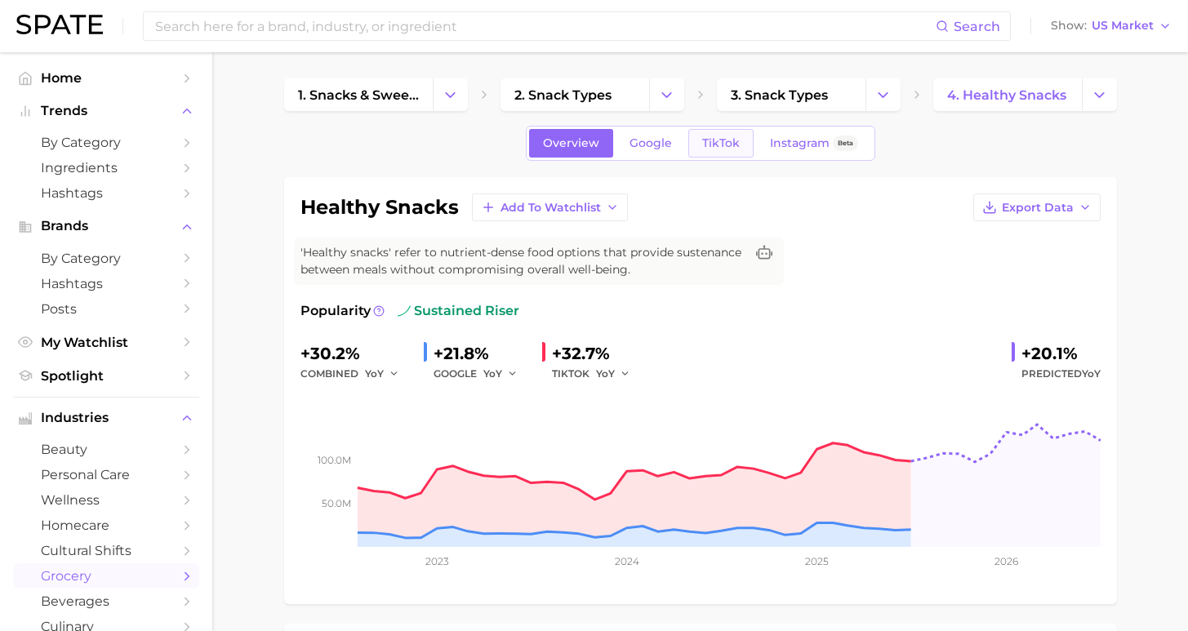
click at [721, 138] on span "TikTok" at bounding box center [721, 143] width 38 height 14
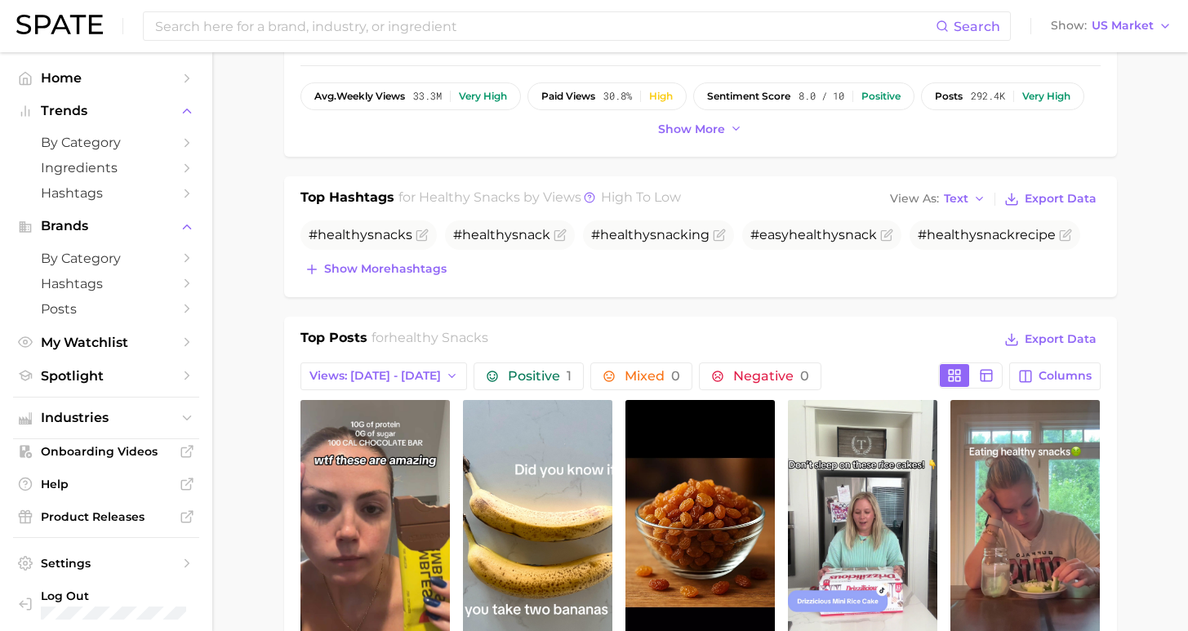
scroll to position [1086, 0]
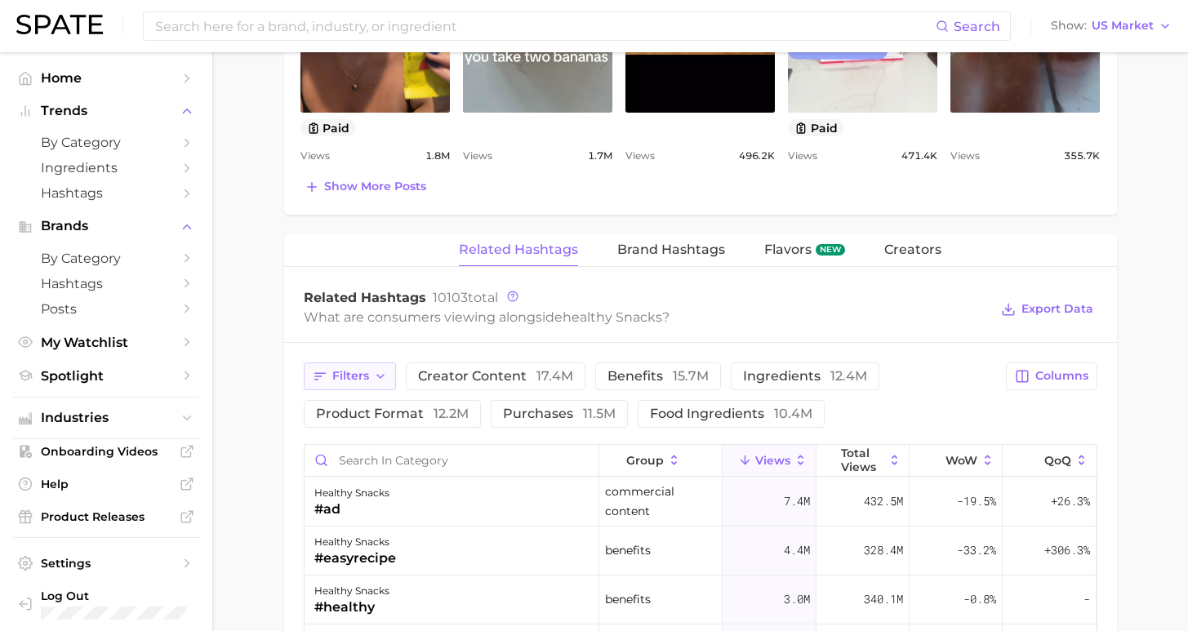
click at [355, 377] on span "Filters" at bounding box center [350, 376] width 37 height 14
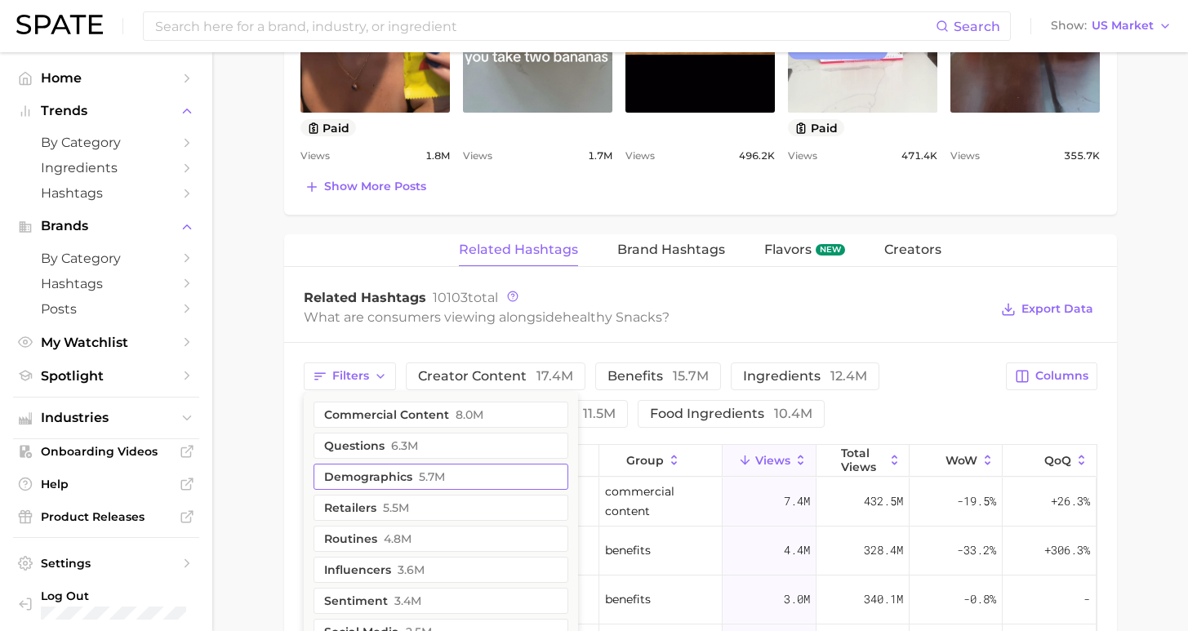
click at [364, 470] on button "demographics 5.7m" at bounding box center [441, 477] width 255 height 26
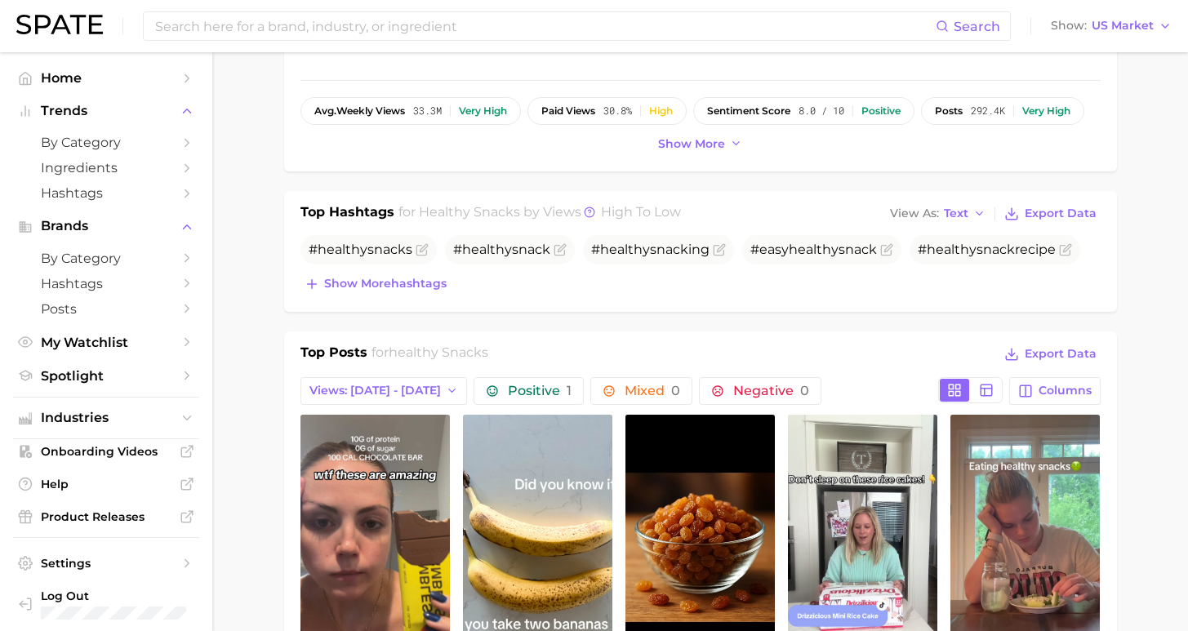
scroll to position [0, 0]
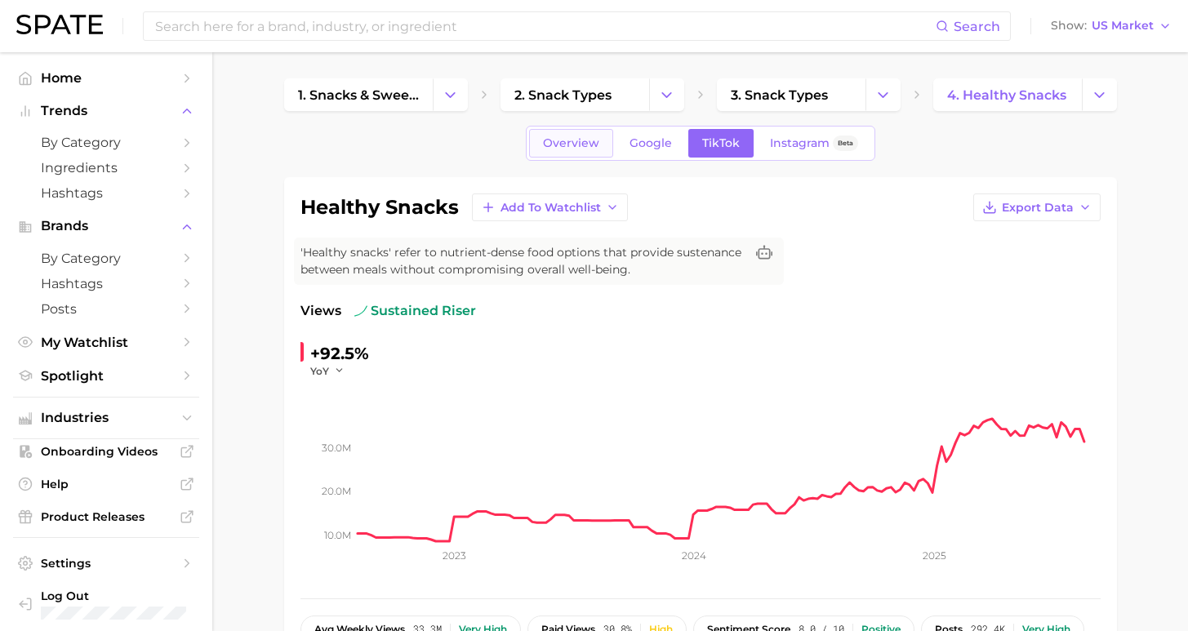
click at [587, 145] on span "Overview" at bounding box center [571, 143] width 56 height 14
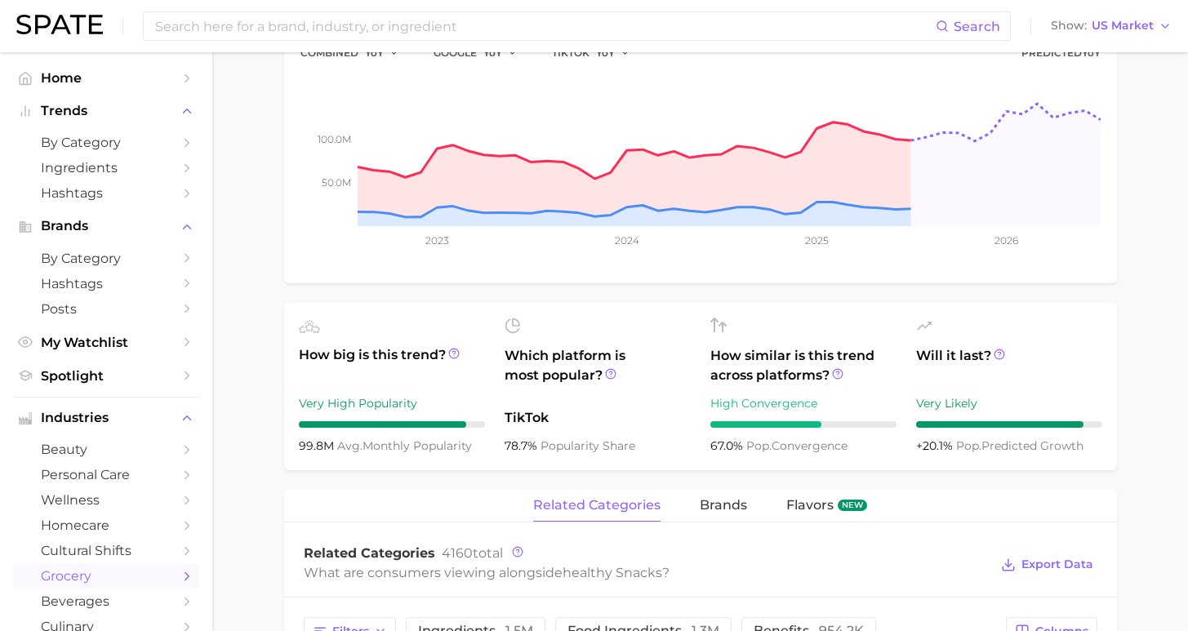
scroll to position [465, 0]
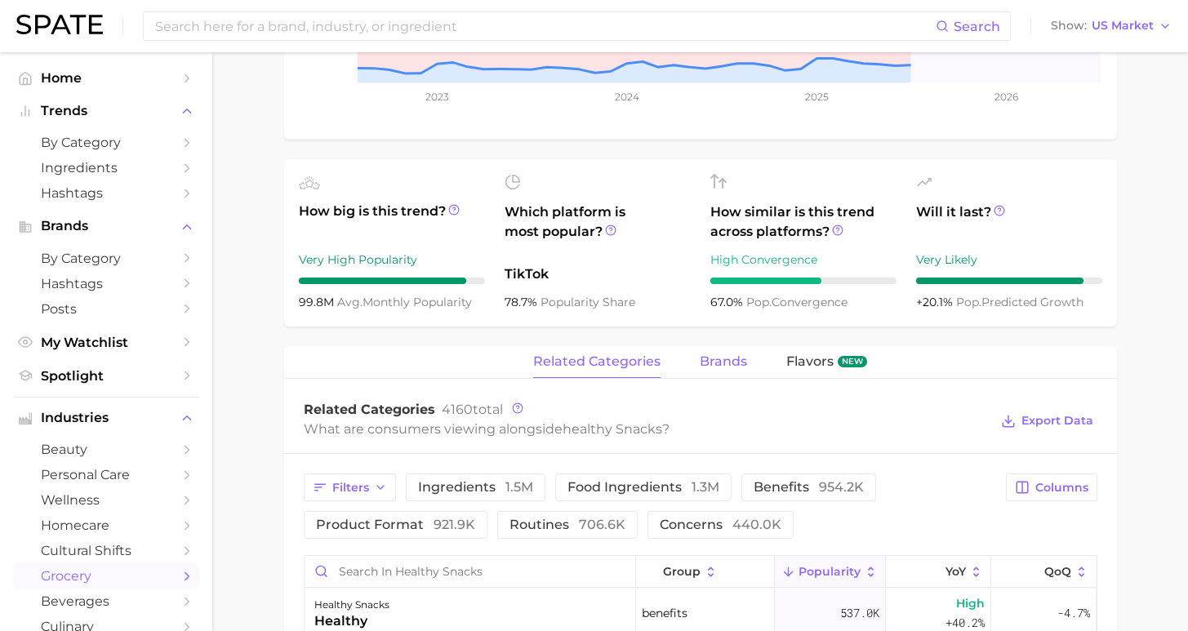
click at [723, 362] on span "brands" at bounding box center [723, 361] width 47 height 15
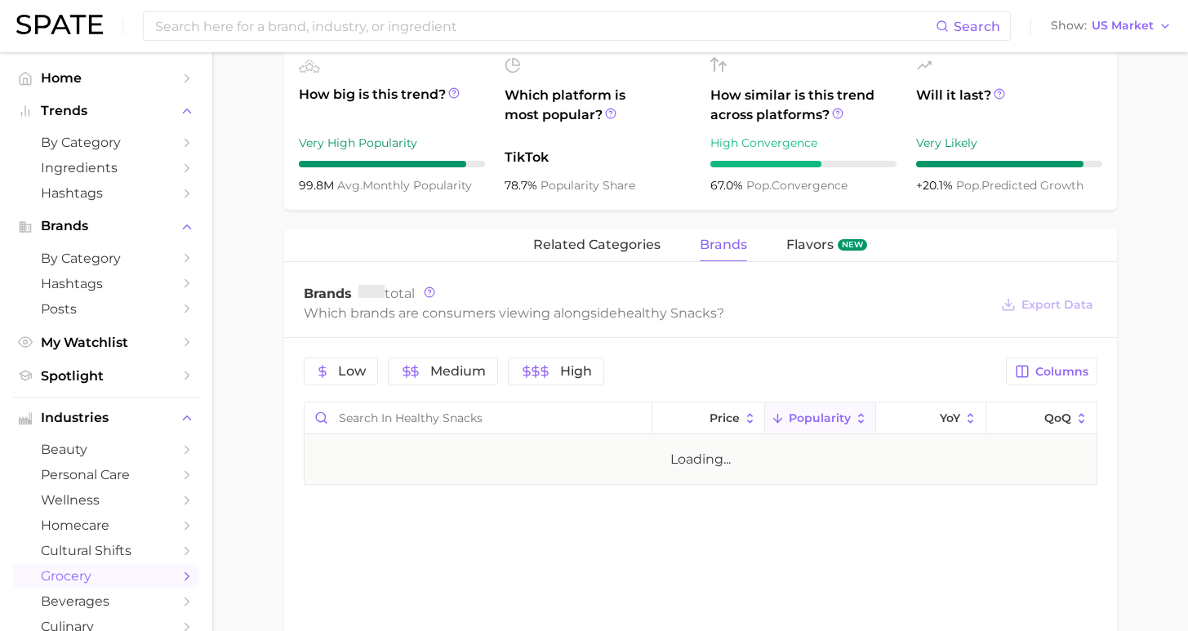
scroll to position [705, 0]
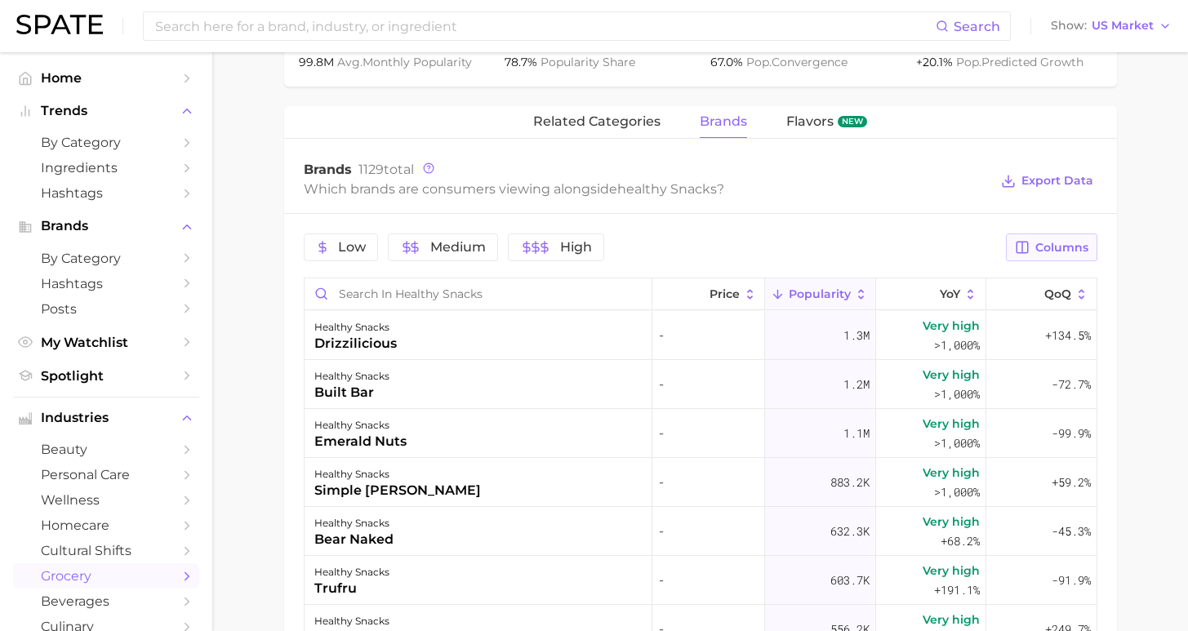
click at [1054, 248] on span "Columns" at bounding box center [1062, 248] width 53 height 14
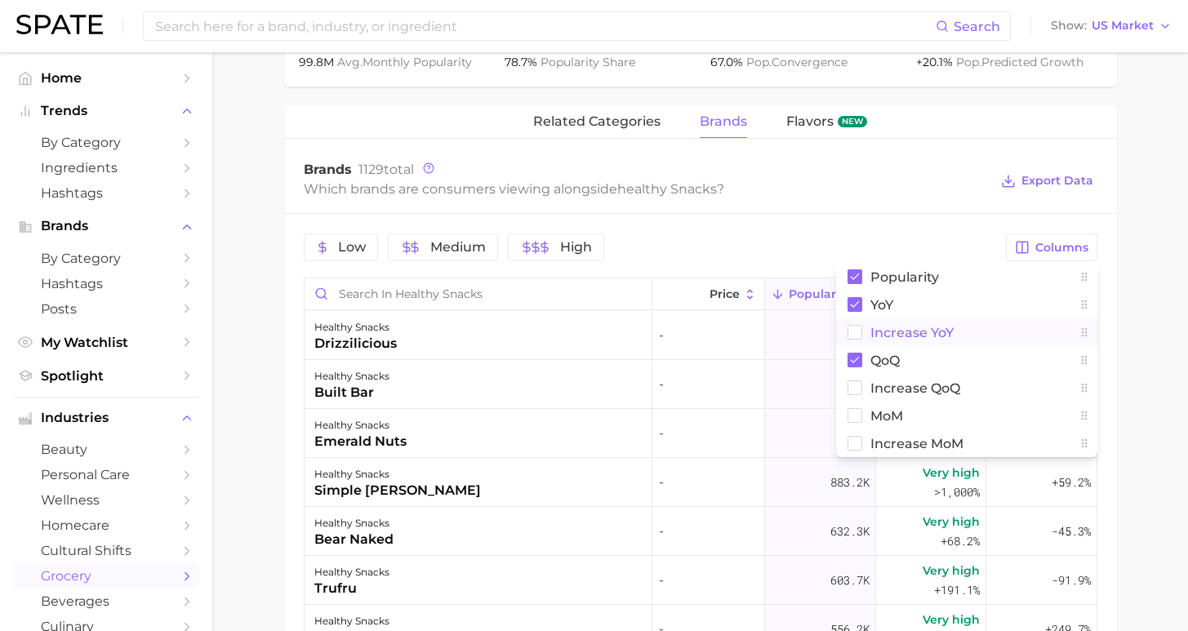
click at [902, 326] on span "Increase YoY" at bounding box center [912, 333] width 83 height 14
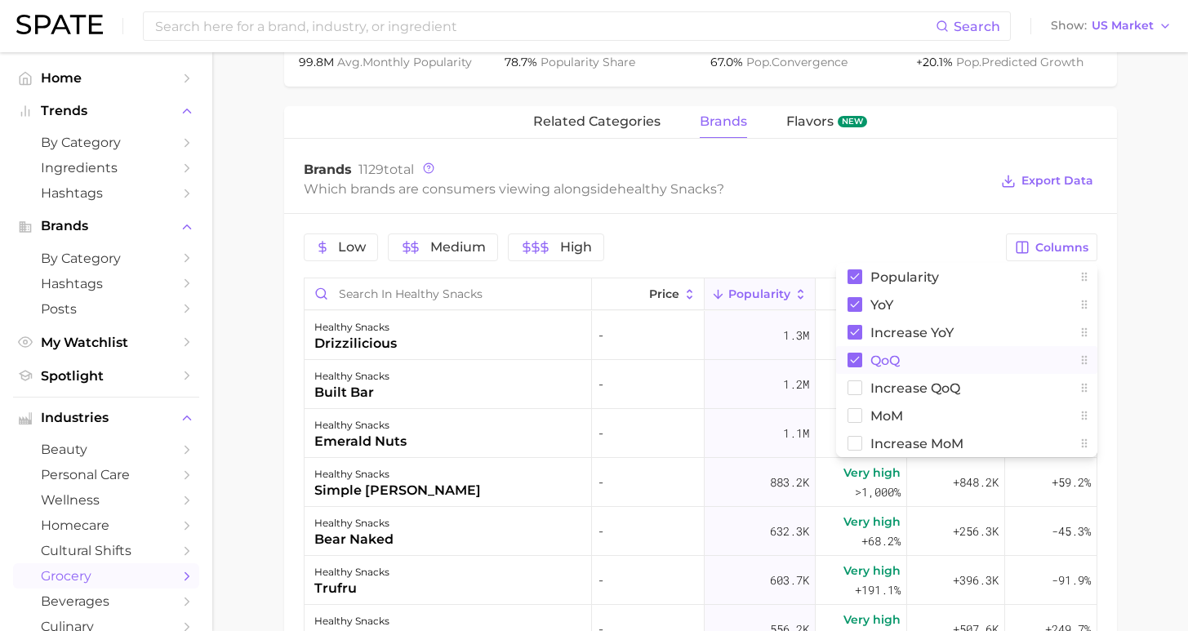
click at [890, 360] on span "QoQ" at bounding box center [885, 361] width 29 height 14
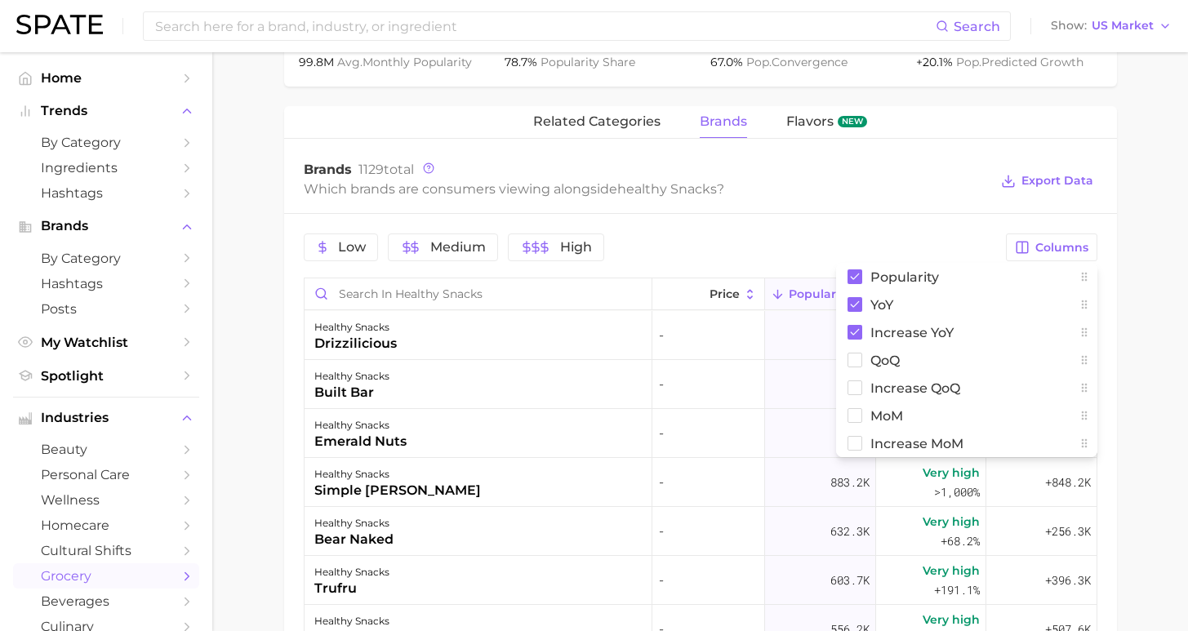
click at [1161, 322] on main "1. snacks & sweets 2. snack types 3. snack types 4. healthy snacks Overview Goo…" at bounding box center [700, 178] width 976 height 1663
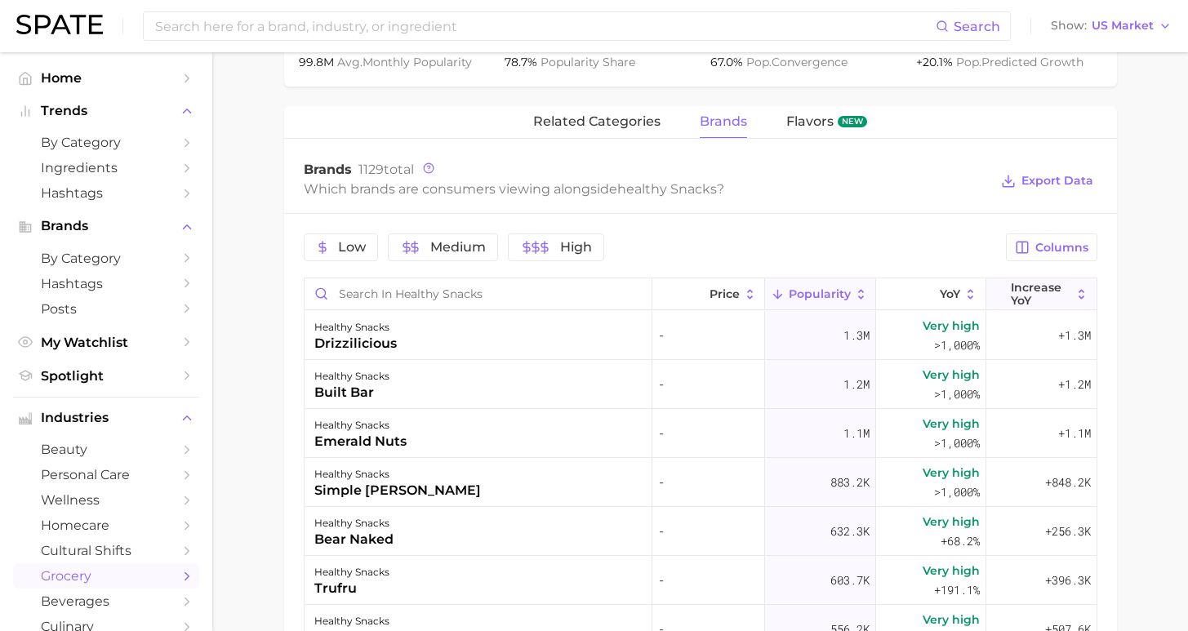
click at [1040, 297] on span "Increase YoY" at bounding box center [1041, 294] width 60 height 26
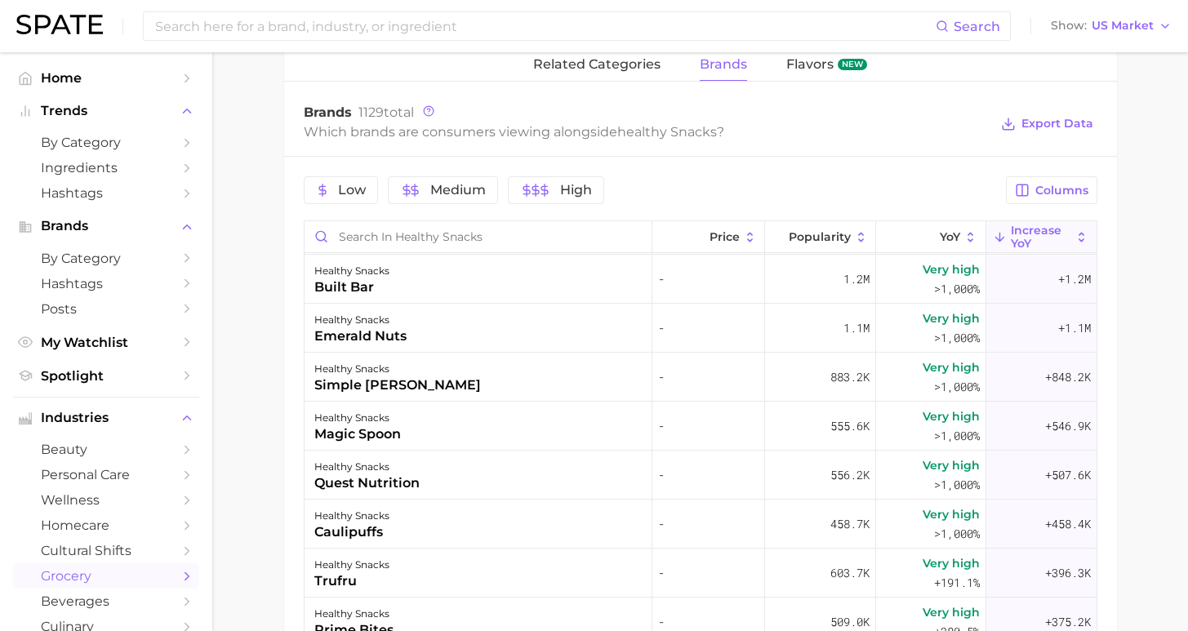
scroll to position [65, 0]
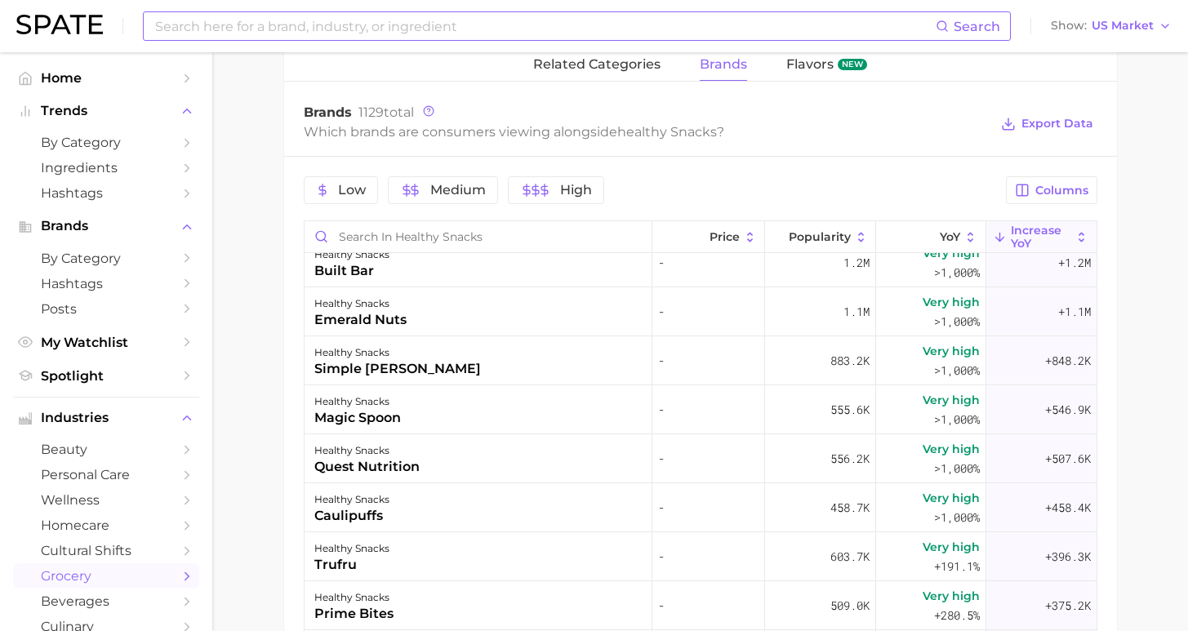
click at [418, 37] on input at bounding box center [545, 26] width 783 height 28
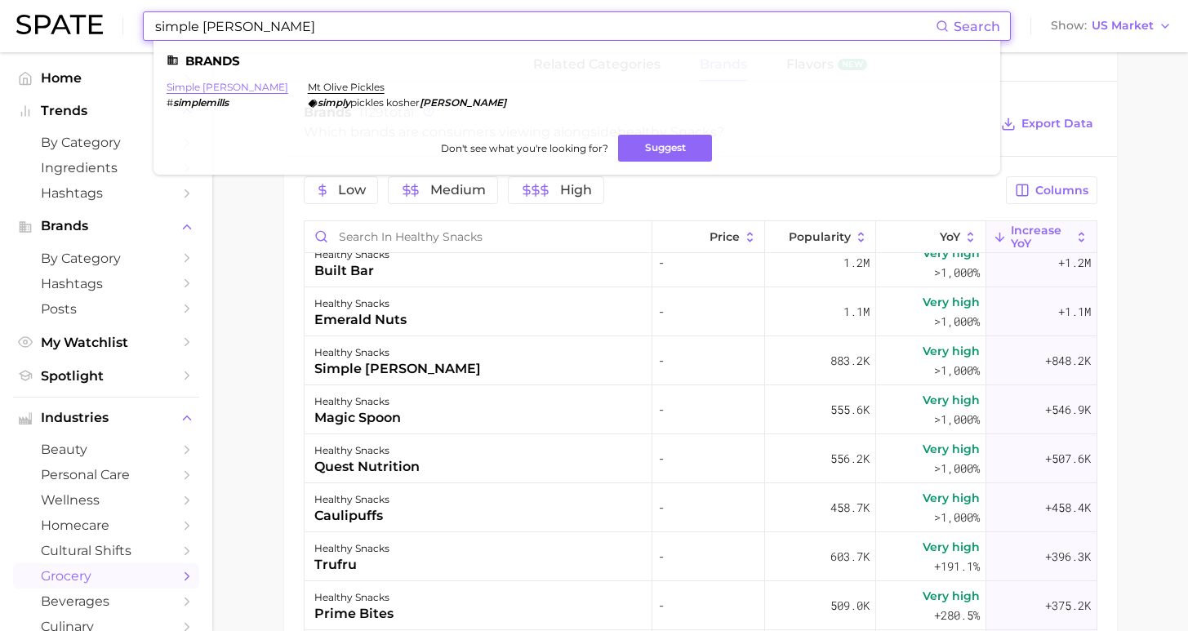
type input "simple mills"
click at [189, 88] on link "simple mills" at bounding box center [228, 87] width 122 height 12
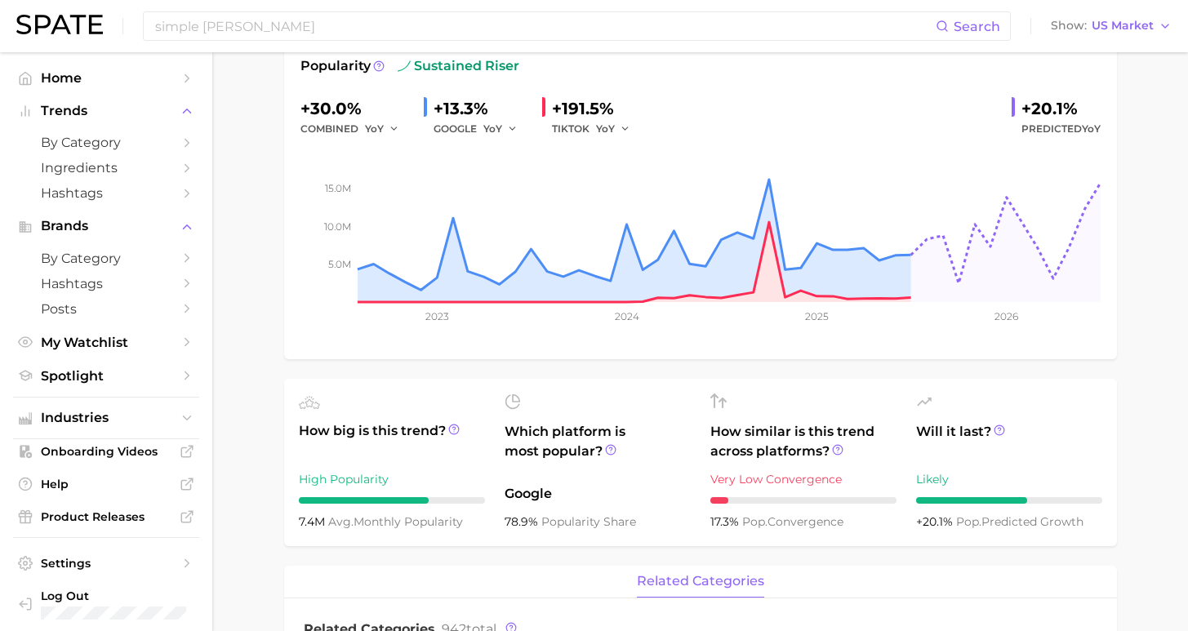
scroll to position [154, 0]
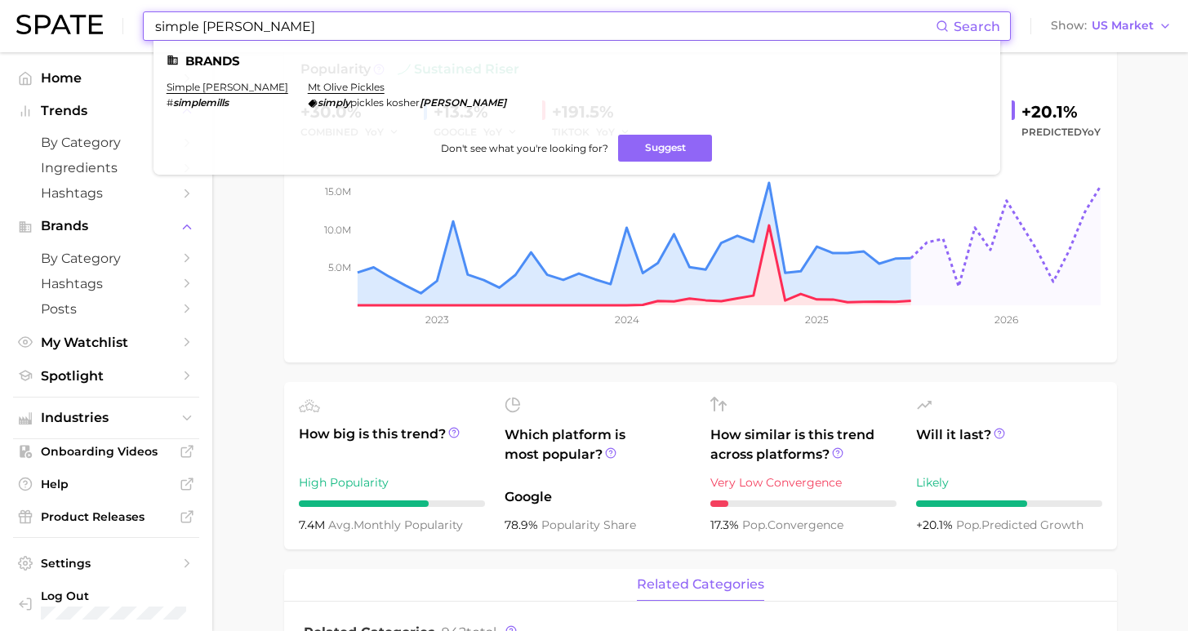
drag, startPoint x: 263, startPoint y: 32, endPoint x: 94, endPoint y: 9, distance: 170.6
click at [94, 9] on div "simple mills Search Brands simple mills # simplemills mt olive pickles simply p…" at bounding box center [594, 26] width 1156 height 52
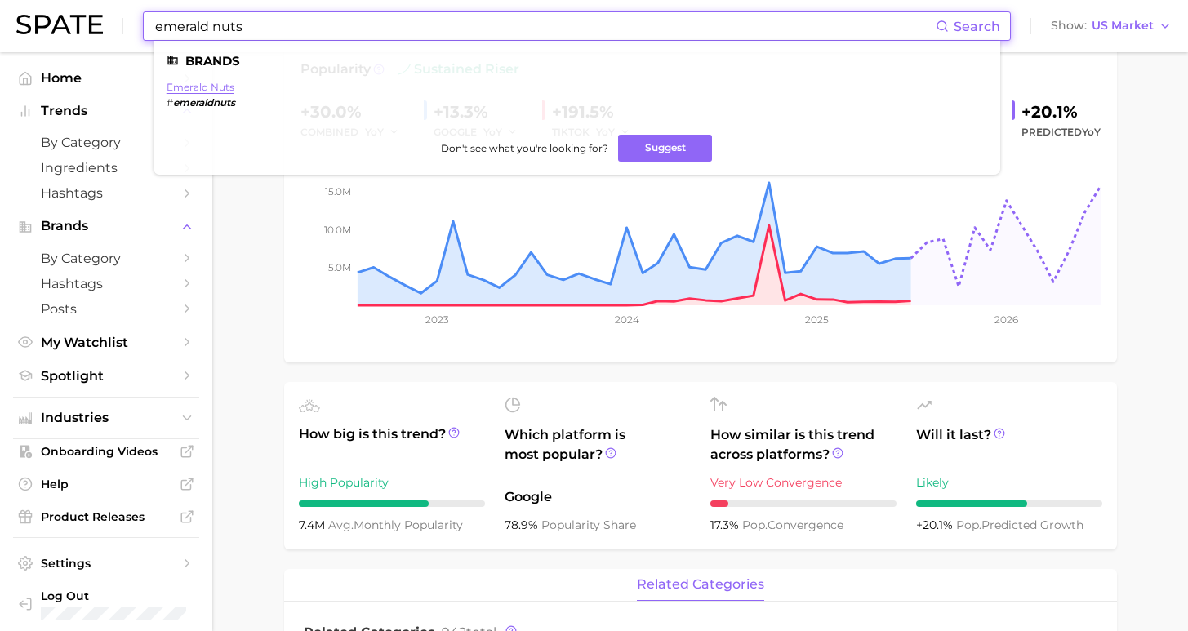
click at [189, 89] on link "emerald nuts" at bounding box center [201, 87] width 68 height 12
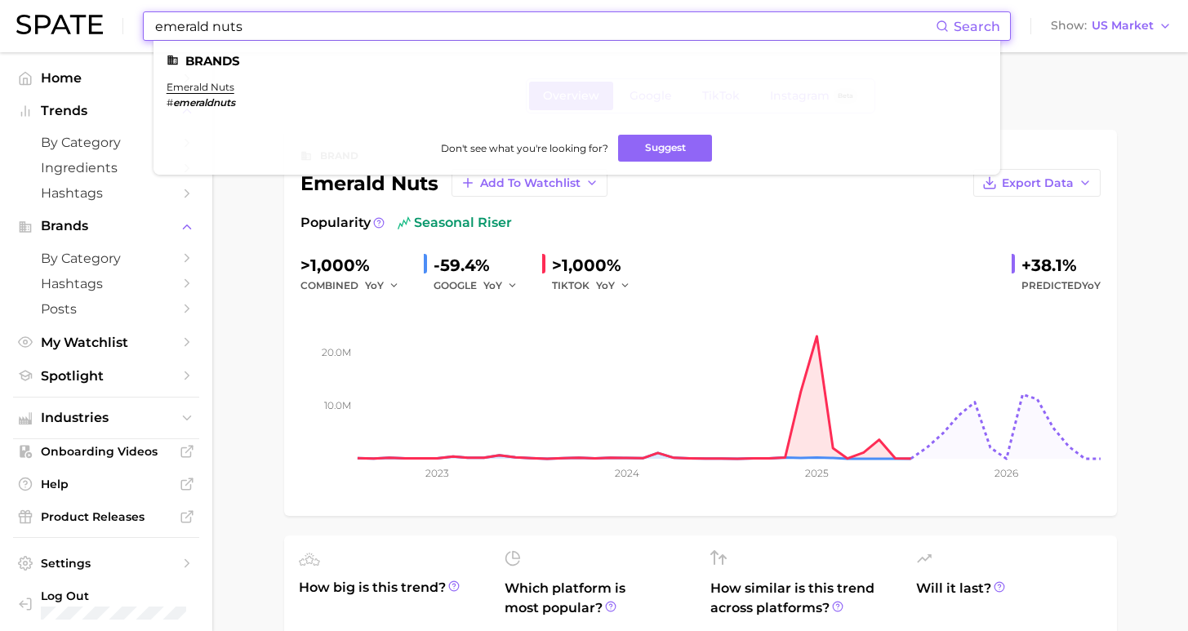
drag, startPoint x: 265, startPoint y: 30, endPoint x: 24, endPoint y: 23, distance: 241.1
click at [24, 23] on div "emerald nuts Search Brands emerald nuts # emeraldnuts Don't see what you're loo…" at bounding box center [594, 26] width 1156 height 52
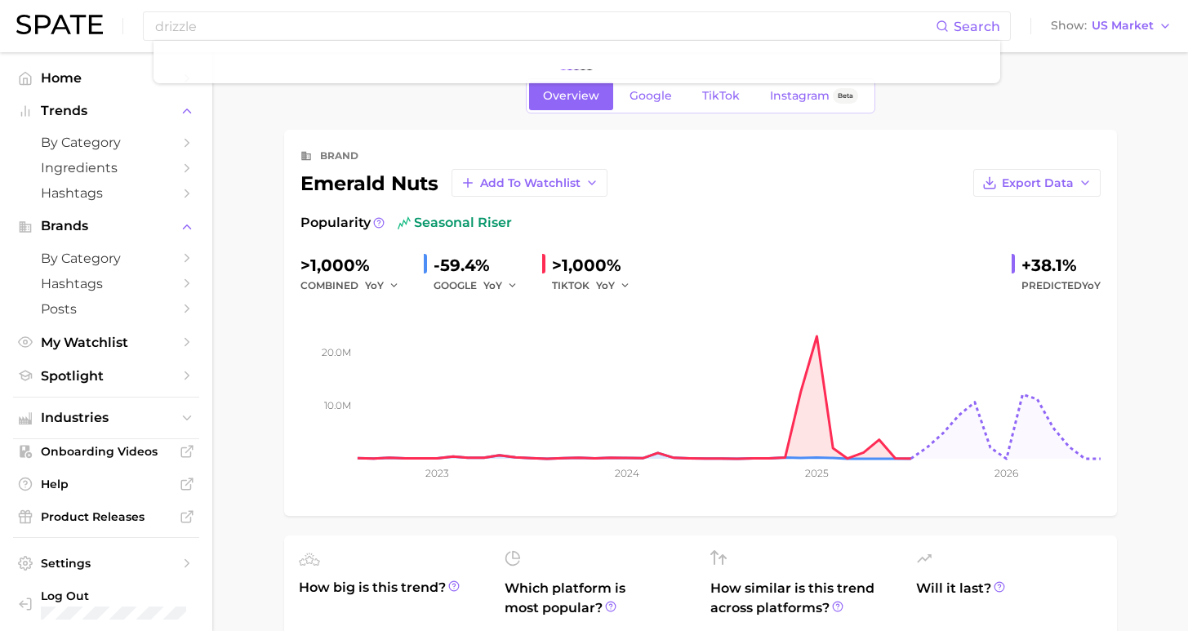
drag, startPoint x: 32, startPoint y: 20, endPoint x: 213, endPoint y: 87, distance: 193.3
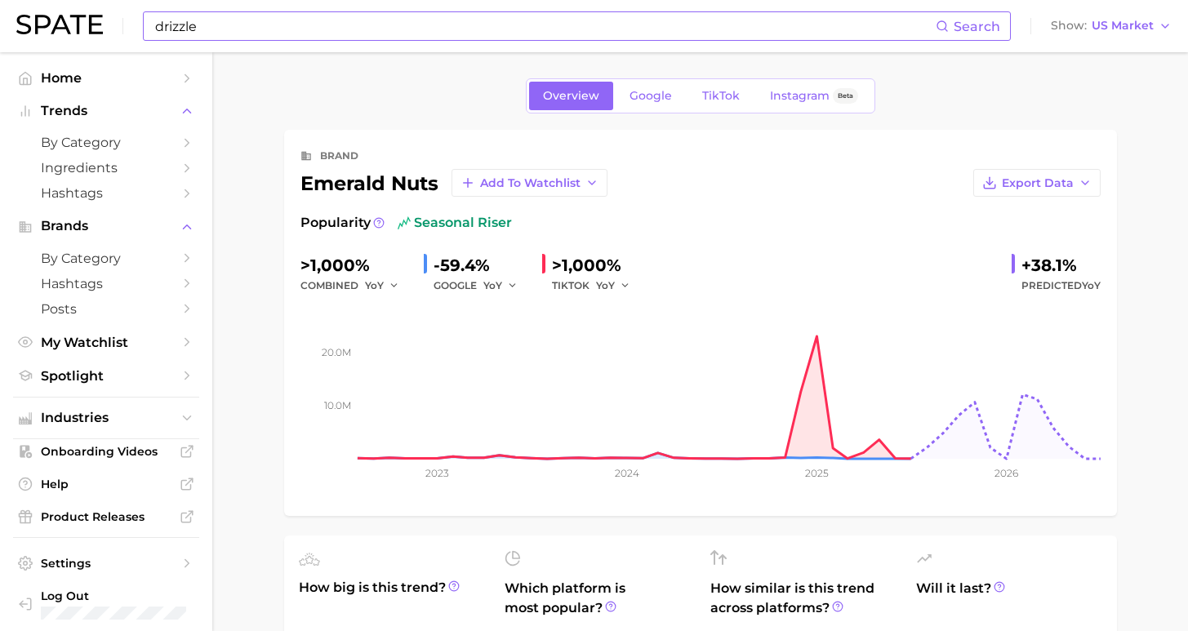
click at [217, 32] on input "drizzle" at bounding box center [545, 26] width 783 height 28
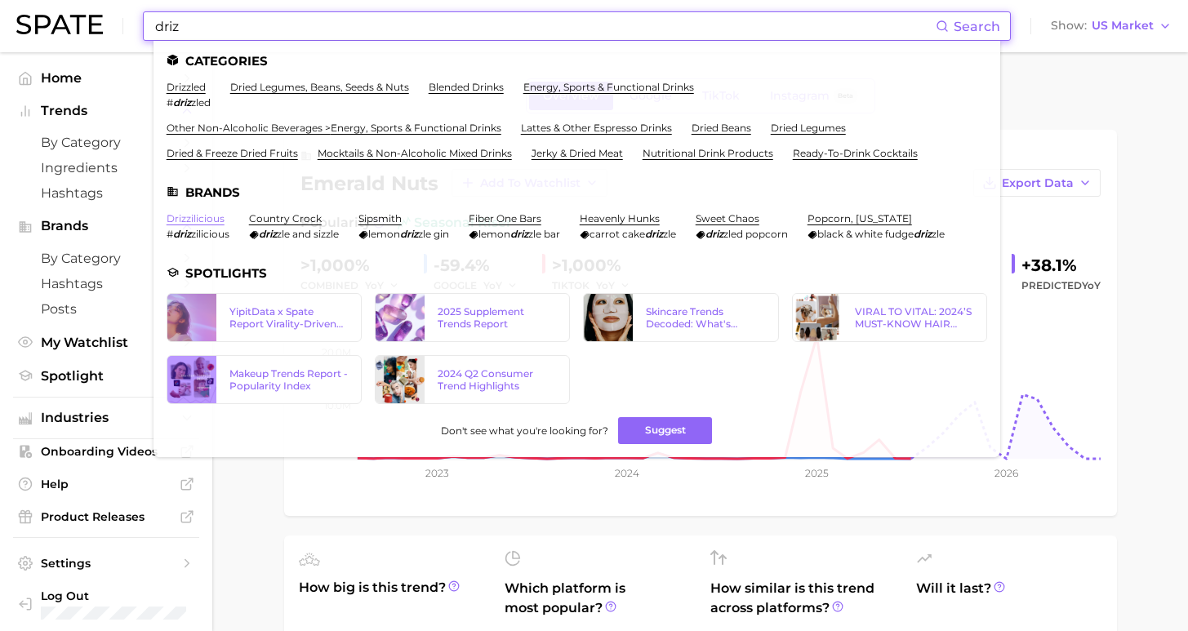
type input "driz"
click at [203, 212] on link "drizzilicious" at bounding box center [196, 218] width 58 height 12
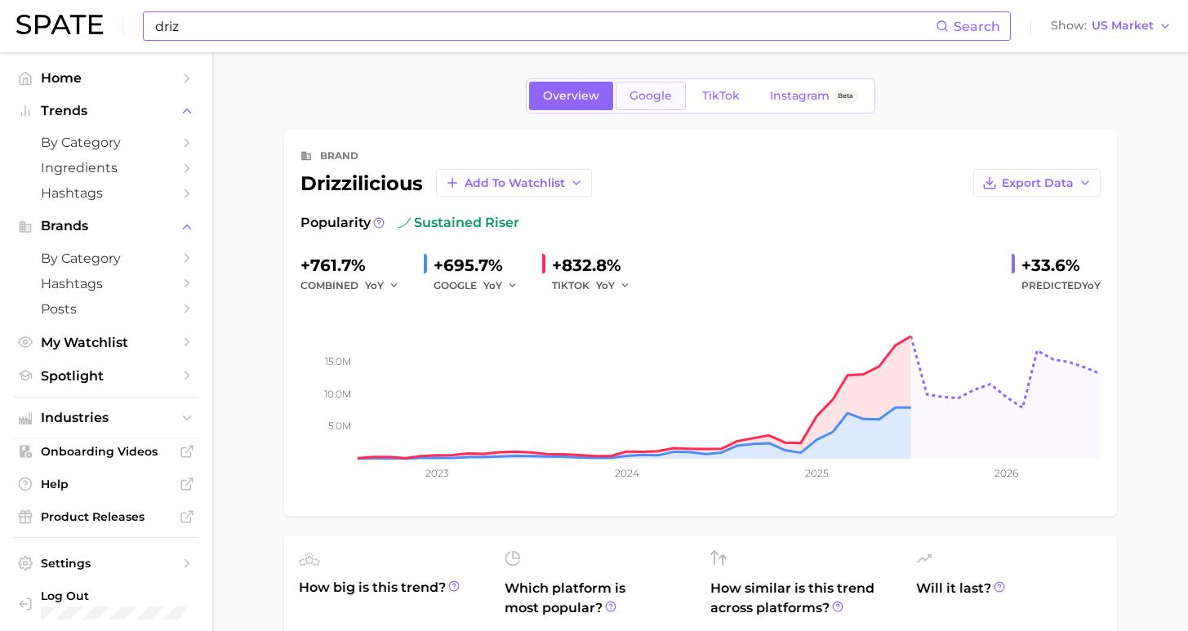
click at [658, 92] on span "Google" at bounding box center [651, 96] width 42 height 14
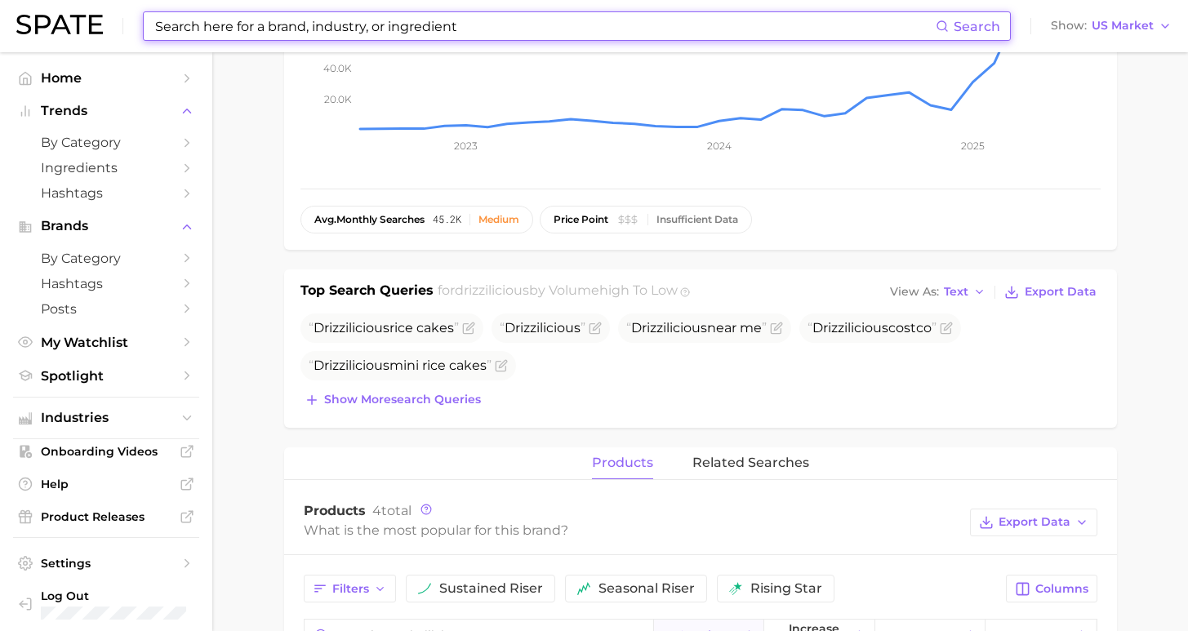
scroll to position [414, 0]
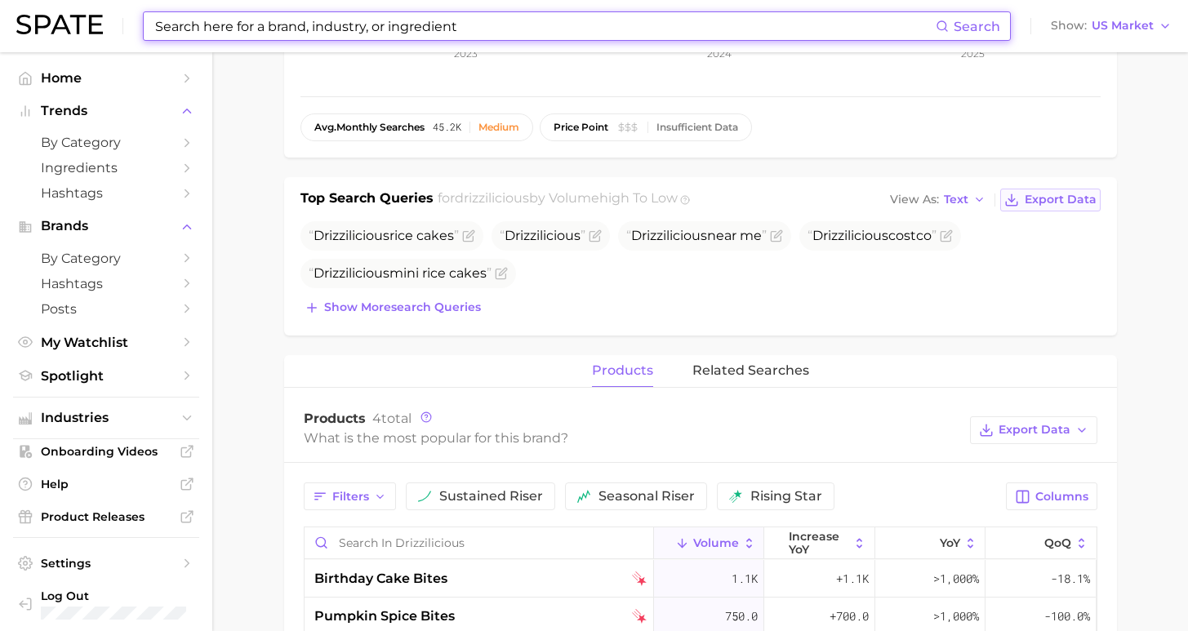
click at [1032, 201] on span "Export Data" at bounding box center [1061, 200] width 72 height 14
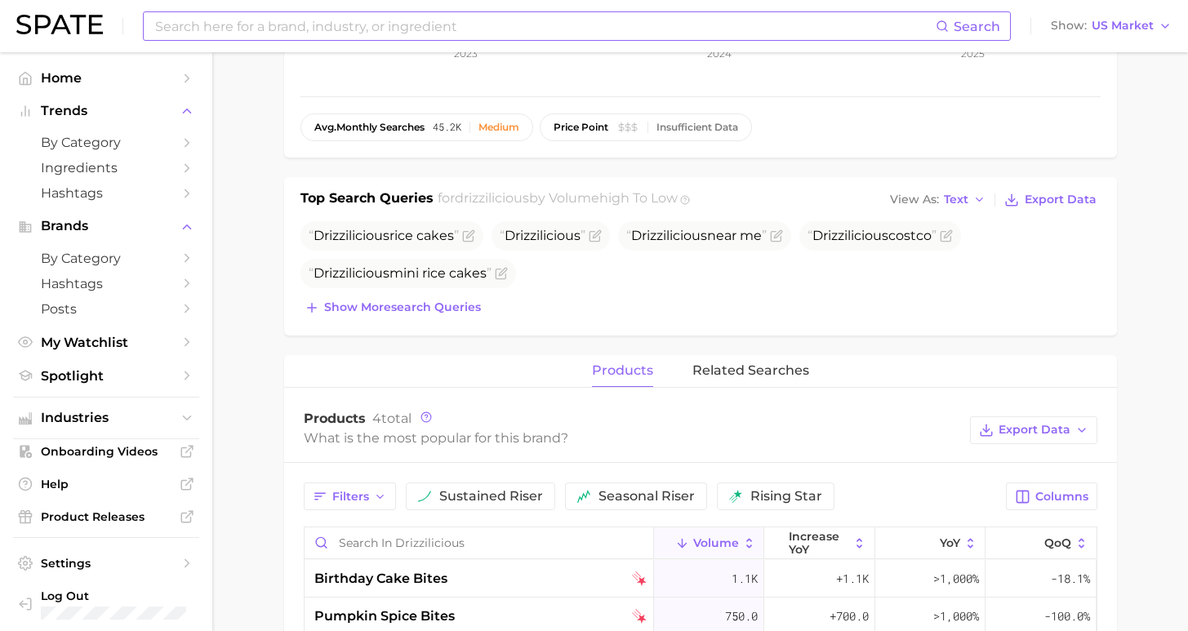
scroll to position [0, 0]
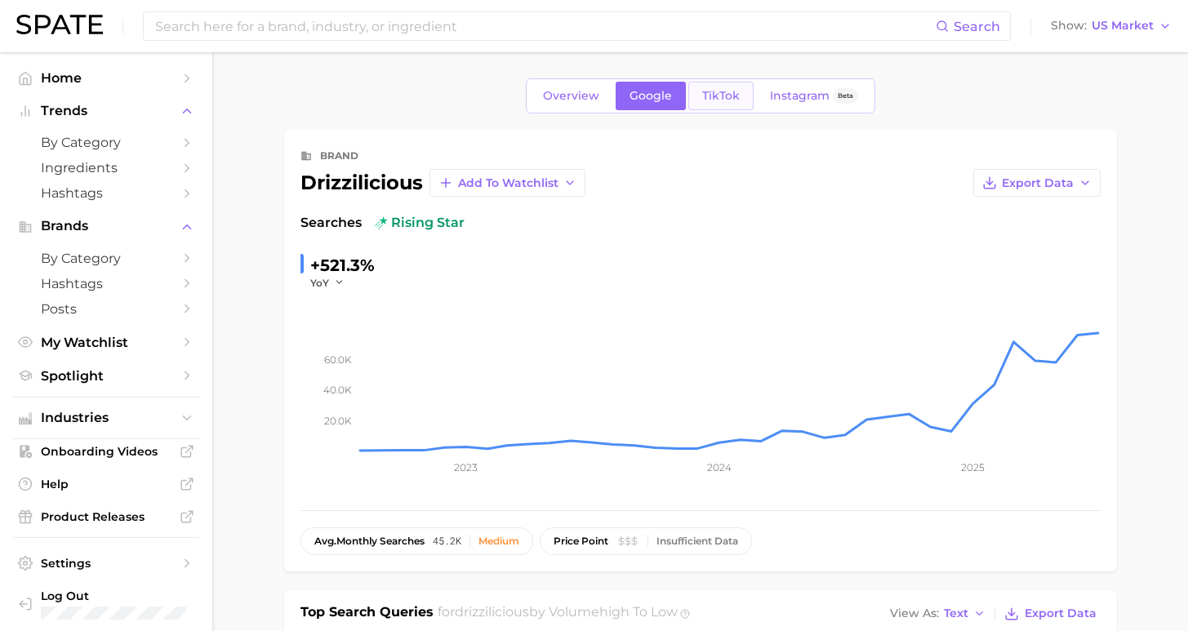
click at [725, 104] on link "TikTok" at bounding box center [721, 96] width 65 height 29
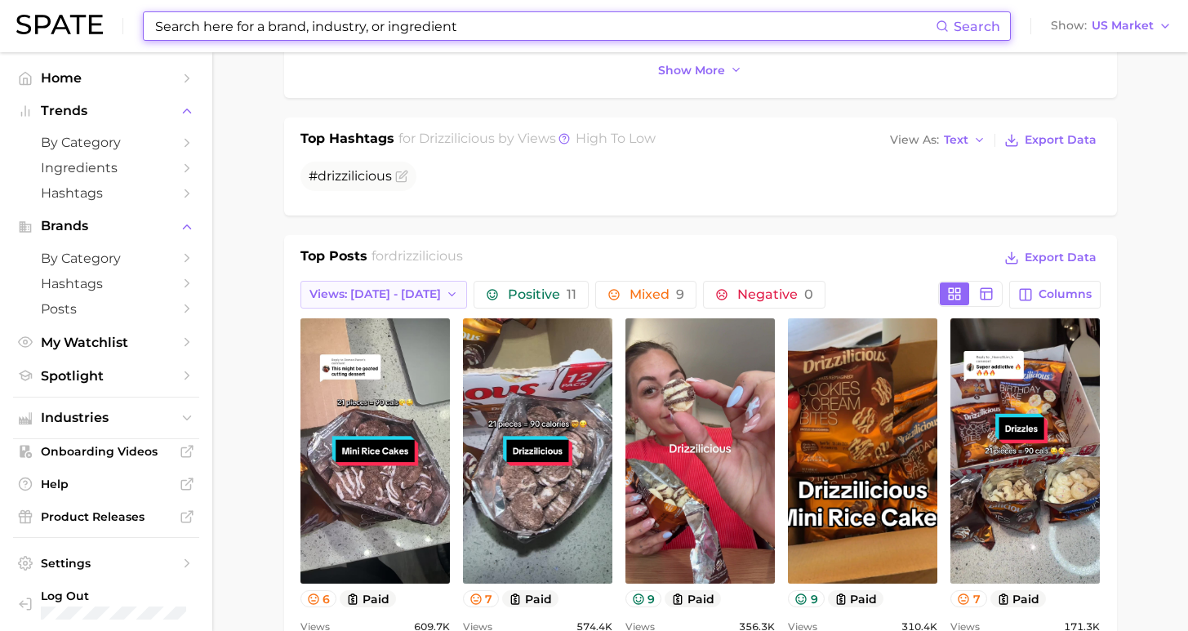
click at [362, 298] on span "Views: [DATE] - [DATE]" at bounding box center [376, 295] width 132 height 14
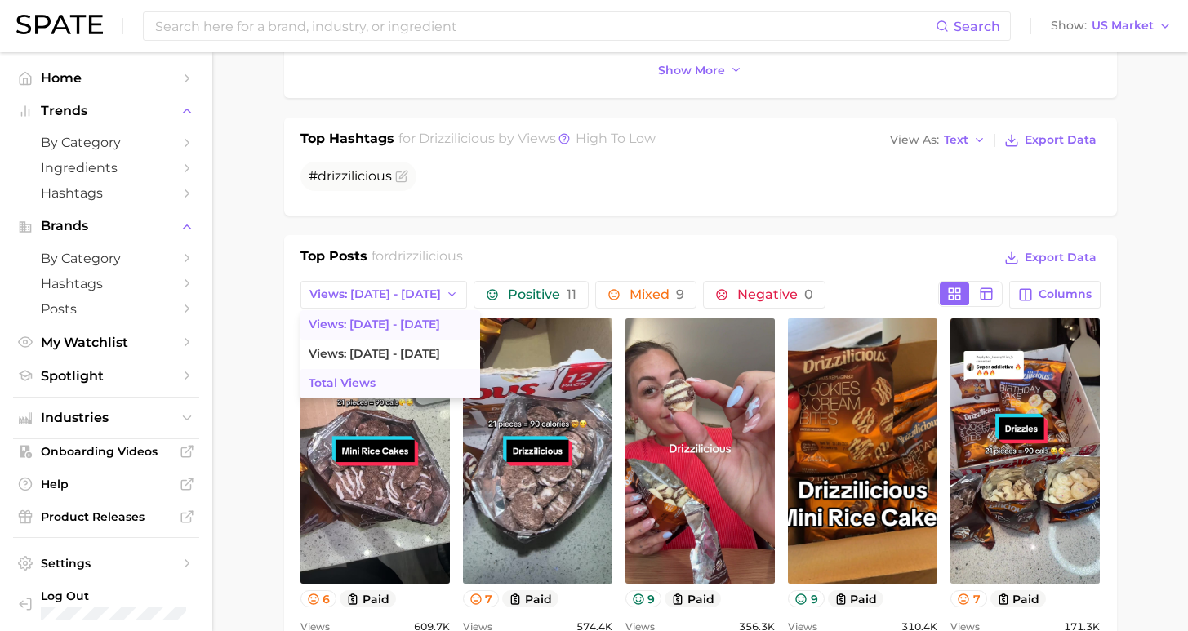
click at [399, 379] on button "Total Views" at bounding box center [391, 383] width 180 height 29
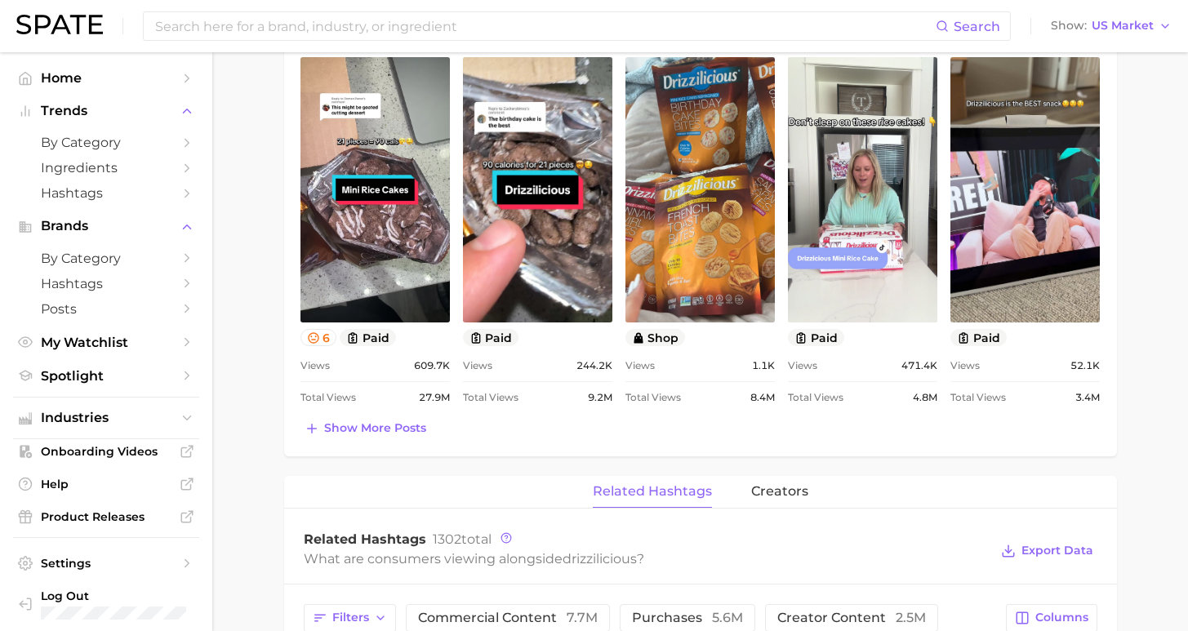
scroll to position [886, 0]
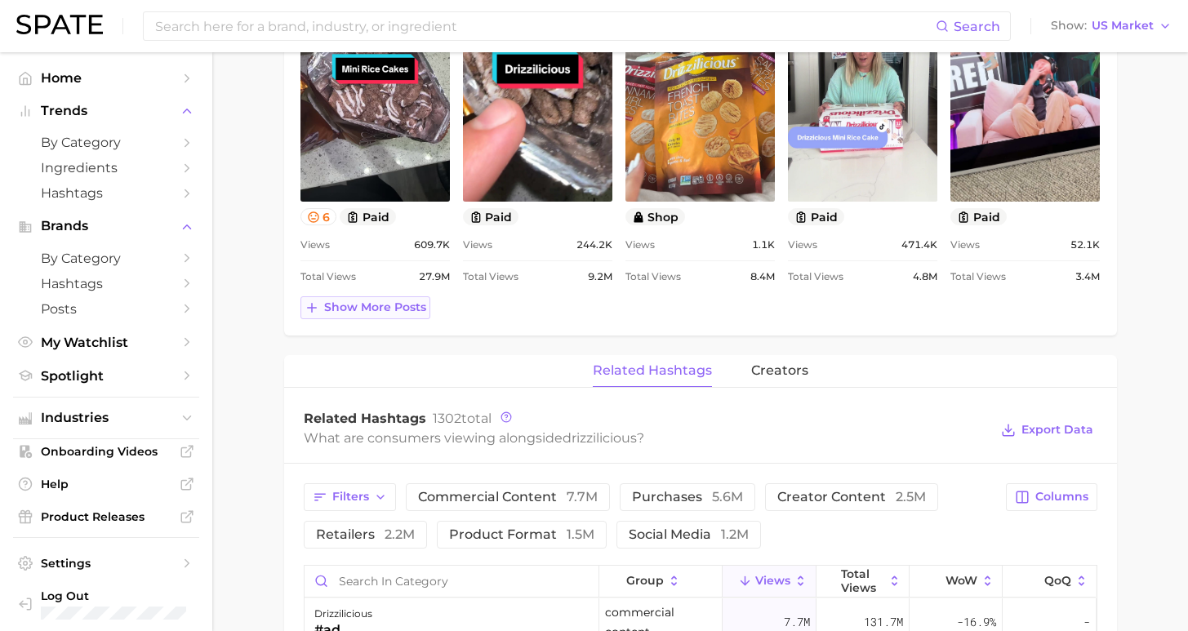
click at [374, 314] on span "Show more posts" at bounding box center [375, 308] width 102 height 14
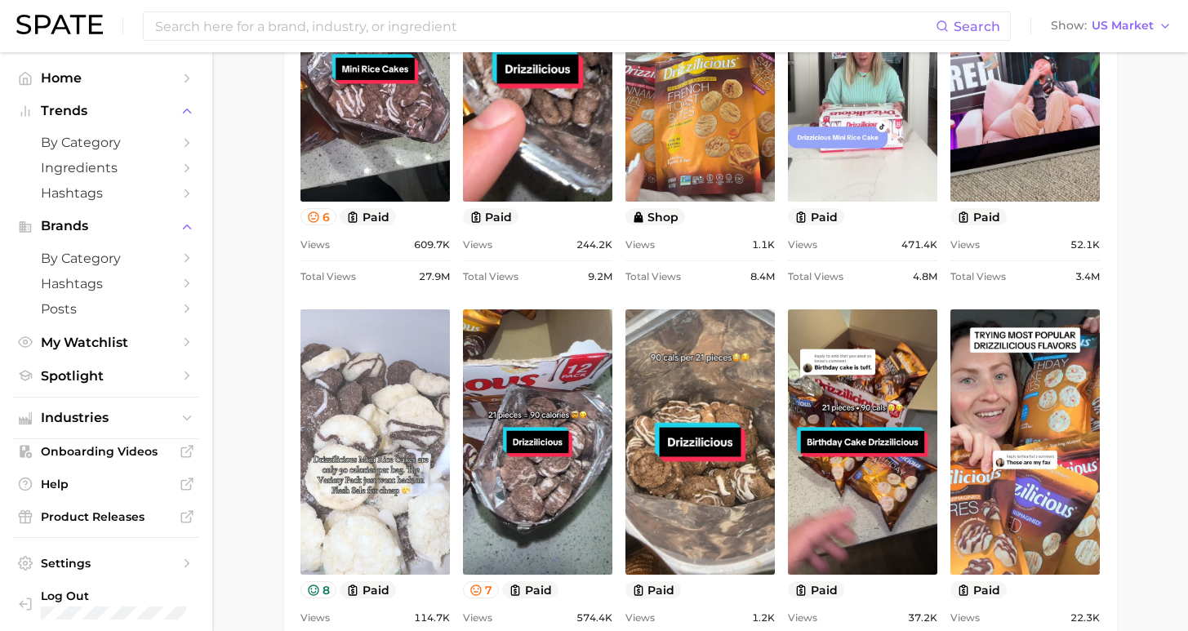
scroll to position [0, 0]
click at [377, 524] on link "view post on TikTok" at bounding box center [375, 442] width 149 height 265
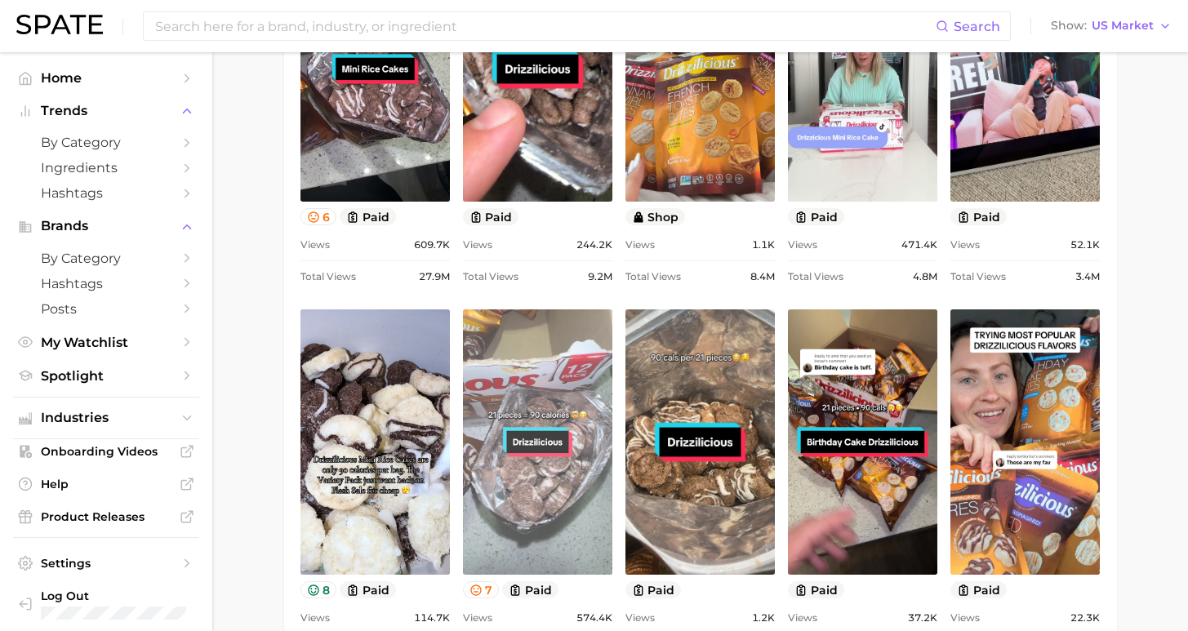
click at [561, 493] on link "view post on TikTok" at bounding box center [537, 442] width 149 height 265
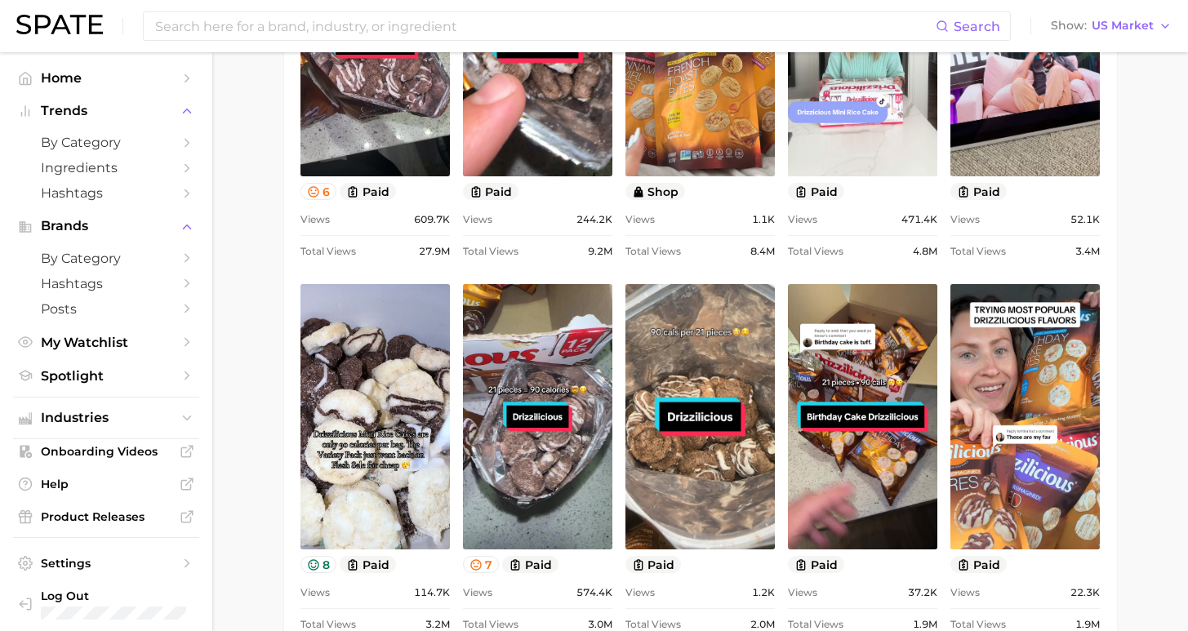
scroll to position [991, 0]
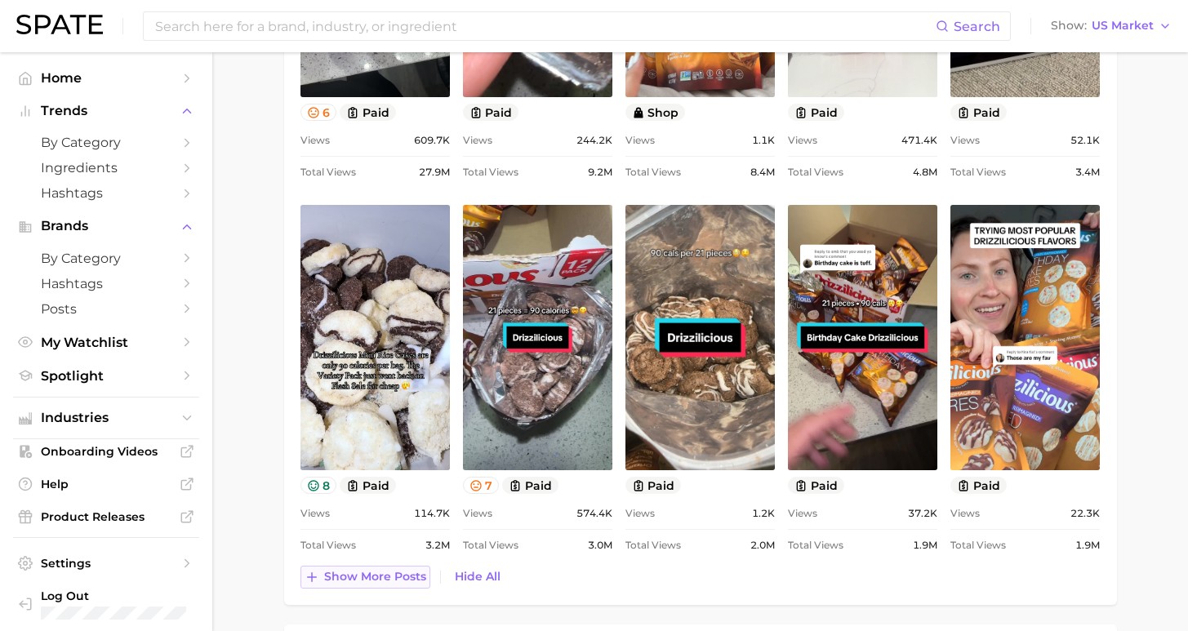
click at [382, 581] on span "Show more posts" at bounding box center [375, 577] width 102 height 14
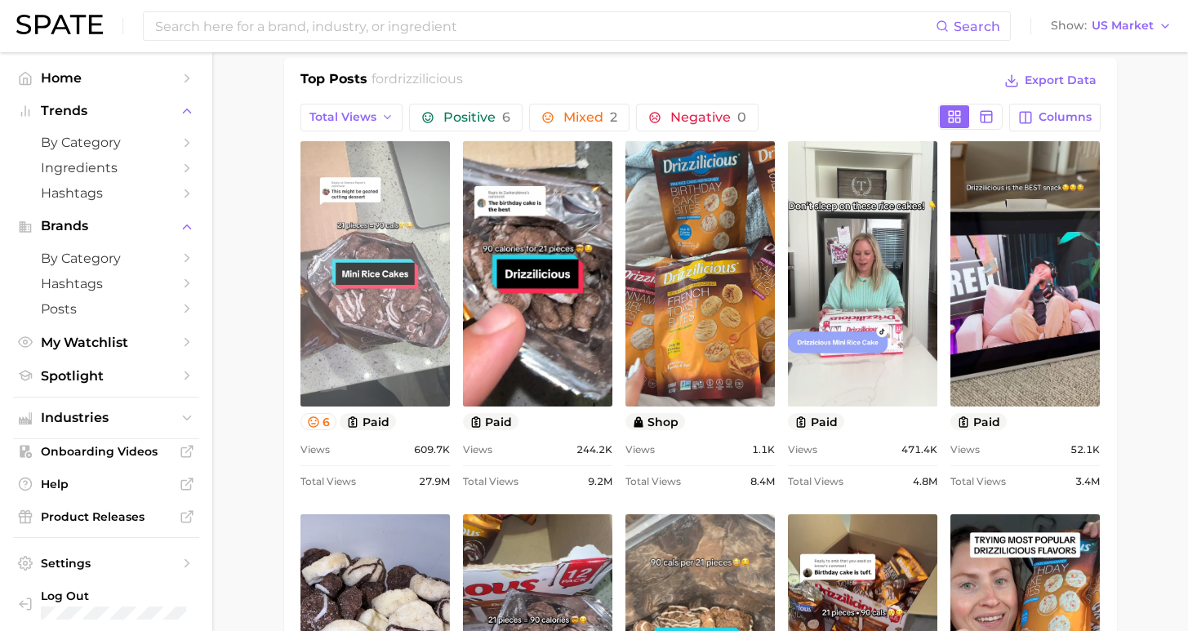
scroll to position [678, 0]
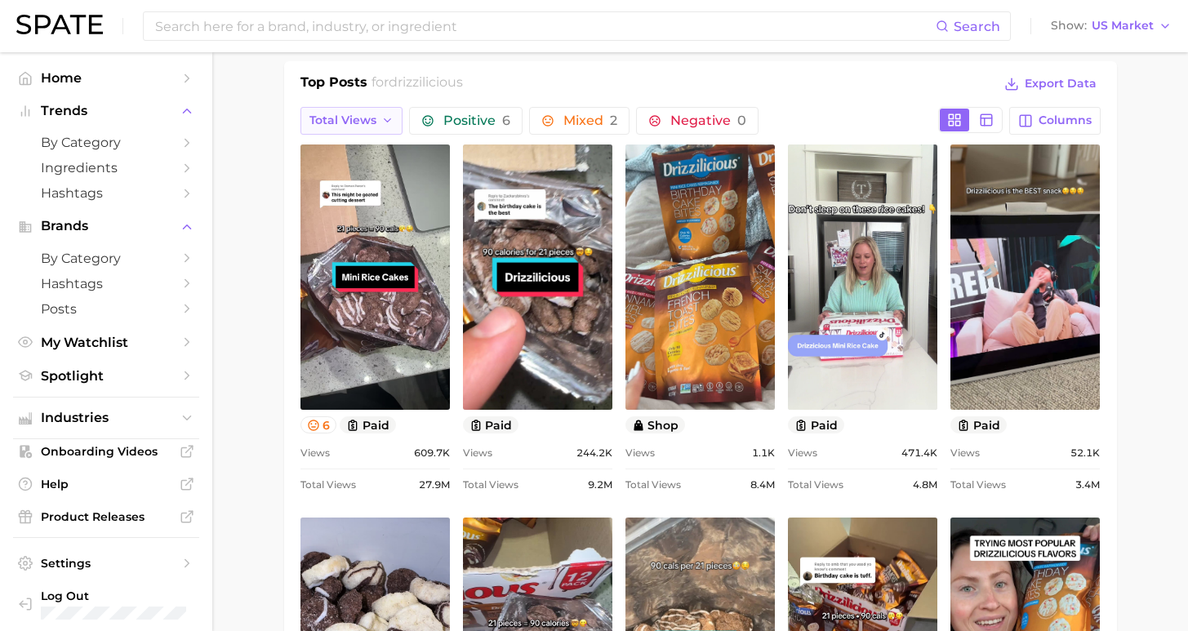
click at [363, 125] on span "Total Views" at bounding box center [343, 121] width 67 height 14
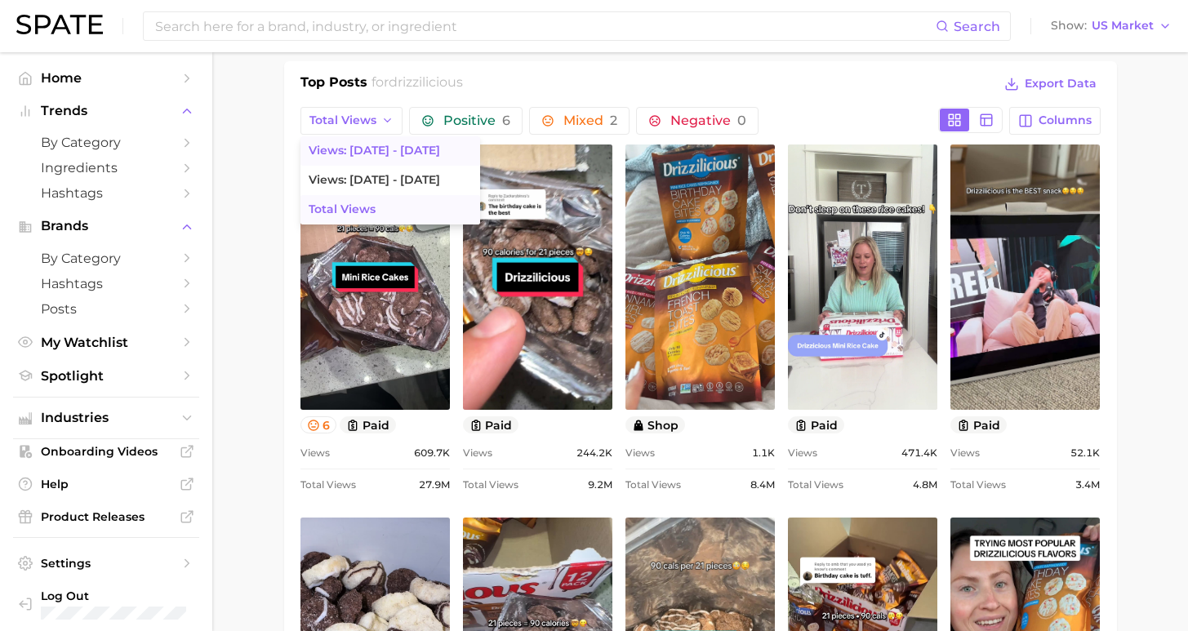
click at [346, 145] on span "Views: [DATE] - [DATE]" at bounding box center [375, 151] width 132 height 14
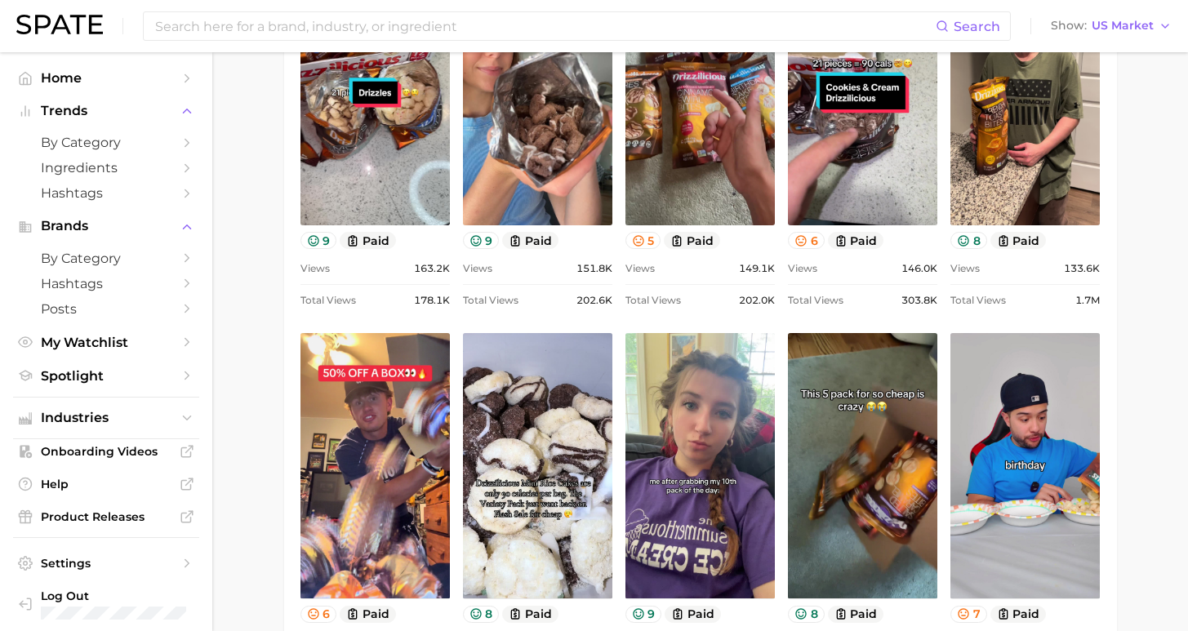
scroll to position [1493, 0]
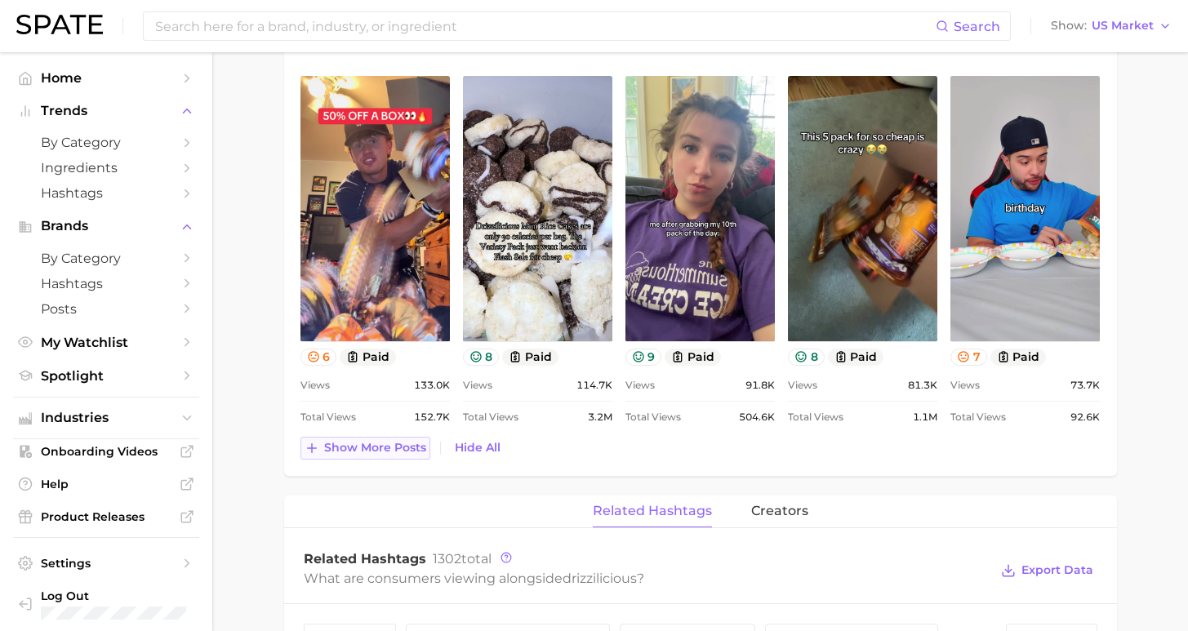
click at [394, 451] on span "Show more posts" at bounding box center [375, 448] width 102 height 14
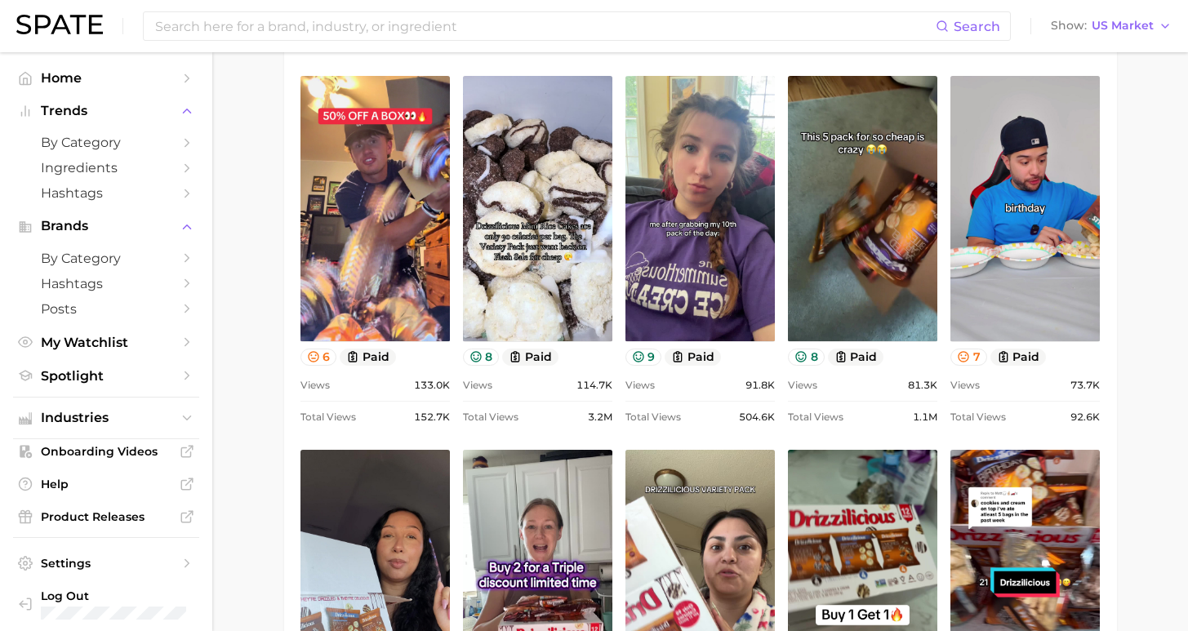
scroll to position [0, 0]
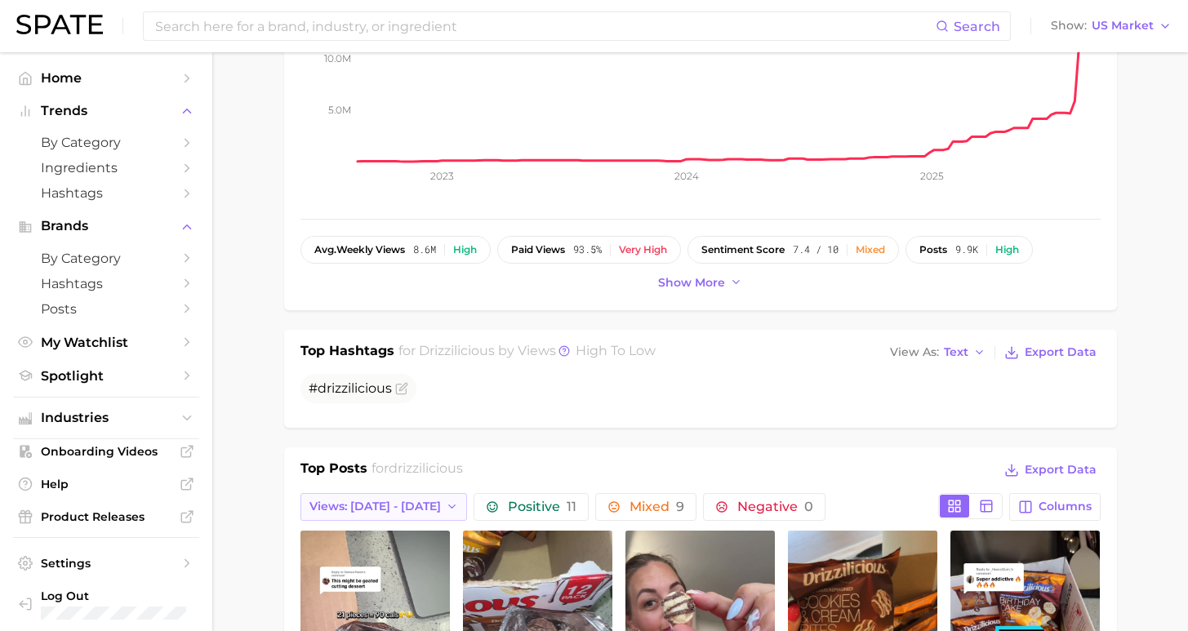
click at [392, 507] on span "Views: [DATE] - [DATE]" at bounding box center [376, 507] width 132 height 14
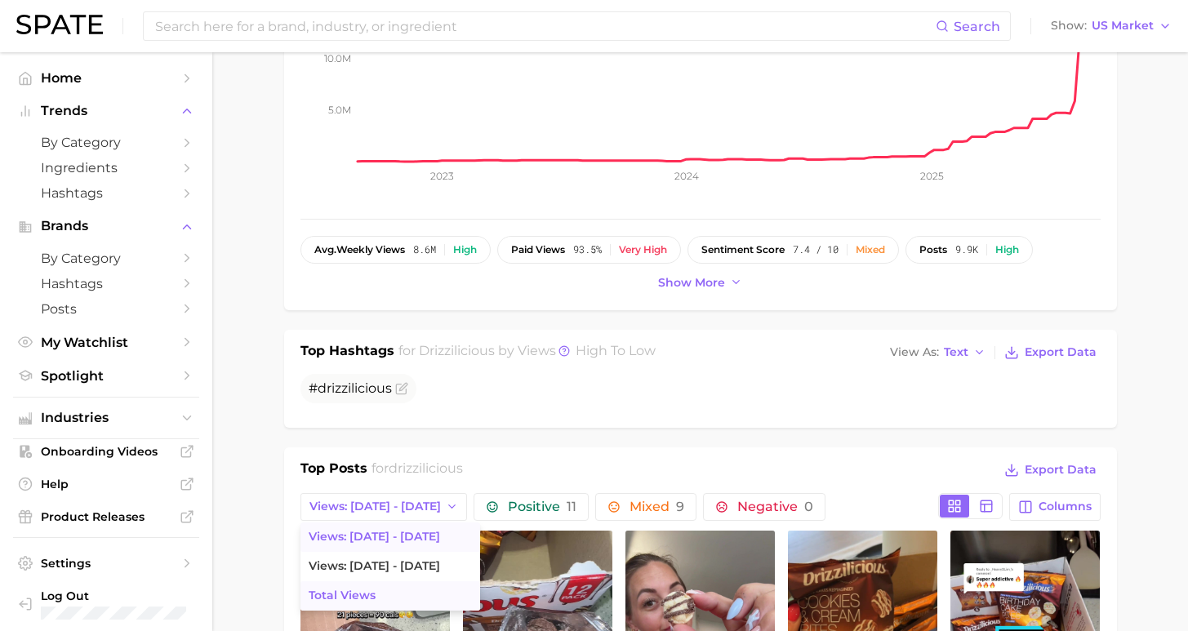
click at [412, 591] on button "Total Views" at bounding box center [391, 596] width 180 height 29
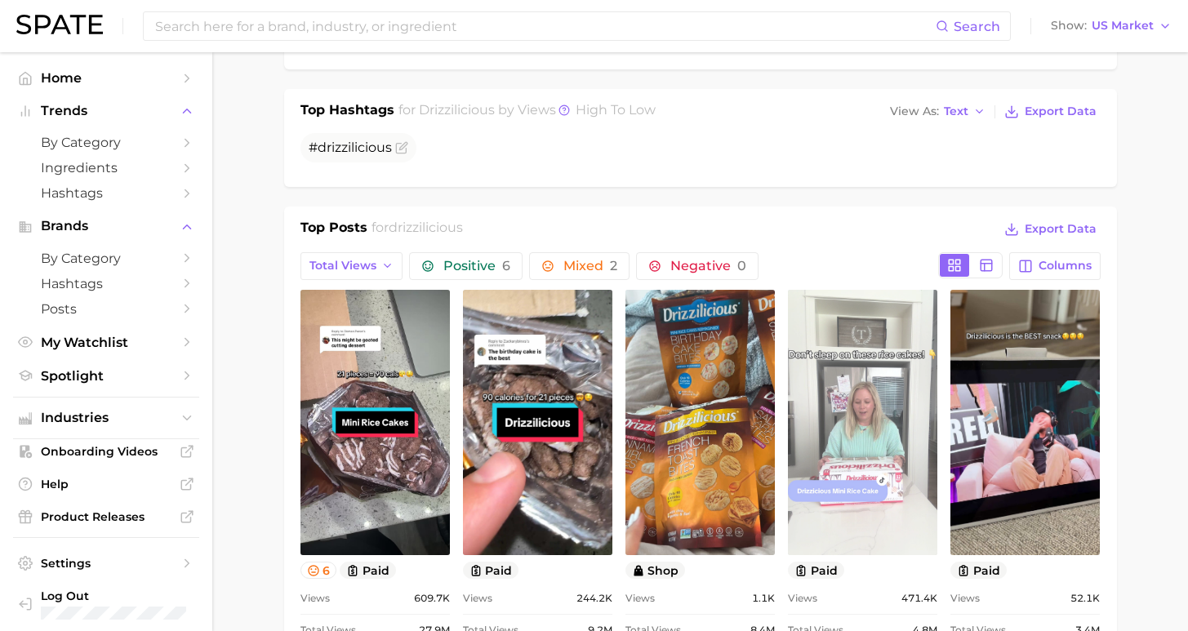
click at [899, 508] on link "view post on TikTok" at bounding box center [862, 422] width 149 height 265
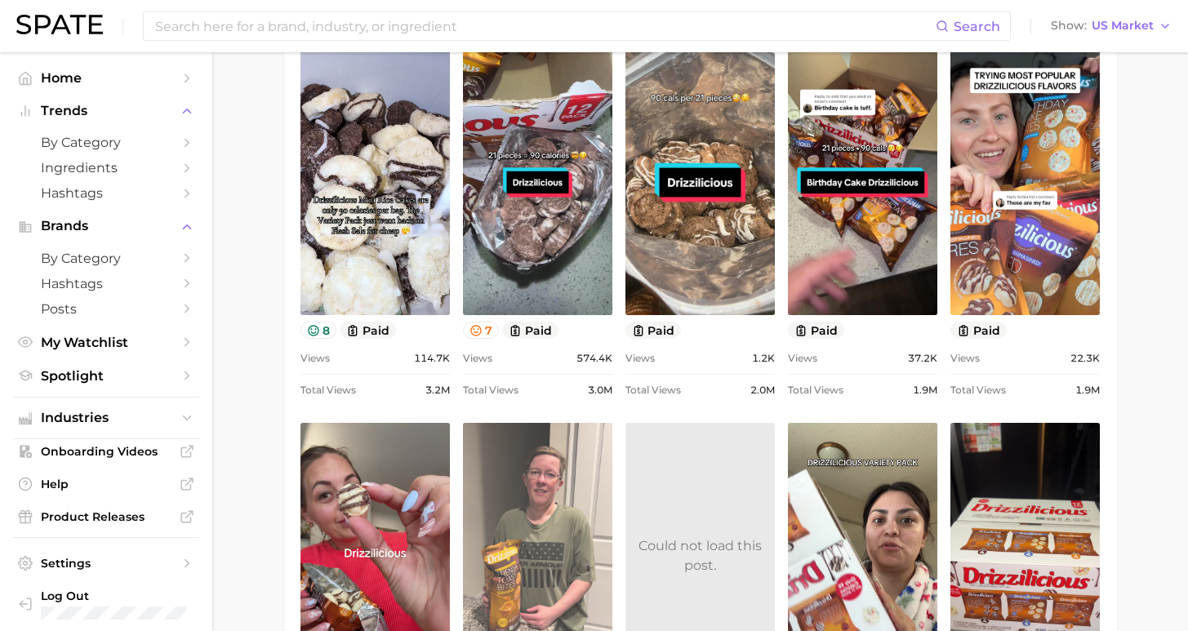
scroll to position [1261, 0]
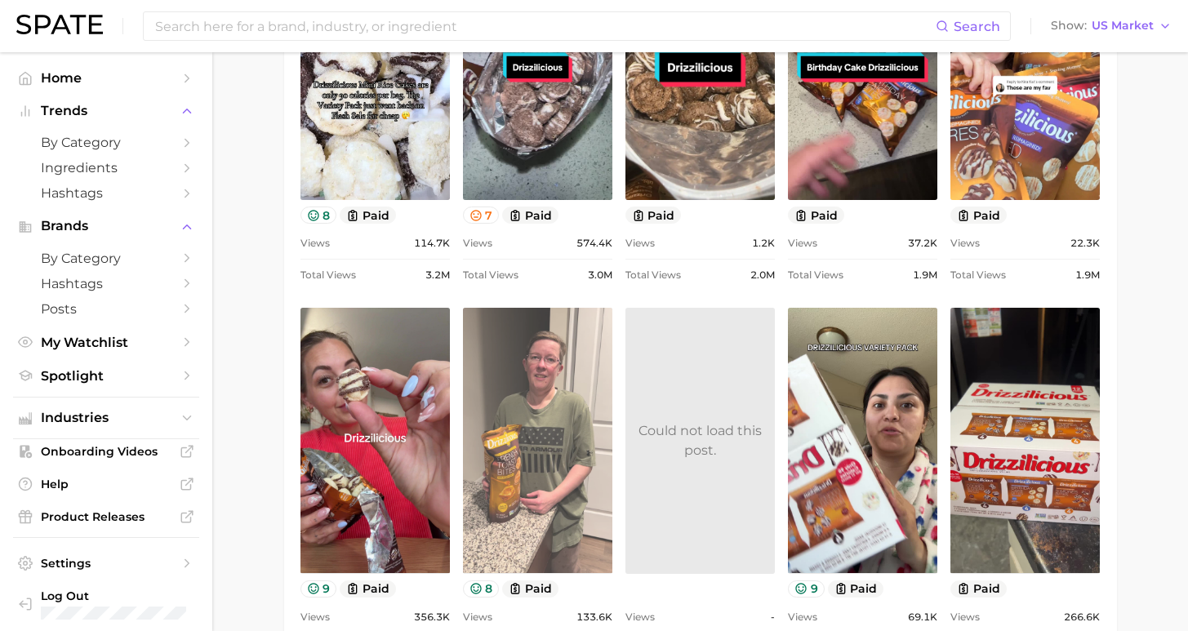
click at [570, 456] on link "view post on TikTok" at bounding box center [537, 440] width 149 height 265
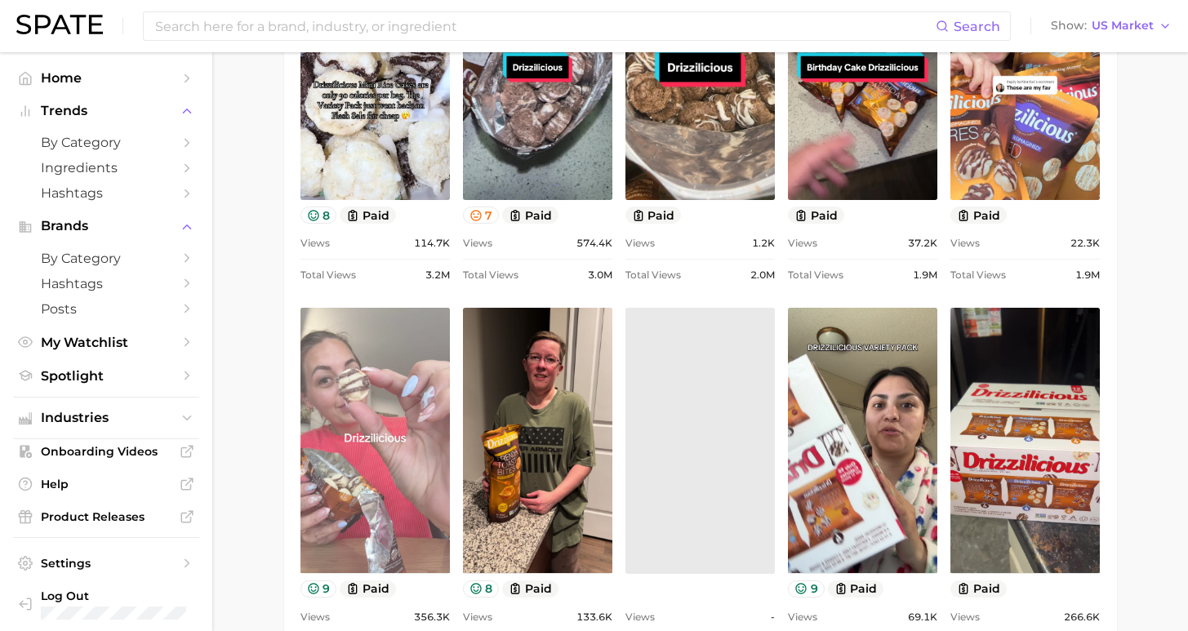
click at [387, 479] on link "view post on TikTok" at bounding box center [375, 440] width 149 height 265
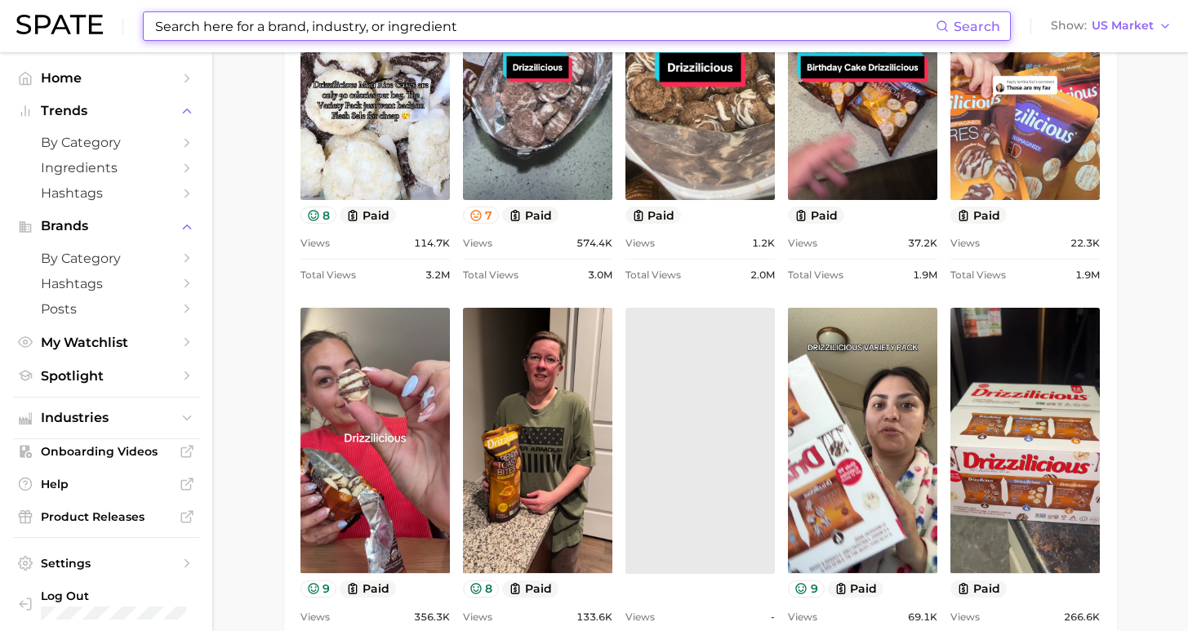
click at [569, 25] on input at bounding box center [545, 26] width 783 height 28
drag, startPoint x: 564, startPoint y: 26, endPoint x: 198, endPoint y: 27, distance: 365.1
click at [198, 27] on input at bounding box center [545, 26] width 783 height 28
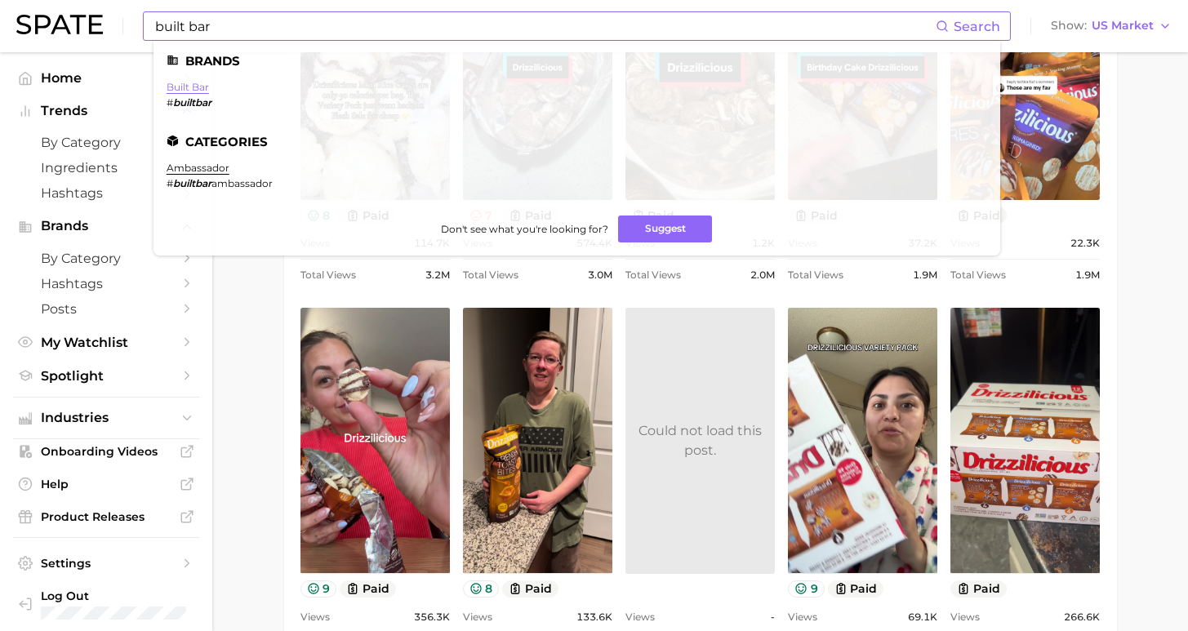
click at [196, 84] on link "built bar" at bounding box center [188, 87] width 42 height 12
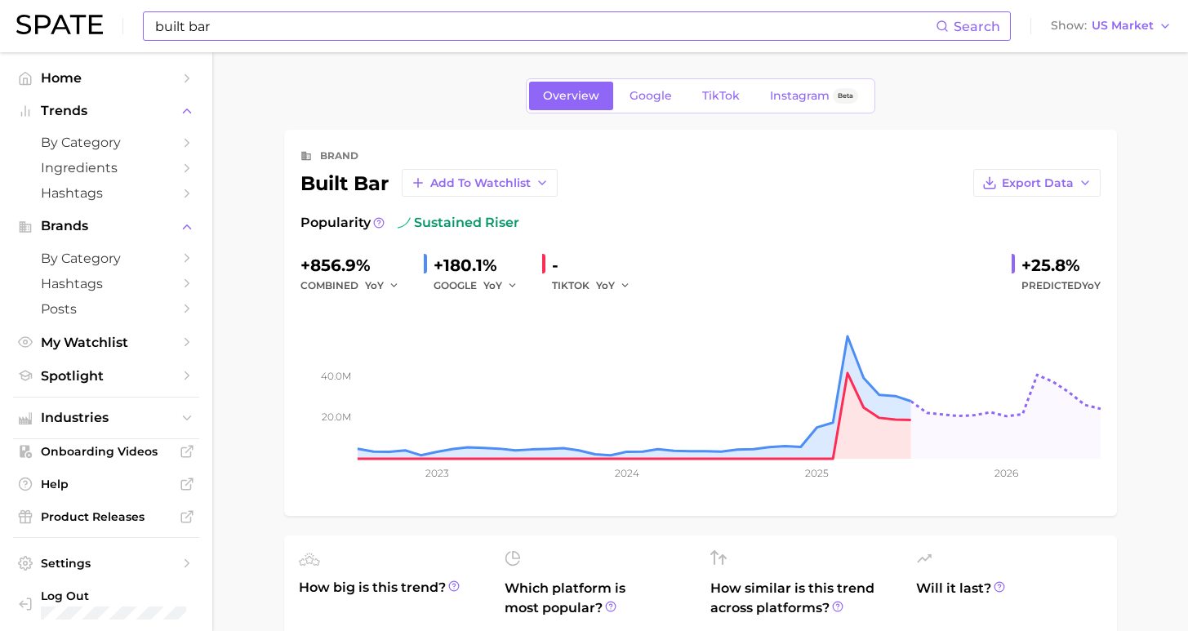
click at [387, 46] on div "built bar Search Show US Market" at bounding box center [594, 26] width 1156 height 52
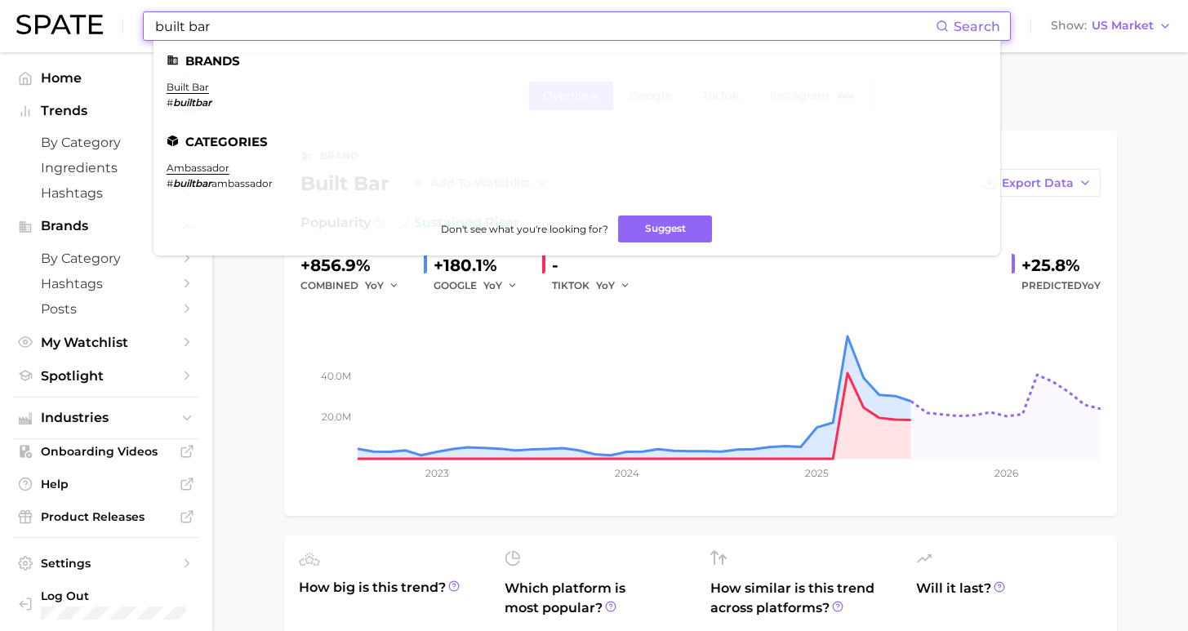
drag, startPoint x: 279, startPoint y: 23, endPoint x: 84, endPoint y: 0, distance: 196.6
click at [86, 0] on div "built bar Search Brands built bar # builtbar Categories ambassador # builtbar a…" at bounding box center [594, 26] width 1156 height 52
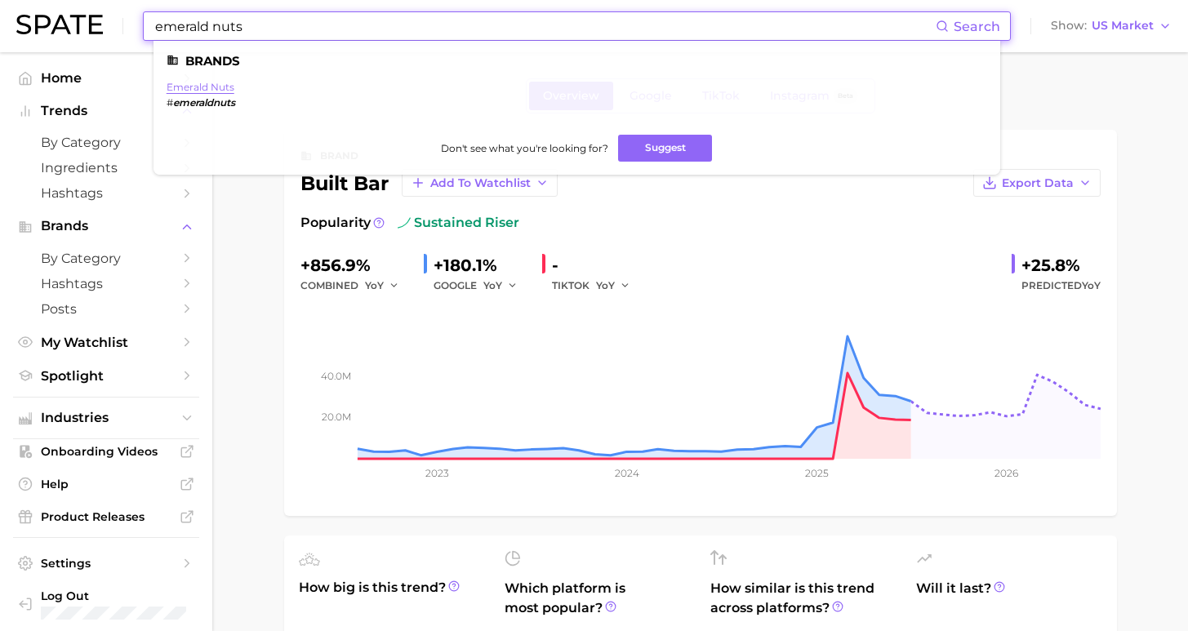
type input "emerald nuts"
click at [196, 91] on link "emerald nuts" at bounding box center [201, 87] width 68 height 12
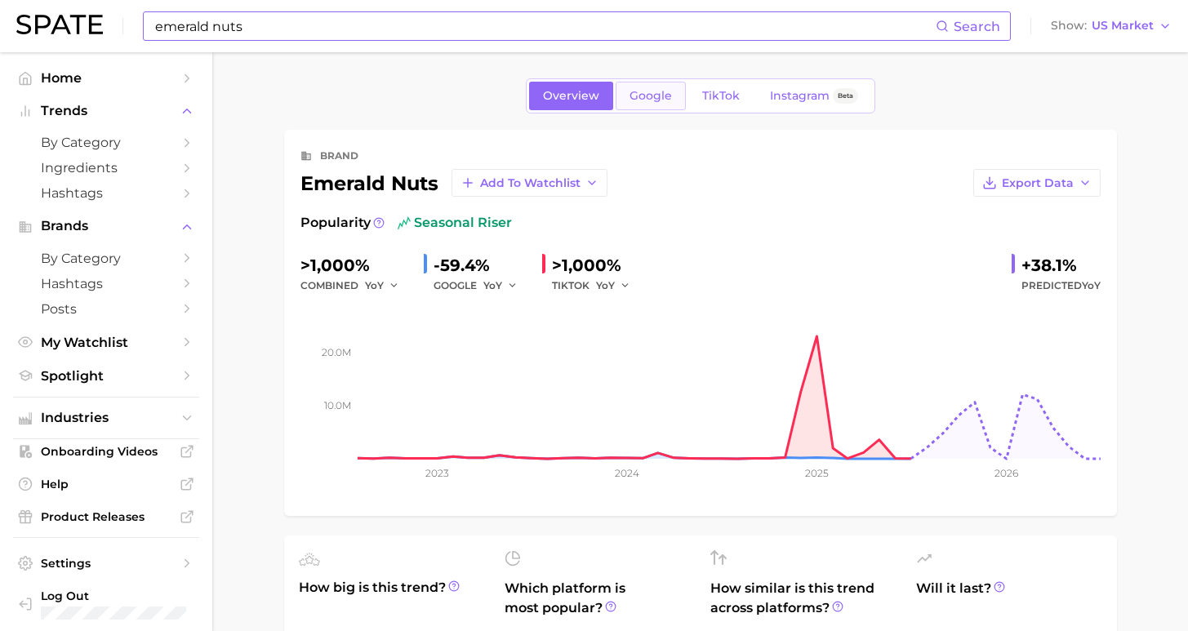
click at [652, 100] on span "Google" at bounding box center [651, 96] width 42 height 14
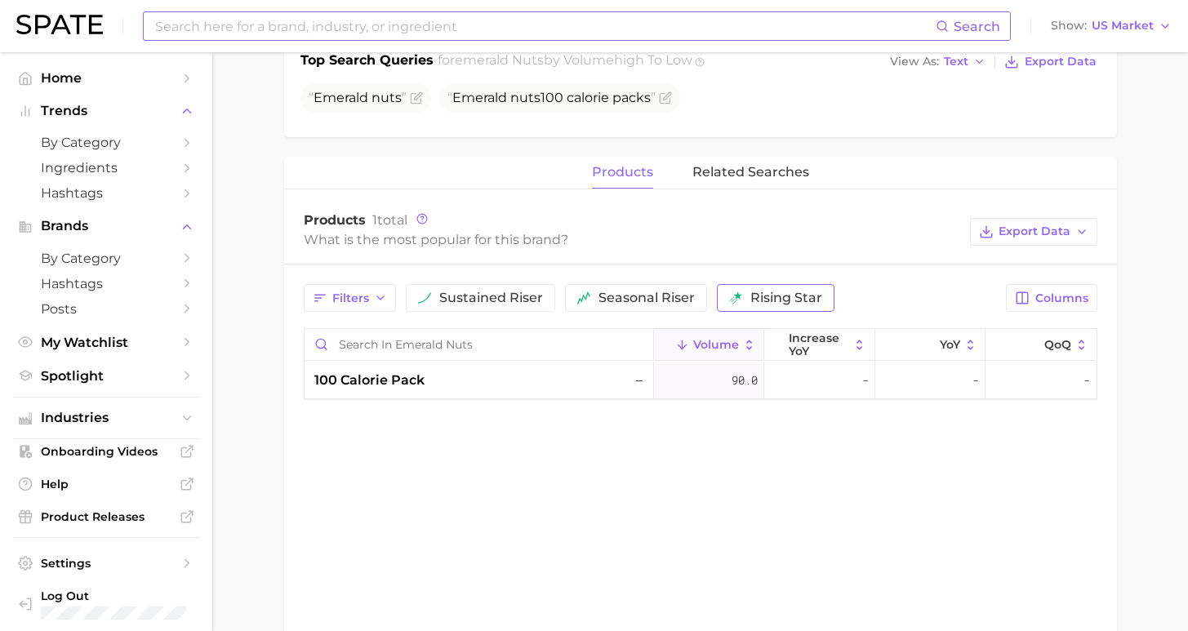
scroll to position [468, 0]
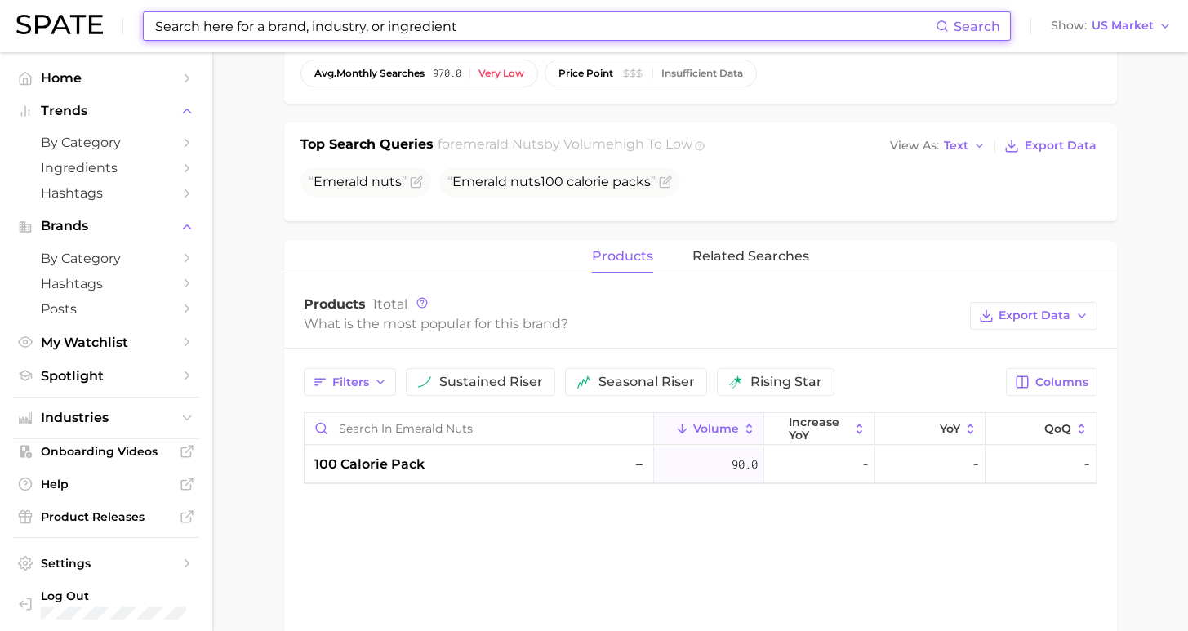
click at [319, 21] on input at bounding box center [545, 26] width 783 height 28
click at [329, 25] on input at bounding box center [545, 26] width 783 height 28
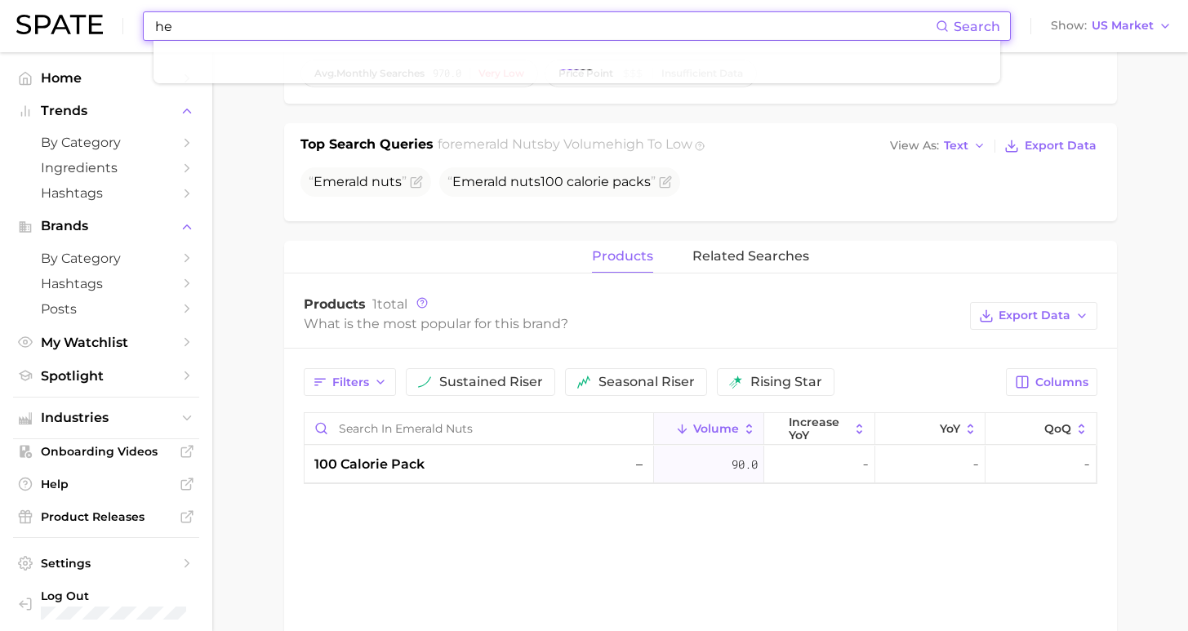
type input "h"
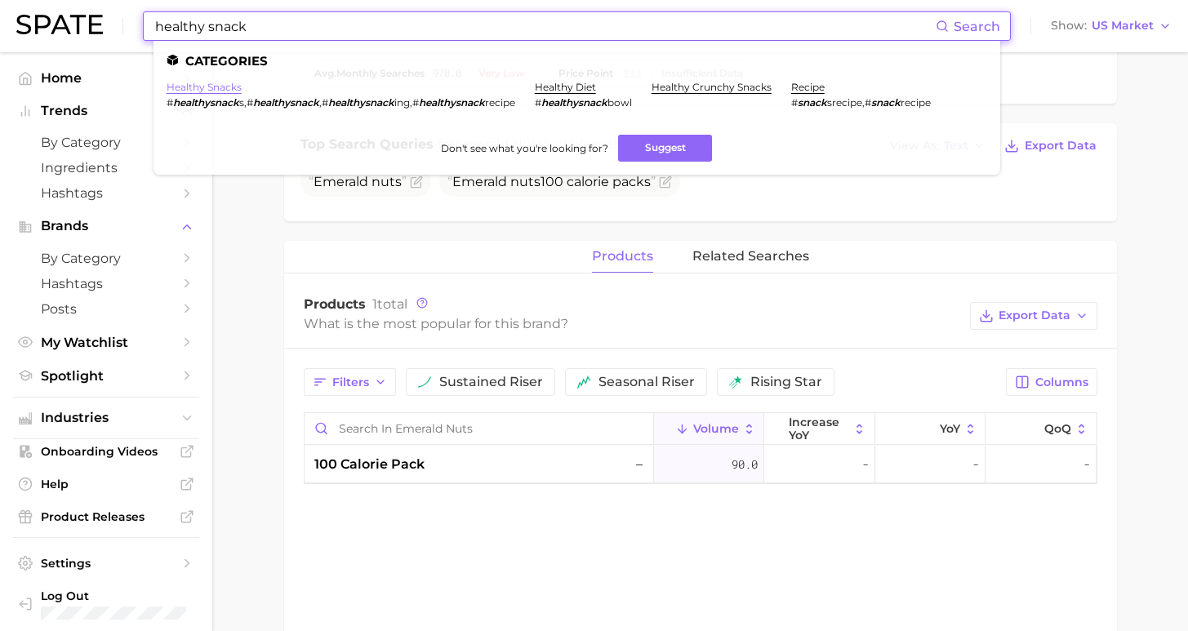
type input "healthy snack"
click at [204, 83] on link "healthy snacks" at bounding box center [204, 87] width 75 height 12
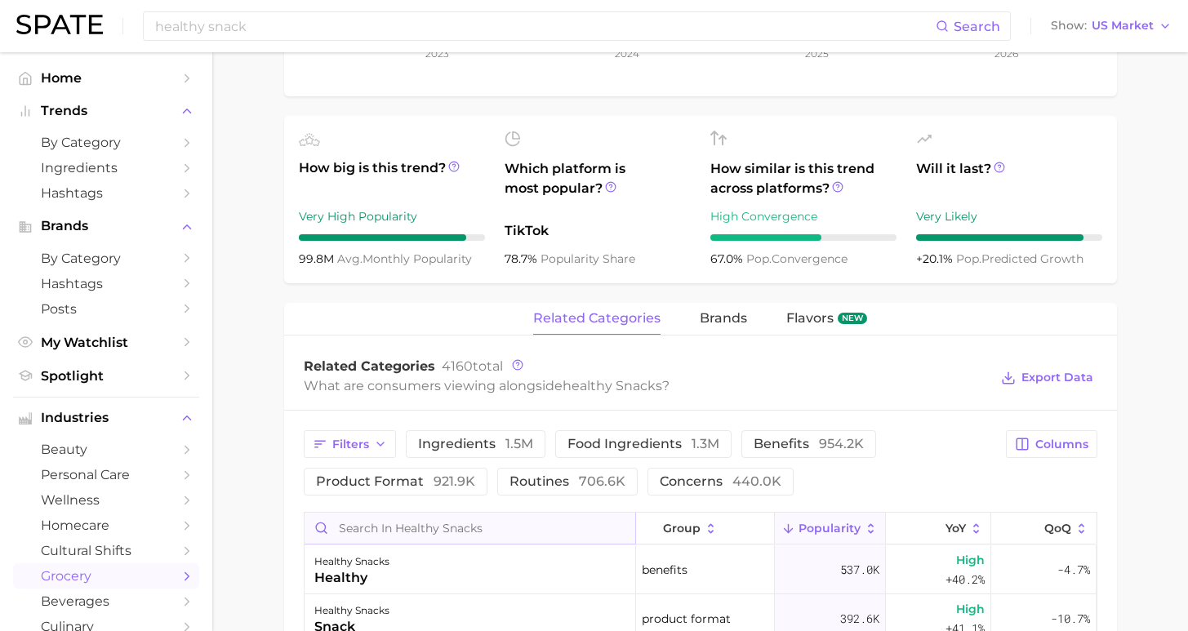
scroll to position [653, 0]
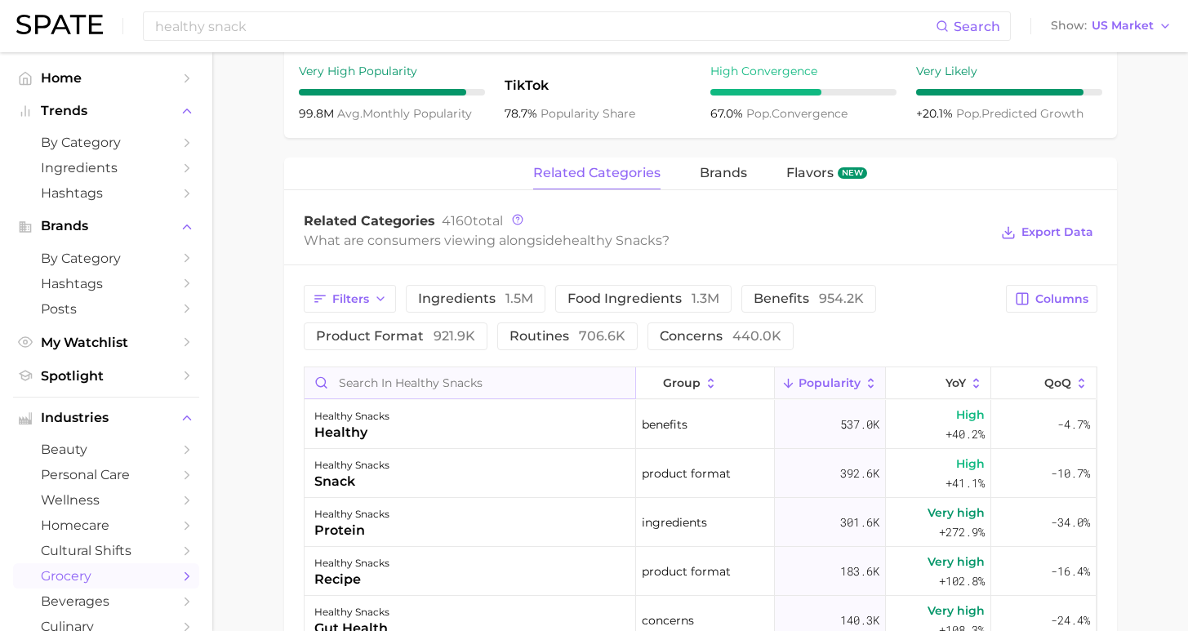
click at [426, 382] on input "Search in healthy snacks" at bounding box center [470, 383] width 331 height 31
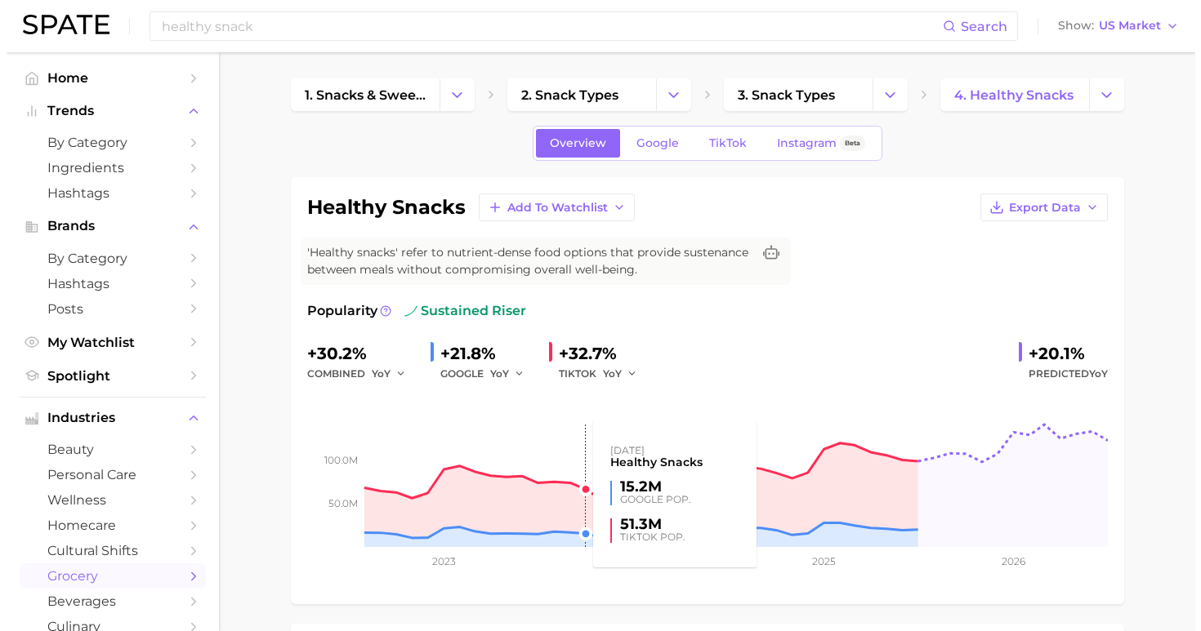
scroll to position [793, 0]
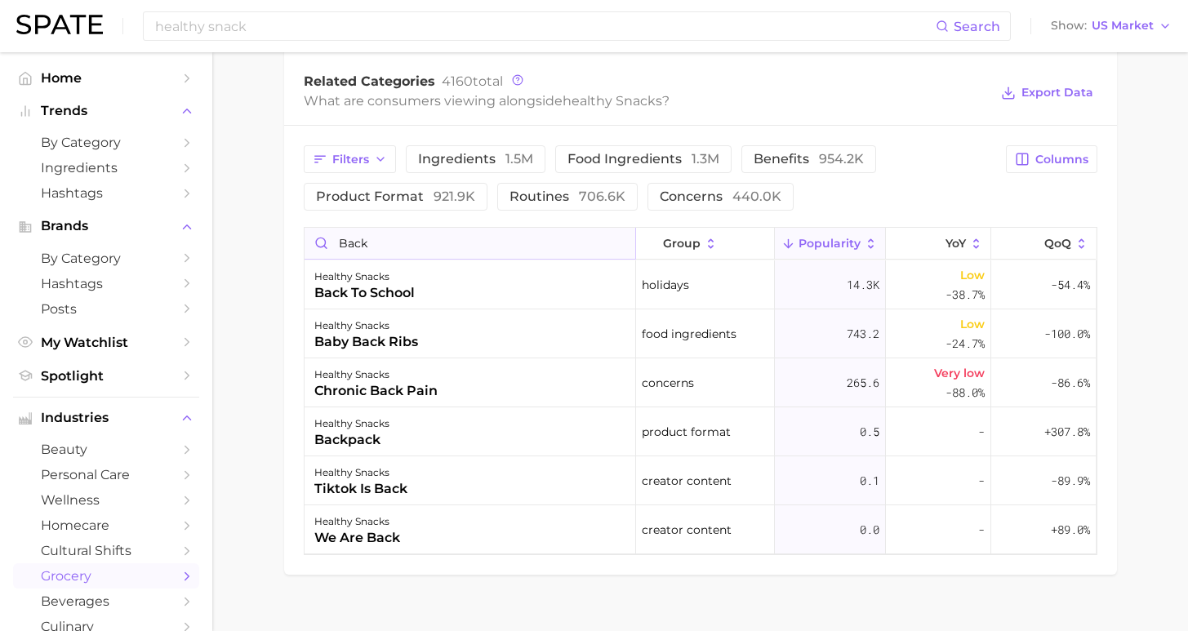
click at [432, 253] on input "back" at bounding box center [470, 243] width 331 height 31
drag, startPoint x: 300, startPoint y: 243, endPoint x: 292, endPoint y: 242, distance: 8.2
click at [292, 242] on div "Filters ingredients 1.5m food ingredients 1.3m benefits 954.2k product format 9…" at bounding box center [700, 350] width 833 height 449
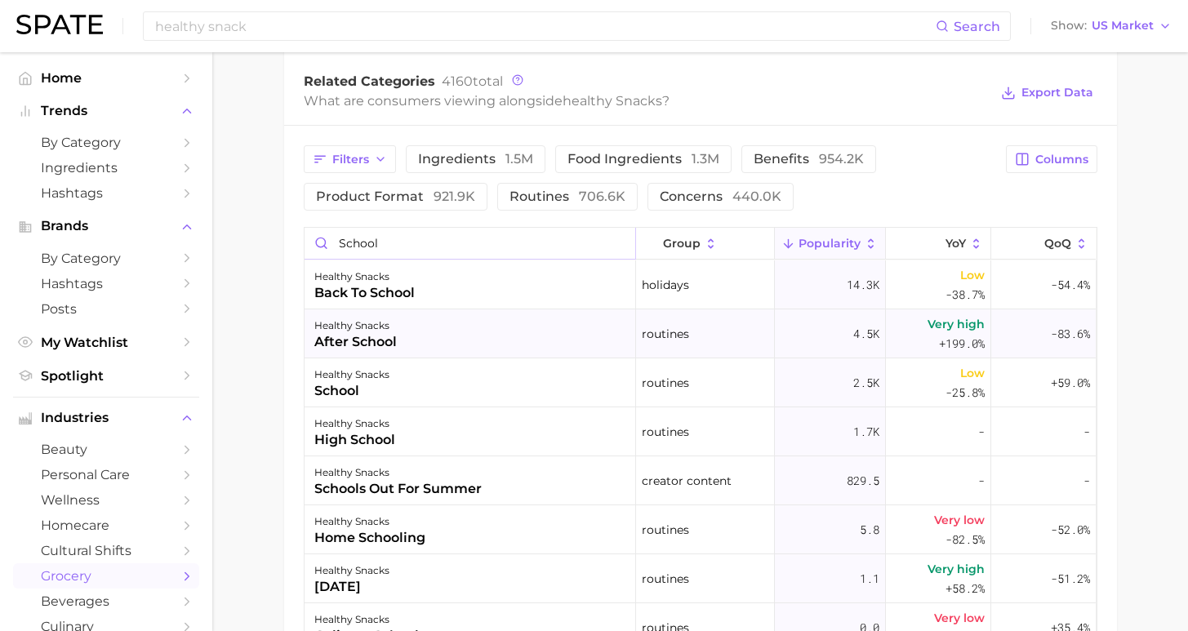
type input "school"
click at [511, 337] on div "healthy snacks after school" at bounding box center [471, 334] width 332 height 49
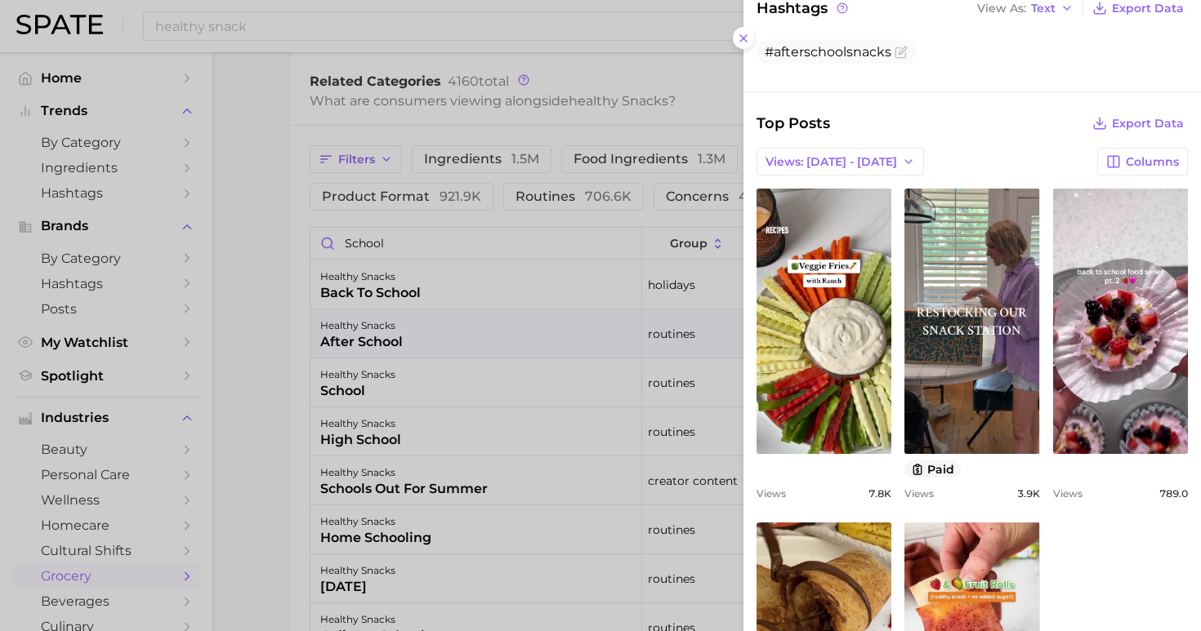
scroll to position [747, 0]
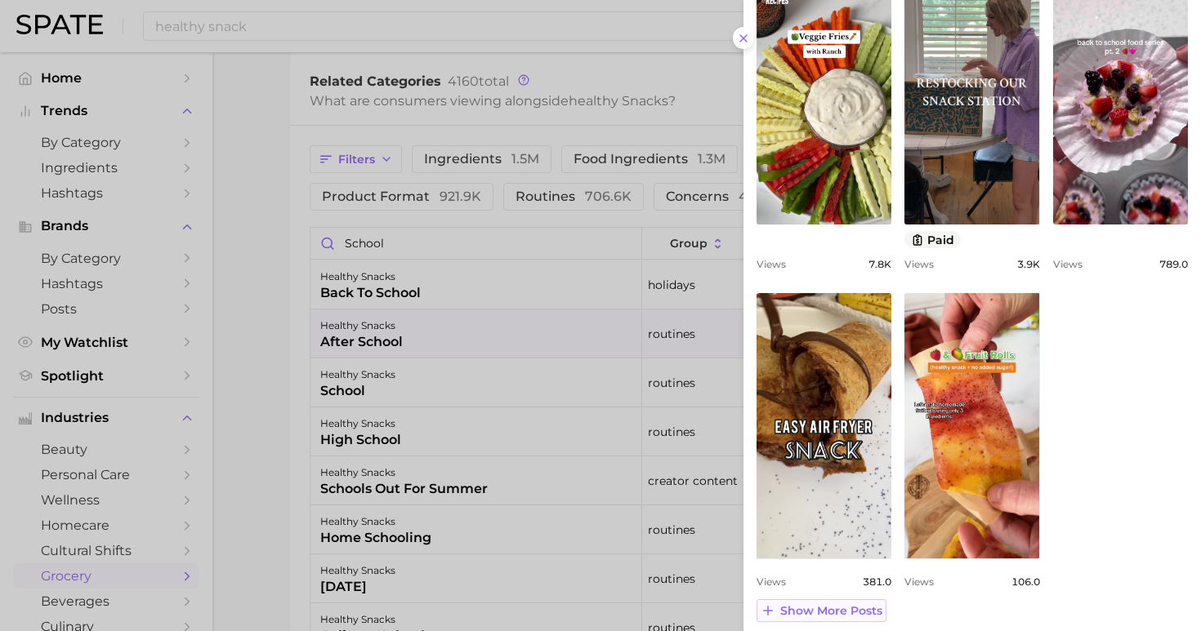
click at [858, 604] on span "Show more posts" at bounding box center [831, 611] width 102 height 14
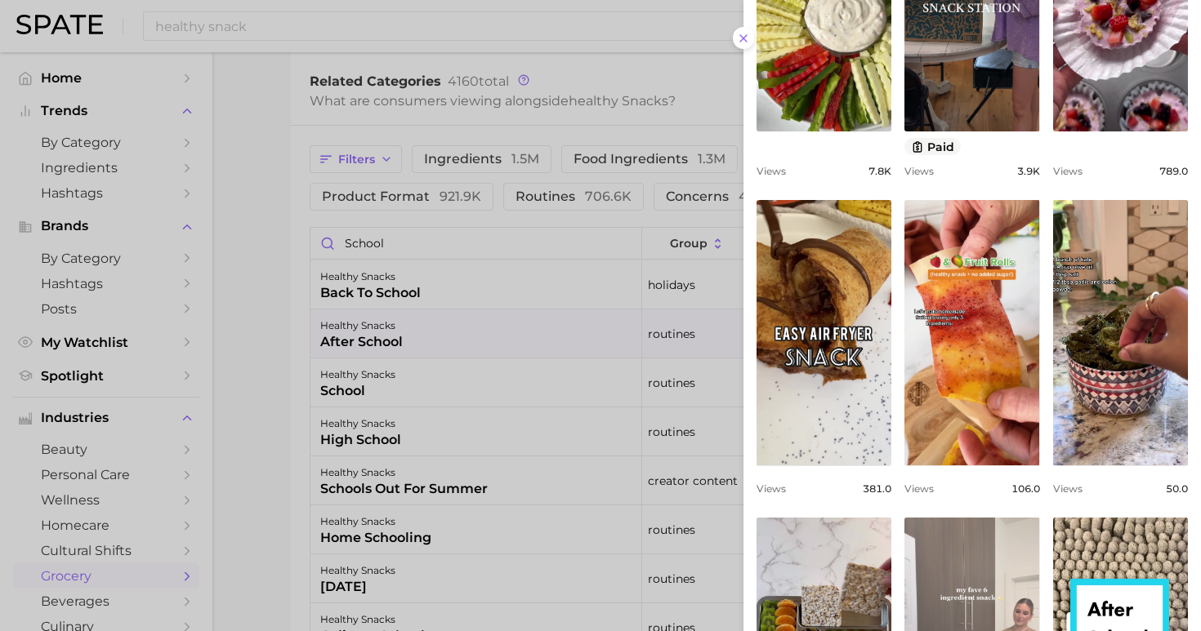
scroll to position [503, 0]
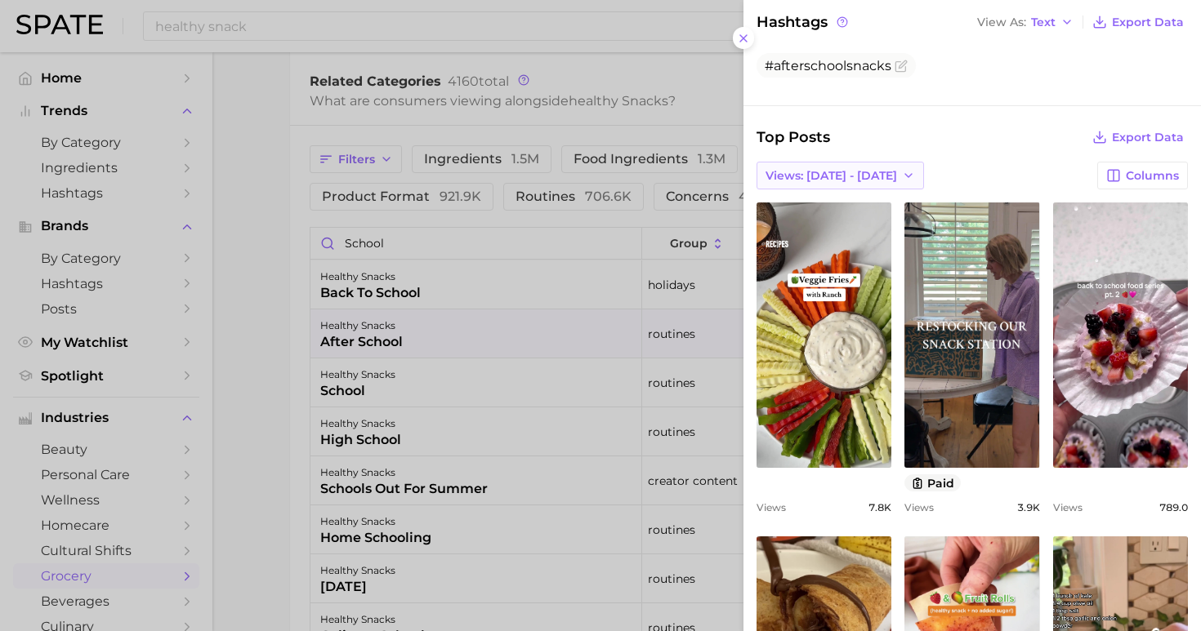
click at [844, 170] on span "Views: [DATE] - [DATE]" at bounding box center [831, 176] width 132 height 14
click at [821, 229] on span "Total Views" at bounding box center [798, 236] width 67 height 14
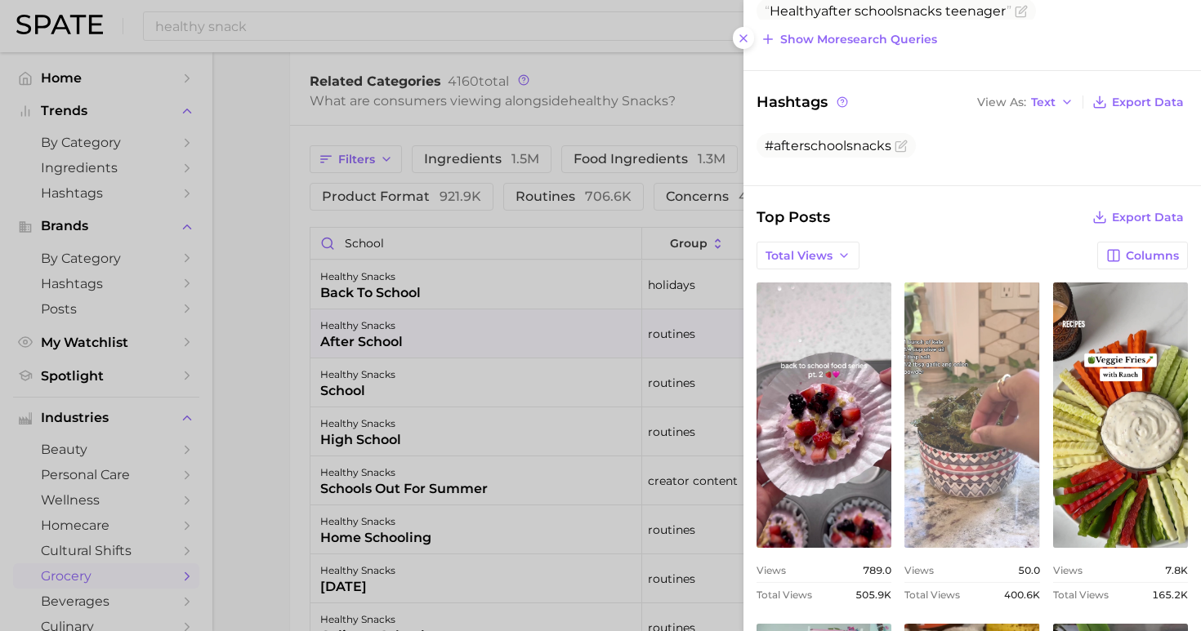
scroll to position [0, 0]
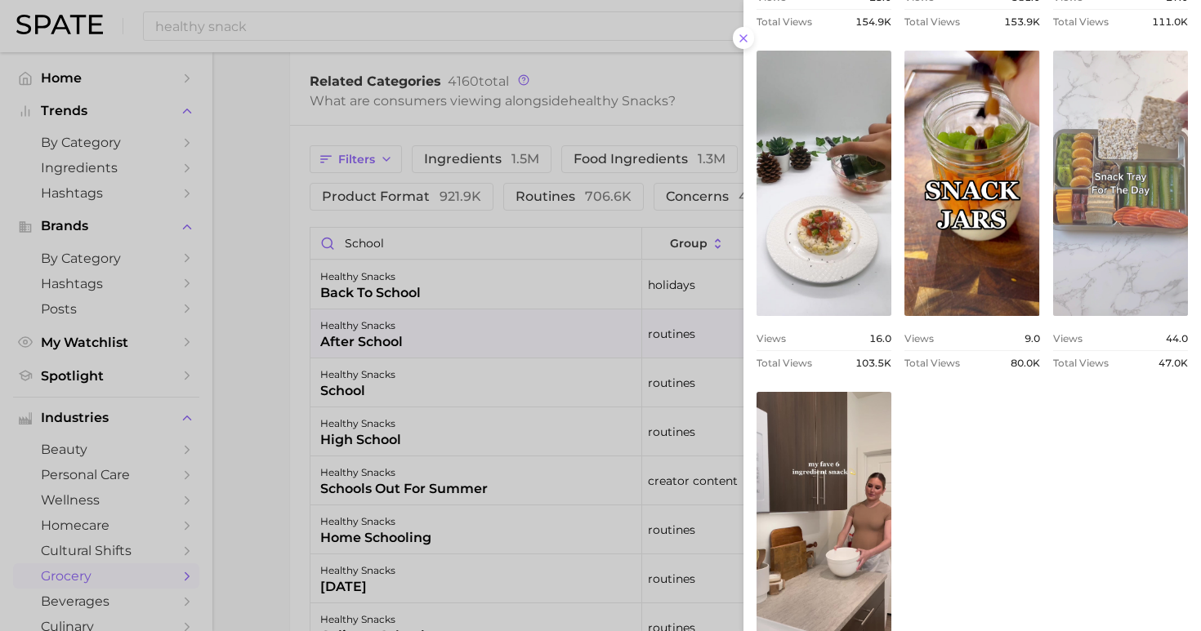
click at [1056, 238] on link "view post on TikTok" at bounding box center [1120, 183] width 135 height 265
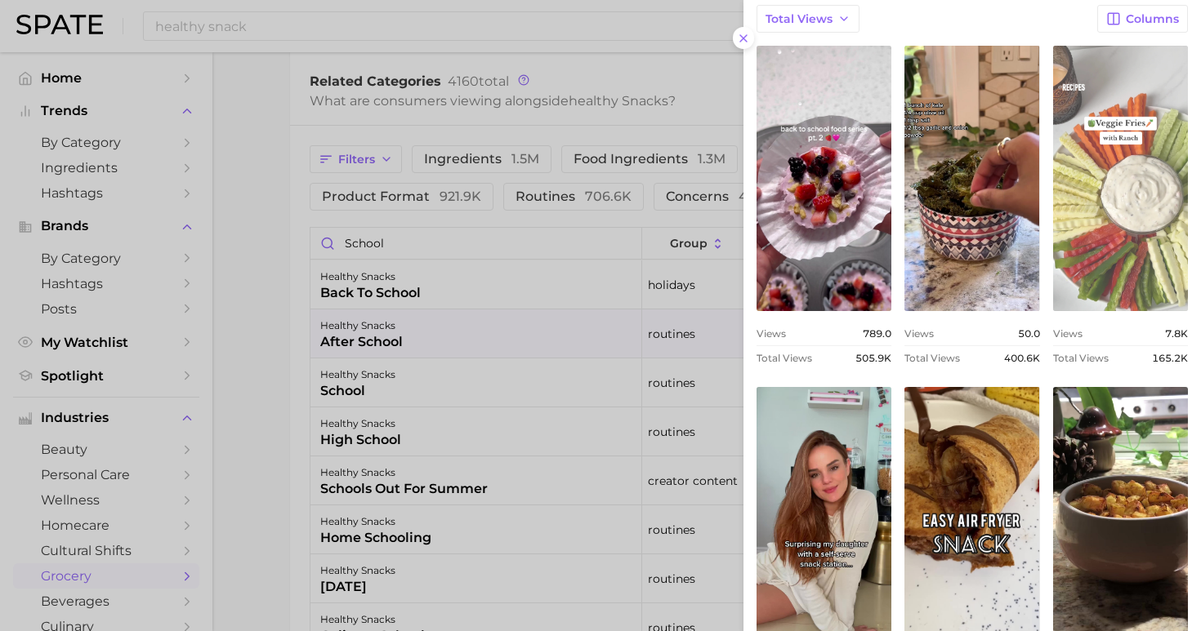
click at [1099, 229] on link "view post on TikTok" at bounding box center [1120, 178] width 135 height 265
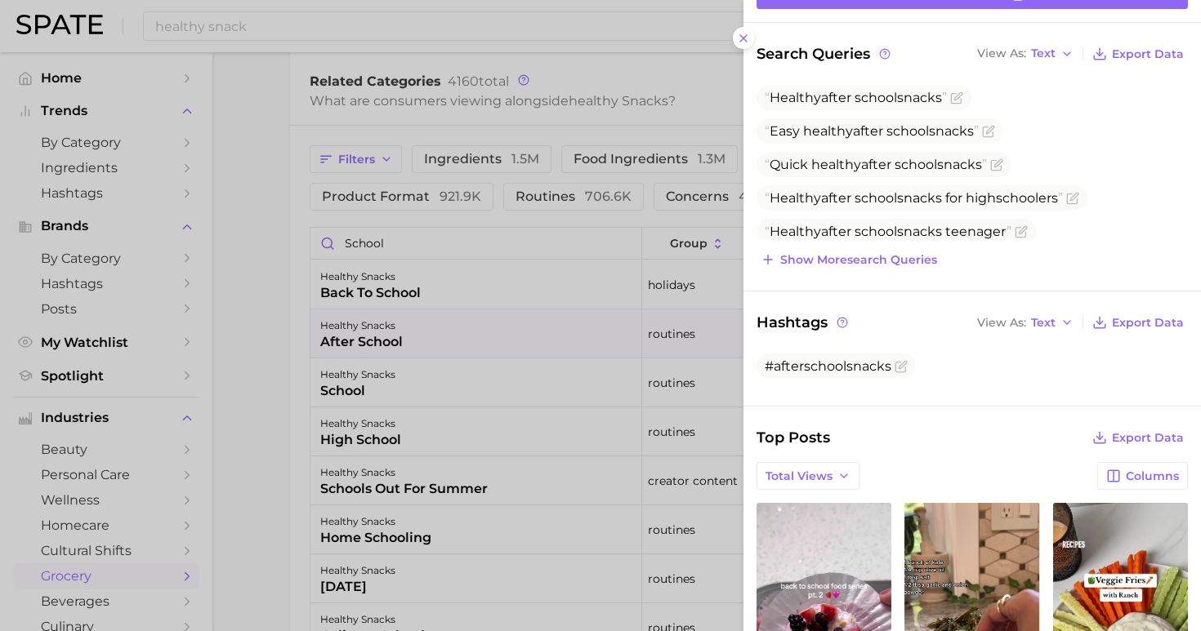
scroll to position [365, 0]
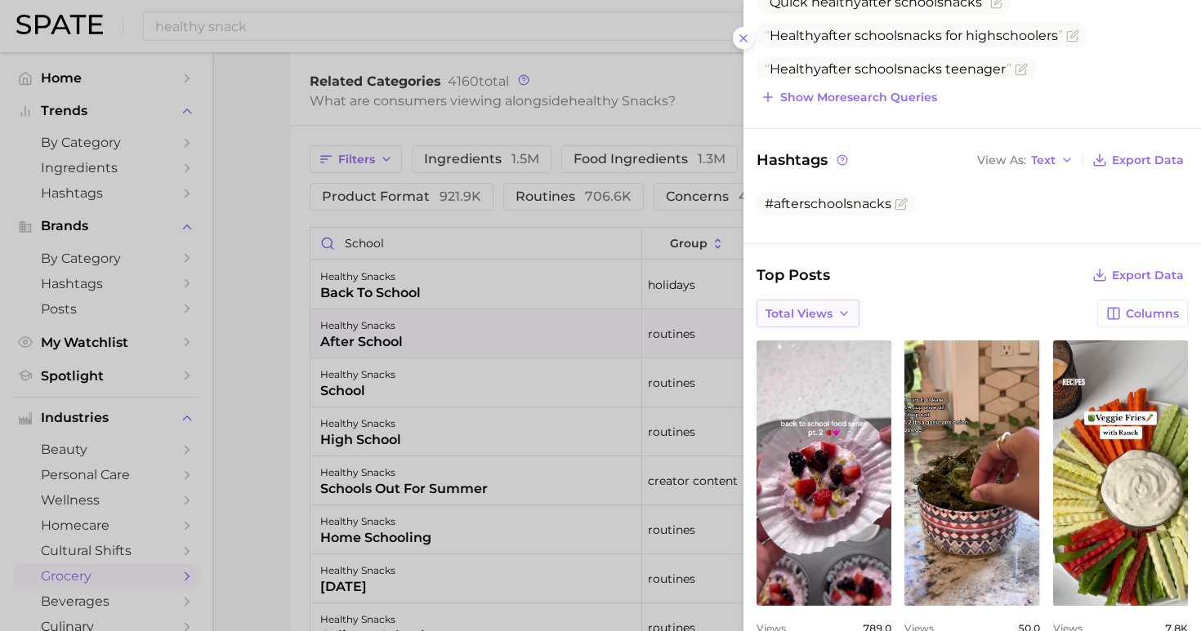
click at [803, 307] on span "Total Views" at bounding box center [798, 314] width 67 height 14
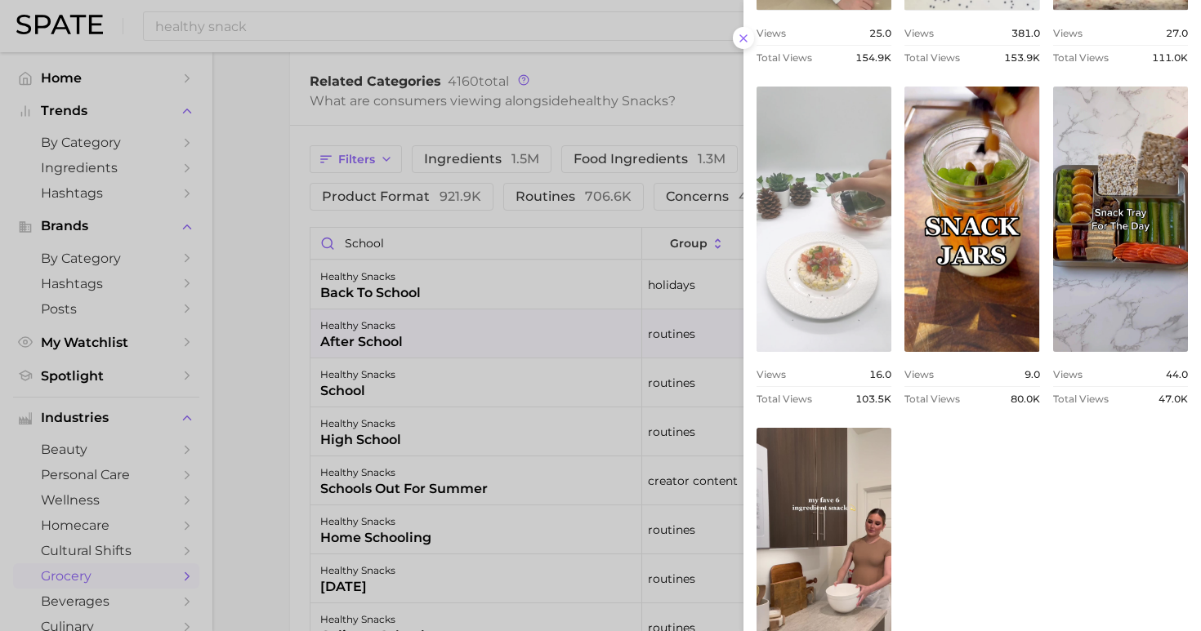
scroll to position [1154, 0]
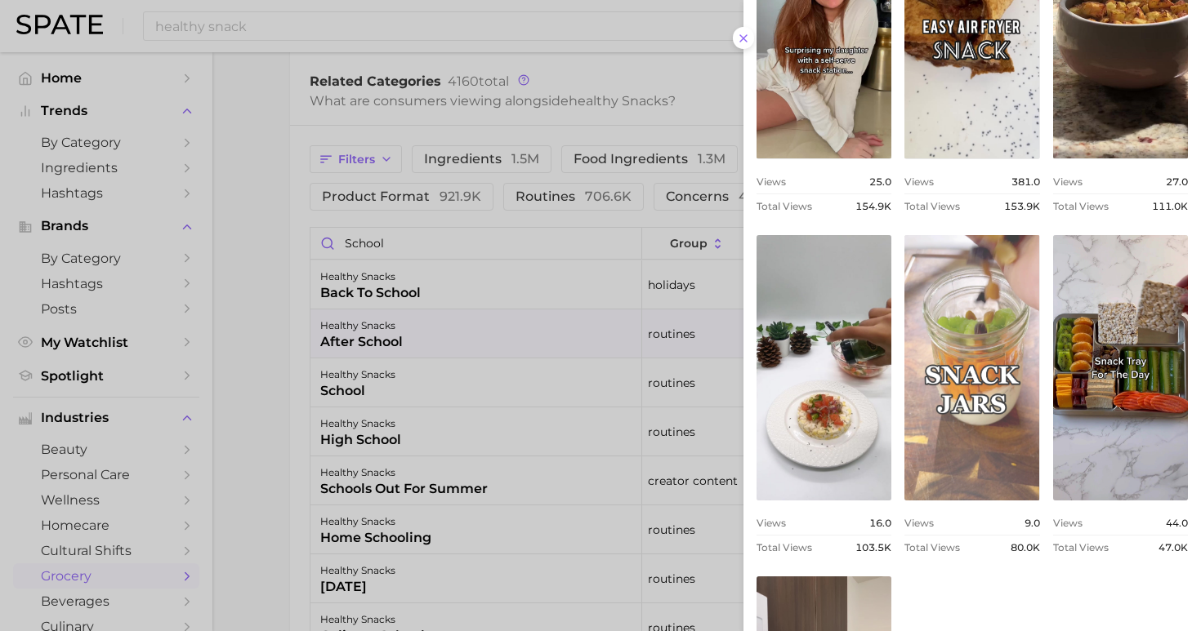
click at [1001, 342] on link "view post on TikTok" at bounding box center [971, 367] width 135 height 265
